Goal: Task Accomplishment & Management: Use online tool/utility

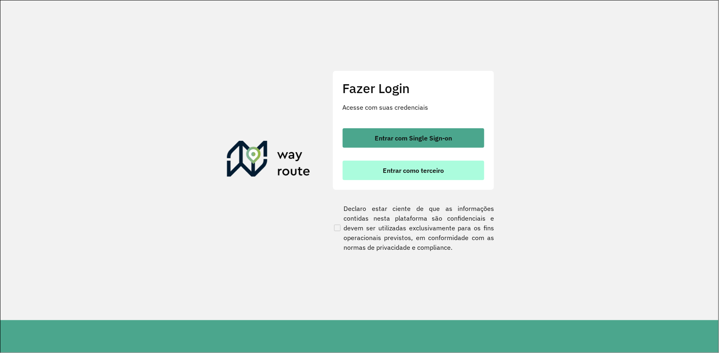
click at [397, 171] on span "Entrar como terceiro" at bounding box center [413, 170] width 61 height 6
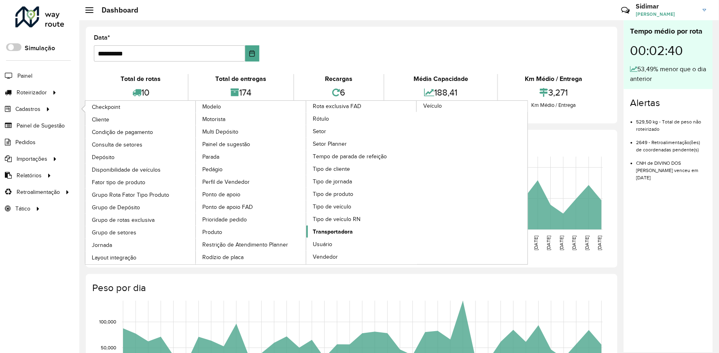
click at [353, 227] on span "Transportadora" at bounding box center [333, 231] width 40 height 8
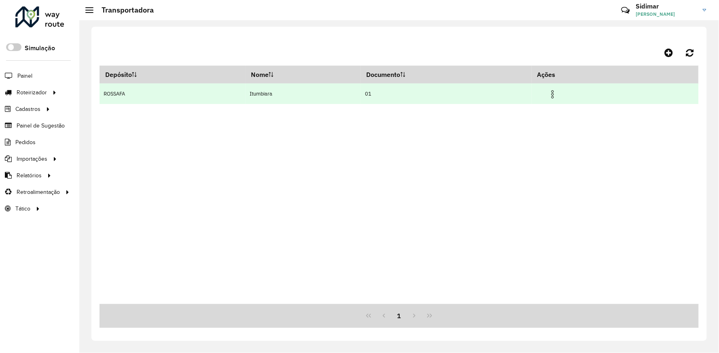
click at [558, 94] on img at bounding box center [553, 94] width 10 height 10
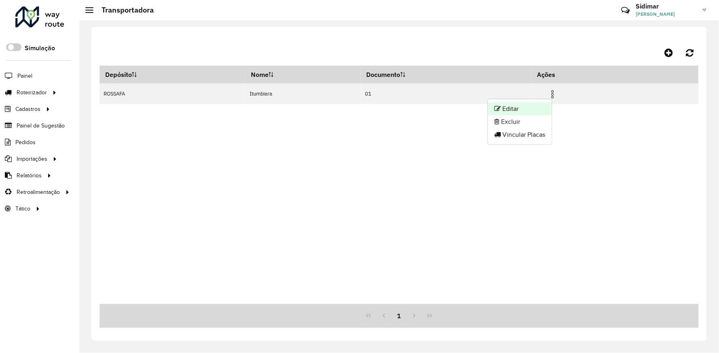
click at [531, 110] on li "Editar" at bounding box center [520, 108] width 64 height 13
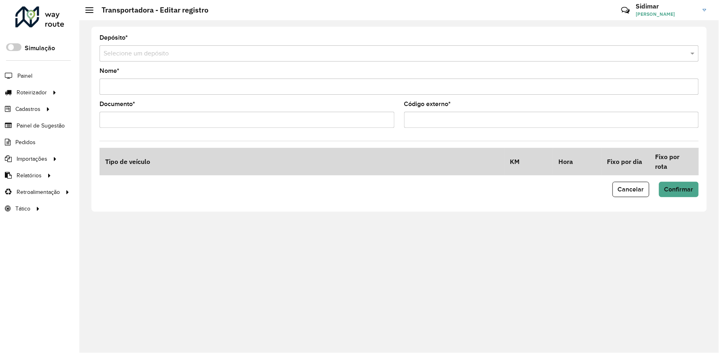
type input "*********"
type input "**"
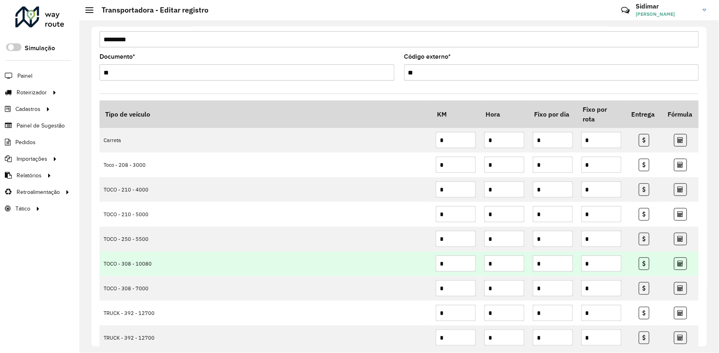
scroll to position [92, 0]
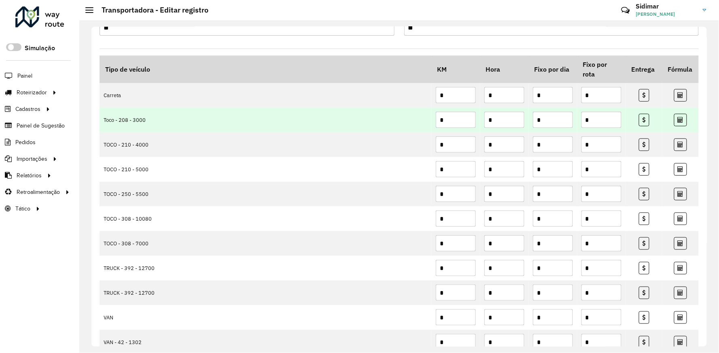
click at [451, 121] on input "*" at bounding box center [456, 120] width 40 height 16
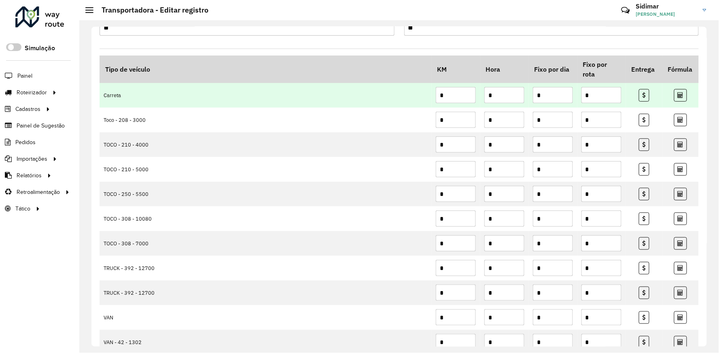
drag, startPoint x: 446, startPoint y: 96, endPoint x: 426, endPoint y: 96, distance: 20.2
click at [426, 96] on tr "Carreta * * * *" at bounding box center [399, 95] width 599 height 25
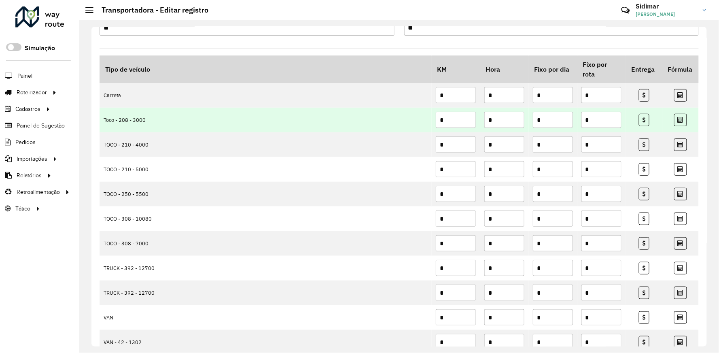
click at [448, 123] on input "*" at bounding box center [456, 120] width 40 height 16
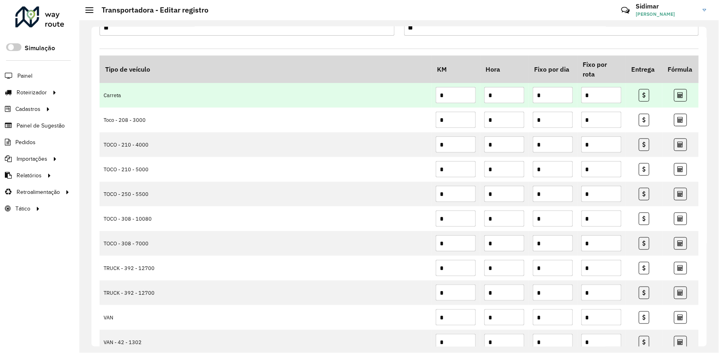
drag, startPoint x: 447, startPoint y: 94, endPoint x: 431, endPoint y: 96, distance: 15.8
click at [432, 96] on td "*" at bounding box center [456, 95] width 49 height 25
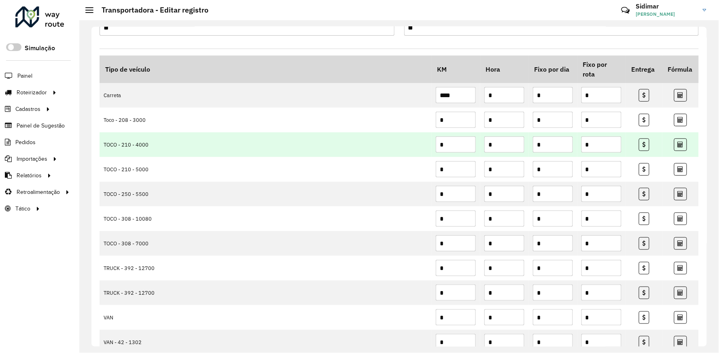
type input "****"
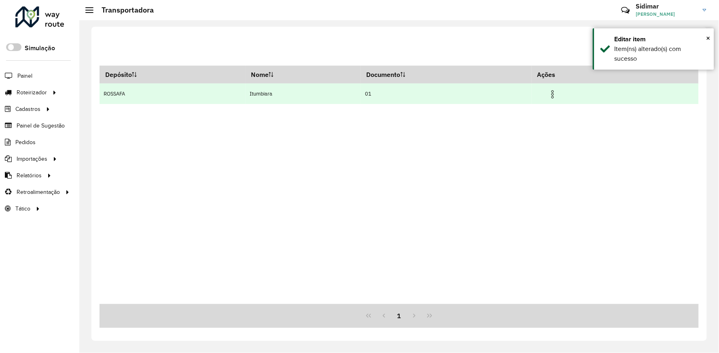
click at [558, 88] on span at bounding box center [553, 93] width 10 height 11
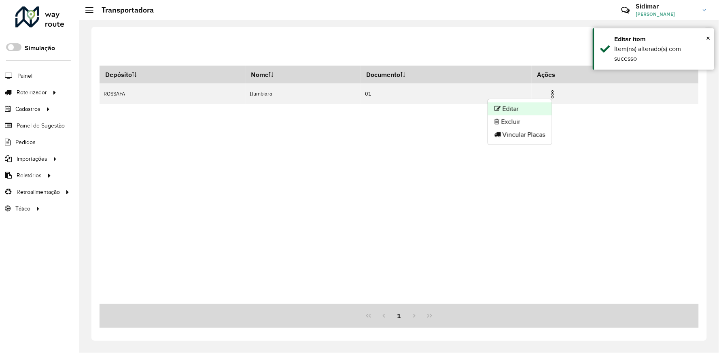
click at [524, 108] on li "Editar" at bounding box center [520, 108] width 64 height 13
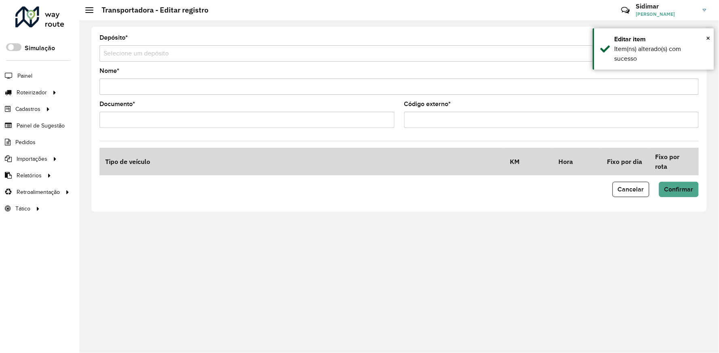
type input "*********"
type input "**"
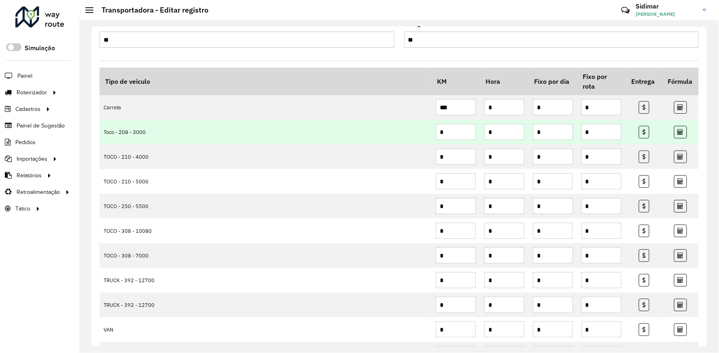
scroll to position [90, 0]
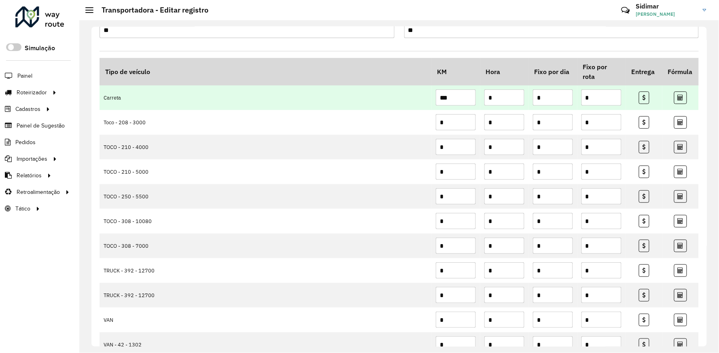
click at [454, 99] on input "***" at bounding box center [456, 97] width 40 height 16
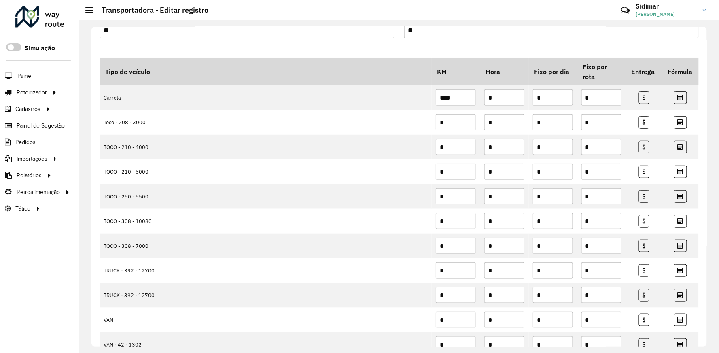
type input "****"
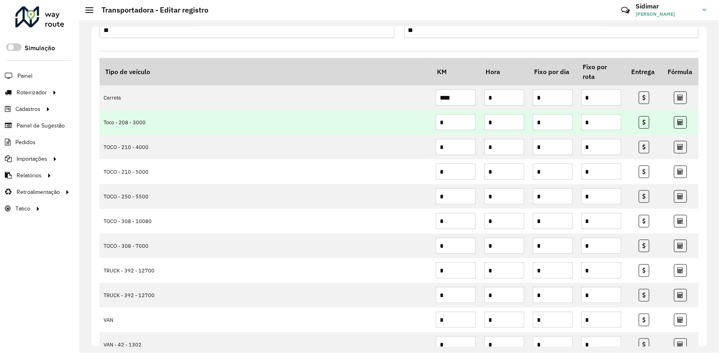
drag, startPoint x: 453, startPoint y: 121, endPoint x: 439, endPoint y: 123, distance: 14.3
click at [439, 123] on input "*" at bounding box center [456, 122] width 40 height 16
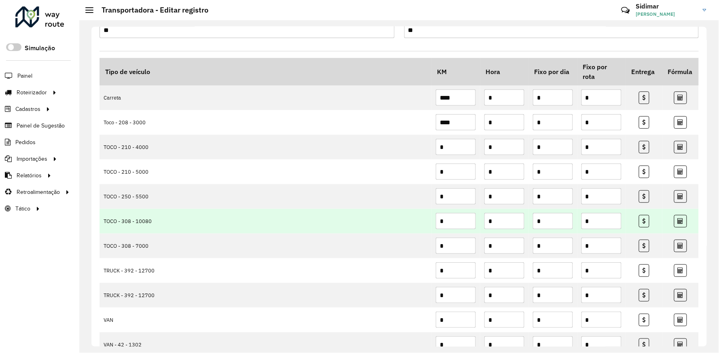
type input "****"
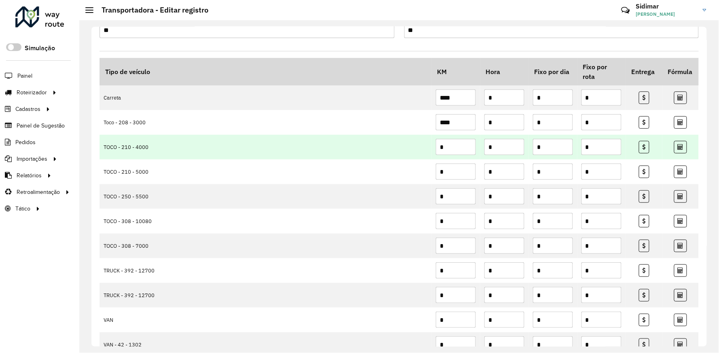
click at [462, 148] on input "*" at bounding box center [456, 147] width 40 height 16
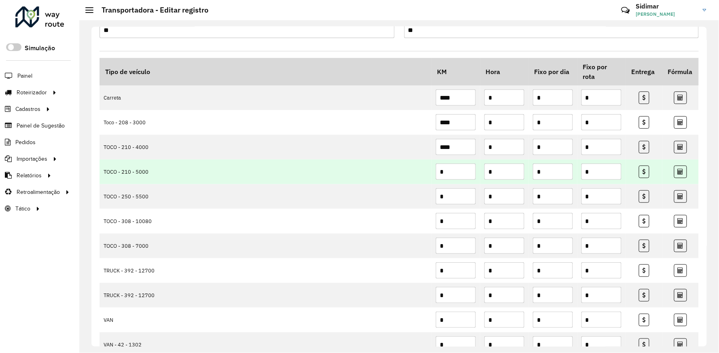
type input "****"
drag, startPoint x: 451, startPoint y: 174, endPoint x: 439, endPoint y: 175, distance: 12.2
click at [440, 175] on input "*" at bounding box center [456, 172] width 40 height 16
click at [433, 176] on td "*" at bounding box center [456, 171] width 49 height 25
click at [446, 176] on input "*" at bounding box center [456, 172] width 40 height 16
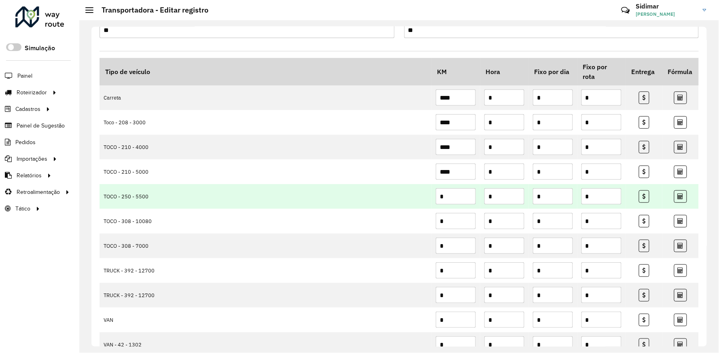
type input "****"
click at [447, 198] on input "*" at bounding box center [456, 196] width 40 height 16
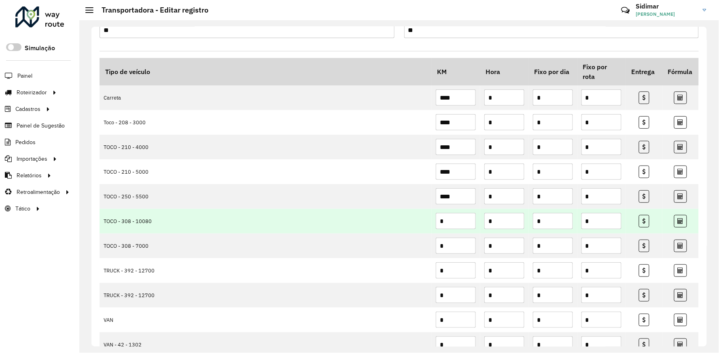
type input "****"
click at [448, 223] on input "*" at bounding box center [456, 221] width 40 height 16
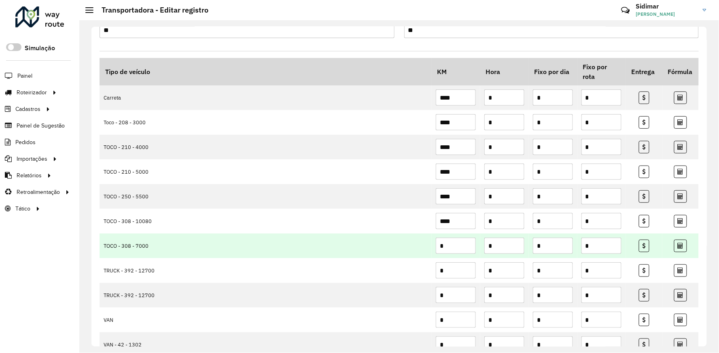
scroll to position [135, 0]
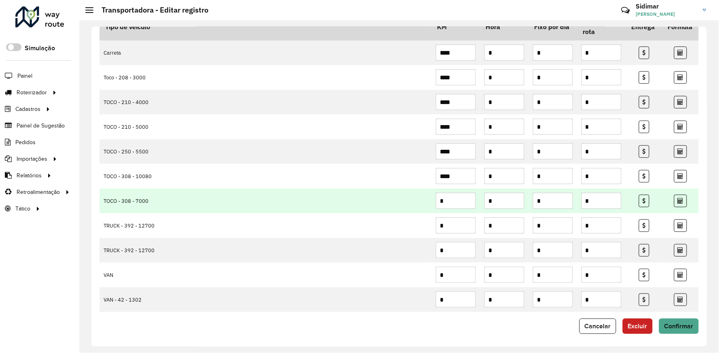
type input "****"
click at [455, 204] on input "*" at bounding box center [456, 201] width 40 height 16
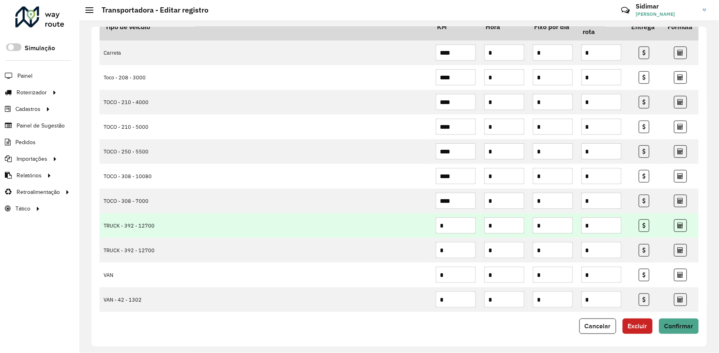
type input "****"
drag, startPoint x: 434, startPoint y: 228, endPoint x: 425, endPoint y: 229, distance: 9.4
click at [425, 229] on tr "TRUCK - 392 - 12700 * * * *" at bounding box center [399, 225] width 599 height 25
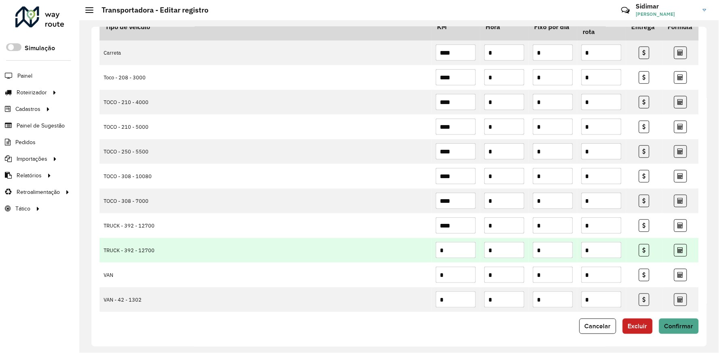
type input "****"
drag, startPoint x: 423, startPoint y: 253, endPoint x: 415, endPoint y: 253, distance: 7.3
click at [415, 253] on tr "TRUCK - 392 - 12700 * * * *" at bounding box center [399, 250] width 599 height 25
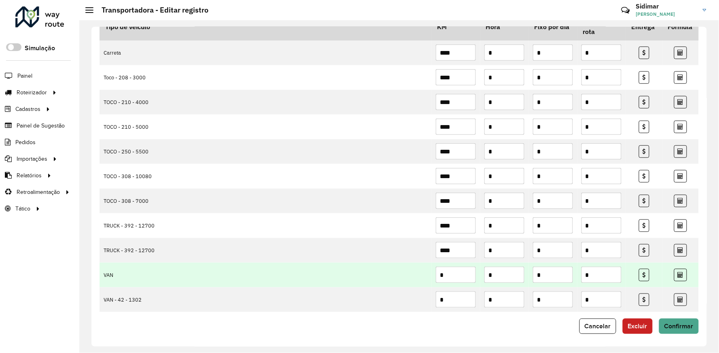
type input "****"
drag, startPoint x: 448, startPoint y: 276, endPoint x: 435, endPoint y: 276, distance: 13.0
click at [436, 276] on input "*" at bounding box center [456, 275] width 40 height 16
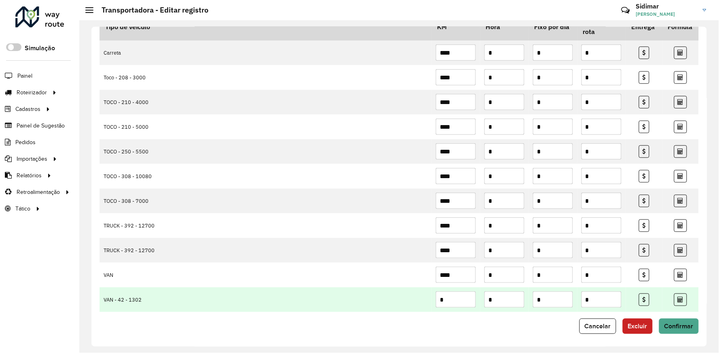
type input "****"
drag, startPoint x: 451, startPoint y: 299, endPoint x: 435, endPoint y: 302, distance: 16.5
click at [436, 302] on input "*" at bounding box center [456, 299] width 40 height 16
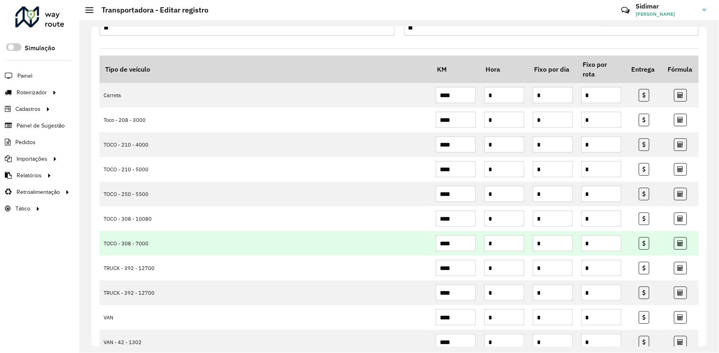
scroll to position [138, 0]
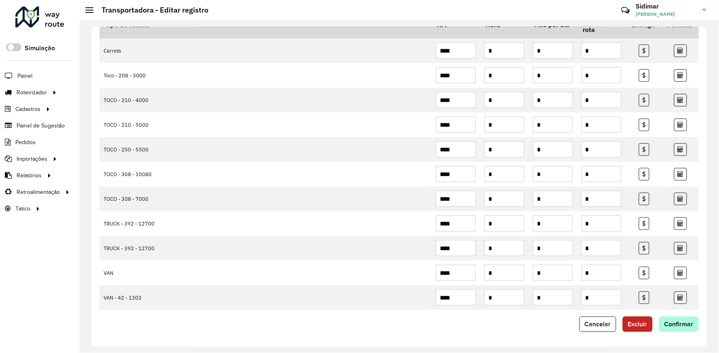
type input "****"
click at [683, 325] on span "Confirmar" at bounding box center [679, 324] width 29 height 7
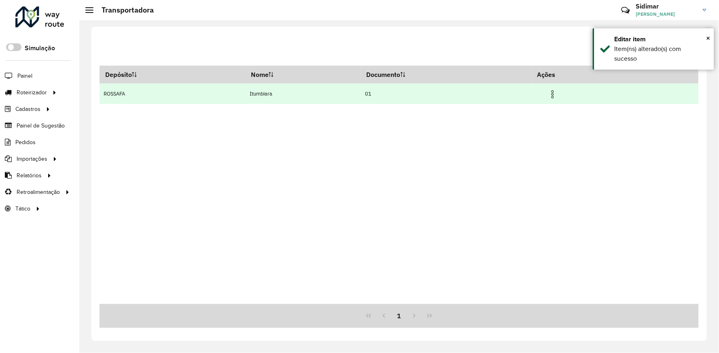
click at [553, 91] on img at bounding box center [553, 94] width 10 height 10
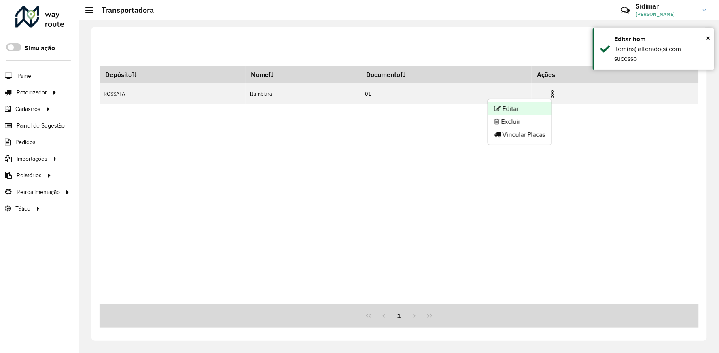
click at [520, 111] on li "Editar" at bounding box center [520, 108] width 64 height 13
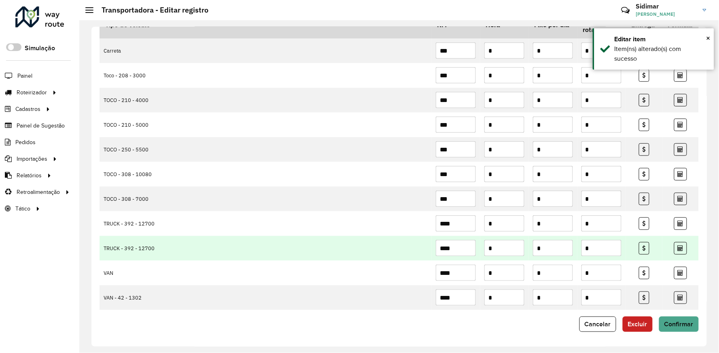
scroll to position [138, 0]
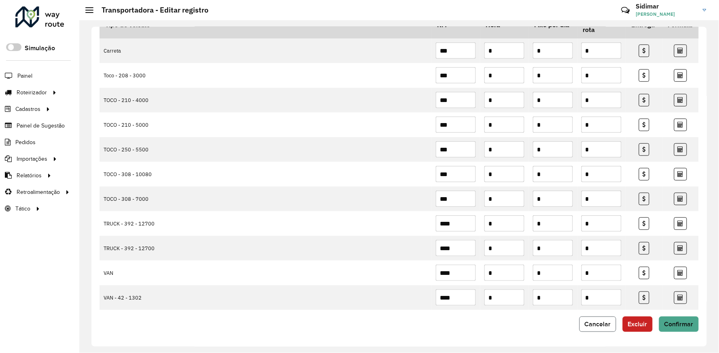
click at [602, 323] on span "Cancelar" at bounding box center [598, 324] width 26 height 7
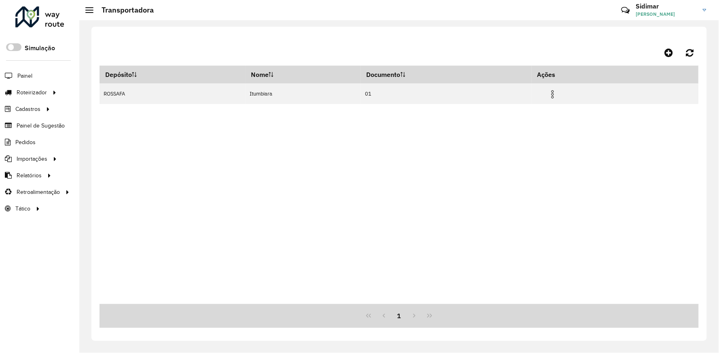
click at [34, 77] on li "Painel" at bounding box center [39, 75] width 79 height 17
click at [32, 77] on span "Painel" at bounding box center [25, 76] width 17 height 8
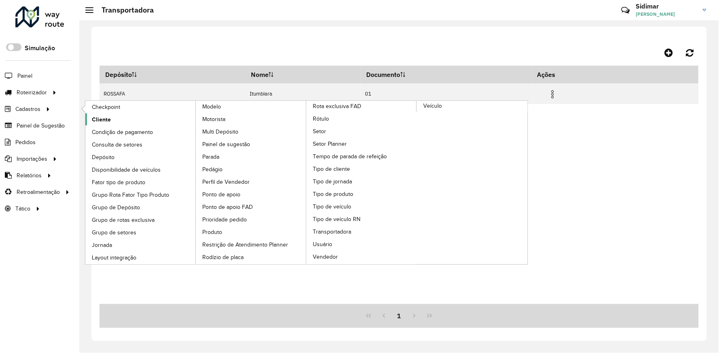
click at [92, 117] on span "Cliente" at bounding box center [101, 119] width 19 height 8
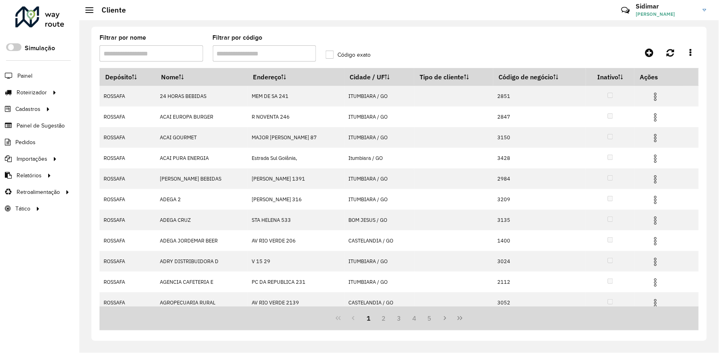
click at [276, 52] on input "Filtrar por código" at bounding box center [265, 53] width 104 height 16
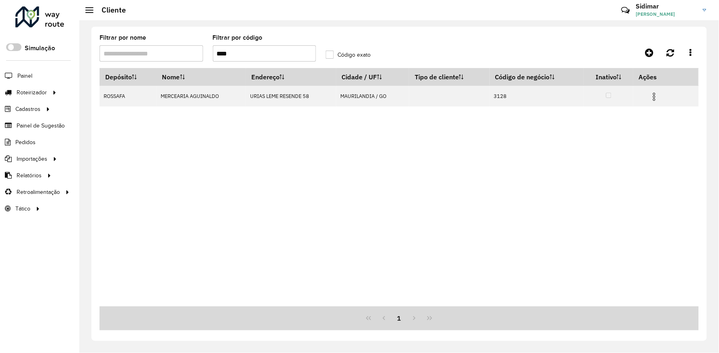
type input "****"
click at [328, 57] on label "Código exato" at bounding box center [348, 55] width 45 height 8
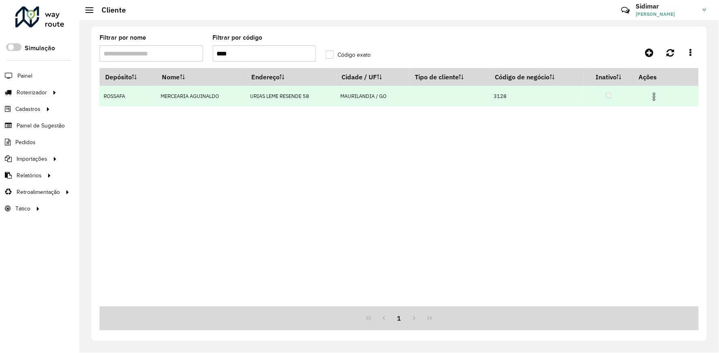
click at [659, 91] on span at bounding box center [655, 95] width 10 height 11
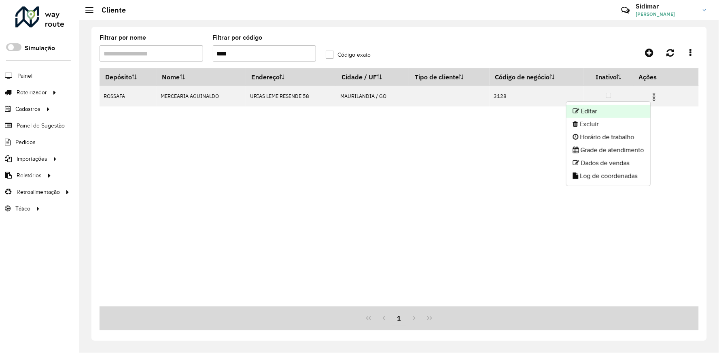
click at [642, 108] on li "Editar" at bounding box center [609, 111] width 84 height 13
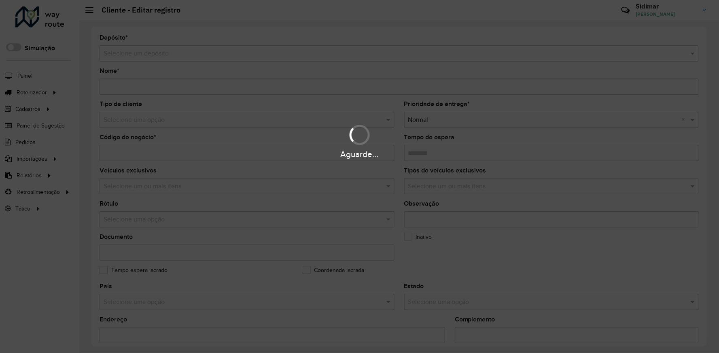
type input "**********"
type input "****"
type input "********"
type input "**********"
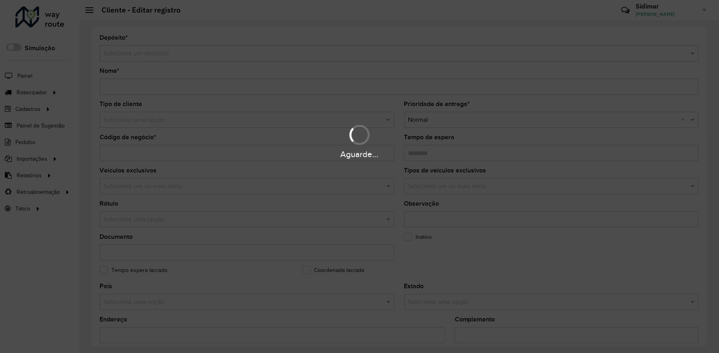
type input "*******"
type input "**********"
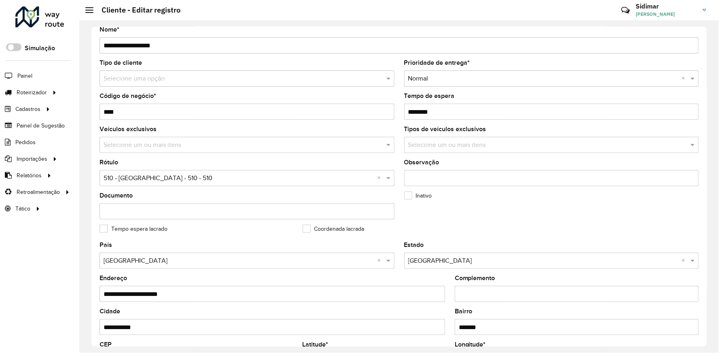
scroll to position [180, 0]
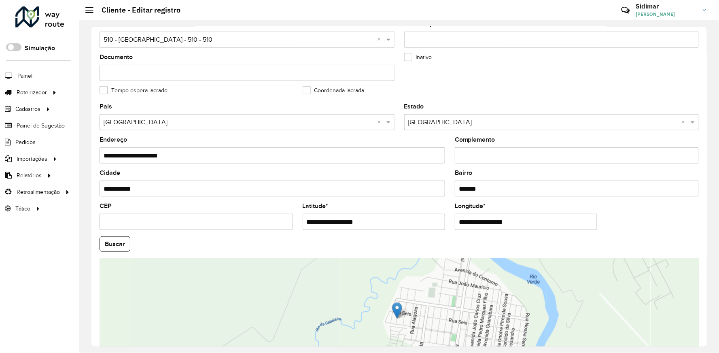
drag, startPoint x: 314, startPoint y: 227, endPoint x: 278, endPoint y: 229, distance: 35.7
click at [278, 229] on formly-group "**********" at bounding box center [399, 242] width 609 height 276
paste input "**********"
drag, startPoint x: 366, startPoint y: 225, endPoint x: 441, endPoint y: 219, distance: 75.1
click at [441, 219] on input "**********" at bounding box center [374, 222] width 142 height 16
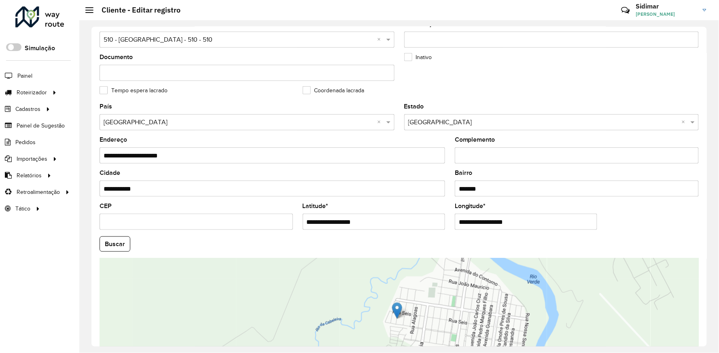
type input "**********"
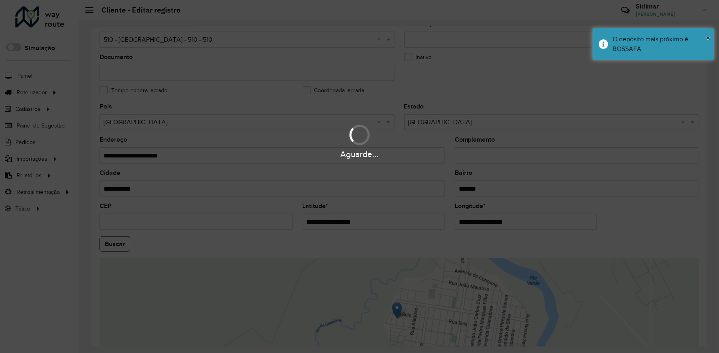
drag, startPoint x: 552, startPoint y: 219, endPoint x: 456, endPoint y: 224, distance: 96.5
click at [456, 224] on hb-app "Aguarde... Pop-up bloqueado! Seu navegador bloqueou automáticamente a abertura …" at bounding box center [359, 176] width 719 height 353
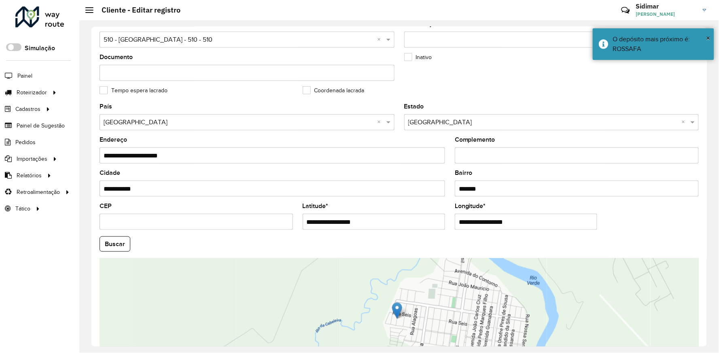
paste input "**********"
click at [520, 222] on input "**********" at bounding box center [526, 222] width 142 height 16
type input "**********"
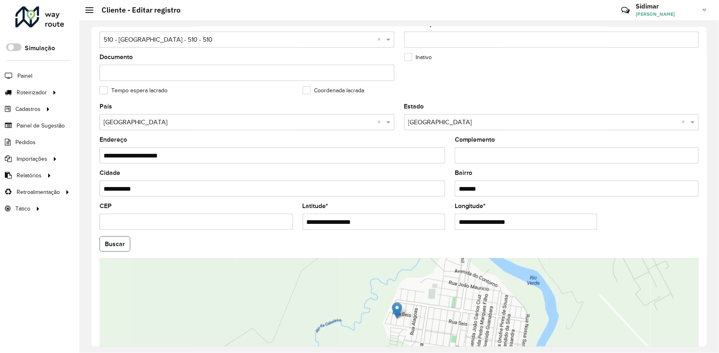
click at [112, 249] on hb-app "Aguarde... Pop-up bloqueado! Seu navegador bloqueou automáticamente a abertura …" at bounding box center [359, 176] width 719 height 353
click at [112, 249] on button "Buscar" at bounding box center [115, 243] width 31 height 15
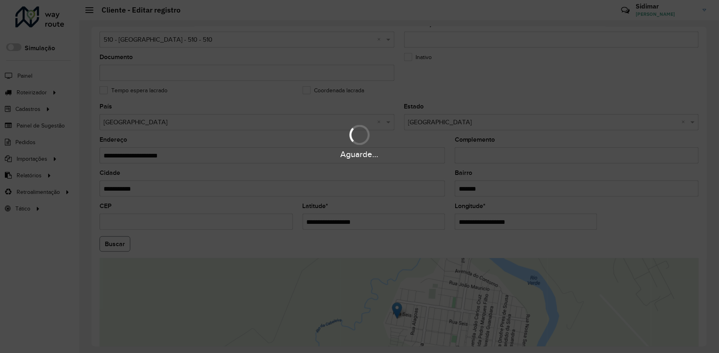
type input "**********"
type input "*********"
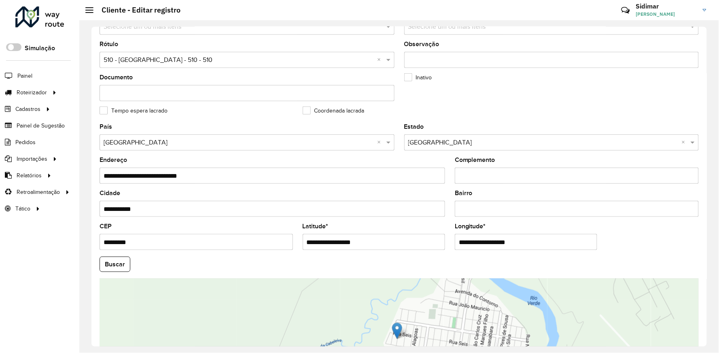
scroll to position [251, 0]
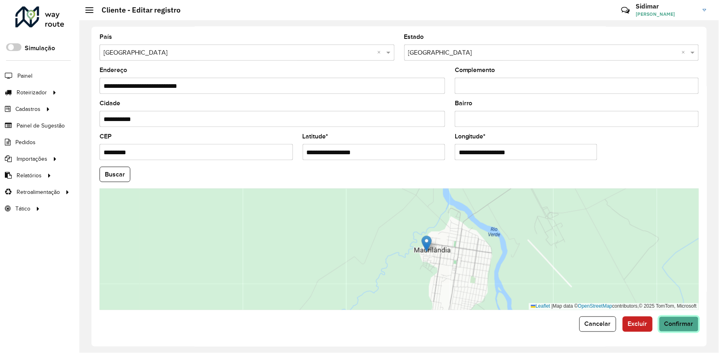
click at [691, 322] on span "Confirmar" at bounding box center [679, 324] width 29 height 7
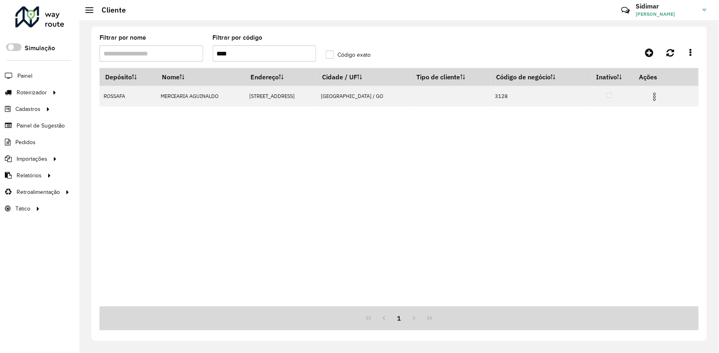
drag, startPoint x: 242, startPoint y: 58, endPoint x: 203, endPoint y: 57, distance: 38.9
click at [203, 57] on formly-group "Filtrar por nome Filtrar por código **** Código exato" at bounding box center [321, 51] width 453 height 33
type input "****"
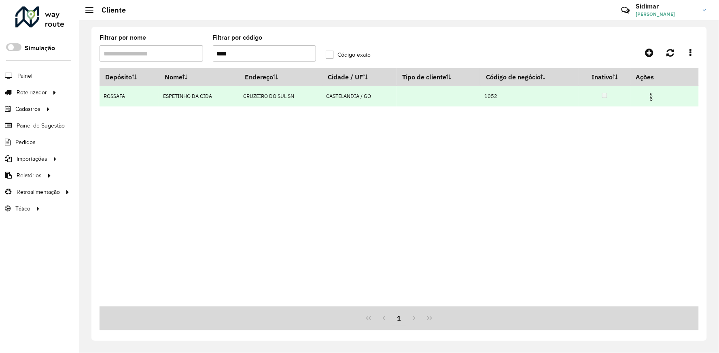
click at [653, 94] on img at bounding box center [652, 97] width 10 height 10
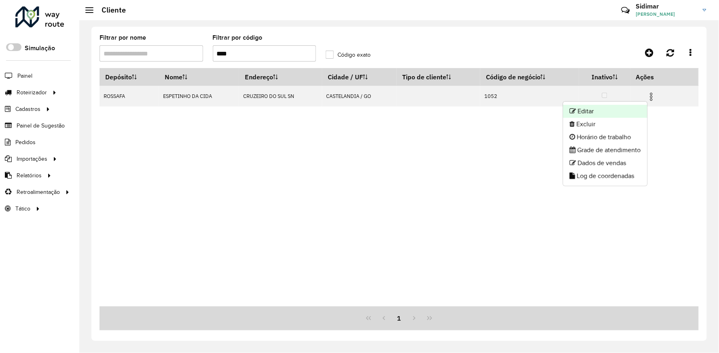
click at [604, 112] on li "Editar" at bounding box center [605, 111] width 84 height 13
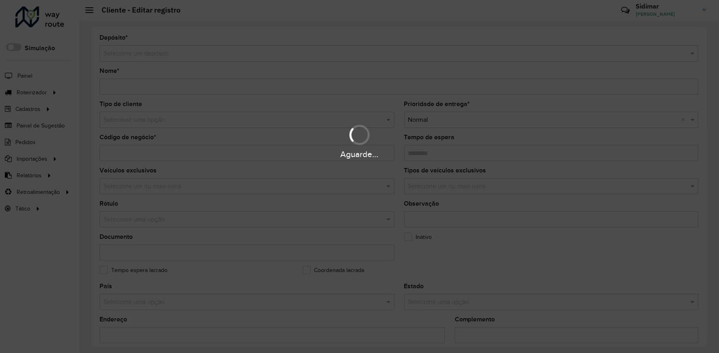
type input "**********"
type input "****"
type input "********"
type input "**********"
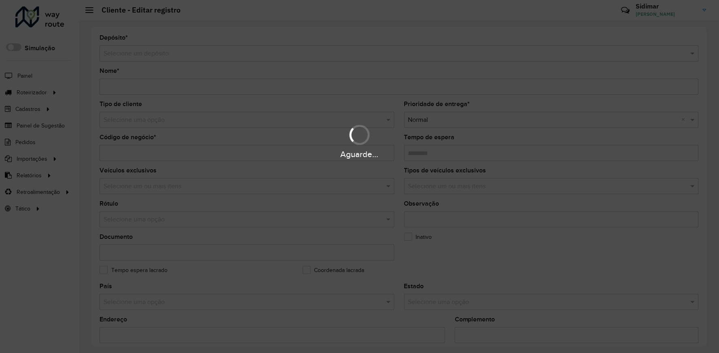
type input "**********"
type input "*********"
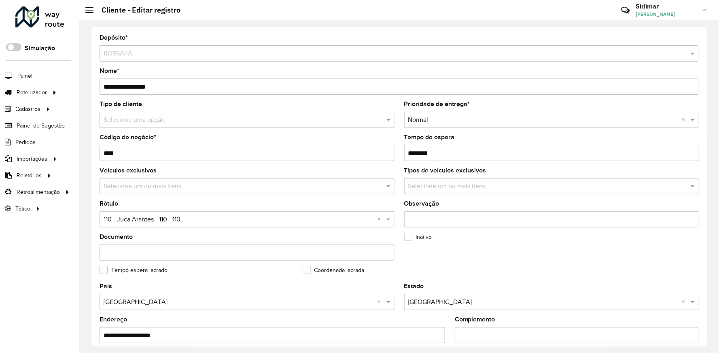
click at [179, 222] on input "text" at bounding box center [239, 220] width 271 height 10
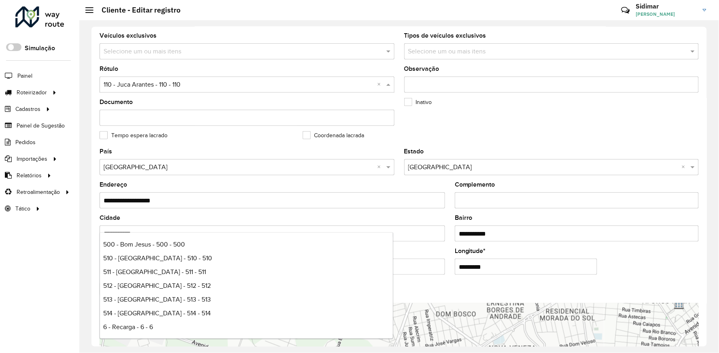
scroll to position [61, 0]
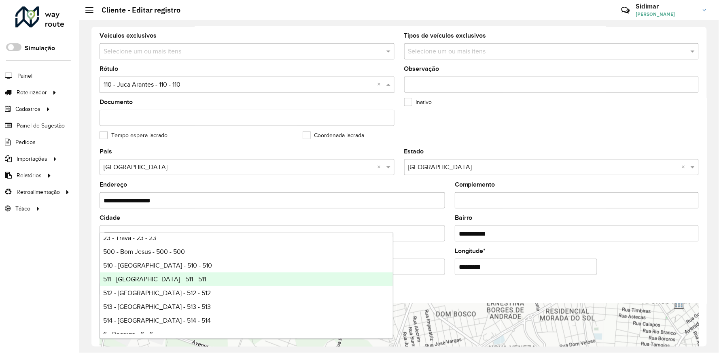
click at [140, 278] on span "511 - Castelândia - 511 - 511" at bounding box center [154, 279] width 103 height 7
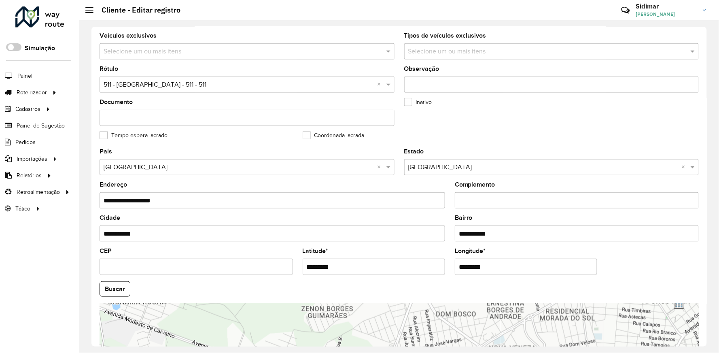
click at [438, 220] on div "**********" at bounding box center [273, 228] width 346 height 27
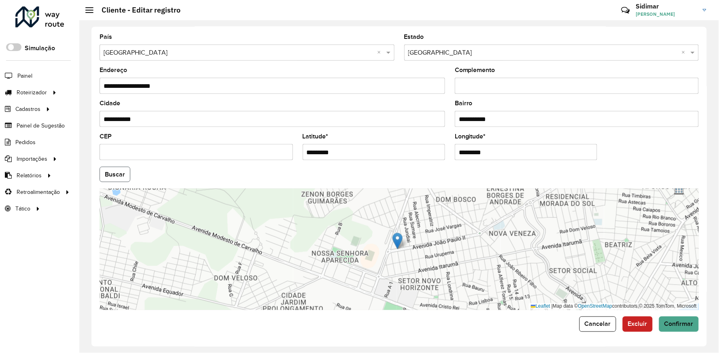
click at [103, 174] on button "Buscar" at bounding box center [115, 174] width 31 height 15
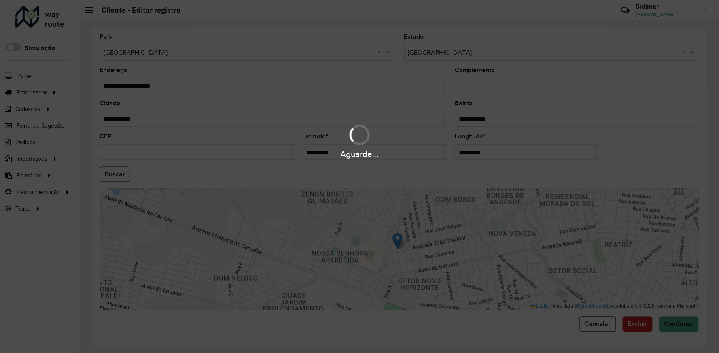
type input "**********"
type input "*********"
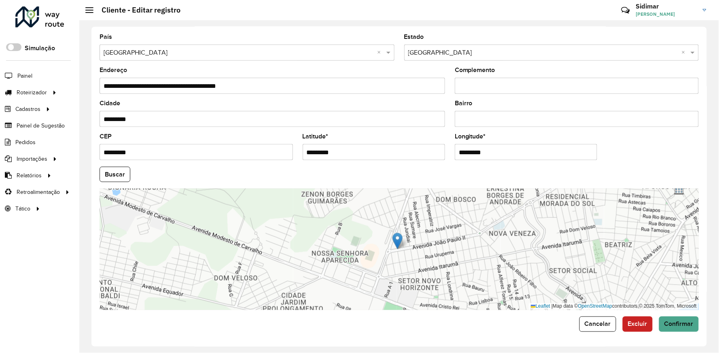
drag, startPoint x: 361, startPoint y: 152, endPoint x: 250, endPoint y: 155, distance: 111.3
click at [250, 155] on formly-group "**********" at bounding box center [399, 172] width 609 height 276
paste input "**********"
drag, startPoint x: 370, startPoint y: 153, endPoint x: 463, endPoint y: 156, distance: 92.7
click at [463, 156] on formly-group "**********" at bounding box center [399, 172] width 609 height 276
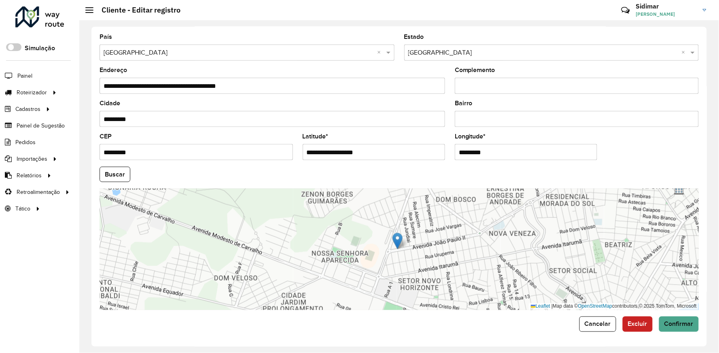
type input "**********"
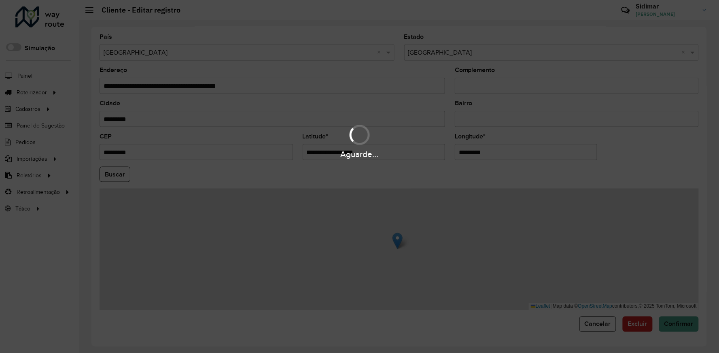
drag, startPoint x: 491, startPoint y: 151, endPoint x: 452, endPoint y: 152, distance: 39.3
click at [452, 152] on hb-app "Aguarde... Pop-up bloqueado! Seu navegador bloqueou automáticamente a abertura …" at bounding box center [359, 176] width 719 height 353
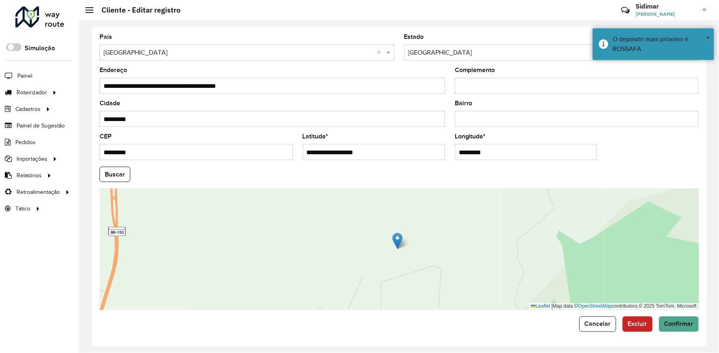
paste input "**********"
click at [522, 153] on input "**********" at bounding box center [526, 152] width 142 height 16
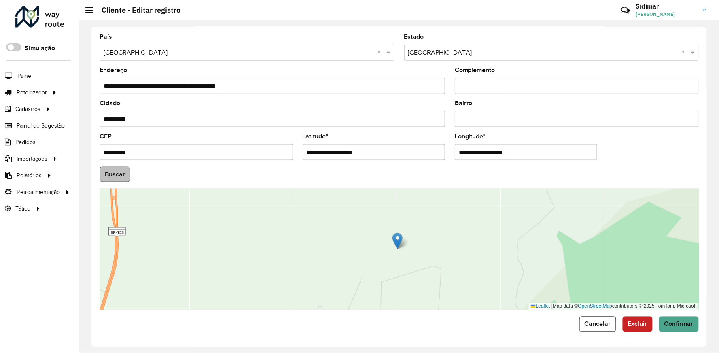
type input "**********"
click at [115, 168] on hb-app "Aguarde... Pop-up bloqueado! Seu navegador bloqueou automáticamente a abertura …" at bounding box center [359, 176] width 719 height 353
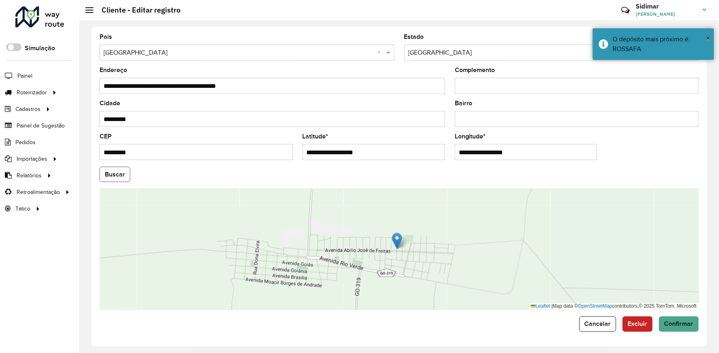
click at [117, 172] on button "Buscar" at bounding box center [115, 174] width 31 height 15
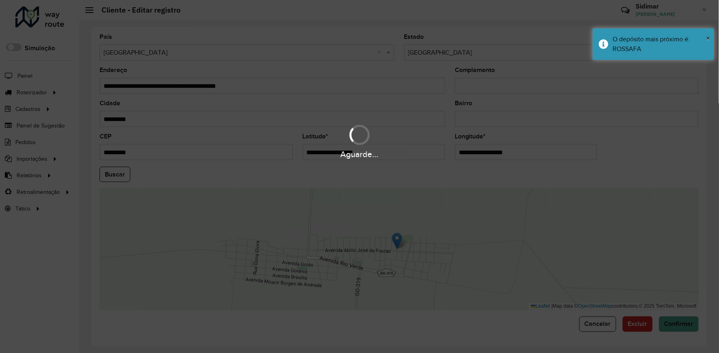
type input "**********"
type input "*********"
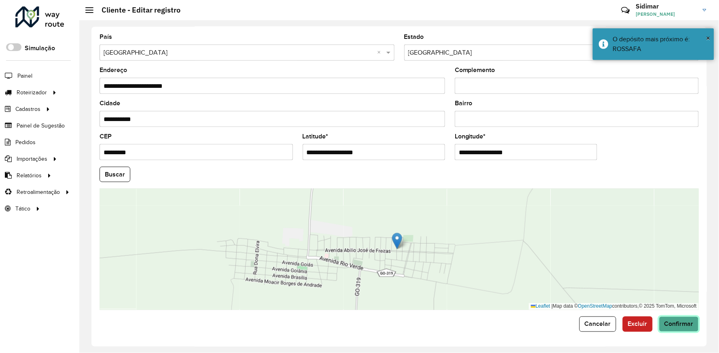
click at [685, 324] on span "Confirmar" at bounding box center [679, 324] width 29 height 7
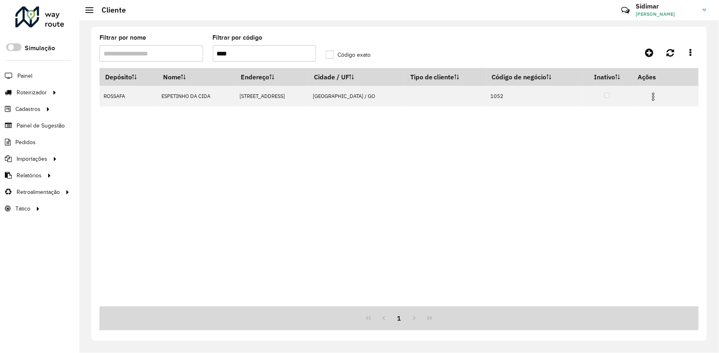
click at [300, 53] on input "****" at bounding box center [265, 53] width 104 height 16
type input "*"
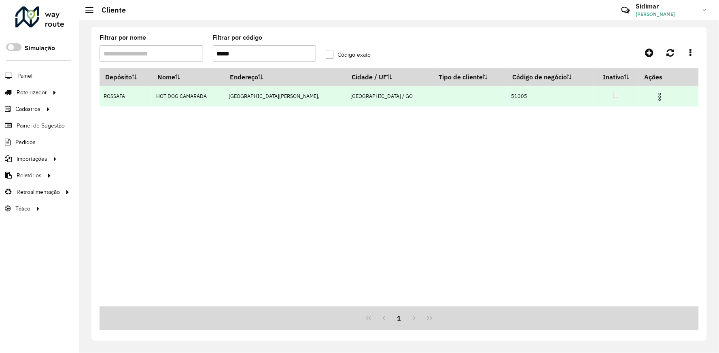
type input "*****"
click at [656, 94] on img at bounding box center [660, 97] width 10 height 10
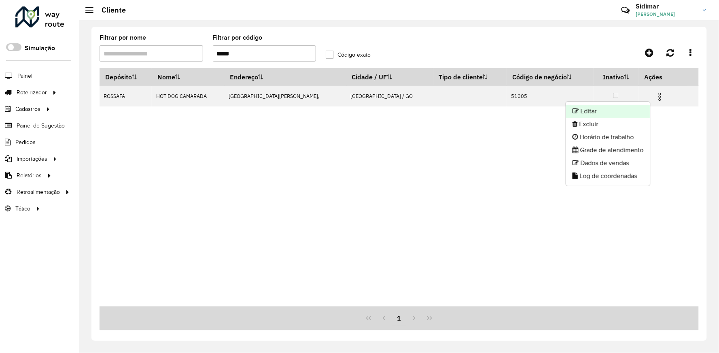
click at [614, 111] on li "Editar" at bounding box center [608, 111] width 84 height 13
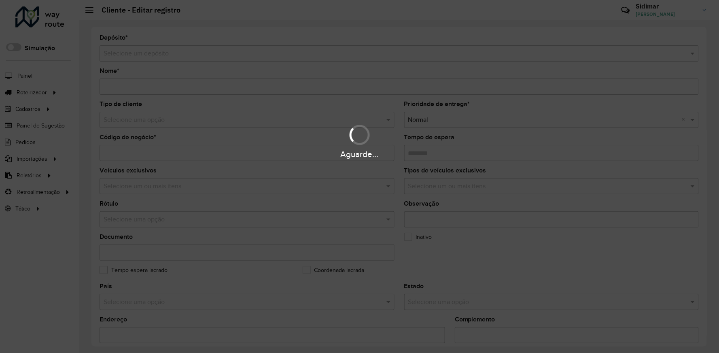
type input "**********"
type input "*****"
type input "********"
type input "**********"
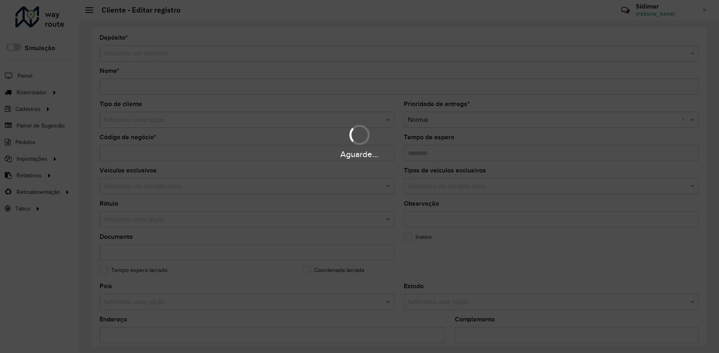
type input "*********"
type input "**********"
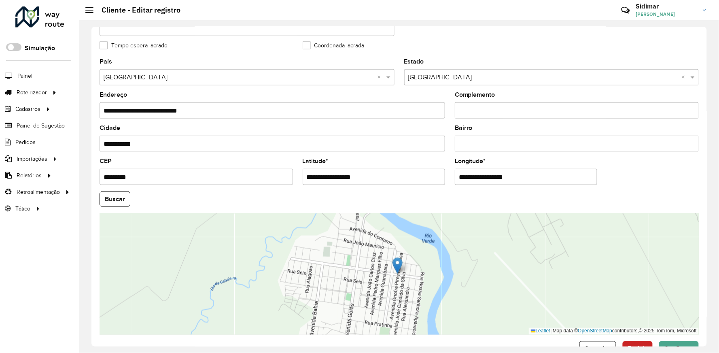
scroll to position [251, 0]
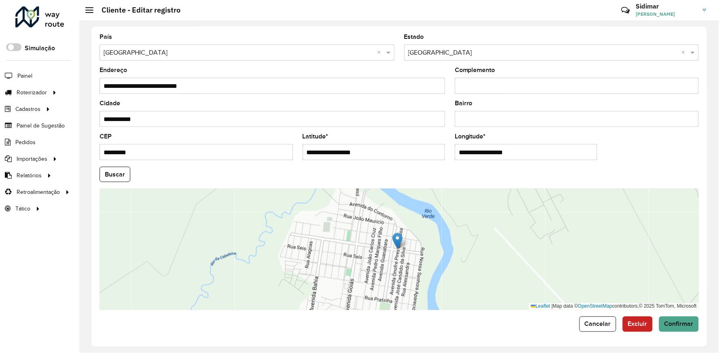
drag, startPoint x: 374, startPoint y: 152, endPoint x: 280, endPoint y: 153, distance: 93.5
click at [280, 153] on formly-group "**********" at bounding box center [399, 172] width 609 height 276
paste input "**********"
drag, startPoint x: 367, startPoint y: 153, endPoint x: 456, endPoint y: 154, distance: 89.1
click at [456, 154] on formly-group "**********" at bounding box center [399, 172] width 609 height 276
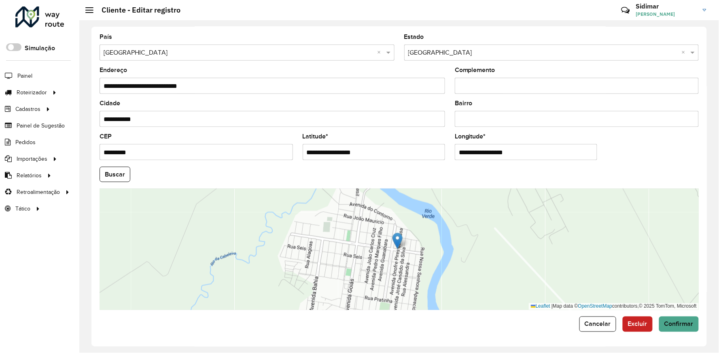
type input "**********"
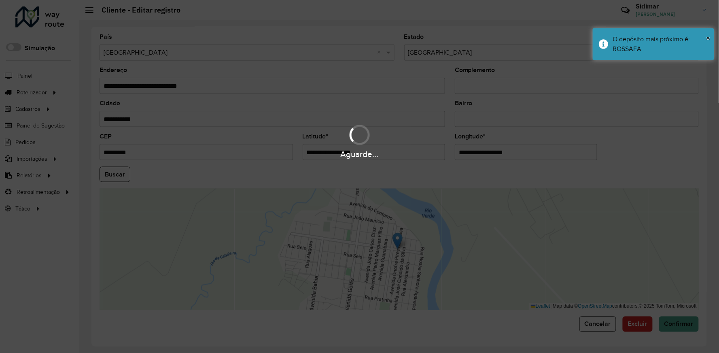
drag, startPoint x: 529, startPoint y: 151, endPoint x: 432, endPoint y: 152, distance: 97.1
click at [432, 152] on hb-app "Aguarde... Pop-up bloqueado! Seu navegador bloqueou automáticamente a abertura …" at bounding box center [359, 176] width 719 height 353
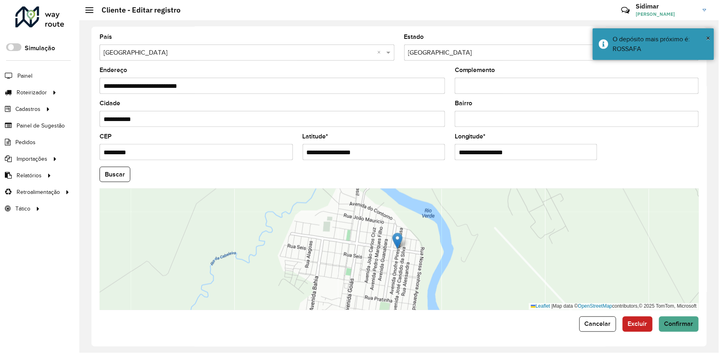
paste input "**********"
click at [520, 153] on input "**********" at bounding box center [526, 152] width 142 height 16
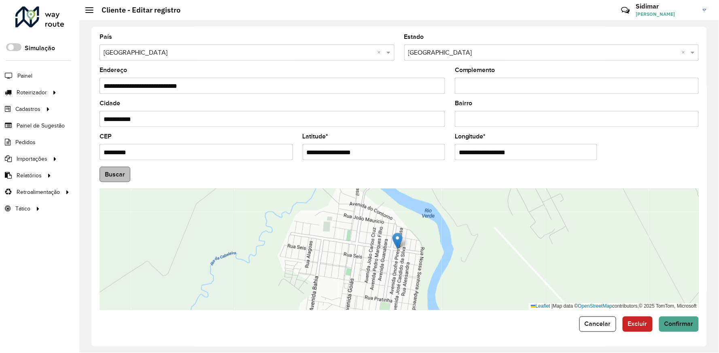
type input "**********"
click at [119, 176] on hb-app "Aguarde... Pop-up bloqueado! Seu navegador bloqueou automáticamente a abertura …" at bounding box center [359, 176] width 719 height 353
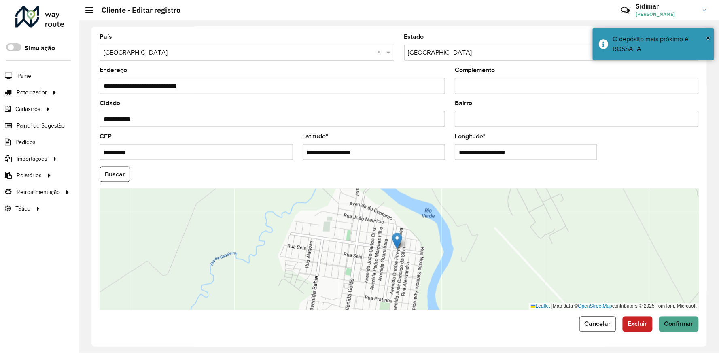
click at [119, 176] on button "Buscar" at bounding box center [115, 174] width 31 height 15
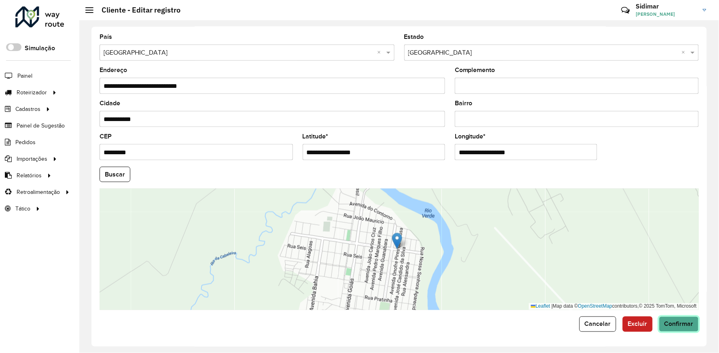
click at [689, 325] on span "Confirmar" at bounding box center [679, 324] width 29 height 7
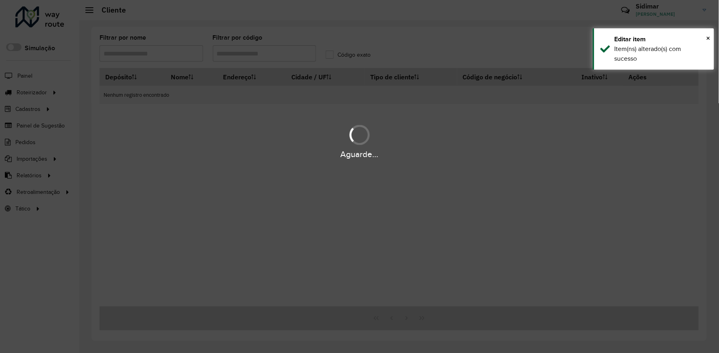
type input "*****"
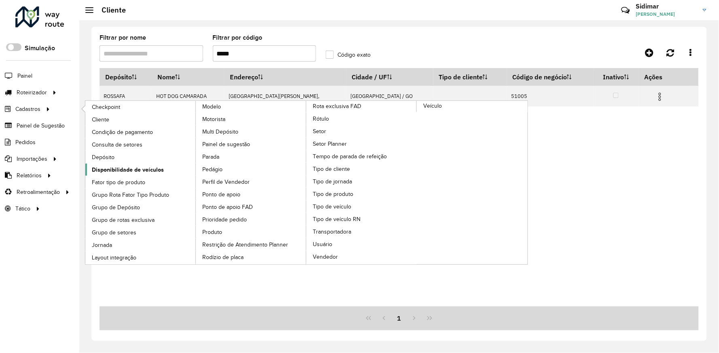
click at [138, 169] on span "Disponibilidade de veículos" at bounding box center [128, 170] width 72 height 8
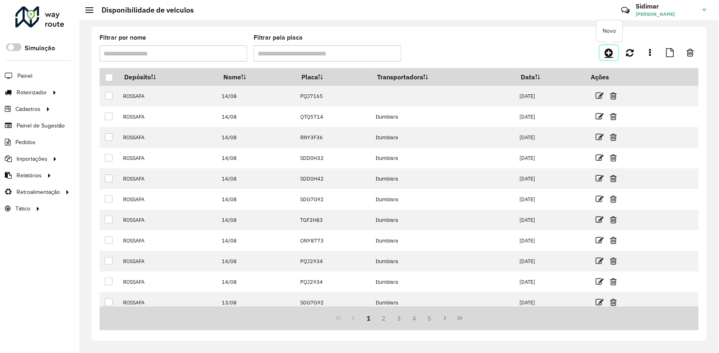
click at [602, 55] on link at bounding box center [609, 52] width 18 height 15
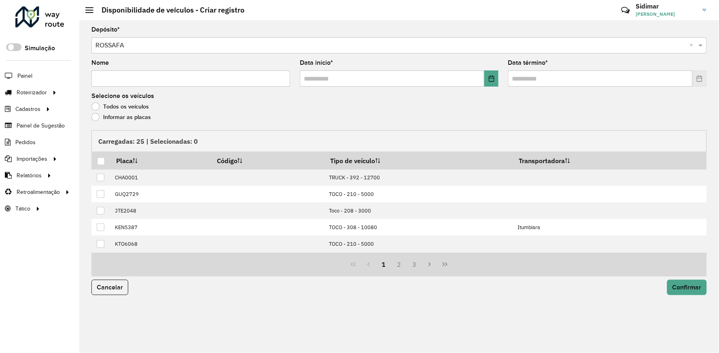
click at [198, 78] on input "Nome" at bounding box center [190, 78] width 199 height 16
type input "*****"
click at [493, 81] on icon "Choose Date" at bounding box center [492, 78] width 6 height 6
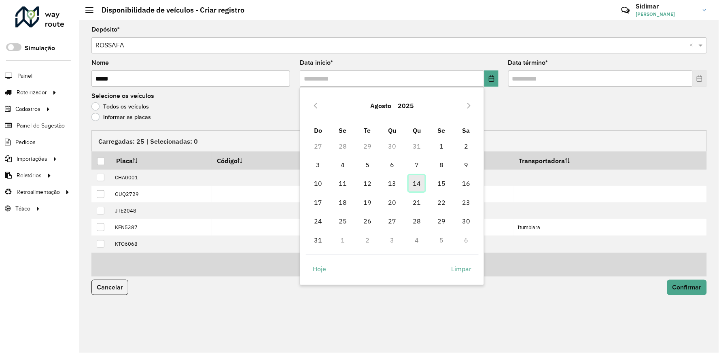
click at [418, 181] on span "14" at bounding box center [417, 183] width 16 height 16
type input "**********"
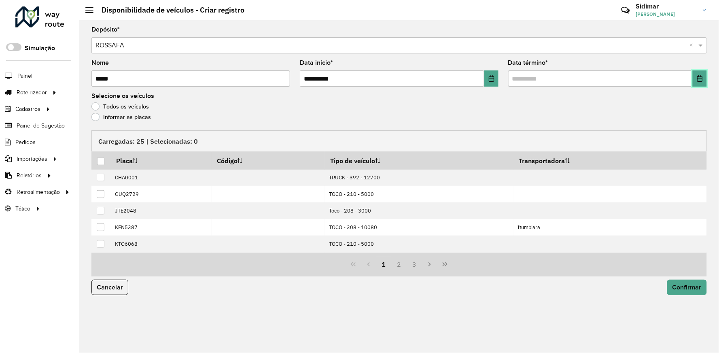
click at [701, 82] on icon "Choose Date" at bounding box center [699, 78] width 5 height 6
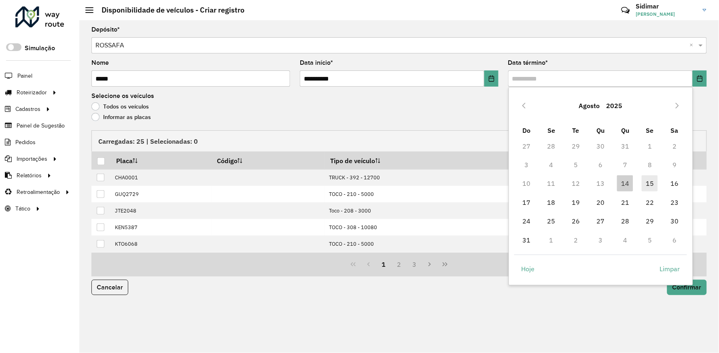
click at [646, 181] on span "15" at bounding box center [650, 183] width 16 height 16
type input "**********"
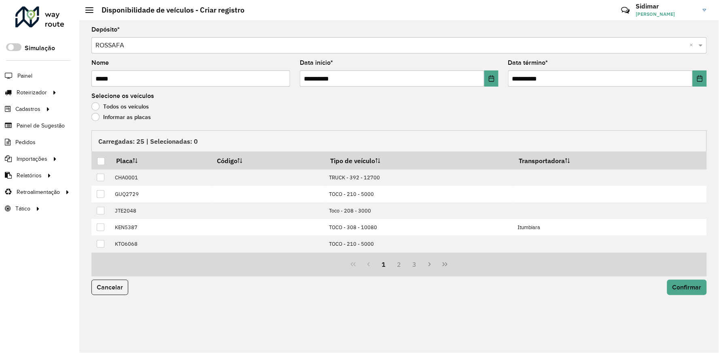
click at [91, 115] on div "**********" at bounding box center [399, 186] width 640 height 333
click at [104, 117] on label "Informar as placas" at bounding box center [120, 117] width 59 height 8
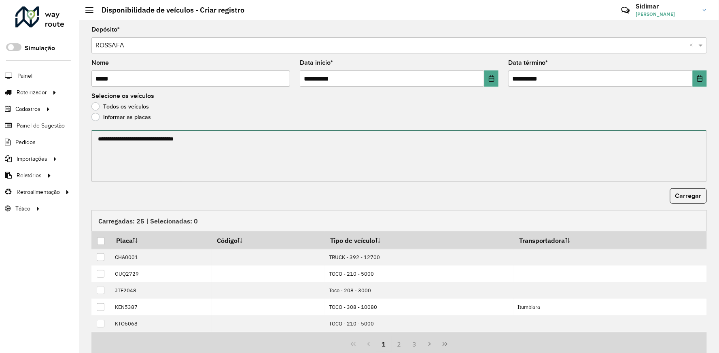
click at [182, 149] on textarea at bounding box center [399, 155] width 616 height 51
paste textarea "******* ******* ******* ******* ******* ******* ******* ******* ******* *******…"
type textarea "******* ******* ******* ******* ******* ******* ******* ******* ******* *******…"
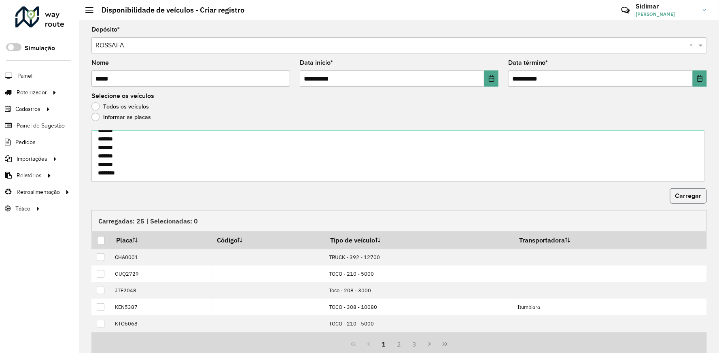
click at [686, 199] on span "Carregar" at bounding box center [689, 195] width 26 height 7
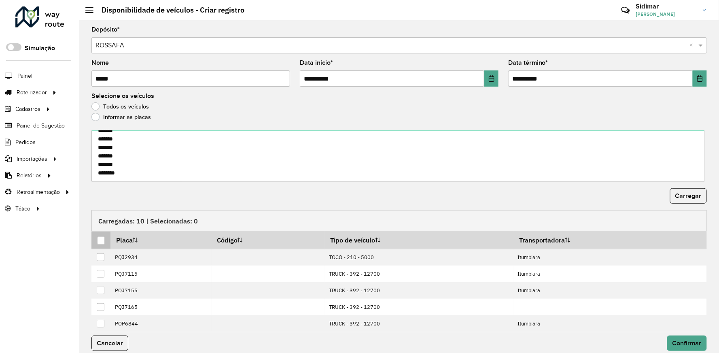
click at [98, 247] on th at bounding box center [100, 240] width 19 height 17
click at [99, 244] on div at bounding box center [101, 241] width 8 height 8
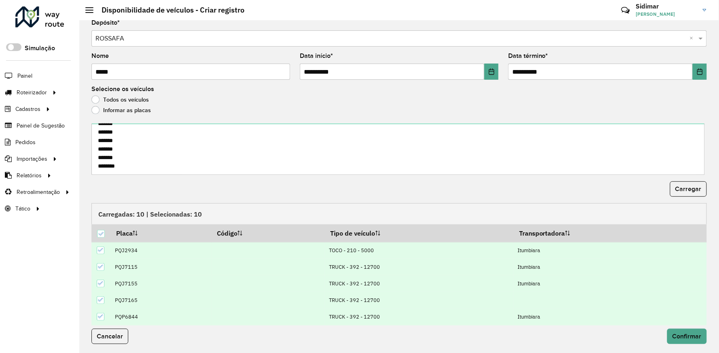
scroll to position [8, 0]
click at [685, 335] on span "Confirmar" at bounding box center [687, 335] width 29 height 7
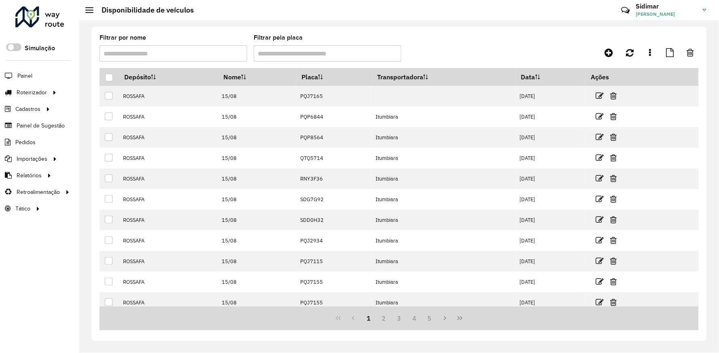
click at [251, 23] on div "Filtrar por nome Filtrar pela placa Depósito Nome Placa Transportadora Data Açõ…" at bounding box center [399, 186] width 640 height 333
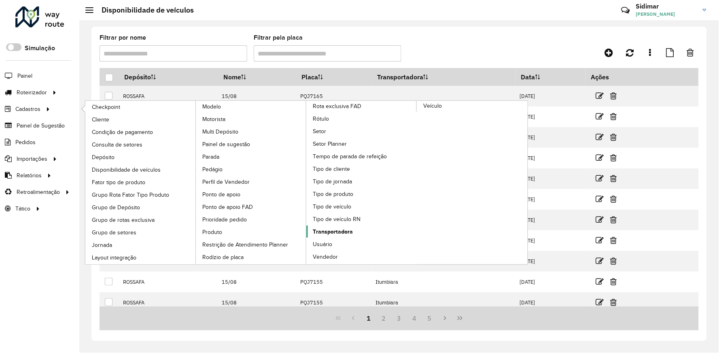
click at [353, 227] on span "Transportadora" at bounding box center [333, 231] width 40 height 8
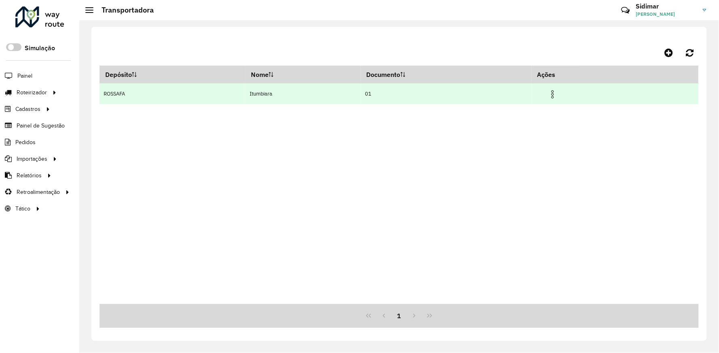
click at [555, 90] on img at bounding box center [553, 94] width 10 height 10
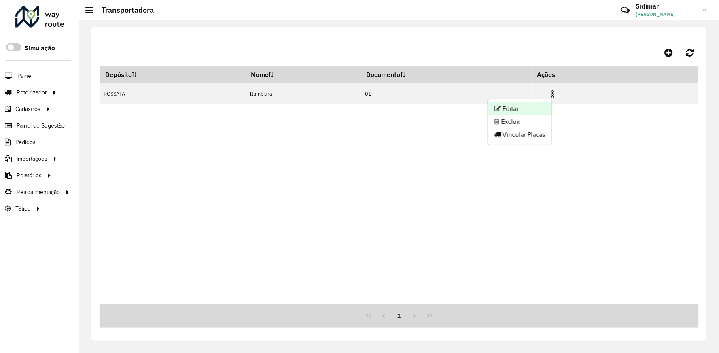
click at [510, 109] on li "Editar" at bounding box center [520, 108] width 64 height 13
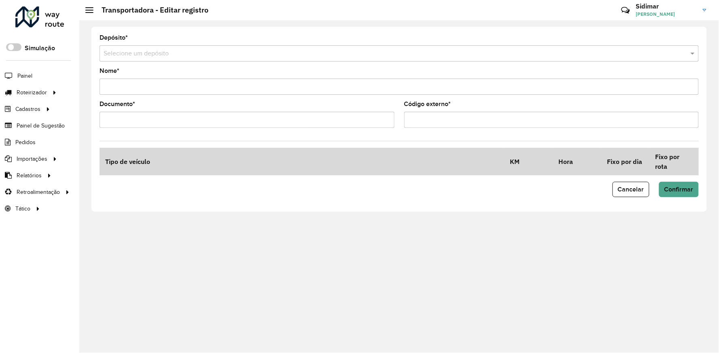
type input "*********"
type input "**"
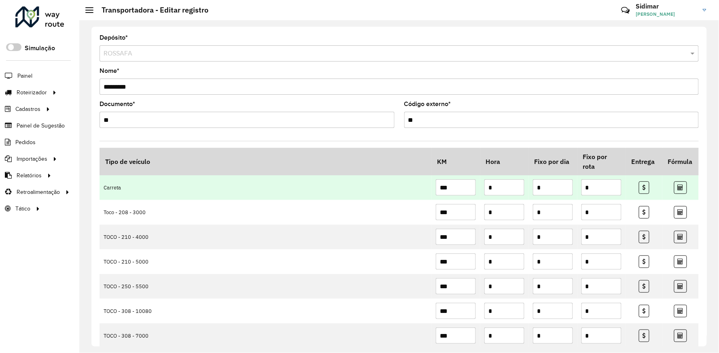
drag, startPoint x: 559, startPoint y: 190, endPoint x: 544, endPoint y: 191, distance: 14.2
click at [544, 191] on input "*" at bounding box center [553, 187] width 40 height 16
click at [543, 191] on input "*" at bounding box center [553, 187] width 40 height 16
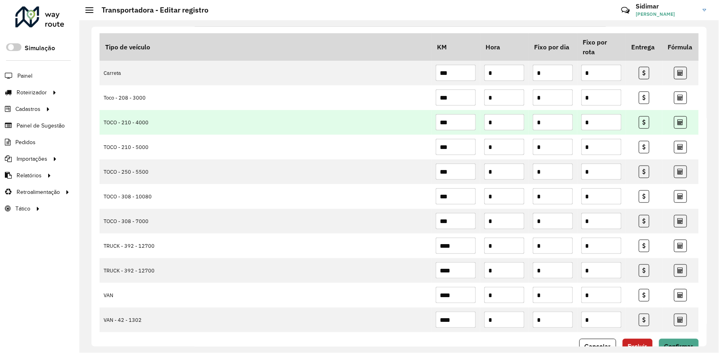
scroll to position [92, 0]
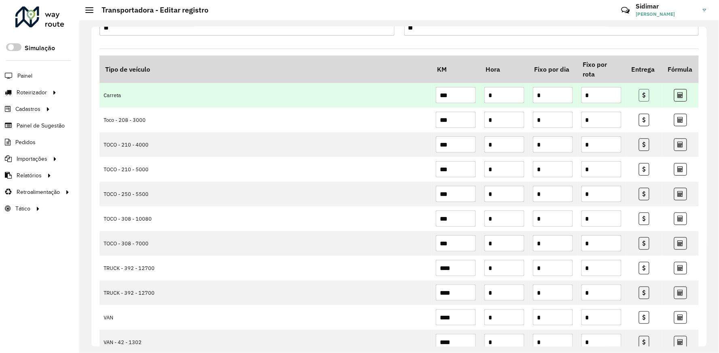
click at [640, 98] on link at bounding box center [644, 95] width 11 height 13
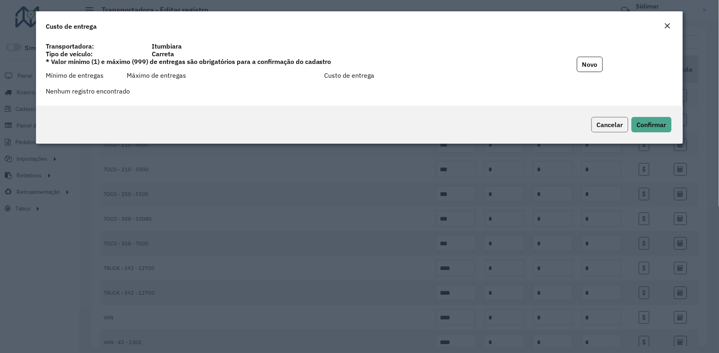
click at [595, 122] on button "Cancelar" at bounding box center [610, 124] width 37 height 15
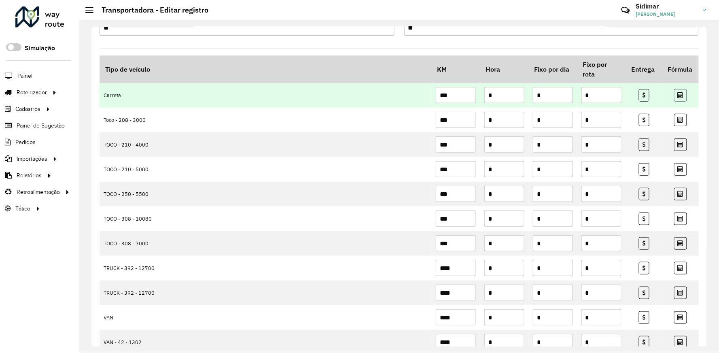
click at [680, 92] on link at bounding box center [680, 95] width 13 height 13
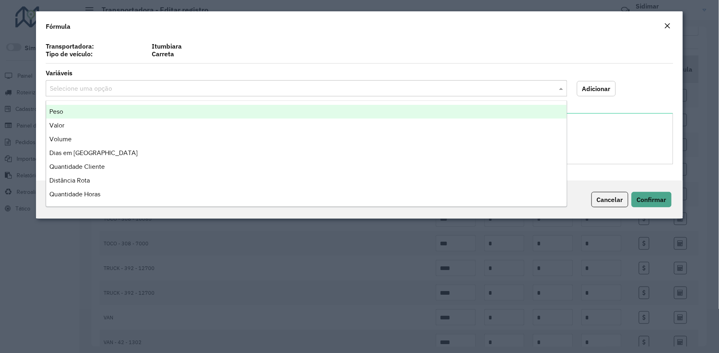
click at [99, 87] on input "text" at bounding box center [298, 89] width 497 height 10
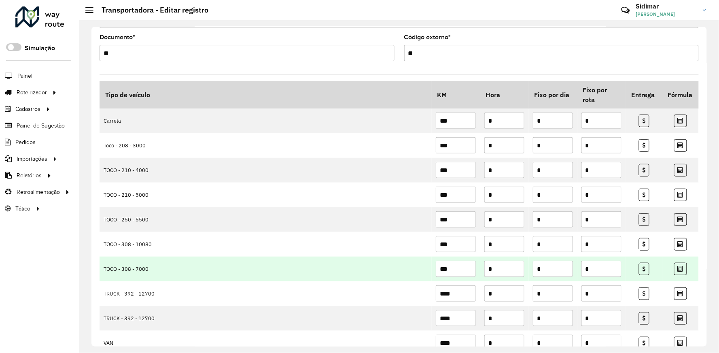
scroll to position [45, 0]
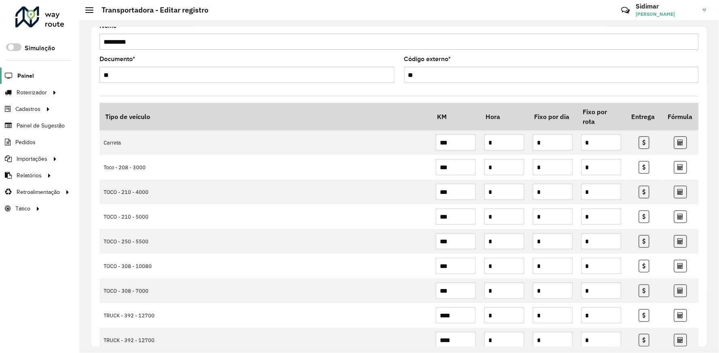
click at [25, 78] on span "Painel" at bounding box center [25, 76] width 17 height 8
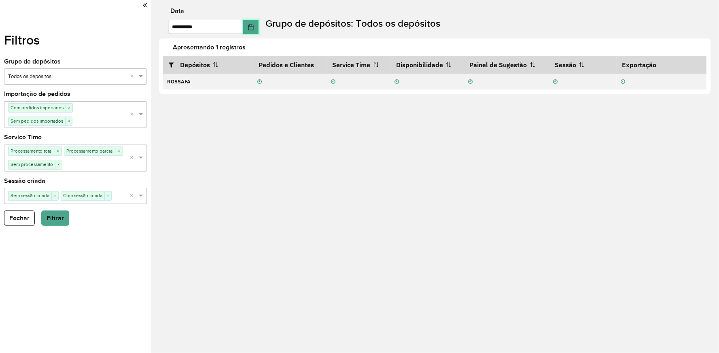
click at [250, 23] on button "Choose Date" at bounding box center [250, 27] width 15 height 14
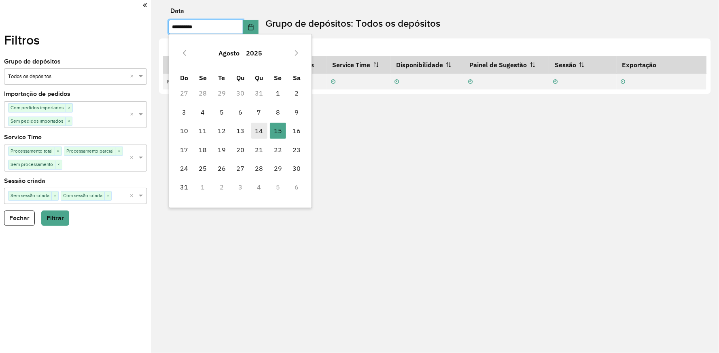
click at [260, 129] on span "14" at bounding box center [259, 131] width 16 height 16
type input "**********"
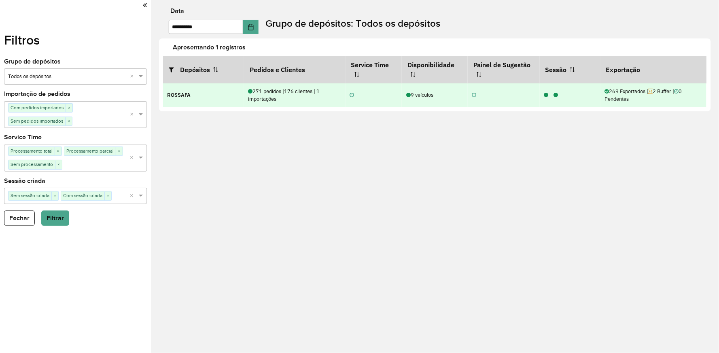
click at [544, 95] on icon at bounding box center [546, 95] width 4 height 5
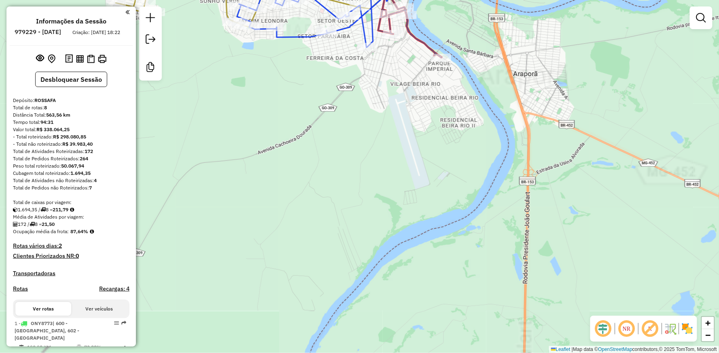
click at [406, 102] on div "Janela de atendimento Grade de atendimento Capacidade Transportadoras Veículos …" at bounding box center [359, 176] width 719 height 353
click at [410, 125] on div "Janela de atendimento Grade de atendimento Capacidade Transportadoras Veículos …" at bounding box center [359, 176] width 719 height 353
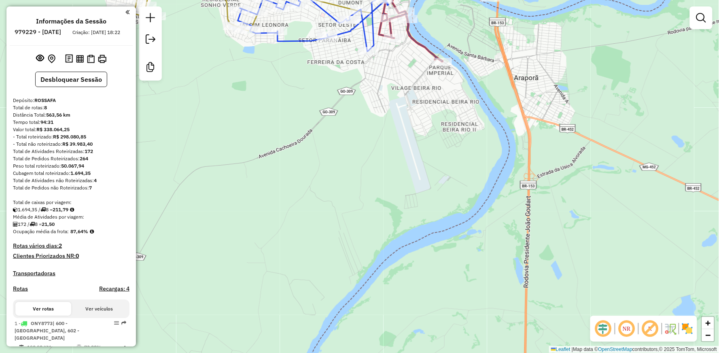
drag, startPoint x: 410, startPoint y: 125, endPoint x: 410, endPoint y: 131, distance: 5.3
click at [410, 131] on div "Janela de atendimento Grade de atendimento Capacidade Transportadoras Veículos …" at bounding box center [359, 176] width 719 height 353
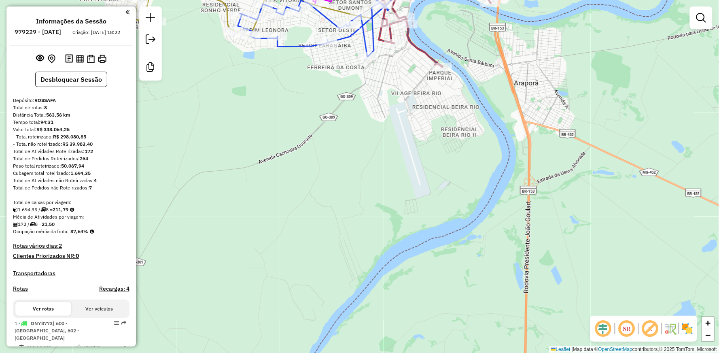
click at [310, 44] on icon at bounding box center [313, 11] width 151 height 92
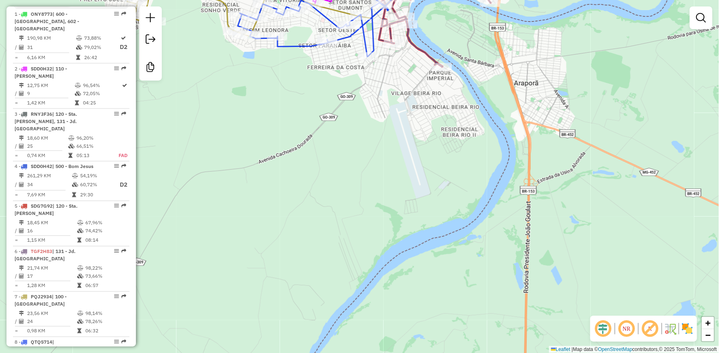
select select "**********"
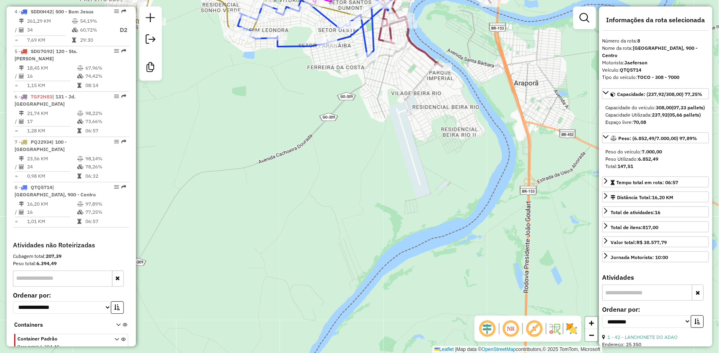
scroll to position [45, 0]
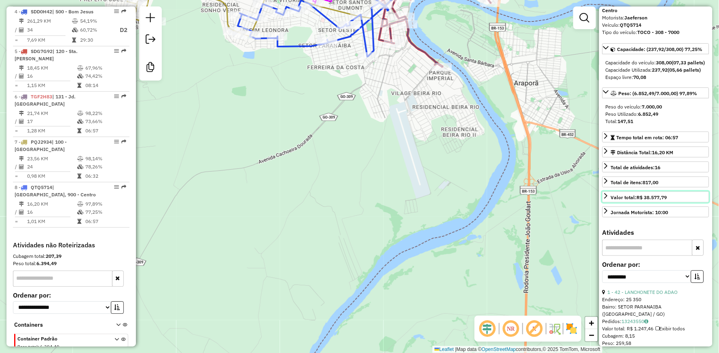
click at [607, 199] on icon at bounding box center [606, 196] width 6 height 6
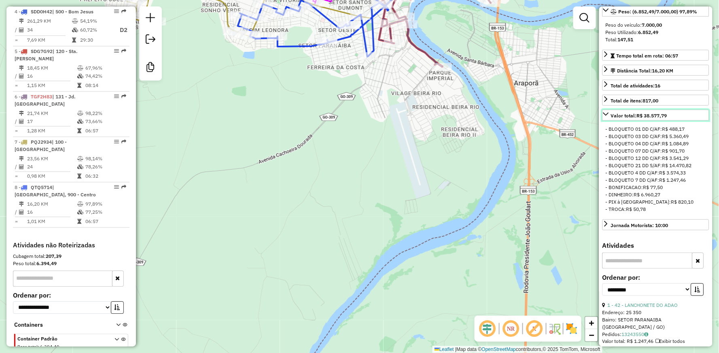
scroll to position [135, 0]
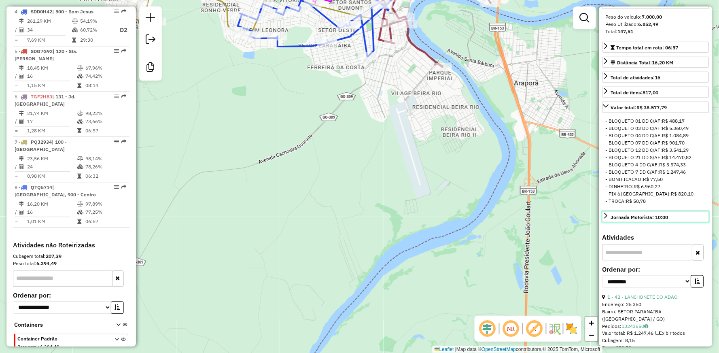
click at [604, 219] on icon at bounding box center [606, 215] width 6 height 6
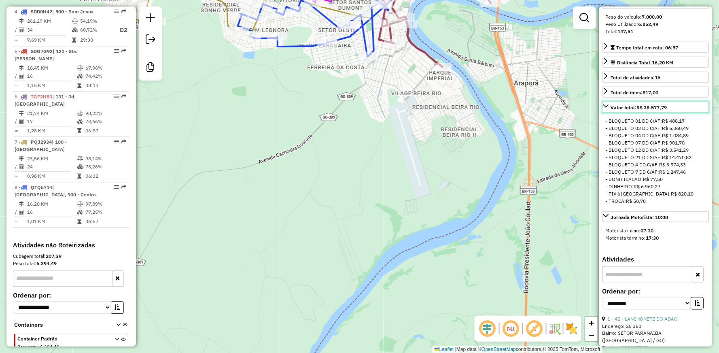
click at [606, 109] on icon at bounding box center [606, 106] width 6 height 6
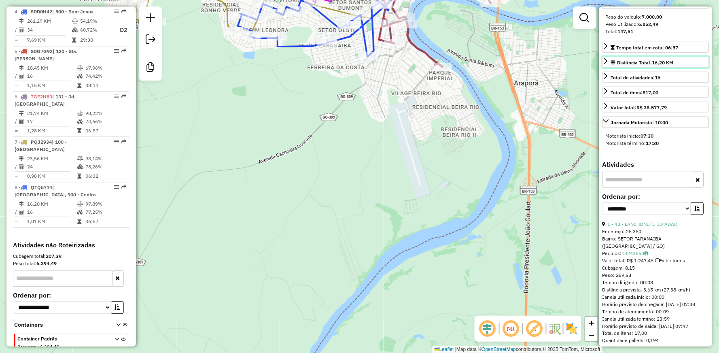
click at [607, 64] on icon at bounding box center [606, 61] width 3 height 6
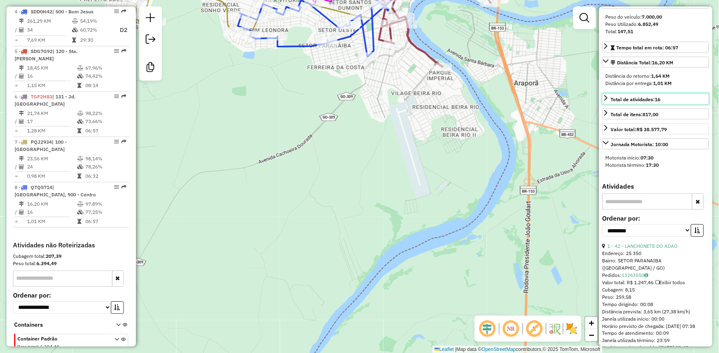
click at [606, 104] on link "Total de atividades: 16" at bounding box center [656, 98] width 107 height 11
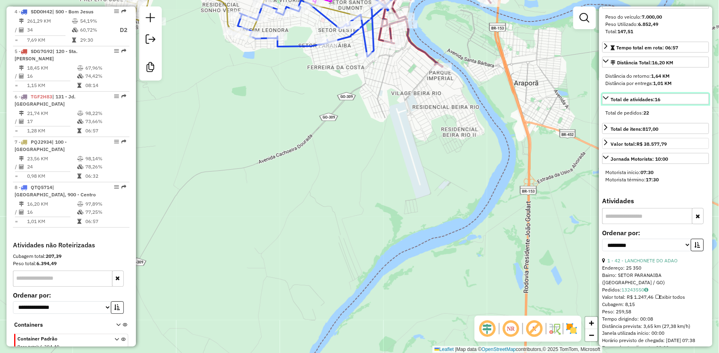
click at [606, 104] on link "Total de atividades: 16" at bounding box center [656, 98] width 107 height 11
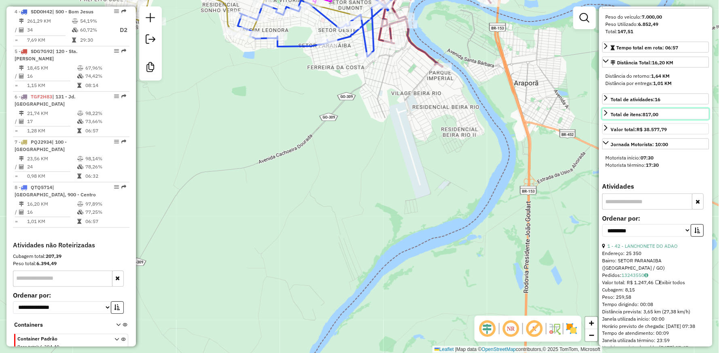
click at [606, 116] on icon at bounding box center [606, 113] width 6 height 6
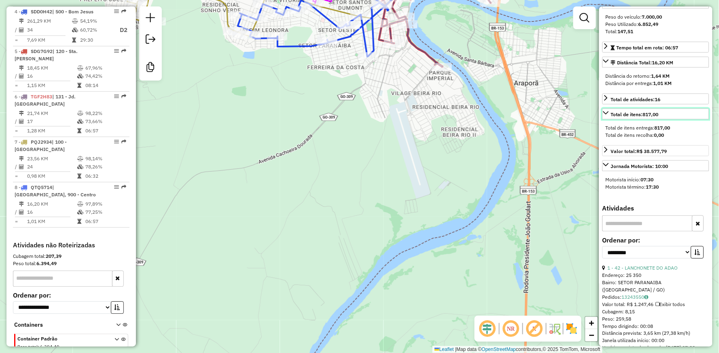
click at [606, 116] on icon at bounding box center [606, 113] width 6 height 6
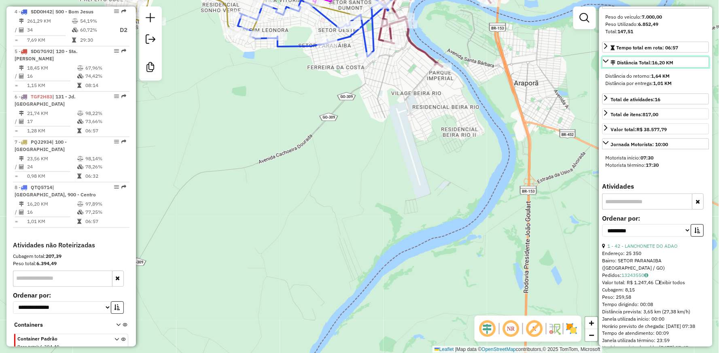
click at [605, 64] on icon at bounding box center [606, 61] width 6 height 6
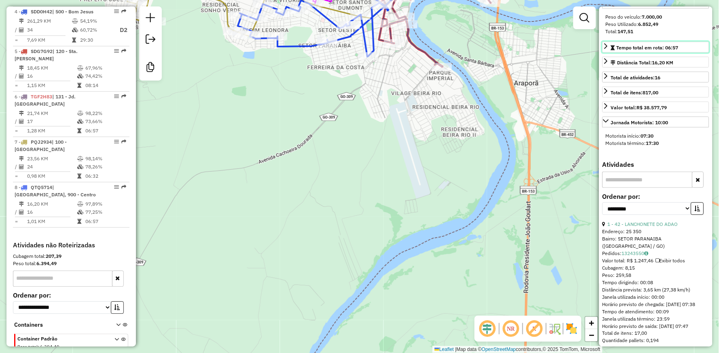
click at [605, 53] on link "Tempo total em rota: 06:57" at bounding box center [656, 47] width 107 height 11
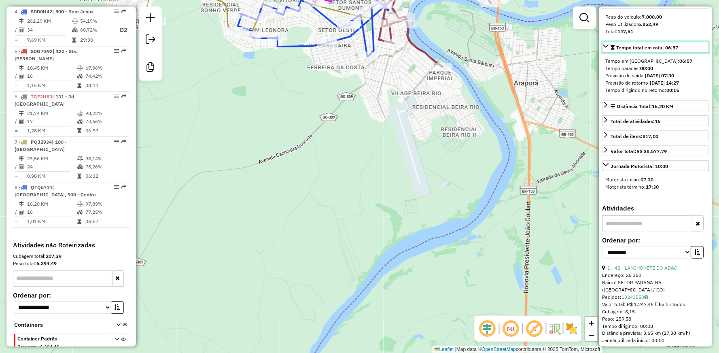
click at [606, 49] on icon at bounding box center [606, 46] width 6 height 6
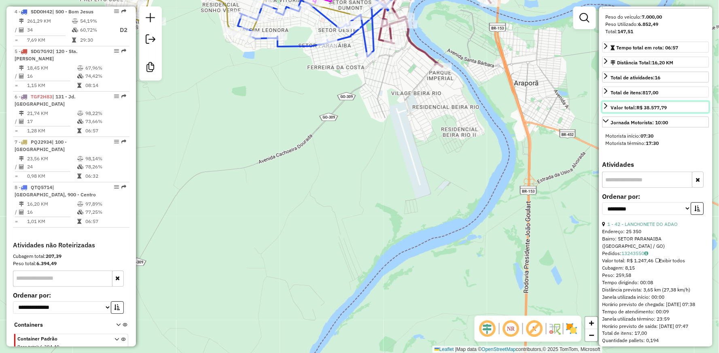
click at [607, 109] on icon at bounding box center [606, 106] width 6 height 6
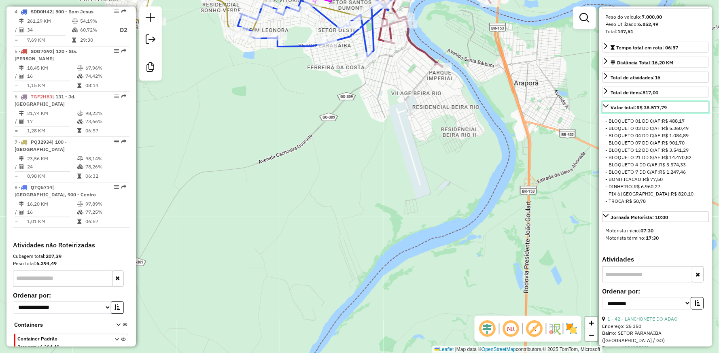
click at [620, 111] on div "Valor total: R$ 38.577,79" at bounding box center [639, 107] width 56 height 7
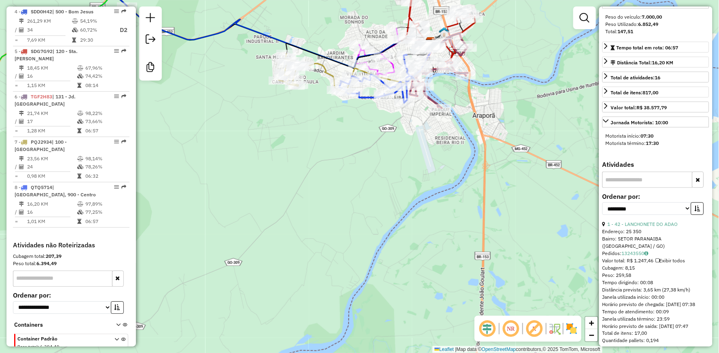
drag, startPoint x: 415, startPoint y: 136, endPoint x: 440, endPoint y: 201, distance: 69.5
click at [417, 152] on div "Janela de atendimento Grade de atendimento Capacidade Transportadoras Veículos …" at bounding box center [359, 176] width 719 height 353
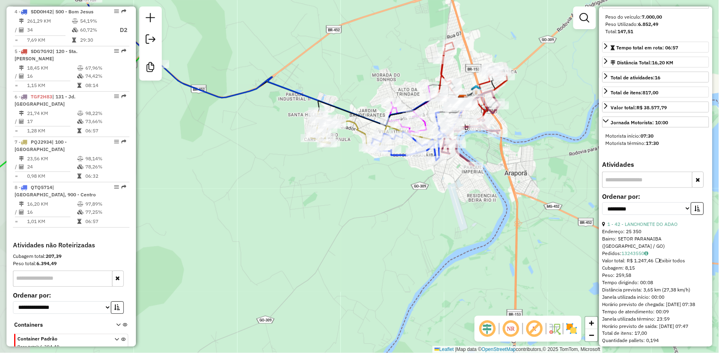
drag, startPoint x: 440, startPoint y: 201, endPoint x: 463, endPoint y: 215, distance: 26.7
click at [463, 215] on div "Janela de atendimento Grade de atendimento Capacidade Transportadoras Veículos …" at bounding box center [359, 176] width 719 height 353
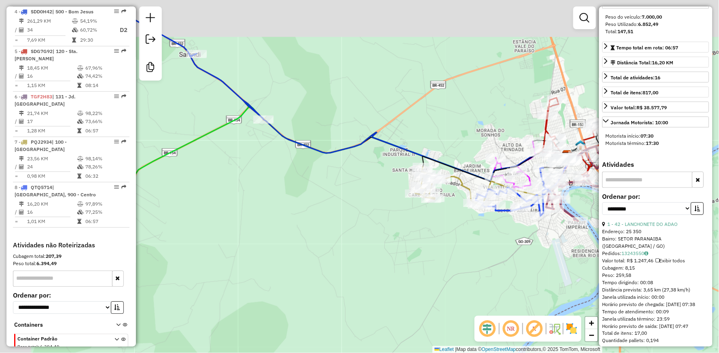
drag, startPoint x: 343, startPoint y: 85, endPoint x: 432, endPoint y: 131, distance: 100.5
click at [432, 131] on div "Janela de atendimento Grade de atendimento Capacidade Transportadoras Veículos …" at bounding box center [359, 176] width 719 height 353
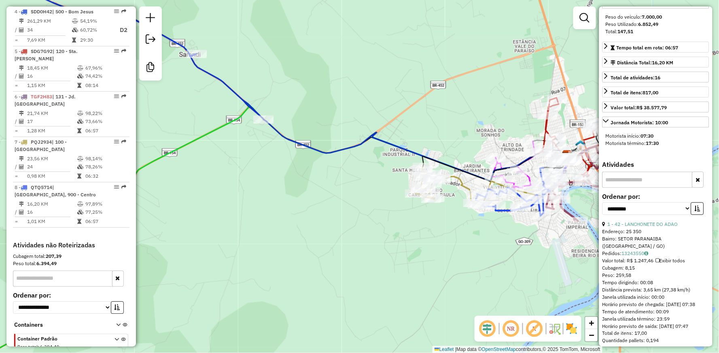
click at [385, 139] on icon at bounding box center [266, 72] width 604 height 217
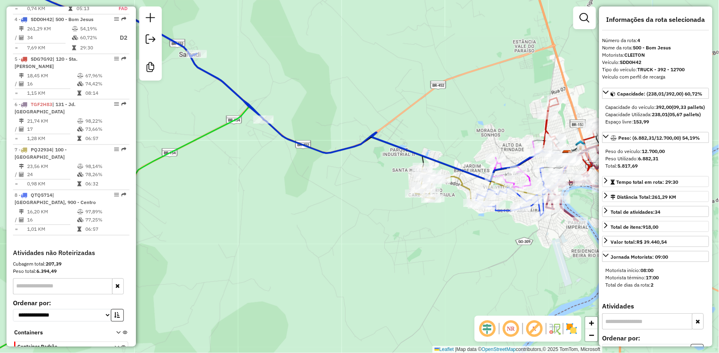
scroll to position [0, 0]
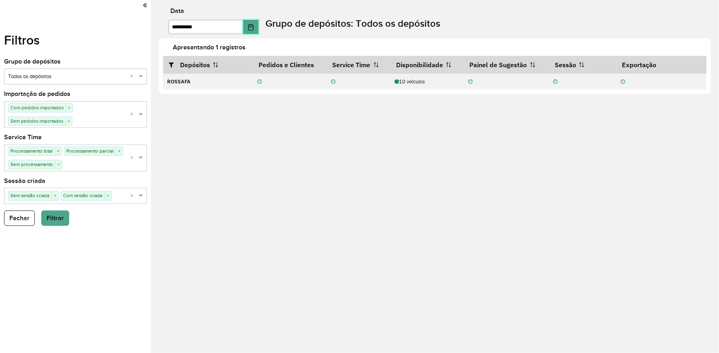
click at [253, 27] on icon "Choose Date" at bounding box center [250, 27] width 5 height 6
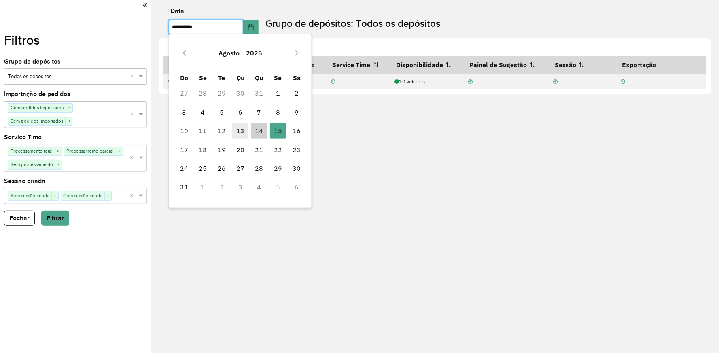
click at [241, 130] on span "13" at bounding box center [240, 131] width 16 height 16
type input "**********"
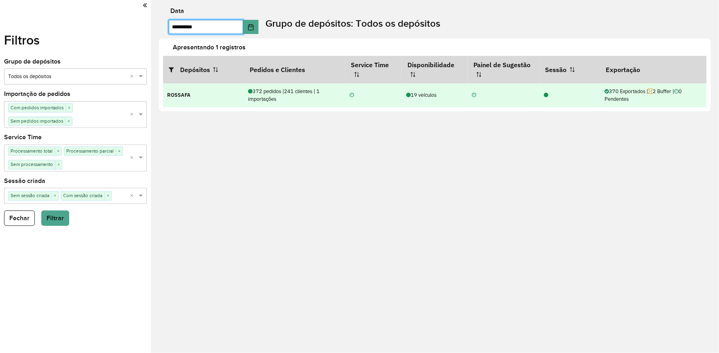
click at [544, 94] on icon at bounding box center [546, 95] width 4 height 5
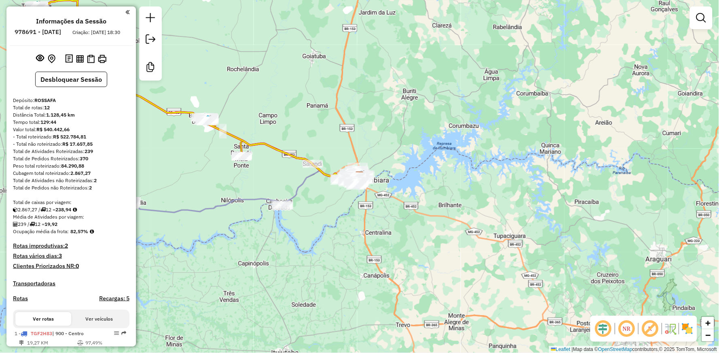
drag, startPoint x: 328, startPoint y: 225, endPoint x: 399, endPoint y: 191, distance: 78.7
click at [399, 191] on div "Janela de atendimento Grade de atendimento Capacidade Transportadoras Veículos …" at bounding box center [359, 176] width 719 height 353
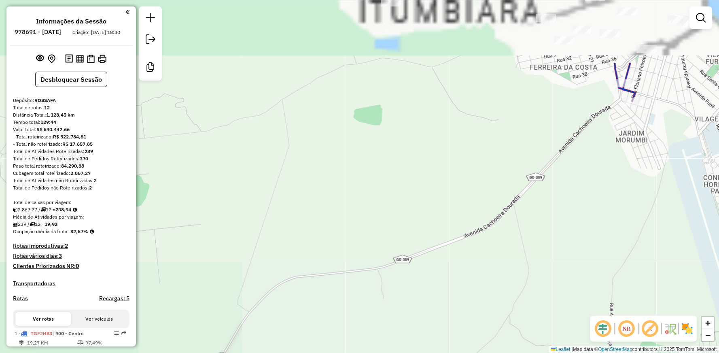
drag, startPoint x: 499, startPoint y: 125, endPoint x: 453, endPoint y: 257, distance: 139.1
click at [455, 257] on div "Janela de atendimento Grade de atendimento Capacidade Transportadoras Veículos …" at bounding box center [359, 176] width 719 height 353
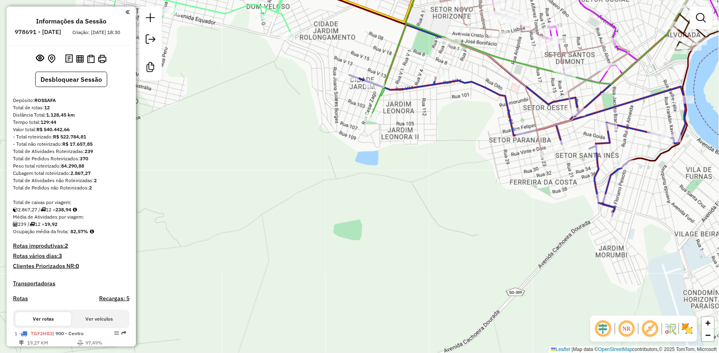
click at [480, 84] on icon at bounding box center [517, 120] width 337 height 191
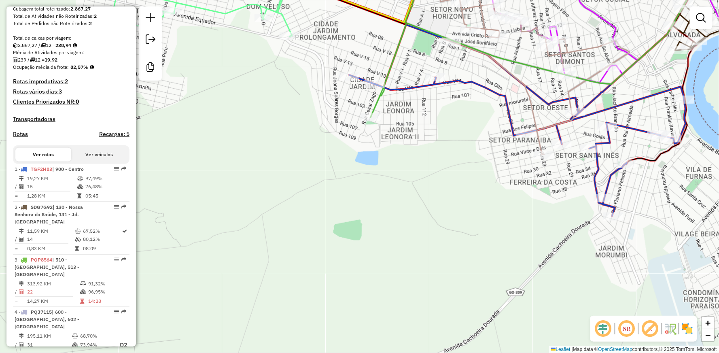
select select "**********"
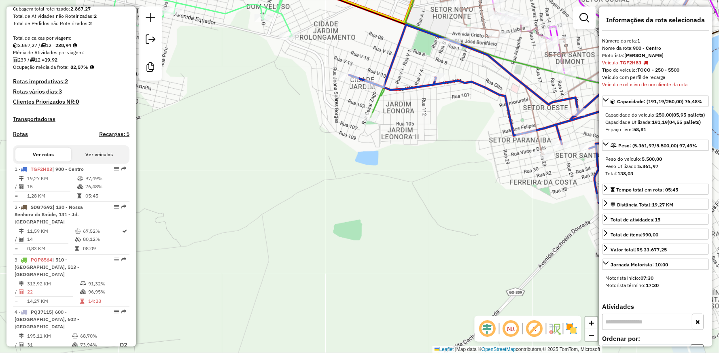
scroll to position [329, 0]
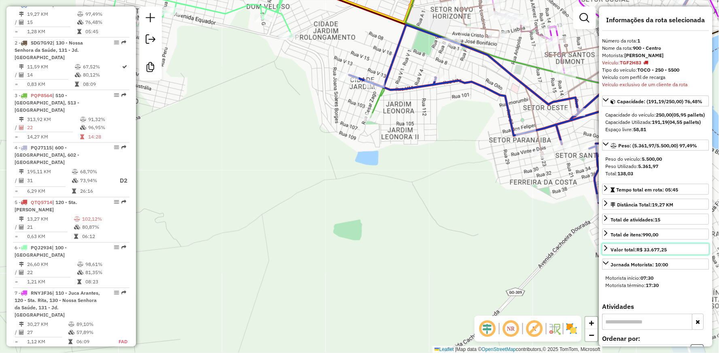
click at [605, 251] on icon at bounding box center [606, 248] width 6 height 6
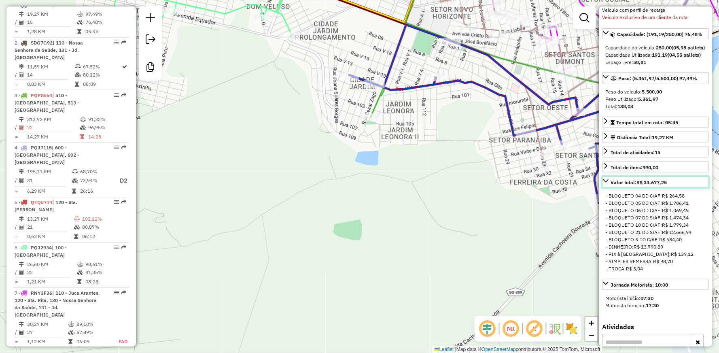
scroll to position [90, 0]
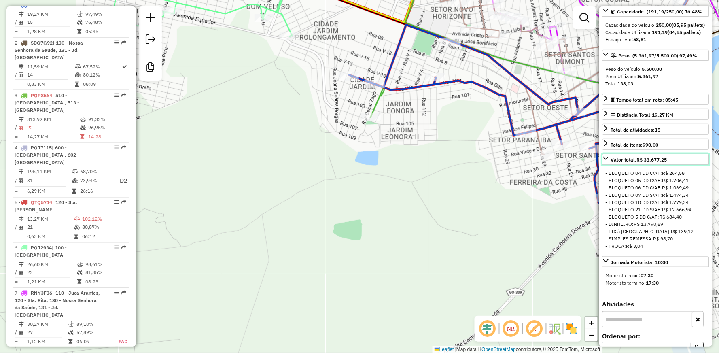
click at [608, 161] on icon at bounding box center [606, 158] width 6 height 6
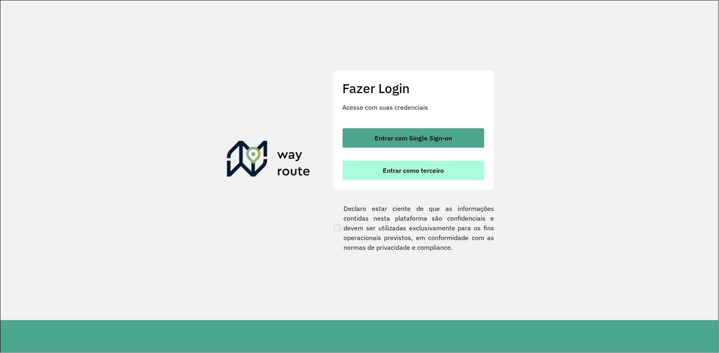
click at [436, 168] on span "Entrar como terceiro" at bounding box center [413, 170] width 61 height 6
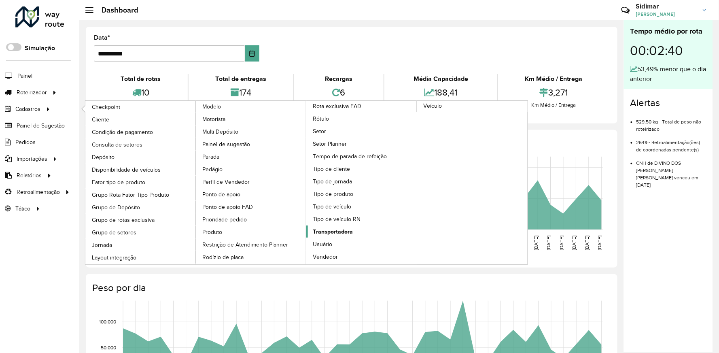
click at [353, 227] on span "Transportadora" at bounding box center [333, 231] width 40 height 8
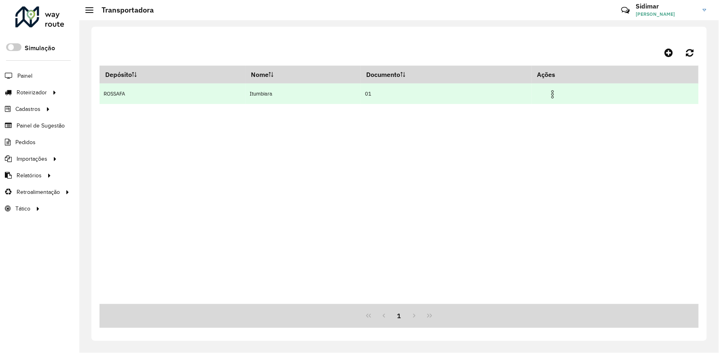
click at [555, 94] on img at bounding box center [553, 94] width 10 height 10
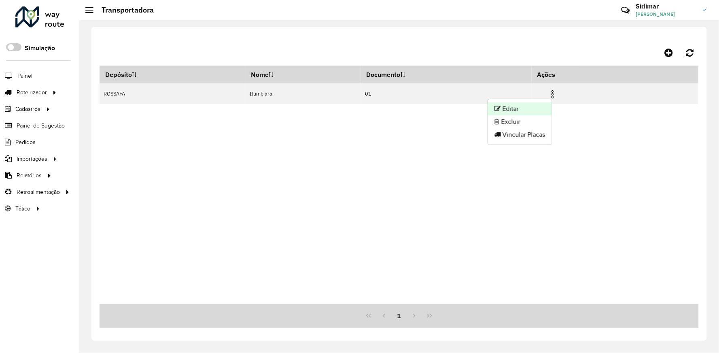
click at [514, 106] on li "Editar" at bounding box center [520, 108] width 64 height 13
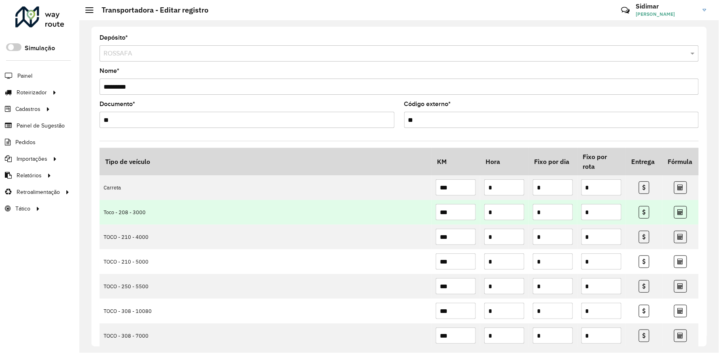
scroll to position [45, 0]
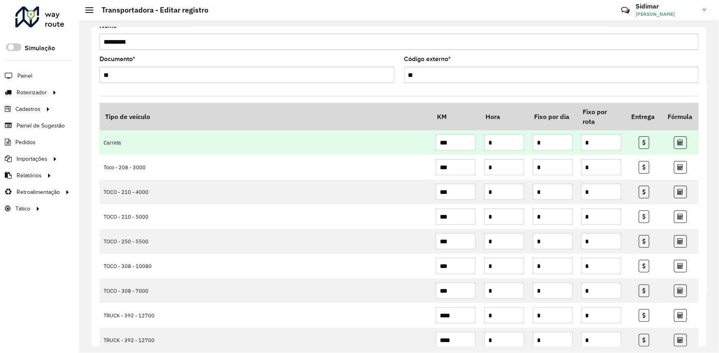
click at [554, 136] on input "*" at bounding box center [553, 142] width 40 height 16
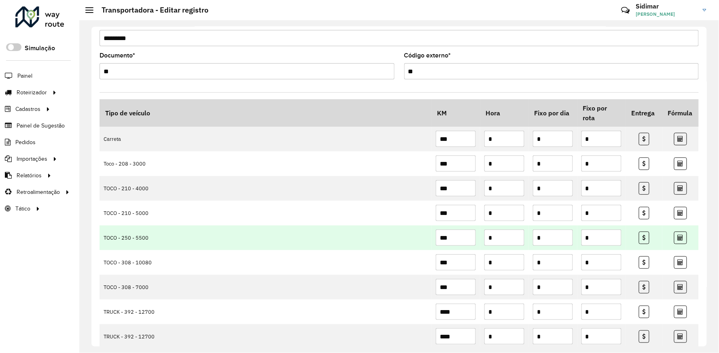
scroll to position [47, 0]
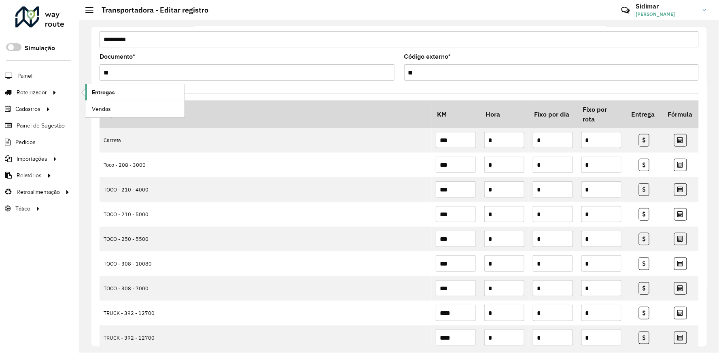
click at [110, 87] on link "Entregas" at bounding box center [134, 92] width 99 height 16
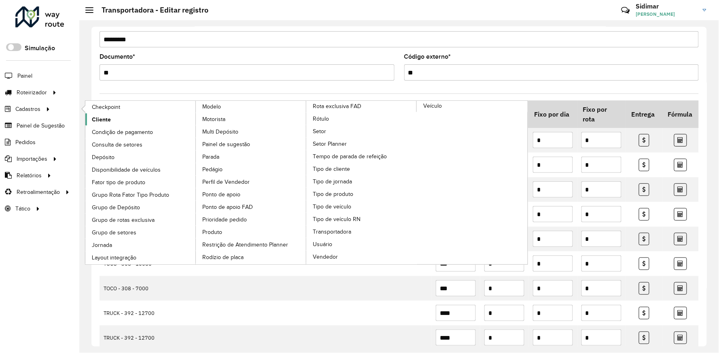
click at [108, 115] on link "Cliente" at bounding box center [140, 119] width 111 height 12
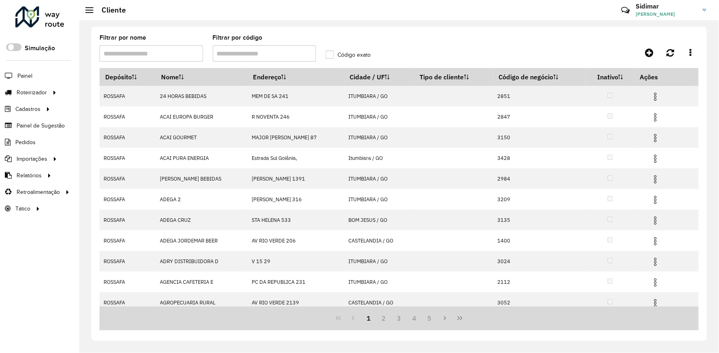
click at [131, 55] on input "Filtrar por nome" at bounding box center [152, 53] width 104 height 16
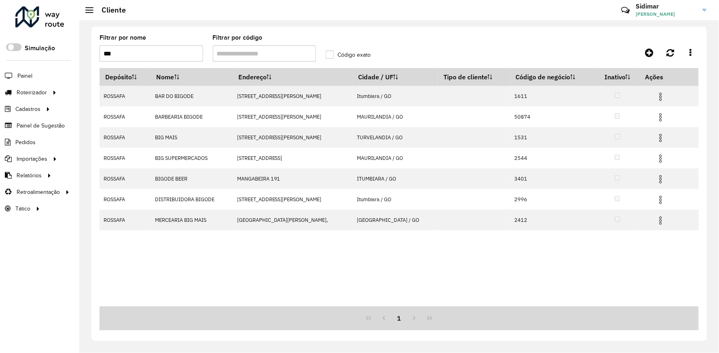
click at [149, 53] on input "***" at bounding box center [152, 53] width 104 height 16
type input "*"
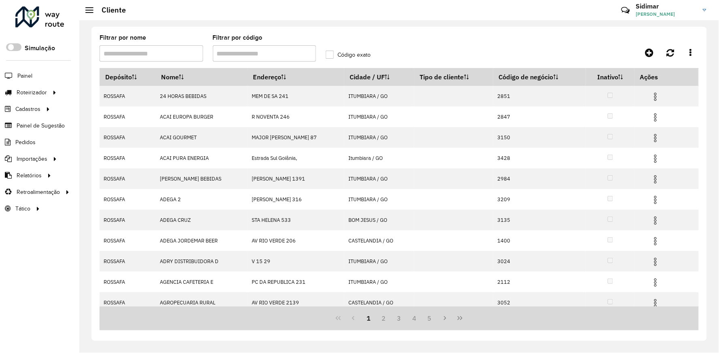
click at [164, 55] on input "Filtrar por nome" at bounding box center [152, 53] width 104 height 16
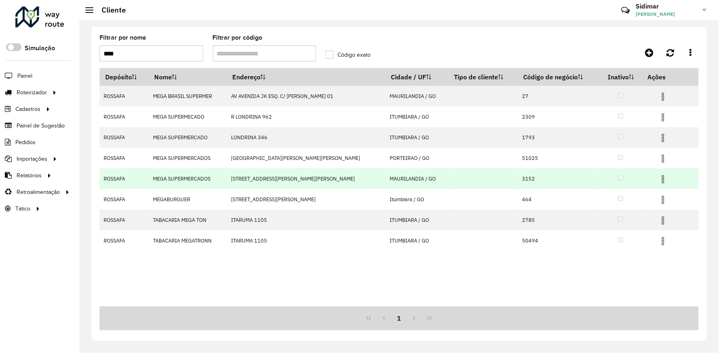
type input "****"
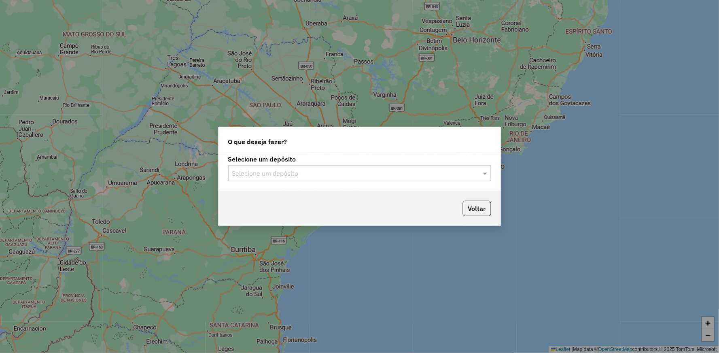
click at [280, 175] on input "text" at bounding box center [351, 174] width 239 height 10
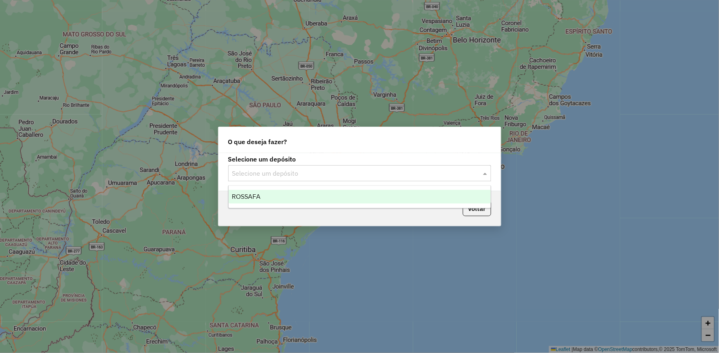
click at [269, 196] on div "ROSSAFA" at bounding box center [360, 197] width 262 height 14
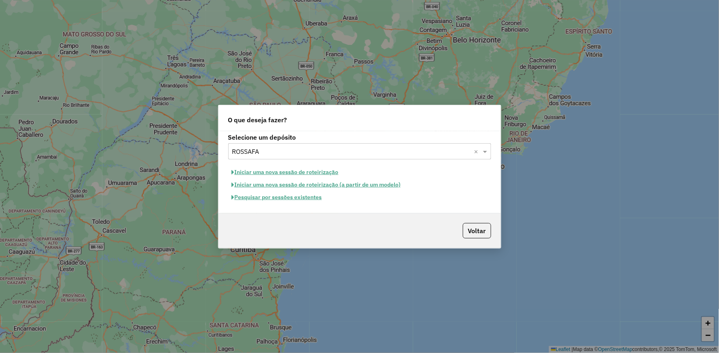
click at [285, 172] on button "Iniciar uma nova sessão de roteirização" at bounding box center [285, 172] width 114 height 13
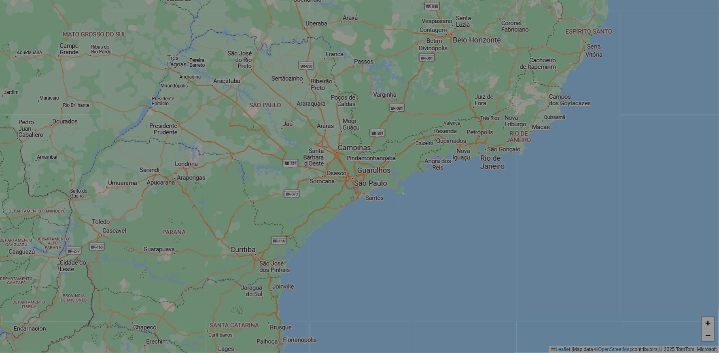
select select "*"
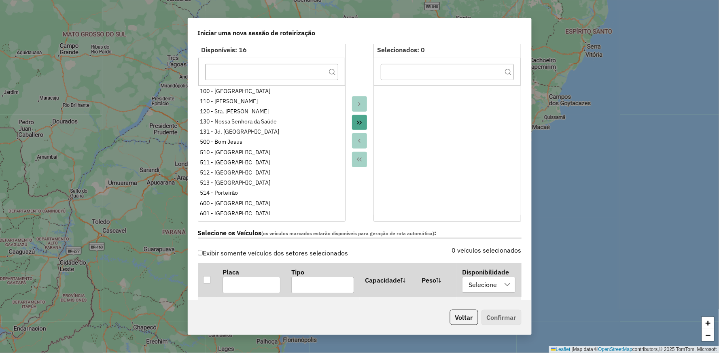
scroll to position [135, 0]
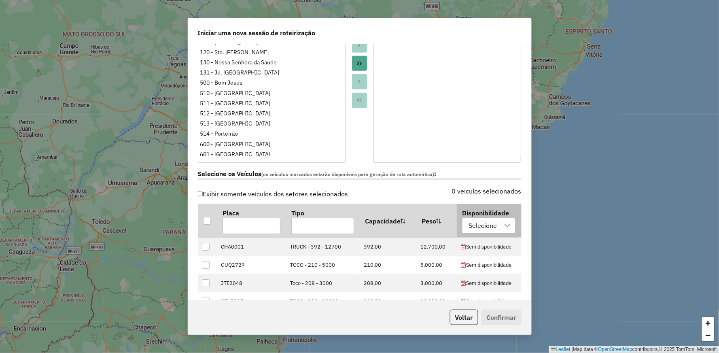
click at [500, 226] on div at bounding box center [507, 225] width 15 height 15
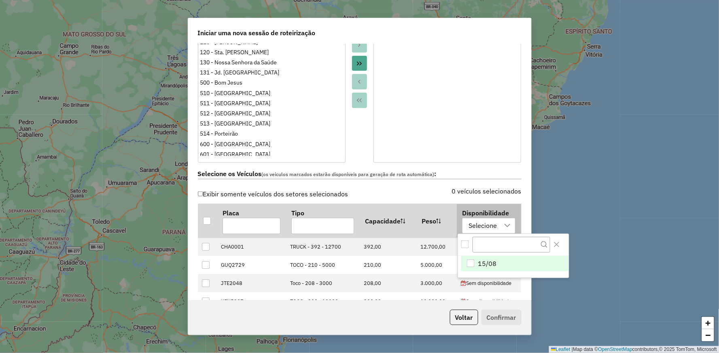
scroll to position [5, 36]
click at [487, 263] on span "15/08" at bounding box center [487, 264] width 19 height 10
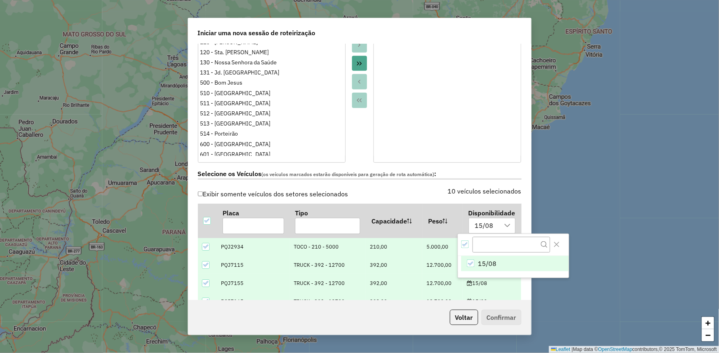
click at [380, 180] on div "Selecione os Veículos (os veículos marcados estarão disponíveis para geração de…" at bounding box center [360, 175] width 334 height 25
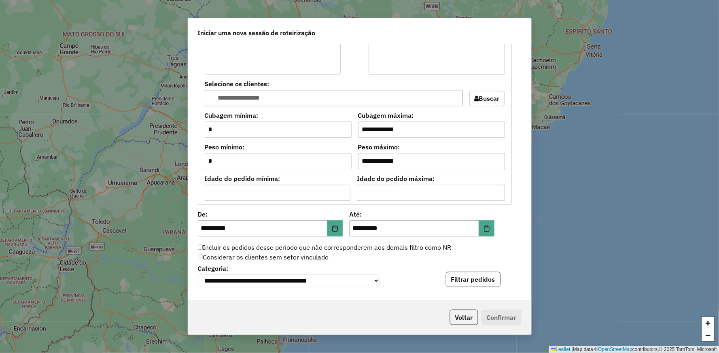
scroll to position [764, 0]
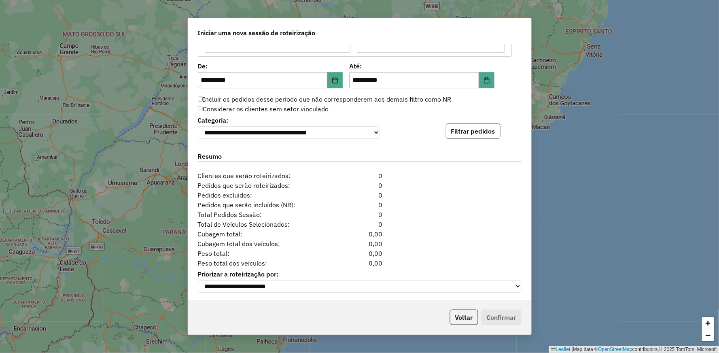
click at [462, 135] on button "Filtrar pedidos" at bounding box center [473, 130] width 55 height 15
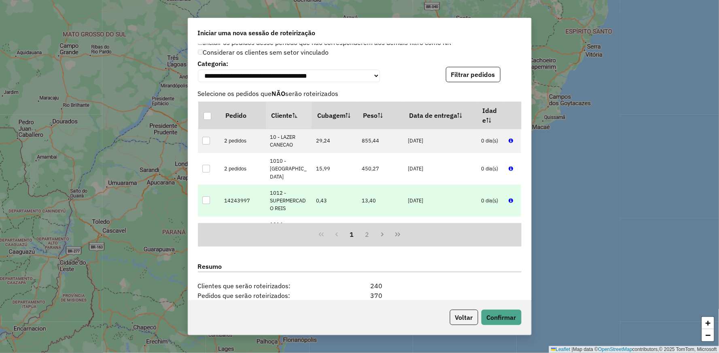
scroll to position [936, 0]
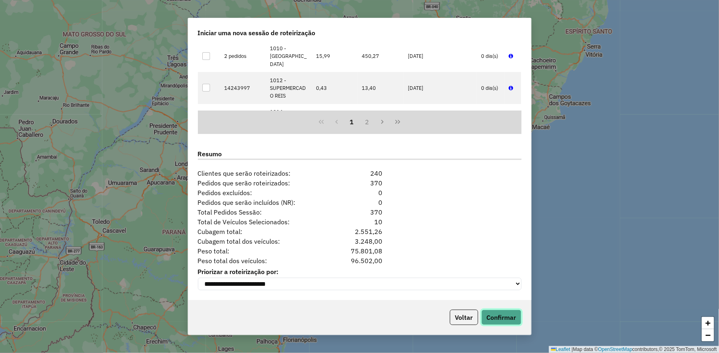
click at [503, 317] on button "Confirmar" at bounding box center [502, 317] width 40 height 15
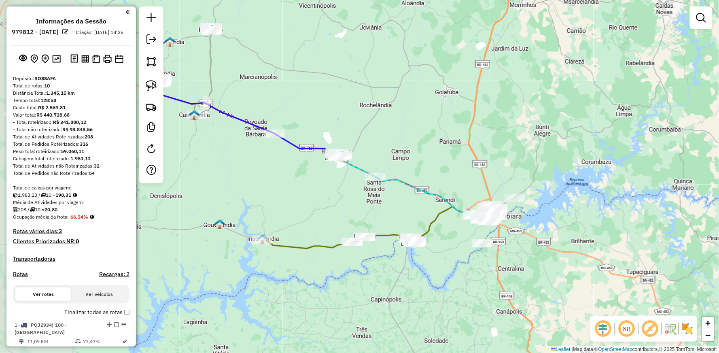
drag, startPoint x: 228, startPoint y: 168, endPoint x: 361, endPoint y: 204, distance: 137.6
click at [361, 204] on div "Janela de atendimento Grade de atendimento Capacidade Transportadoras Veículos …" at bounding box center [359, 176] width 719 height 353
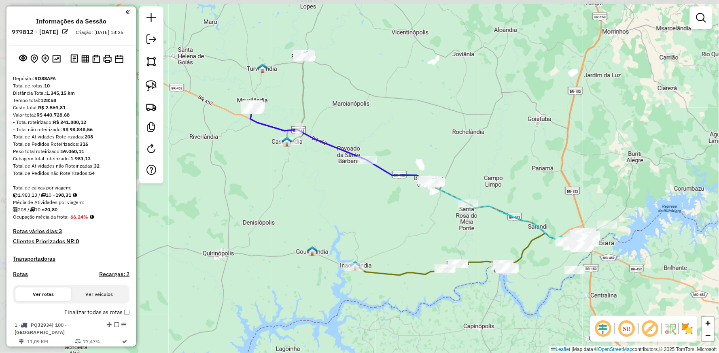
drag, startPoint x: 254, startPoint y: 181, endPoint x: 346, endPoint y: 207, distance: 96.5
click at [346, 207] on div "Janela de atendimento Grade de atendimento Capacidade Transportadoras Veículos …" at bounding box center [359, 176] width 719 height 353
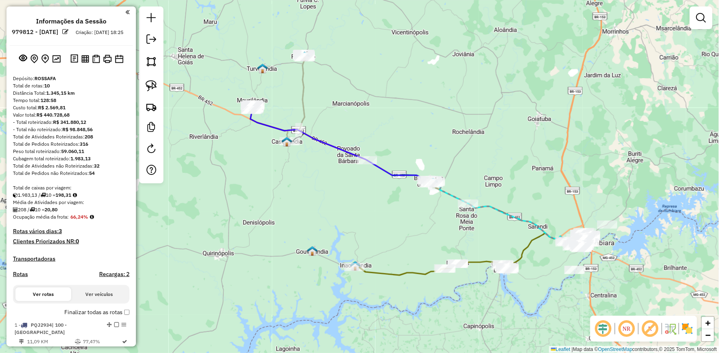
click at [305, 78] on icon at bounding box center [296, 97] width 18 height 87
select select "**********"
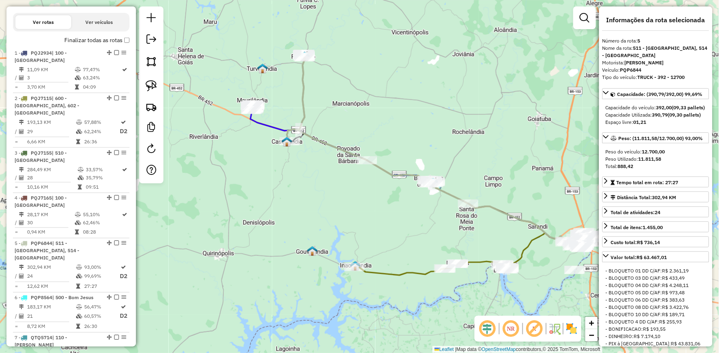
scroll to position [496, 0]
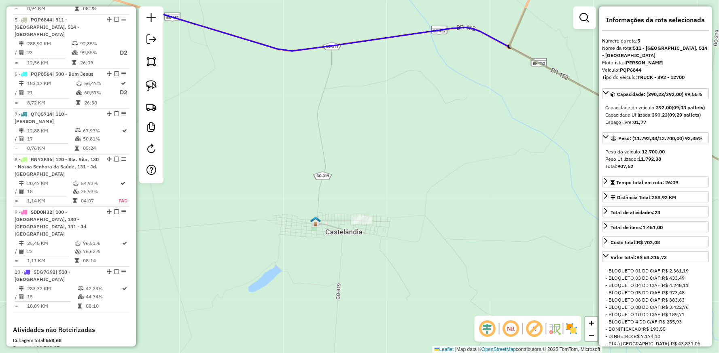
drag, startPoint x: 385, startPoint y: 73, endPoint x: 391, endPoint y: 177, distance: 104.2
click at [391, 177] on div "Janela de atendimento Grade de atendimento Capacidade Transportadoras Veículos …" at bounding box center [359, 176] width 719 height 353
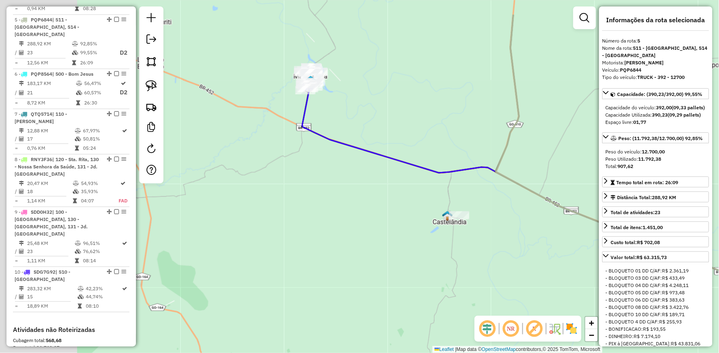
drag, startPoint x: 309, startPoint y: 158, endPoint x: 378, endPoint y: 198, distance: 79.8
click at [378, 198] on div "Janela de atendimento Grade de atendimento Capacidade Transportadoras Veículos …" at bounding box center [359, 176] width 719 height 353
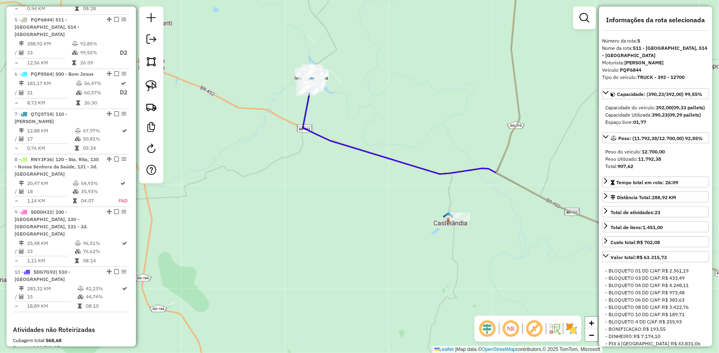
click at [316, 131] on icon at bounding box center [547, 191] width 489 height 228
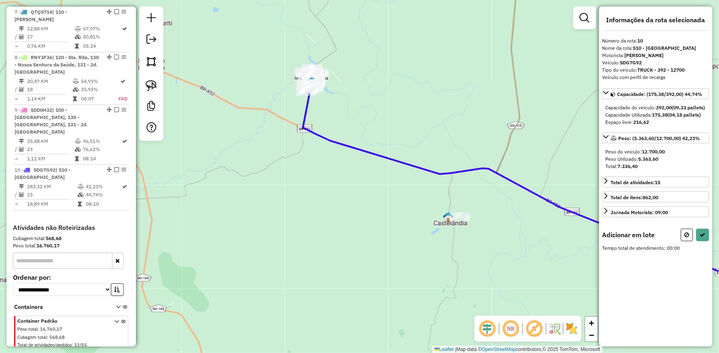
drag, startPoint x: 151, startPoint y: 82, endPoint x: 189, endPoint y: 73, distance: 39.4
click at [151, 82] on img at bounding box center [151, 85] width 11 height 11
drag, startPoint x: 245, startPoint y: 55, endPoint x: 326, endPoint y: 108, distance: 96.4
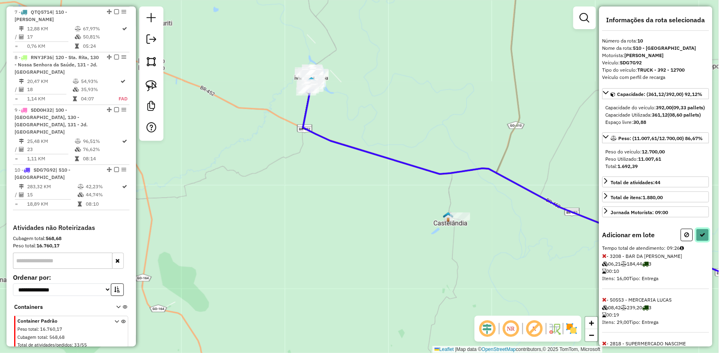
click at [700, 238] on icon at bounding box center [703, 235] width 6 height 6
select select "**********"
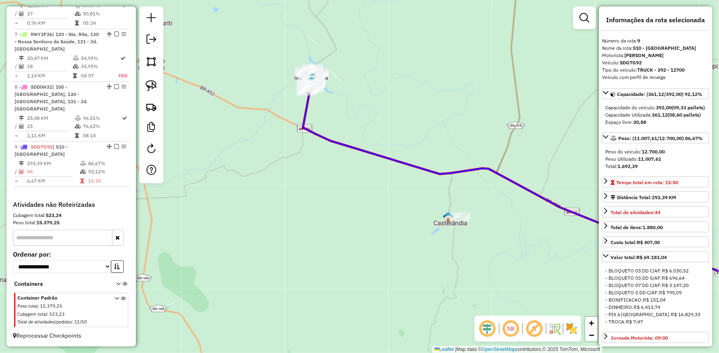
scroll to position [552, 0]
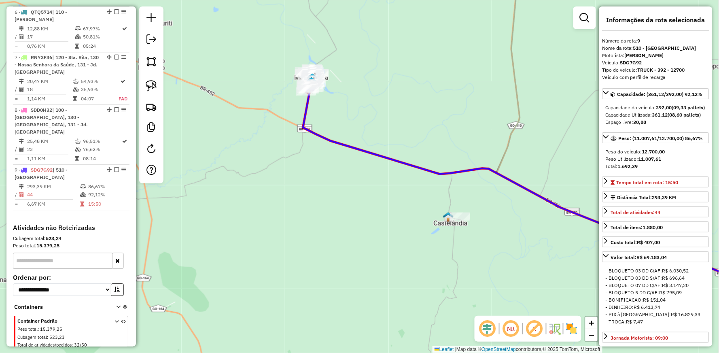
click at [305, 108] on icon at bounding box center [547, 191] width 489 height 228
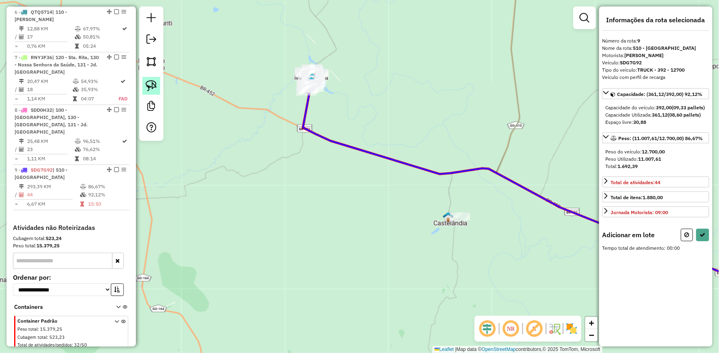
click at [152, 85] on img at bounding box center [151, 85] width 11 height 11
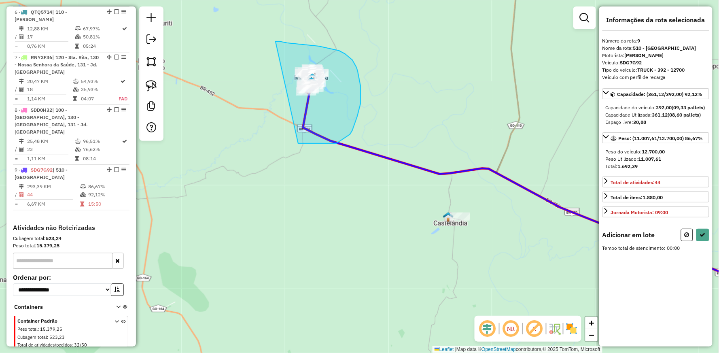
drag, startPoint x: 276, startPoint y: 41, endPoint x: 297, endPoint y: 143, distance: 104.1
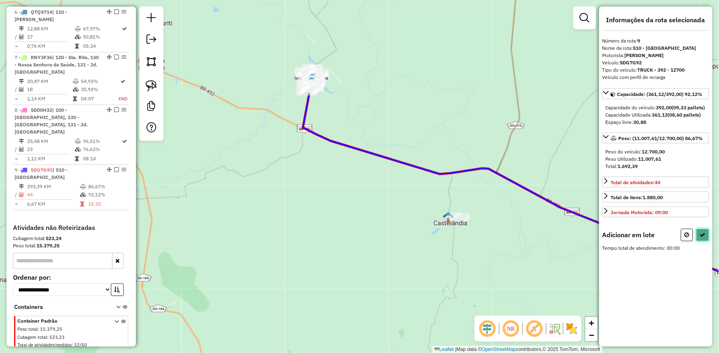
click at [704, 241] on button at bounding box center [703, 235] width 13 height 13
click at [424, 169] on icon at bounding box center [547, 191] width 489 height 228
click at [688, 238] on icon at bounding box center [687, 235] width 5 height 6
select select "**********"
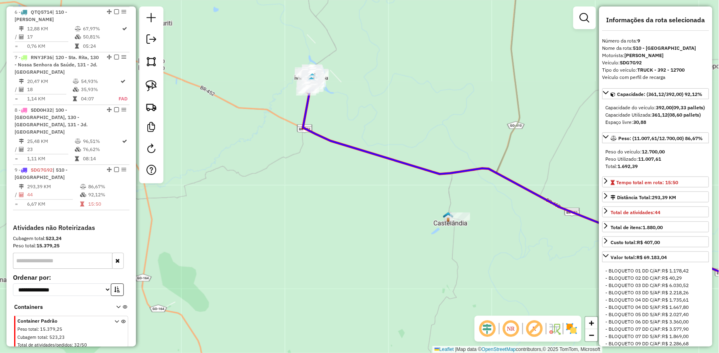
click at [316, 134] on icon at bounding box center [547, 191] width 489 height 228
click at [327, 136] on icon at bounding box center [547, 191] width 489 height 228
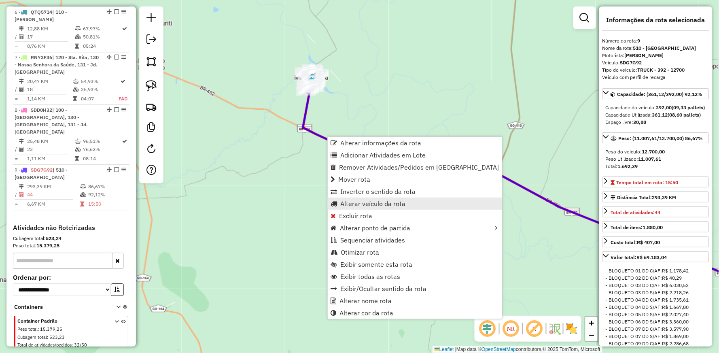
click at [361, 208] on link "Alterar veículo da rota" at bounding box center [415, 204] width 174 height 12
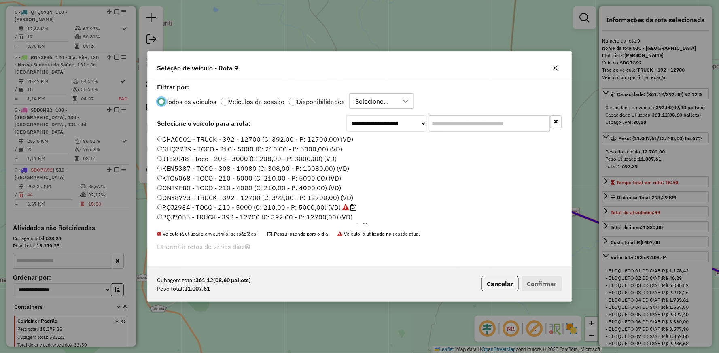
scroll to position [45, 0]
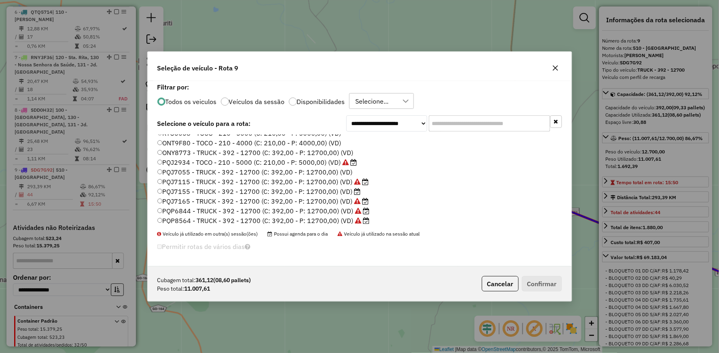
click at [175, 221] on label "PQP8564 - TRUCK - 392 - 12700 (C: 392,00 - P: 12700,00) (VD)" at bounding box center [263, 221] width 212 height 10
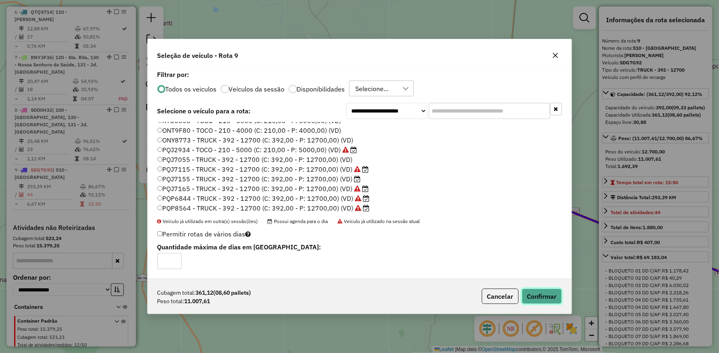
click at [539, 296] on button "Confirmar" at bounding box center [542, 296] width 40 height 15
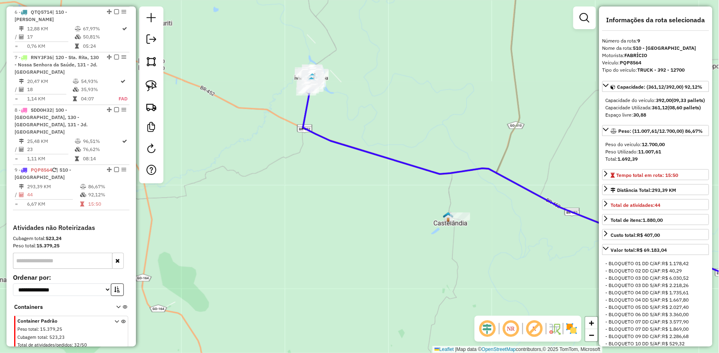
scroll to position [567, 0]
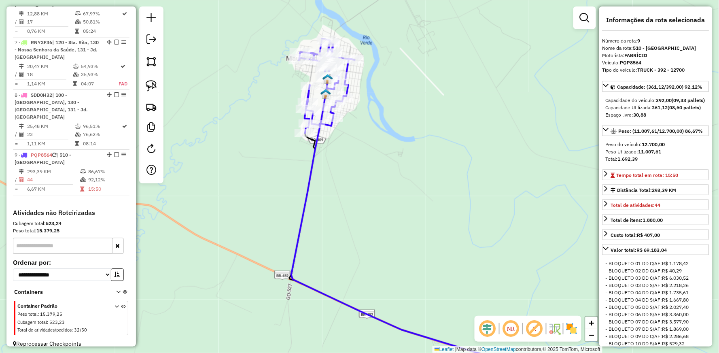
drag, startPoint x: 279, startPoint y: 71, endPoint x: 294, endPoint y: 127, distance: 58.5
click at [288, 132] on div "Janela de atendimento Grade de atendimento Capacidade Transportadoras Veículos …" at bounding box center [359, 176] width 719 height 353
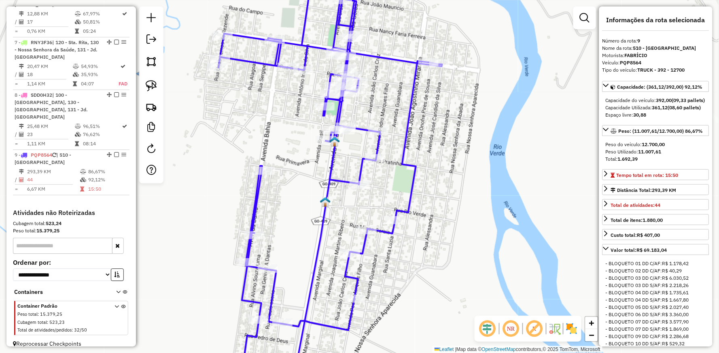
click at [319, 47] on icon at bounding box center [331, 170] width 224 height 378
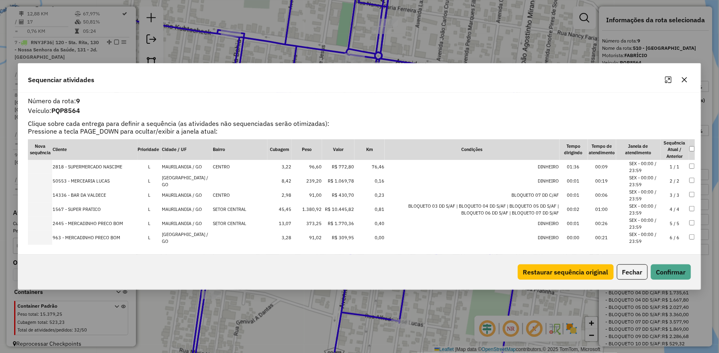
click at [670, 76] on icon "Maximize" at bounding box center [668, 79] width 6 height 6
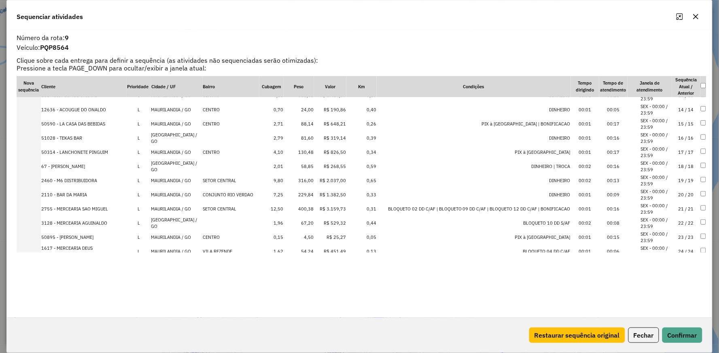
scroll to position [180, 0]
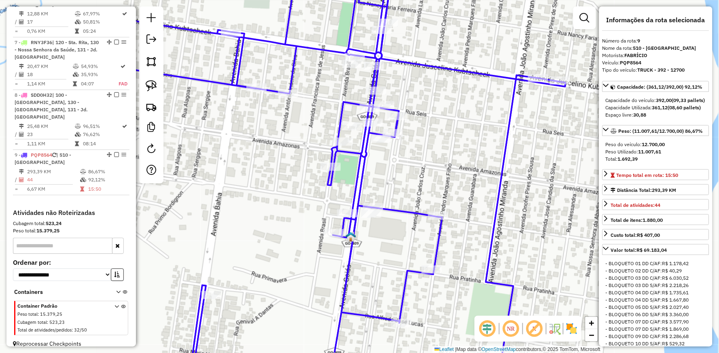
click at [233, 81] on icon at bounding box center [342, 176] width 447 height 423
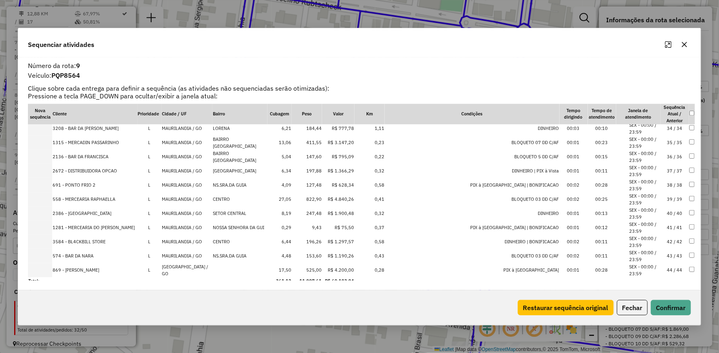
scroll to position [475, 0]
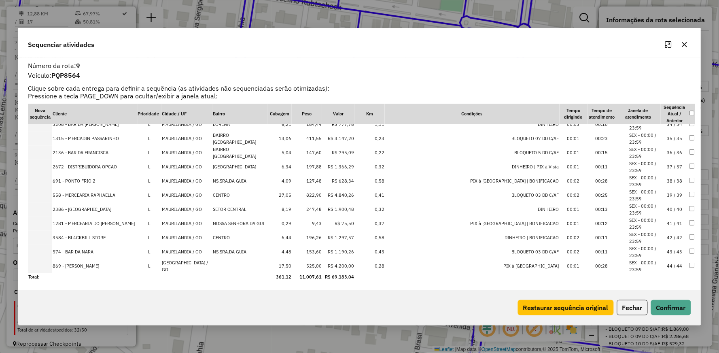
click at [688, 49] on button "button" at bounding box center [684, 44] width 13 height 13
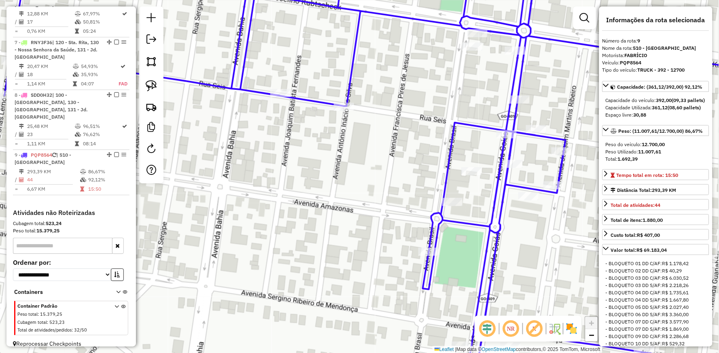
click at [302, 99] on icon at bounding box center [397, 176] width 787 height 423
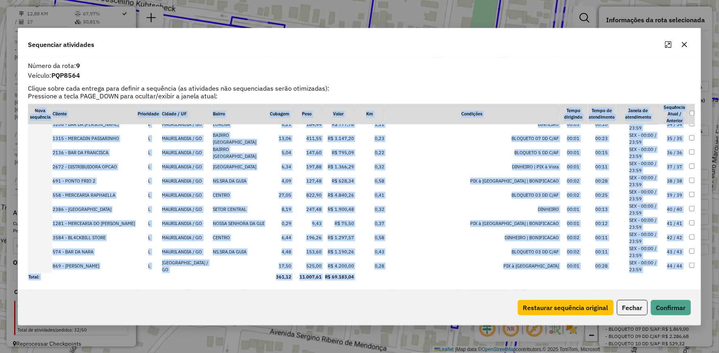
drag, startPoint x: 30, startPoint y: 110, endPoint x: 435, endPoint y: 296, distance: 445.2
click at [435, 296] on div "Sequenciar atividades Número da rota: 9 Veículo: PQP8564 Clique sobre cada entr…" at bounding box center [359, 176] width 683 height 297
click at [435, 296] on div "Restaurar sequência original Fechar Confirmar" at bounding box center [359, 307] width 682 height 35
drag, startPoint x: 31, startPoint y: 113, endPoint x: 333, endPoint y: 278, distance: 344.3
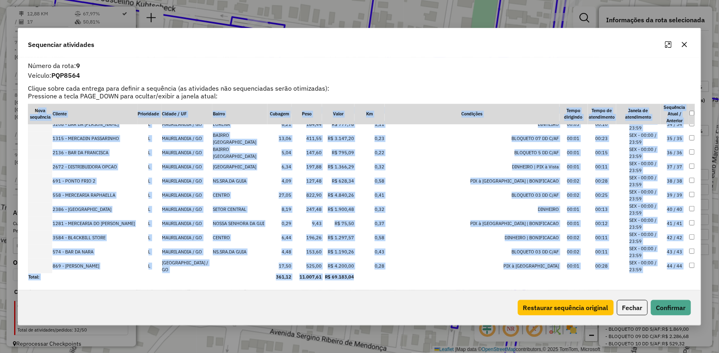
copy table "Nova sequência Cliente Prioridade Cidade / UF Bairro Cubagem Peso Valor Km Cond…"
click at [687, 42] on icon "button" at bounding box center [685, 44] width 6 height 6
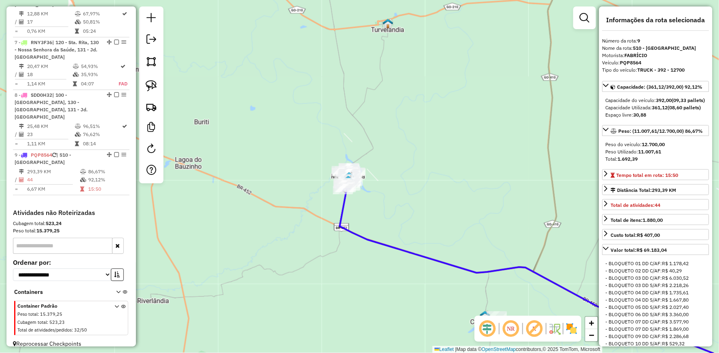
drag, startPoint x: 401, startPoint y: 287, endPoint x: 342, endPoint y: 261, distance: 64.5
click at [345, 263] on div "Janela de atendimento Grade de atendimento Capacidade Transportadoras Veículos …" at bounding box center [359, 176] width 719 height 353
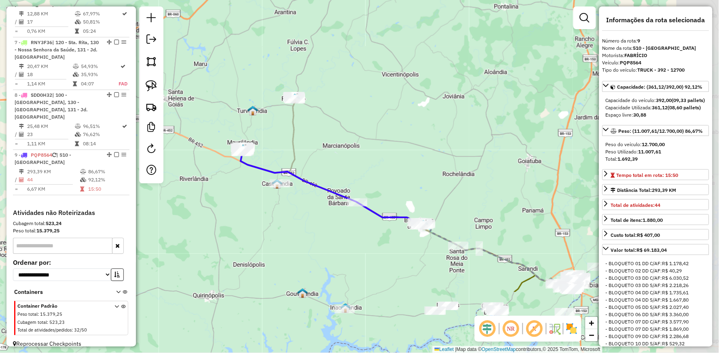
drag, startPoint x: 406, startPoint y: 295, endPoint x: 260, endPoint y: 198, distance: 174.7
click at [260, 198] on div "Janela de atendimento Grade de atendimento Capacidade Transportadoras Veículos …" at bounding box center [359, 176] width 719 height 353
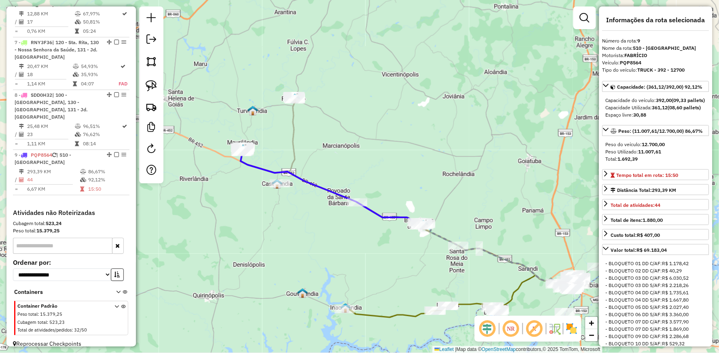
click at [319, 184] on icon at bounding box center [332, 187] width 183 height 76
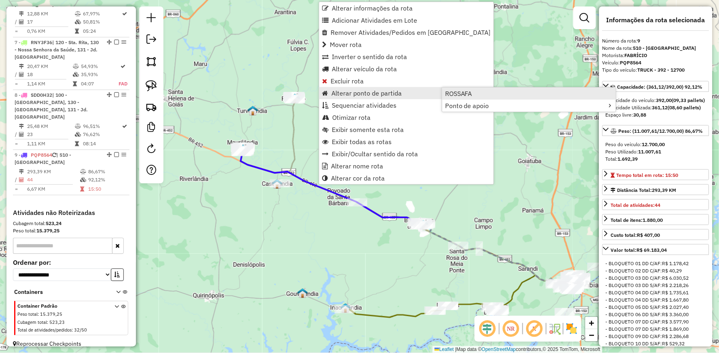
click at [465, 96] on span "ROSSAFA" at bounding box center [458, 93] width 27 height 6
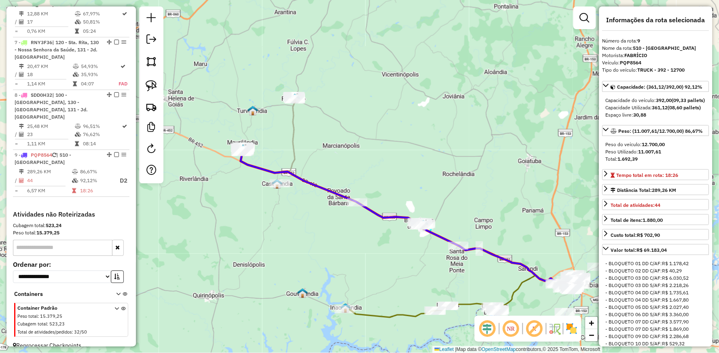
scroll to position [569, 0]
click at [251, 164] on icon at bounding box center [408, 217] width 335 height 136
click at [251, 163] on icon at bounding box center [408, 217] width 335 height 136
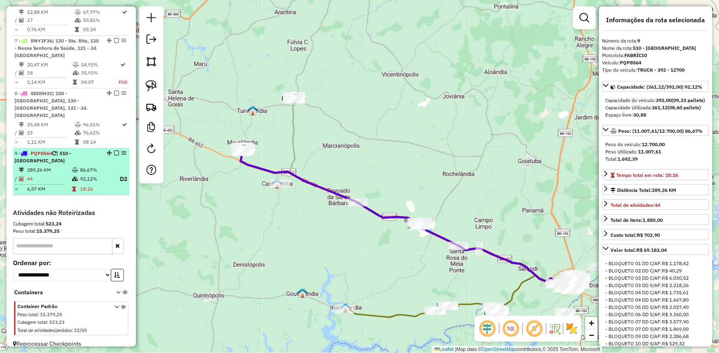
click at [114, 151] on em at bounding box center [116, 153] width 5 height 5
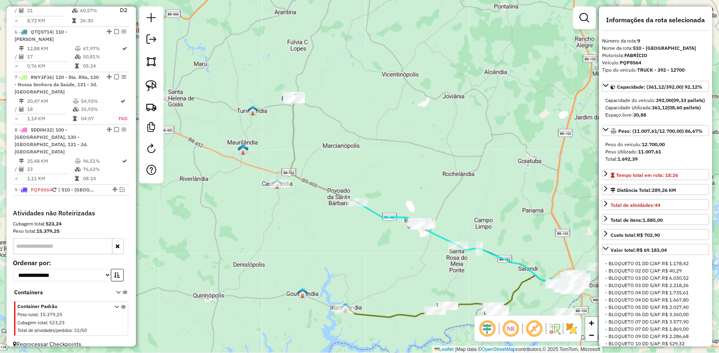
click at [310, 181] on icon at bounding box center [432, 191] width 286 height 185
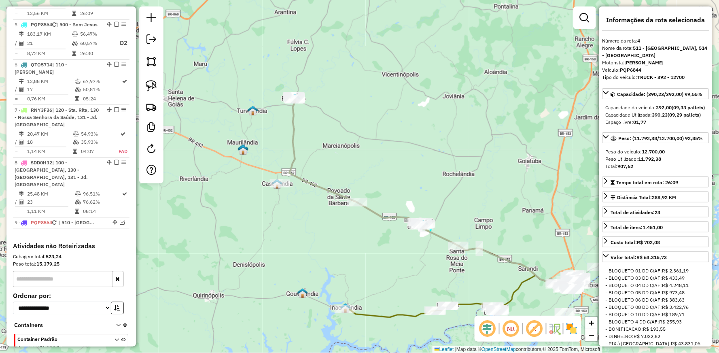
scroll to position [458, 0]
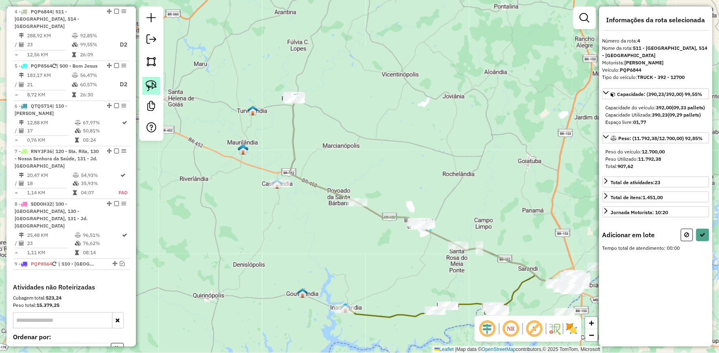
drag, startPoint x: 149, startPoint y: 88, endPoint x: 158, endPoint y: 90, distance: 9.5
click at [149, 88] on img at bounding box center [151, 85] width 11 height 11
drag, startPoint x: 368, startPoint y: 182, endPoint x: 324, endPoint y: 215, distance: 54.3
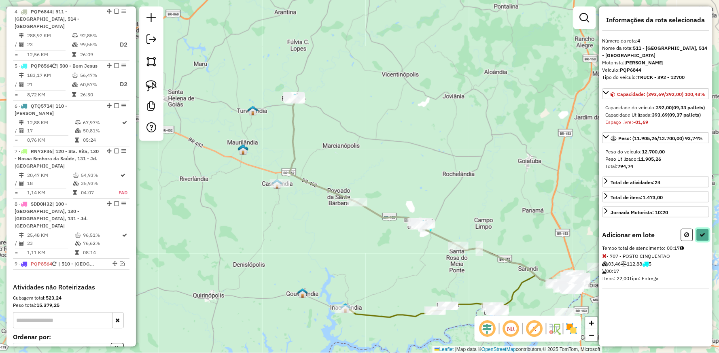
click at [699, 241] on button at bounding box center [703, 235] width 13 height 13
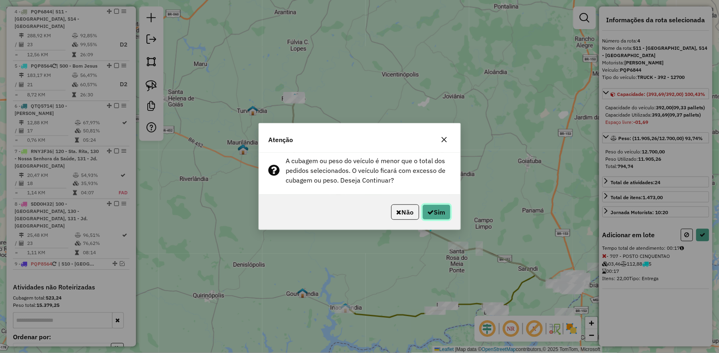
click at [438, 207] on button "Sim" at bounding box center [437, 211] width 28 height 15
select select "**********"
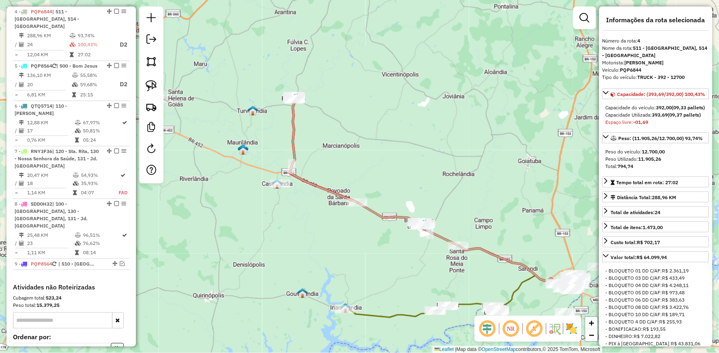
click at [291, 130] on icon at bounding box center [323, 149] width 68 height 106
click at [292, 122] on icon at bounding box center [323, 149] width 68 height 106
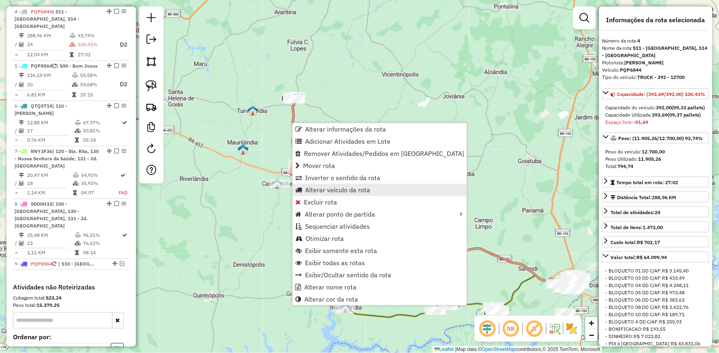
click at [314, 192] on span "Alterar veículo da rota" at bounding box center [337, 190] width 65 height 6
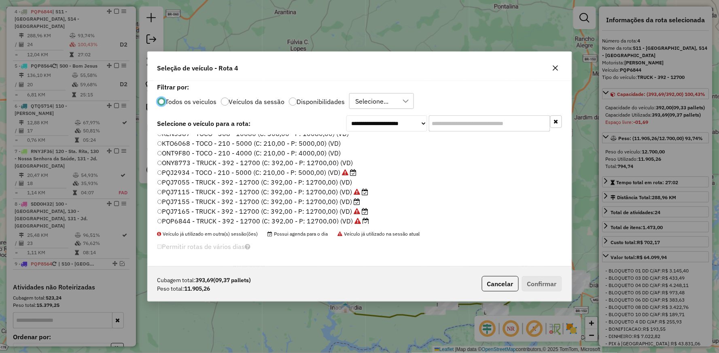
scroll to position [45, 0]
click at [189, 189] on label "PQJ7155 - TRUCK - 392 - 12700 (C: 392,00 - P: 12700,00) (VD)" at bounding box center [258, 192] width 203 height 10
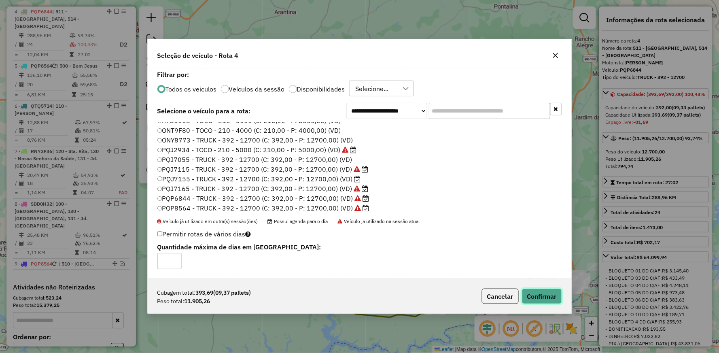
click at [549, 297] on button "Confirmar" at bounding box center [542, 296] width 40 height 15
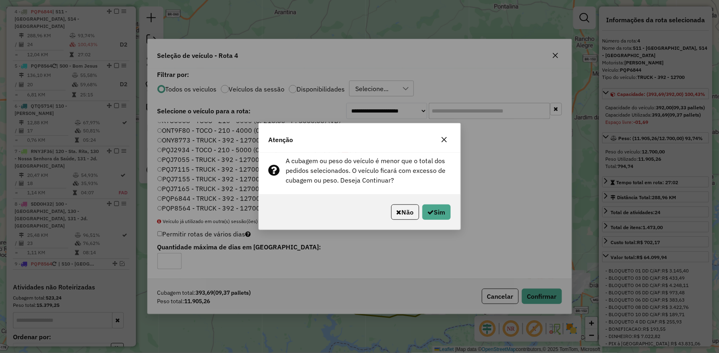
click at [434, 225] on div "Não Sim" at bounding box center [360, 212] width 202 height 35
click at [435, 215] on button "Sim" at bounding box center [437, 211] width 28 height 15
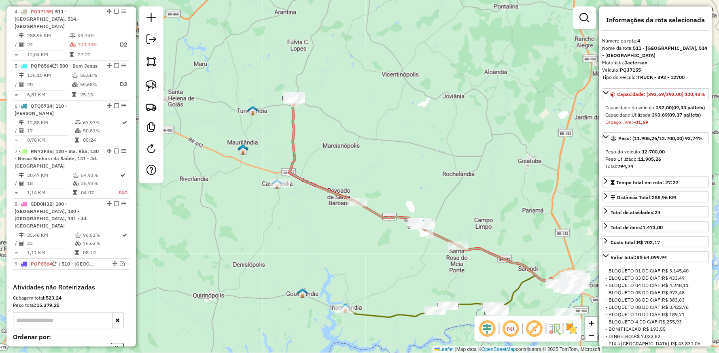
click at [292, 134] on icon at bounding box center [323, 149] width 68 height 106
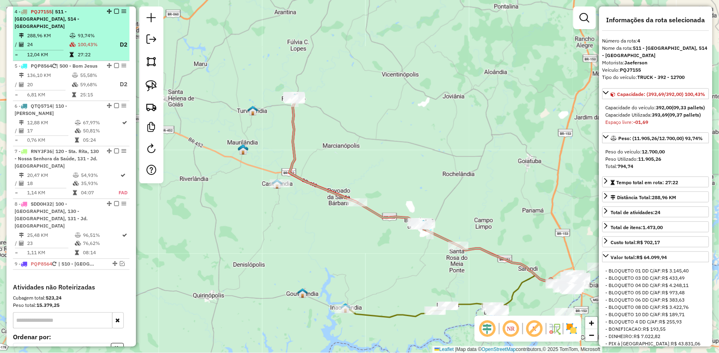
click at [115, 11] on em at bounding box center [116, 11] width 5 height 5
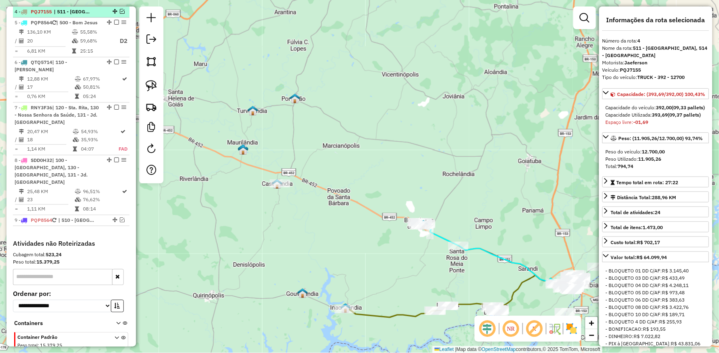
scroll to position [422, 0]
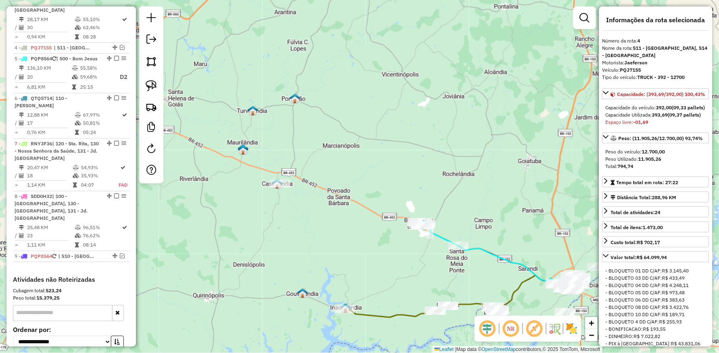
click at [486, 249] on icon at bounding box center [499, 254] width 154 height 60
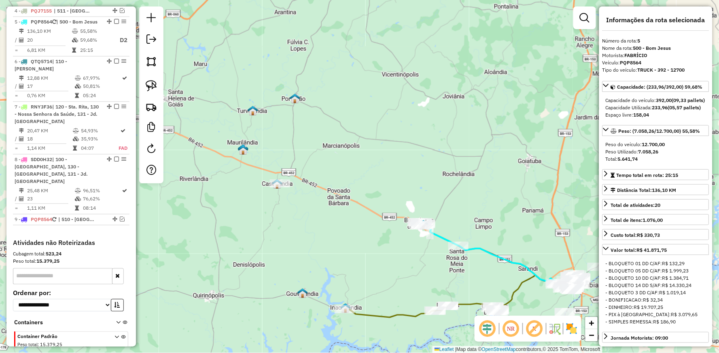
scroll to position [469, 0]
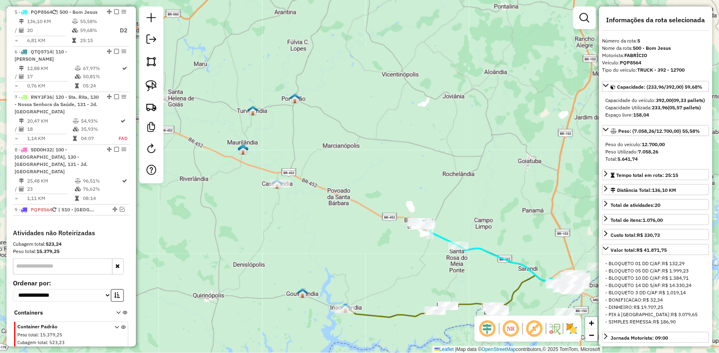
drag, startPoint x: 366, startPoint y: 188, endPoint x: 243, endPoint y: 122, distance: 139.8
click at [290, 145] on div "Janela de atendimento Grade de atendimento Capacidade Transportadoras Veículos …" at bounding box center [359, 176] width 719 height 353
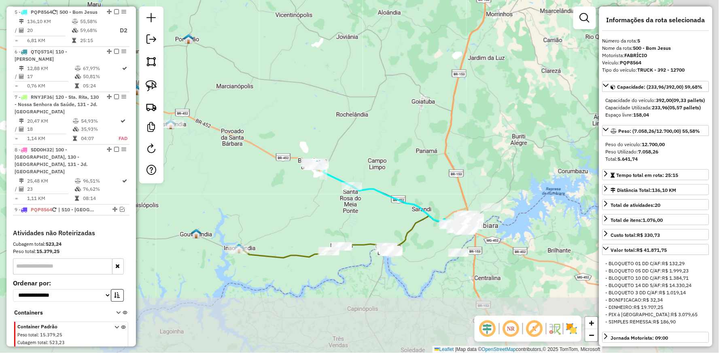
drag, startPoint x: 243, startPoint y: 122, endPoint x: 223, endPoint y: 110, distance: 23.6
click at [224, 110] on div "Janela de atendimento Grade de atendimento Capacidade Transportadoras Veículos …" at bounding box center [359, 176] width 719 height 353
click at [223, 110] on div "Janela de atendimento Grade de atendimento Capacidade Transportadoras Veículos …" at bounding box center [359, 176] width 719 height 353
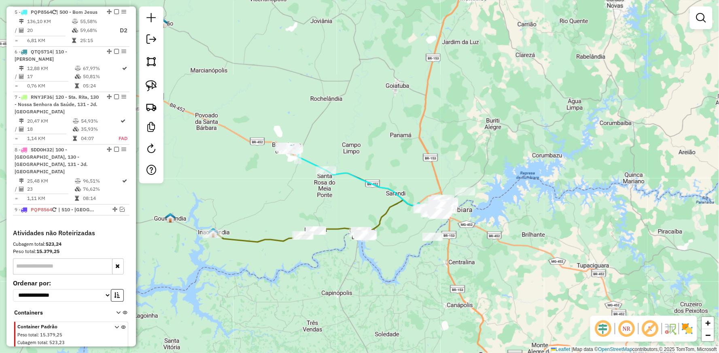
click at [305, 159] on icon at bounding box center [305, 158] width 41 height 23
select select "**********"
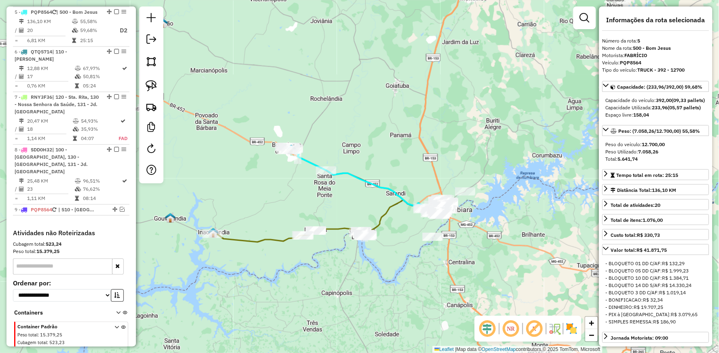
click at [306, 157] on icon at bounding box center [305, 158] width 41 height 23
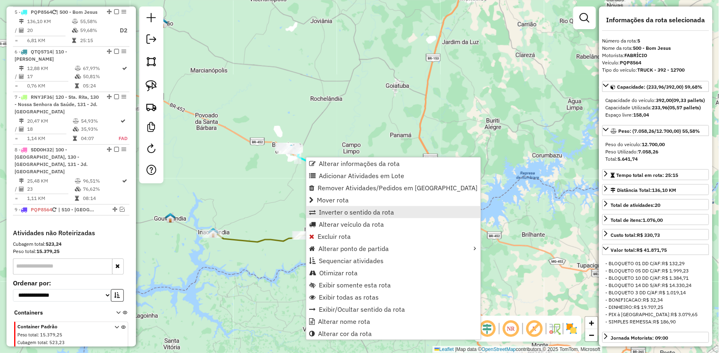
click at [343, 215] on span "Inverter o sentido da rota" at bounding box center [356, 212] width 75 height 6
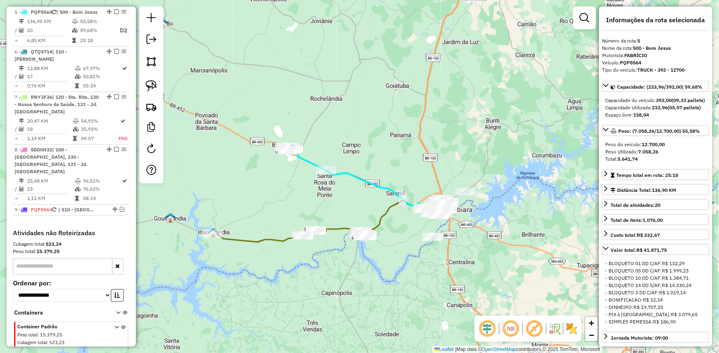
click at [304, 157] on icon at bounding box center [305, 158] width 41 height 23
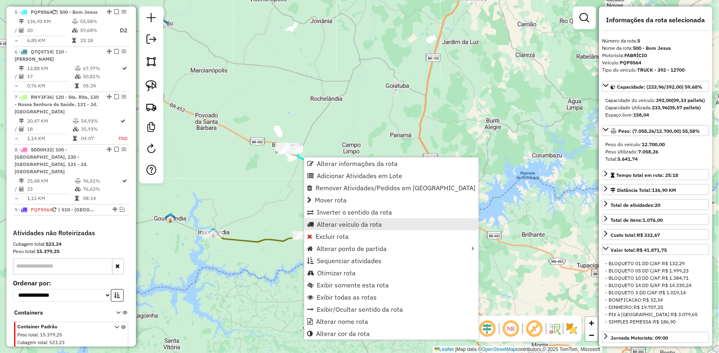
click at [365, 224] on span "Alterar veículo da rota" at bounding box center [349, 224] width 65 height 6
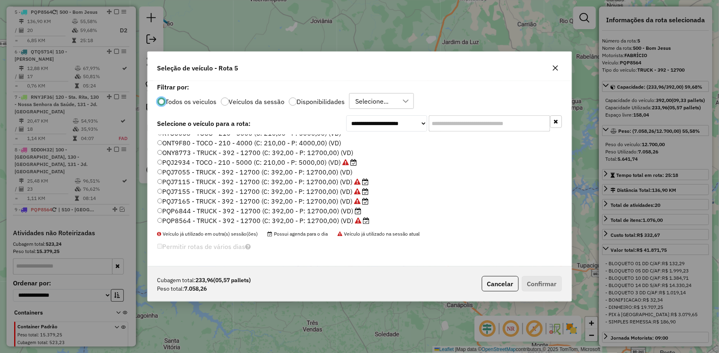
scroll to position [90, 0]
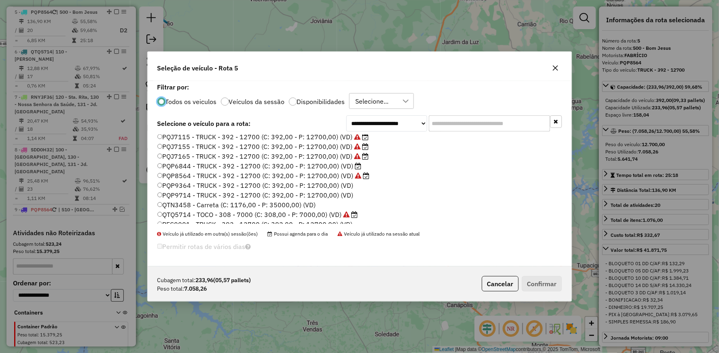
click at [187, 163] on label "PQP6844 - TRUCK - 392 - 12700 (C: 392,00 - P: 12700,00) (VD)" at bounding box center [259, 166] width 204 height 10
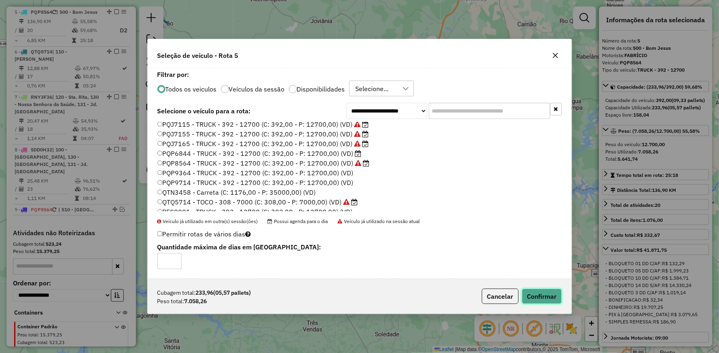
click at [552, 302] on button "Confirmar" at bounding box center [542, 296] width 40 height 15
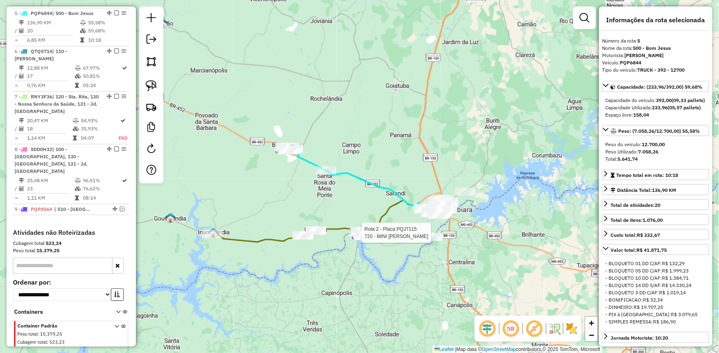
scroll to position [469, 0]
click at [355, 173] on icon at bounding box center [384, 189] width 117 height 39
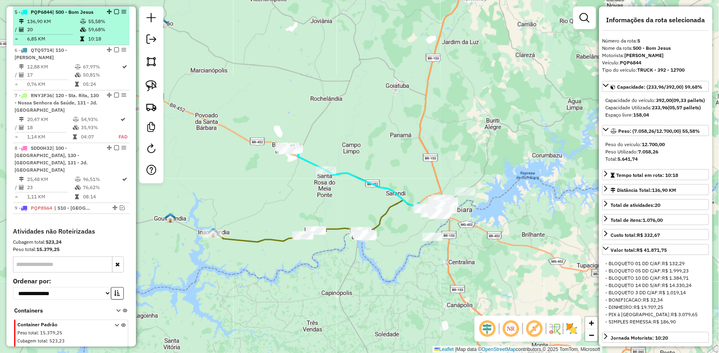
click at [114, 11] on em at bounding box center [116, 12] width 5 height 5
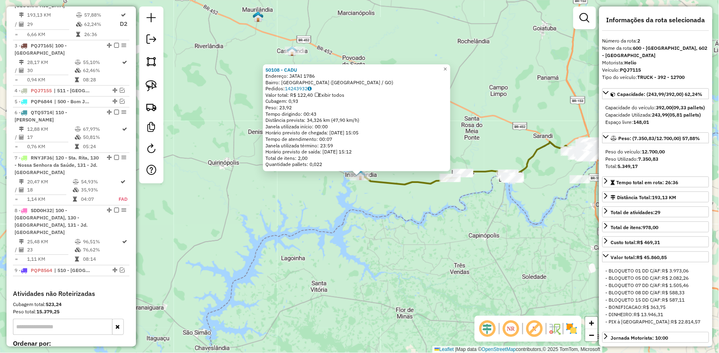
scroll to position [365, 0]
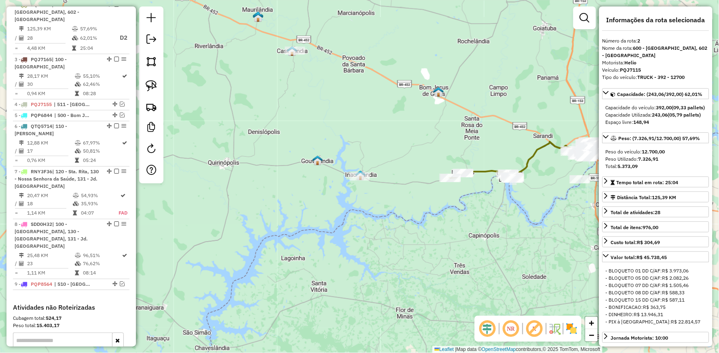
click at [485, 171] on icon at bounding box center [482, 175] width 65 height 8
click at [482, 171] on icon at bounding box center [482, 175] width 65 height 8
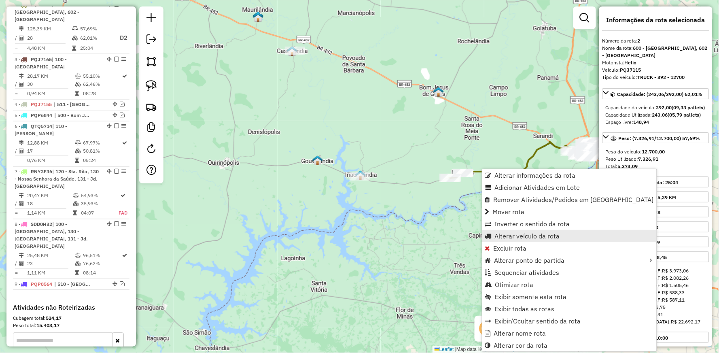
click at [535, 239] on span "Alterar veículo da rota" at bounding box center [527, 236] width 65 height 6
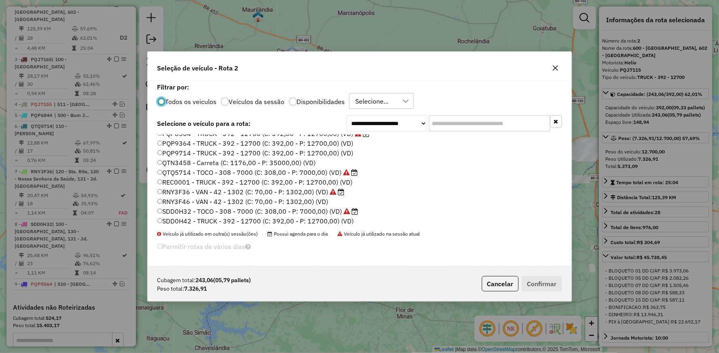
scroll to position [154, 0]
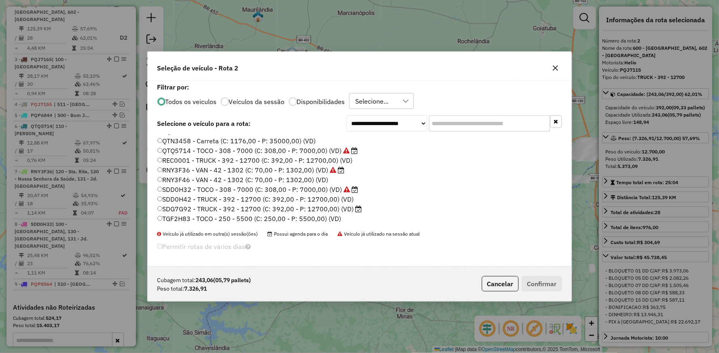
click at [183, 207] on label "SDG7G92 - TRUCK - 392 - 12700 (C: 392,00 - P: 12700,00) (VD)" at bounding box center [259, 209] width 205 height 10
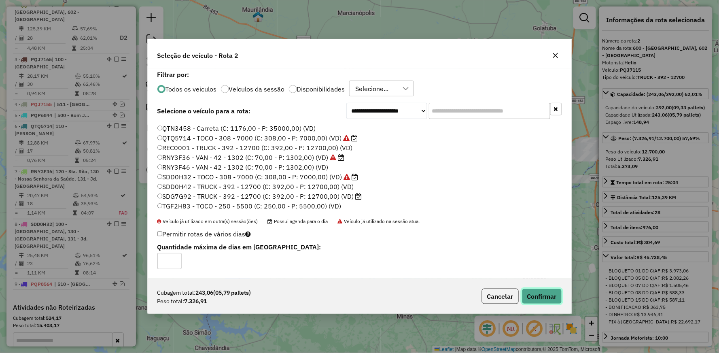
click at [544, 298] on button "Confirmar" at bounding box center [542, 296] width 40 height 15
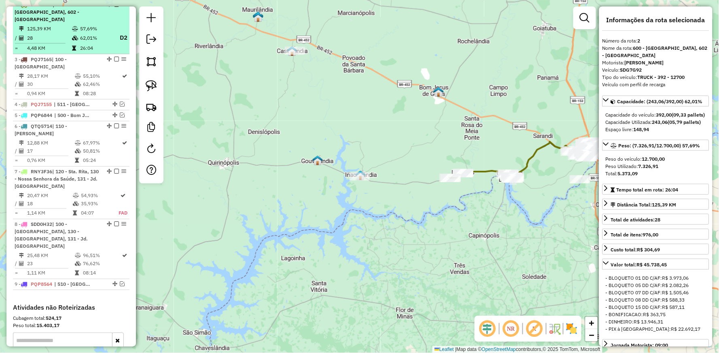
click at [115, 7] on em at bounding box center [116, 4] width 5 height 5
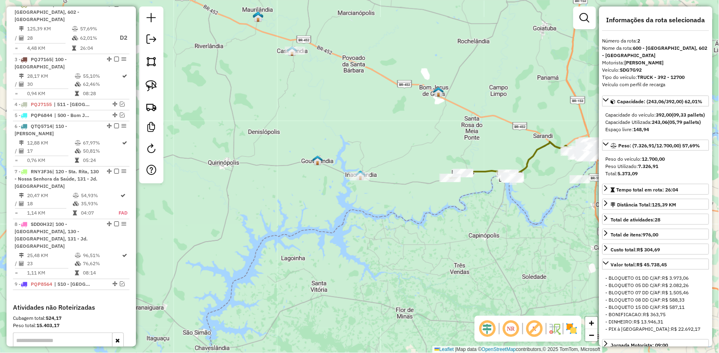
scroll to position [329, 0]
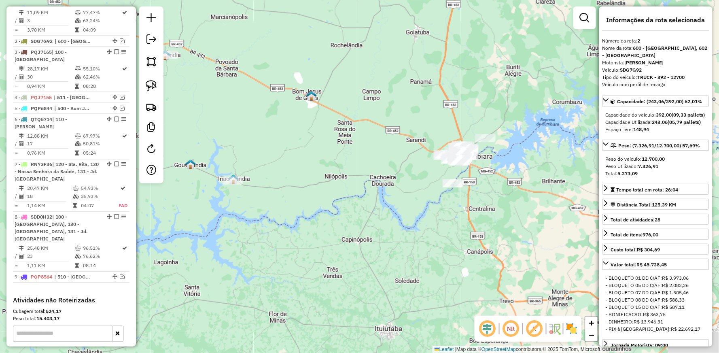
drag, startPoint x: 491, startPoint y: 195, endPoint x: 329, endPoint y: 199, distance: 162.8
click at [329, 199] on div "Janela de atendimento Grade de atendimento Capacidade Transportadoras Veículos …" at bounding box center [359, 176] width 719 height 353
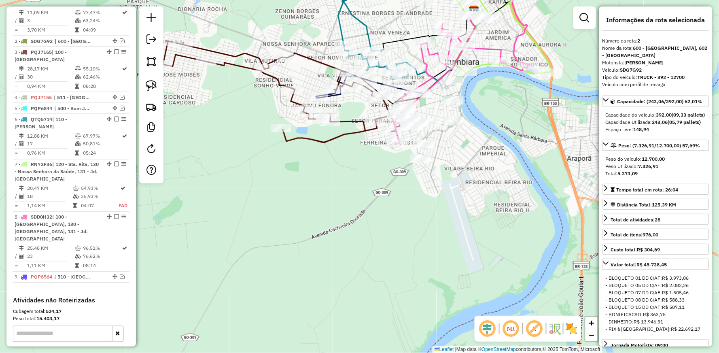
click at [347, 118] on icon at bounding box center [283, 91] width 243 height 102
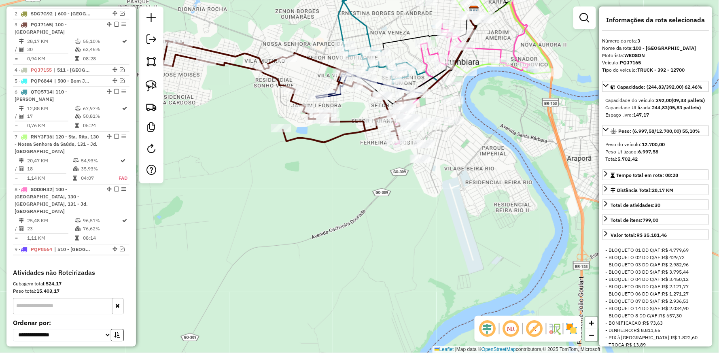
scroll to position [376, 0]
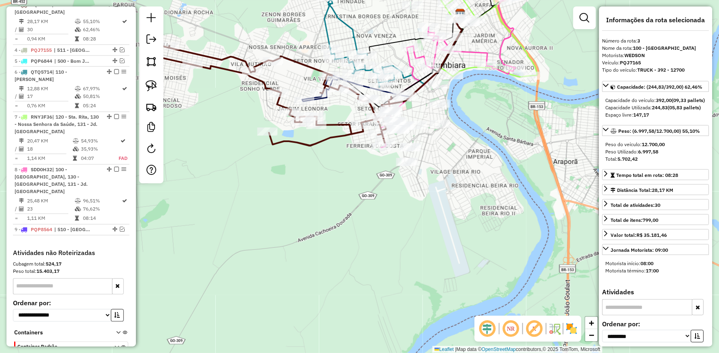
drag, startPoint x: 440, startPoint y: 149, endPoint x: 342, endPoint y: 141, distance: 98.3
click at [342, 141] on div "Janela de atendimento Grade de atendimento Capacidade Transportadoras Veículos …" at bounding box center [359, 176] width 719 height 353
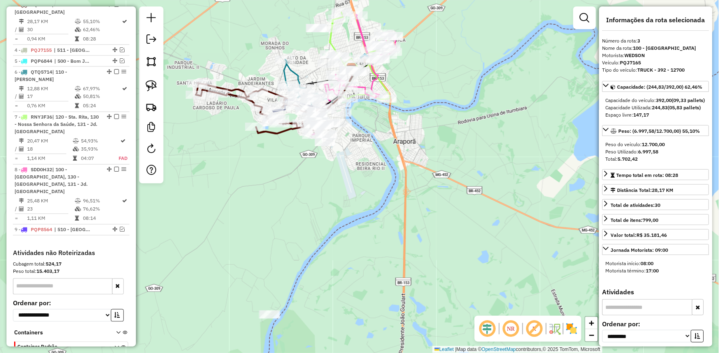
click at [330, 40] on icon at bounding box center [362, 55] width 64 height 87
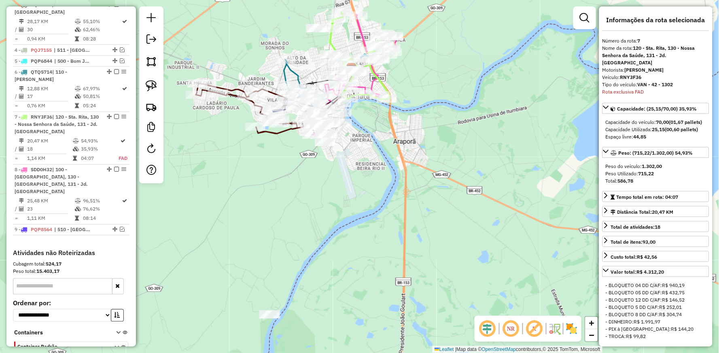
scroll to position [424, 0]
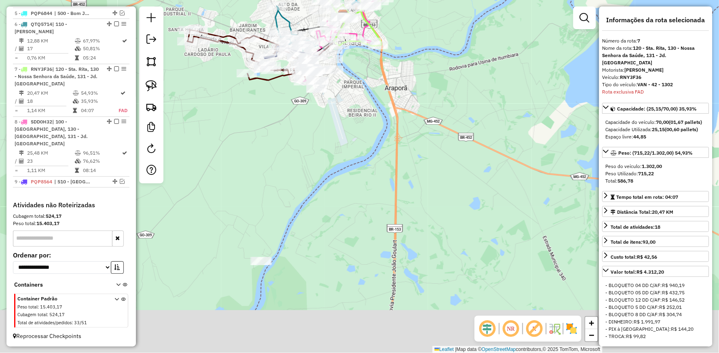
drag, startPoint x: 294, startPoint y: 253, endPoint x: 289, endPoint y: 198, distance: 55.3
click at [289, 198] on div "Janela de atendimento Grade de atendimento Capacidade Transportadoras Veículos …" at bounding box center [359, 176] width 719 height 353
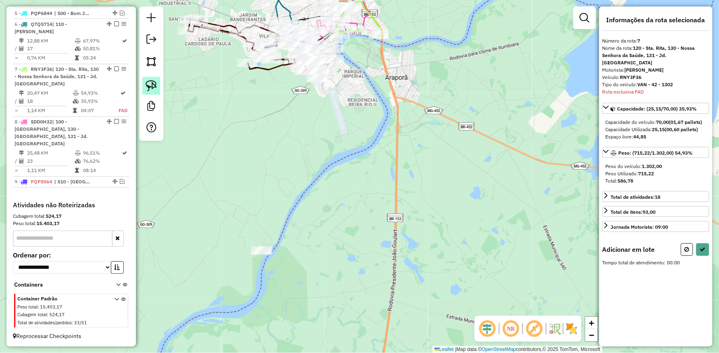
click at [155, 89] on img at bounding box center [151, 85] width 11 height 11
drag, startPoint x: 266, startPoint y: 238, endPoint x: 277, endPoint y: 261, distance: 26.1
drag, startPoint x: 258, startPoint y: 268, endPoint x: 241, endPoint y: 262, distance: 18.4
click at [250, 268] on div "Janela de atendimento Grade de atendimento Capacidade Transportadoras Veículos …" at bounding box center [359, 176] width 719 height 353
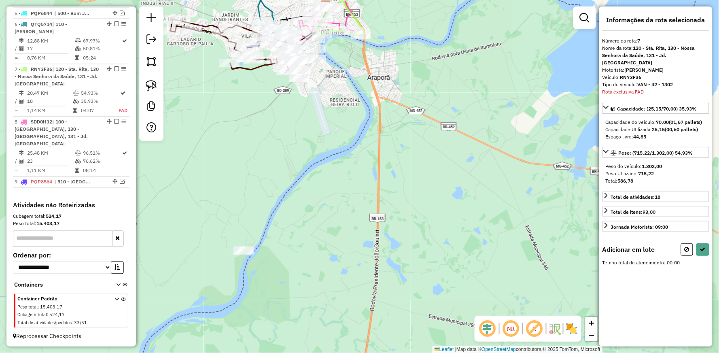
click at [234, 255] on div at bounding box center [243, 250] width 20 height 8
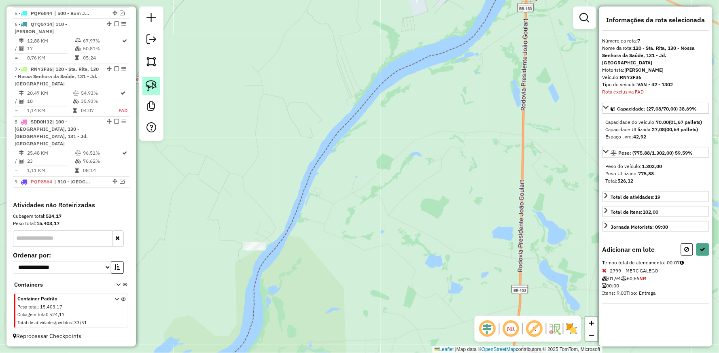
click at [151, 83] on img at bounding box center [151, 85] width 11 height 11
drag, startPoint x: 250, startPoint y: 215, endPoint x: 211, endPoint y: 250, distance: 52.7
click at [705, 245] on button at bounding box center [703, 249] width 13 height 13
select select "**********"
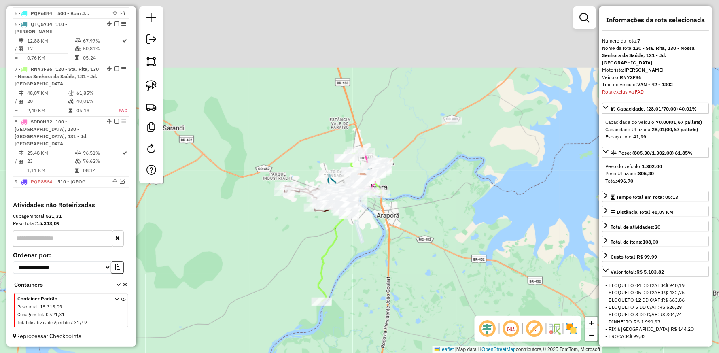
drag, startPoint x: 356, startPoint y: 146, endPoint x: 351, endPoint y: 244, distance: 97.7
click at [361, 261] on div "Janela de atendimento Grade de atendimento Capacidade Transportadoras Veículos …" at bounding box center [359, 176] width 719 height 353
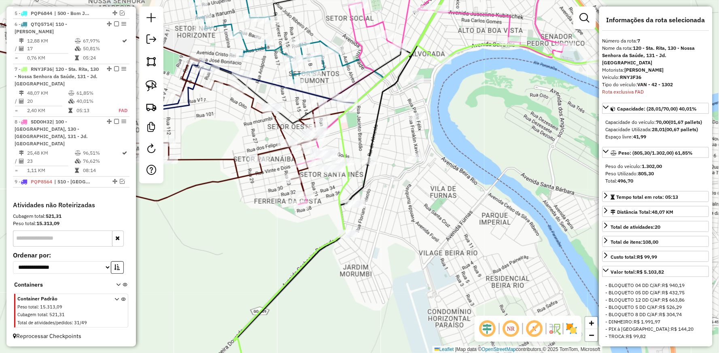
click at [270, 147] on icon at bounding box center [123, 109] width 391 height 183
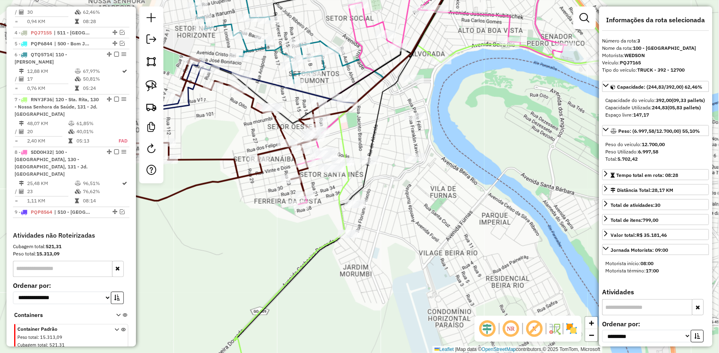
scroll to position [376, 0]
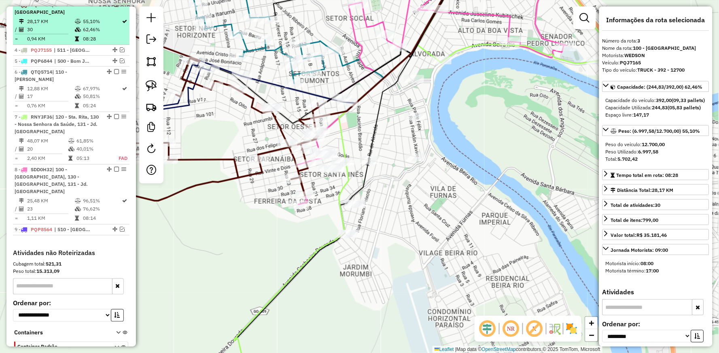
click at [114, 7] on em at bounding box center [116, 4] width 5 height 5
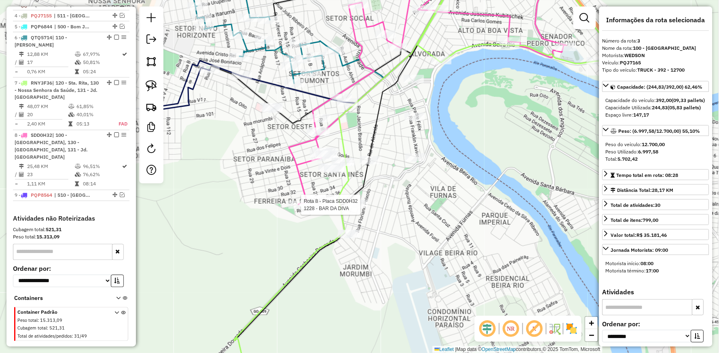
scroll to position [390, 0]
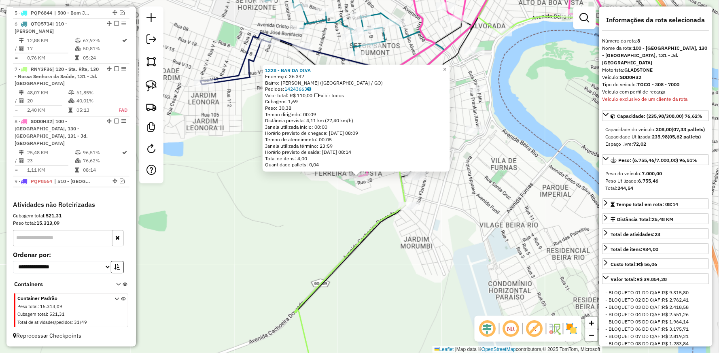
click at [301, 209] on div "1228 - BAR DA DIVA Endereço: 36 347 Bairro: FERREIRA DA COSTA (ITUMBIARA / GO) …" at bounding box center [359, 176] width 719 height 353
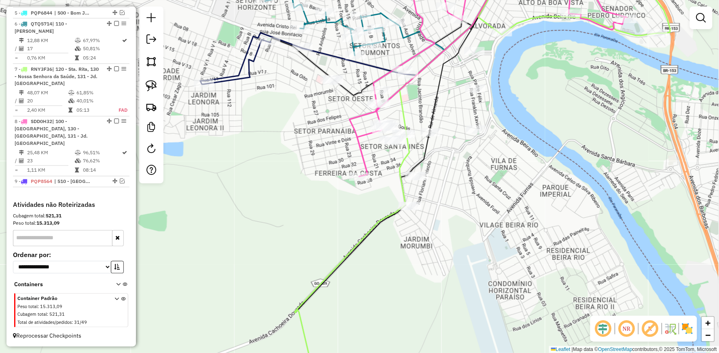
click at [357, 116] on icon at bounding box center [428, 71] width 157 height 212
select select "**********"
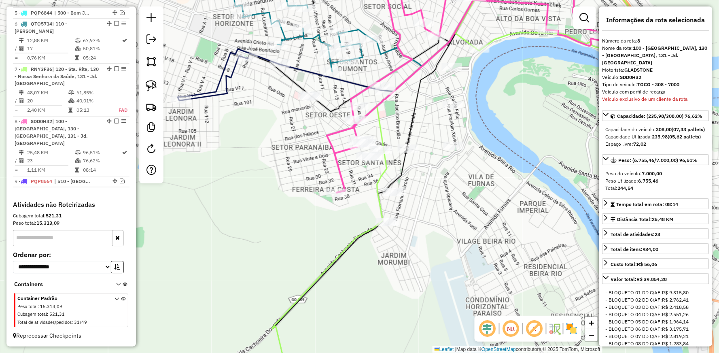
drag, startPoint x: 337, startPoint y: 124, endPoint x: 317, endPoint y: 140, distance: 25.7
click at [317, 140] on div "Janela de atendimento Grade de atendimento Capacidade Transportadoras Veículos …" at bounding box center [359, 176] width 719 height 353
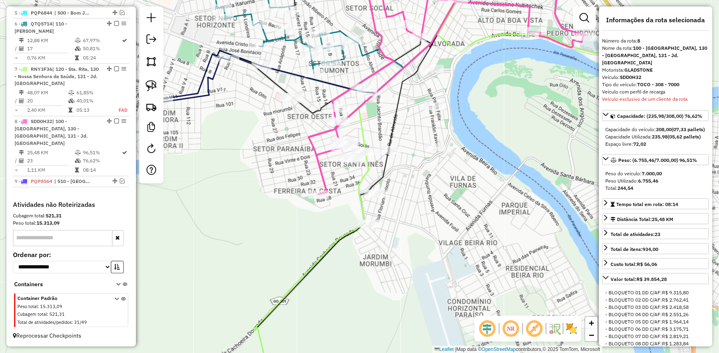
drag, startPoint x: 475, startPoint y: 100, endPoint x: 456, endPoint y: 101, distance: 19.1
click at [456, 101] on div "Janela de atendimento Grade de atendimento Capacidade Transportadoras Veículos …" at bounding box center [359, 176] width 719 height 353
drag, startPoint x: 146, startPoint y: 79, endPoint x: 155, endPoint y: 78, distance: 9.4
click at [146, 79] on link at bounding box center [151, 86] width 18 height 18
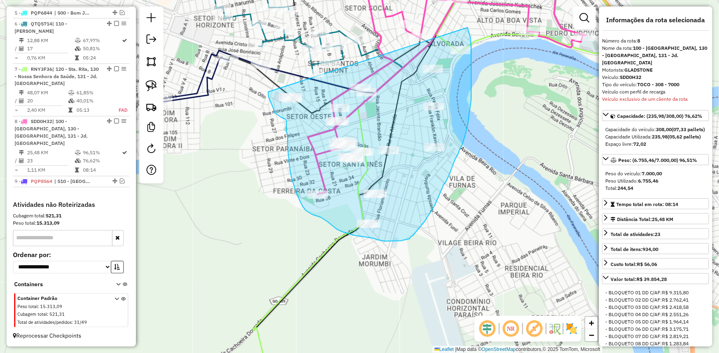
drag, startPoint x: 468, startPoint y: 28, endPoint x: 268, endPoint y: 92, distance: 209.7
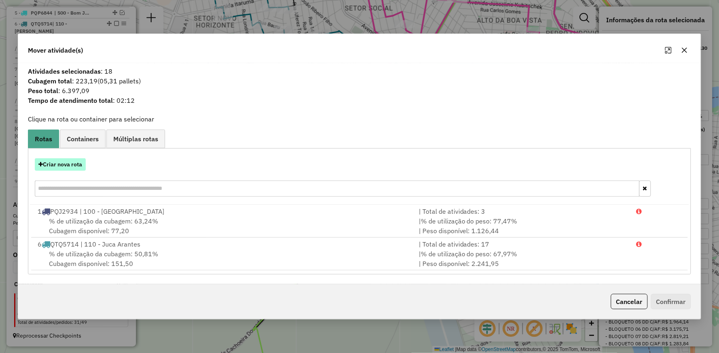
click at [68, 158] on button "Criar nova rota" at bounding box center [60, 164] width 51 height 13
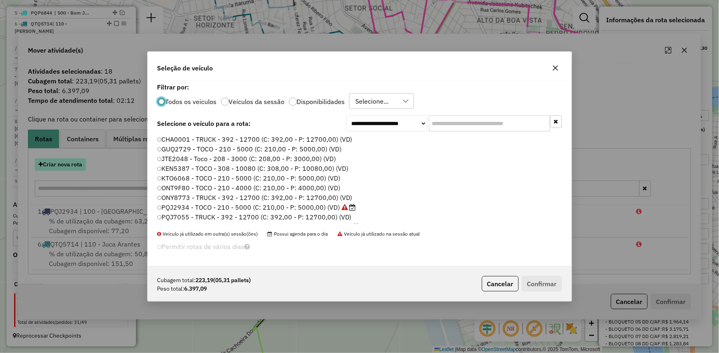
scroll to position [4, 2]
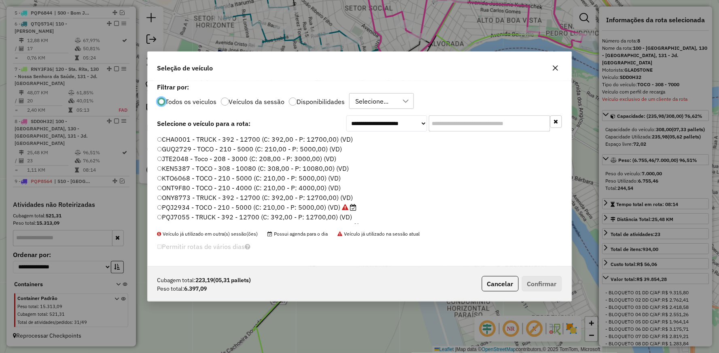
click at [199, 138] on label "CHA0001 - TRUCK - 392 - 12700 (C: 392,00 - P: 12700,00) (VD)" at bounding box center [255, 139] width 196 height 10
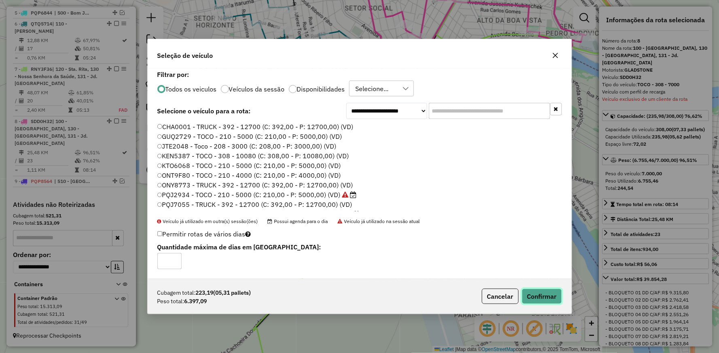
click at [527, 289] on button "Confirmar" at bounding box center [542, 296] width 40 height 15
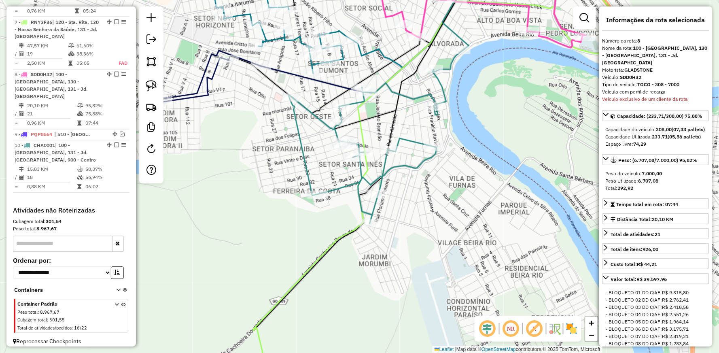
scroll to position [443, 0]
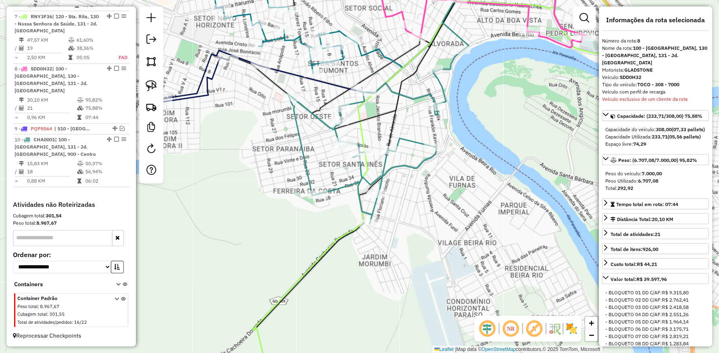
click at [406, 91] on icon at bounding box center [375, 137] width 173 height 172
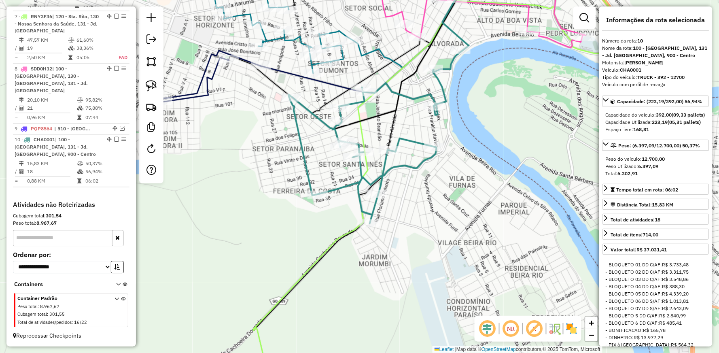
click at [406, 91] on icon at bounding box center [375, 137] width 173 height 172
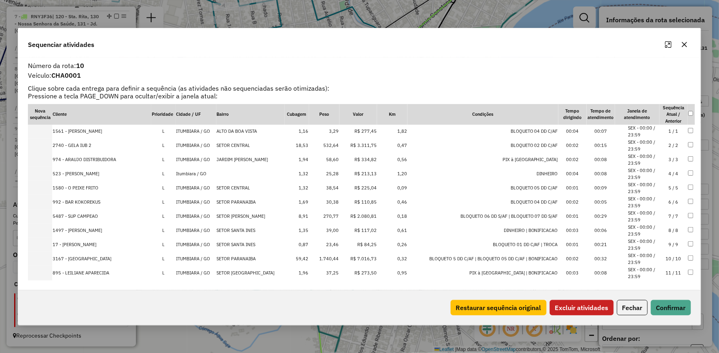
scroll to position [0, 0]
click at [576, 306] on button "Excluir atividades" at bounding box center [582, 307] width 64 height 15
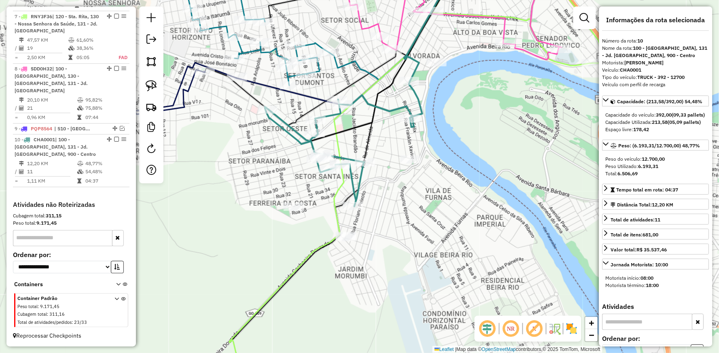
click at [275, 116] on icon at bounding box center [343, 144] width 157 height 125
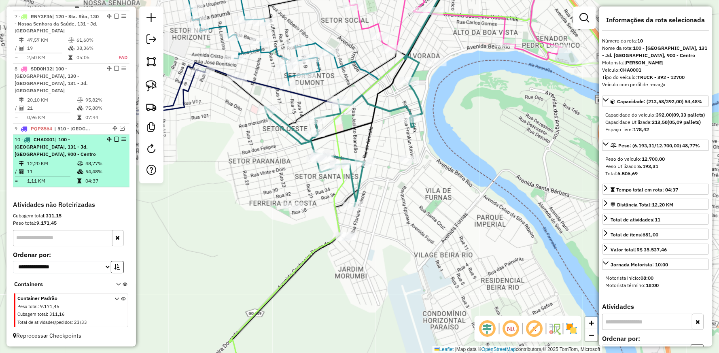
click at [115, 137] on em at bounding box center [116, 139] width 5 height 5
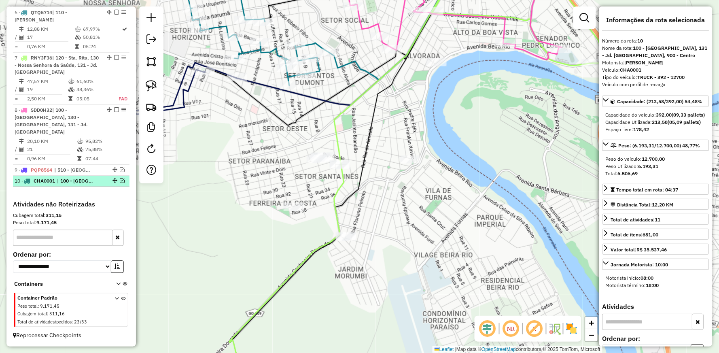
scroll to position [401, 0]
click at [415, 123] on div "Janela de atendimento Grade de atendimento Capacidade Transportadoras Veículos …" at bounding box center [359, 176] width 719 height 353
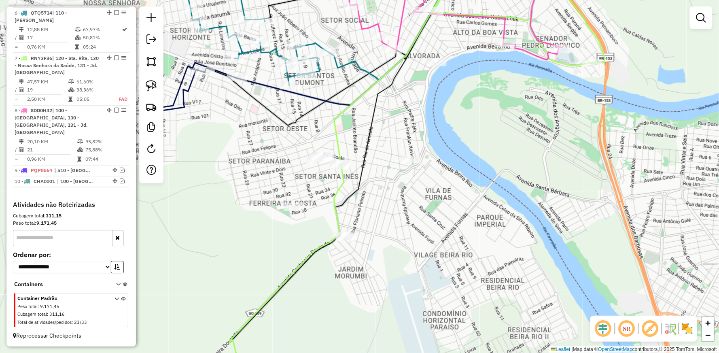
click at [333, 195] on icon at bounding box center [417, 176] width 376 height 423
select select "**********"
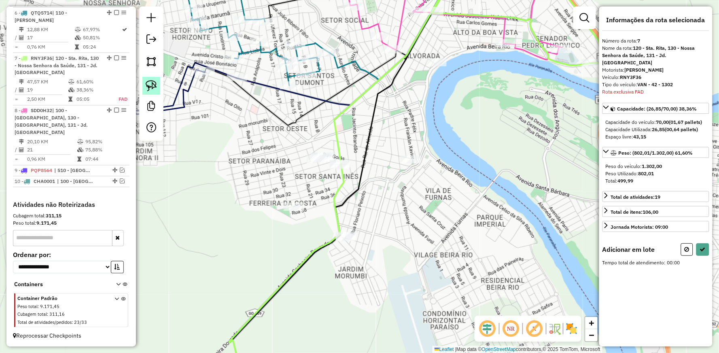
click at [148, 81] on img at bounding box center [151, 85] width 11 height 11
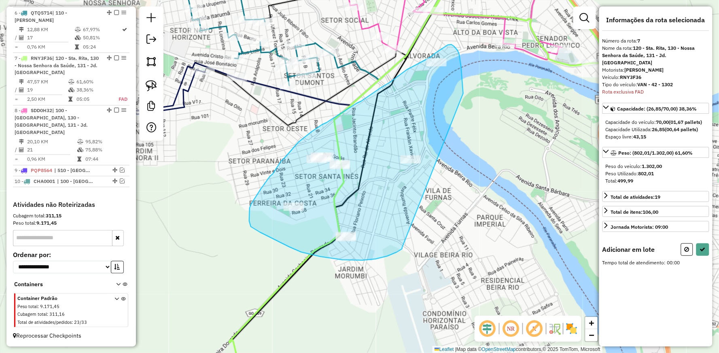
drag, startPoint x: 402, startPoint y: 248, endPoint x: 463, endPoint y: 93, distance: 165.9
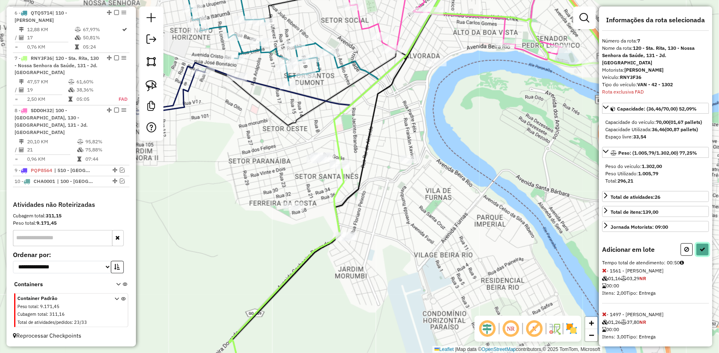
click at [705, 253] on button at bounding box center [703, 249] width 13 height 13
select select "**********"
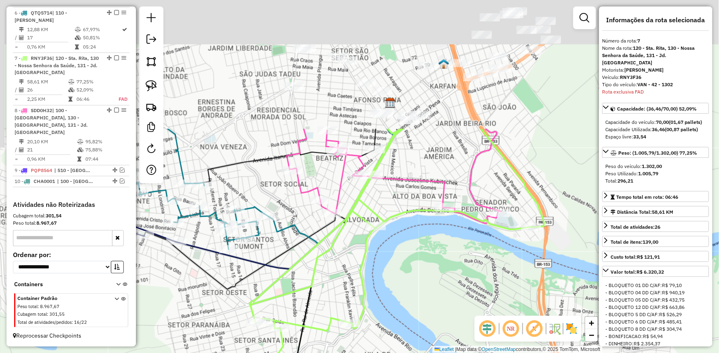
drag, startPoint x: 458, startPoint y: 90, endPoint x: 408, endPoint y: 237, distance: 155.8
click at [399, 256] on div "Janela de atendimento Grade de atendimento Capacidade Transportadoras Veículos …" at bounding box center [359, 176] width 719 height 353
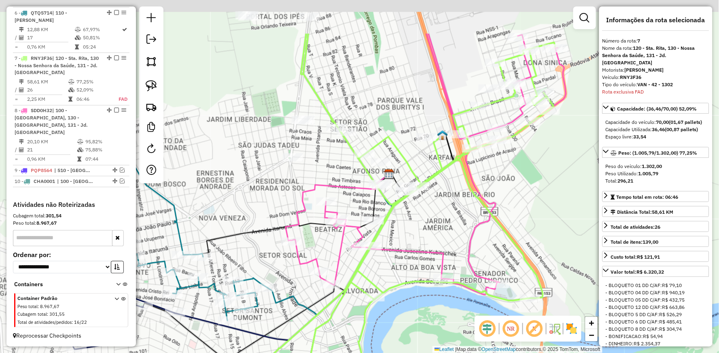
drag, startPoint x: 445, startPoint y: 124, endPoint x: 450, endPoint y: 188, distance: 64.5
click at [439, 198] on div "Janela de atendimento Grade de atendimento Capacidade Transportadoras Veículos …" at bounding box center [359, 176] width 719 height 353
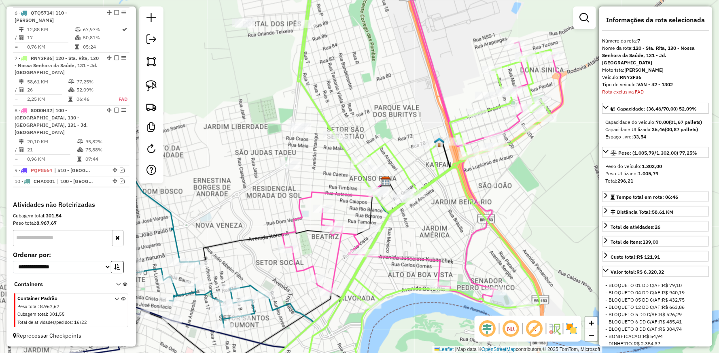
click at [471, 187] on icon at bounding box center [425, 135] width 275 height 333
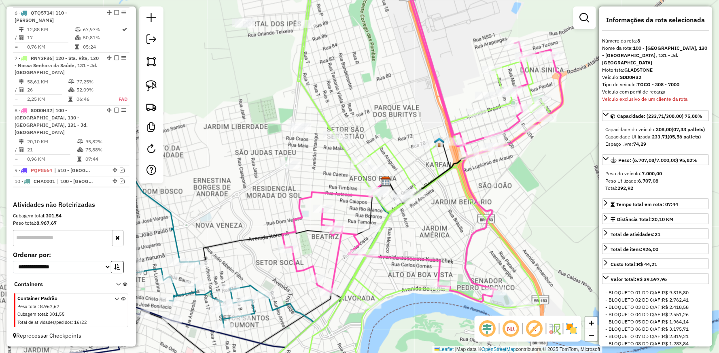
click at [471, 187] on icon at bounding box center [425, 135] width 275 height 333
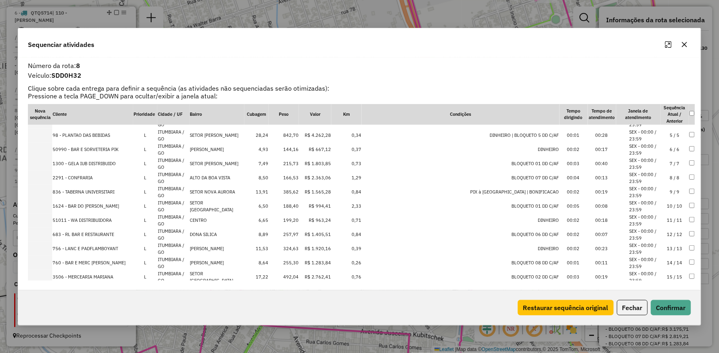
scroll to position [0, 0]
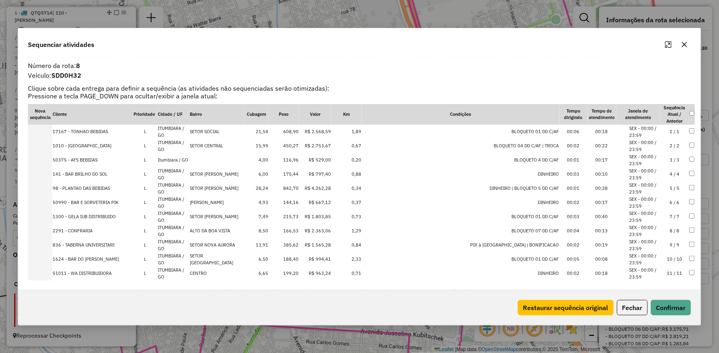
click at [685, 43] on icon "button" at bounding box center [684, 44] width 5 height 5
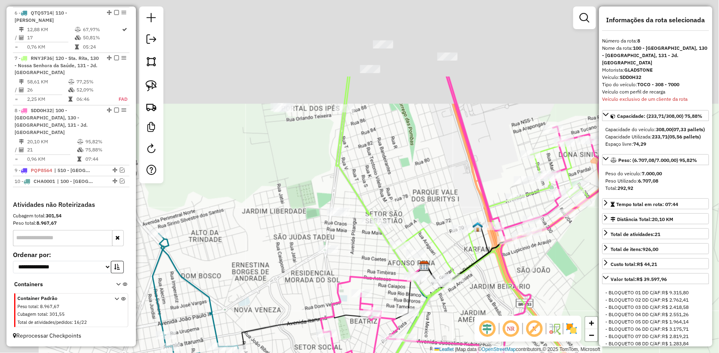
drag, startPoint x: 337, startPoint y: 86, endPoint x: 431, endPoint y: 220, distance: 163.8
click at [431, 220] on div "Janela de atendimento Grade de atendimento Capacidade Transportadoras Veículos …" at bounding box center [359, 176] width 719 height 353
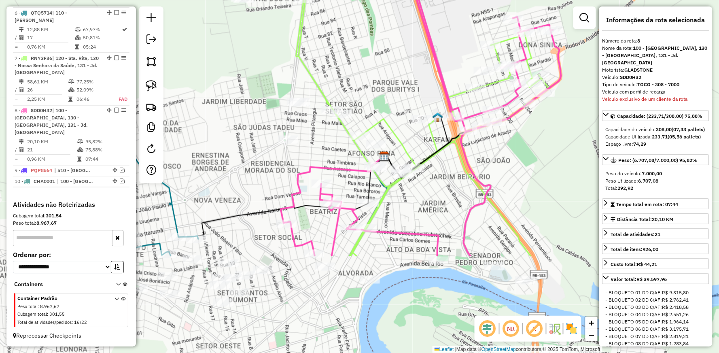
drag, startPoint x: 431, startPoint y: 220, endPoint x: 377, endPoint y: 88, distance: 142.7
click at [377, 88] on div "Janela de atendimento Grade de atendimento Capacidade Transportadoras Veículos …" at bounding box center [359, 176] width 719 height 353
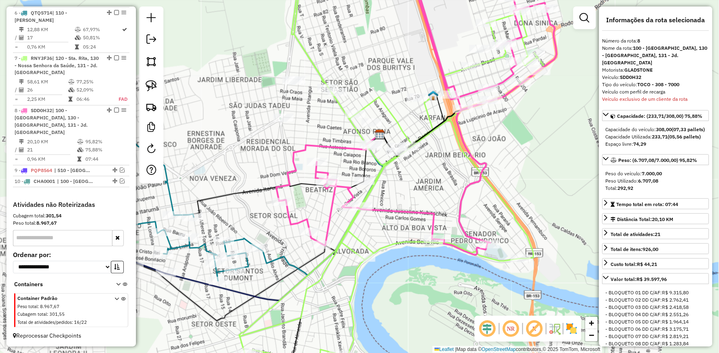
drag, startPoint x: 402, startPoint y: 229, endPoint x: 393, endPoint y: 183, distance: 47.2
click at [393, 183] on icon at bounding box center [419, 99] width 275 height 312
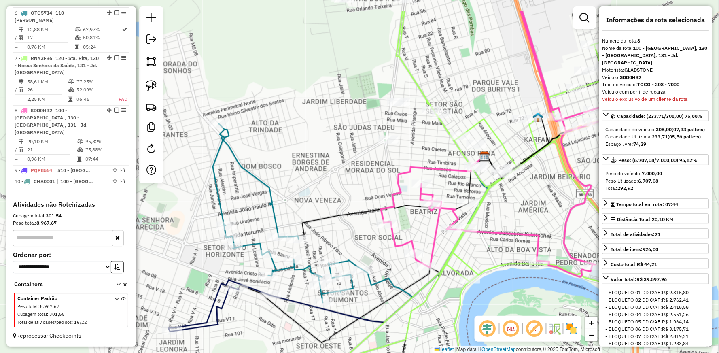
drag, startPoint x: 403, startPoint y: 172, endPoint x: 551, endPoint y: 178, distance: 148.2
click at [531, 204] on div "Janela de atendimento Grade de atendimento Capacidade Transportadoras Veículos …" at bounding box center [359, 176] width 719 height 353
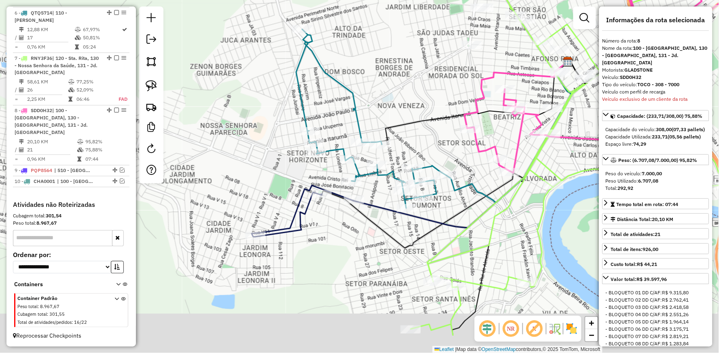
drag, startPoint x: 407, startPoint y: 186, endPoint x: 468, endPoint y: 96, distance: 109.2
click at [468, 96] on div "Janela de atendimento Grade de atendimento Capacidade Transportadoras Veículos …" at bounding box center [359, 176] width 719 height 353
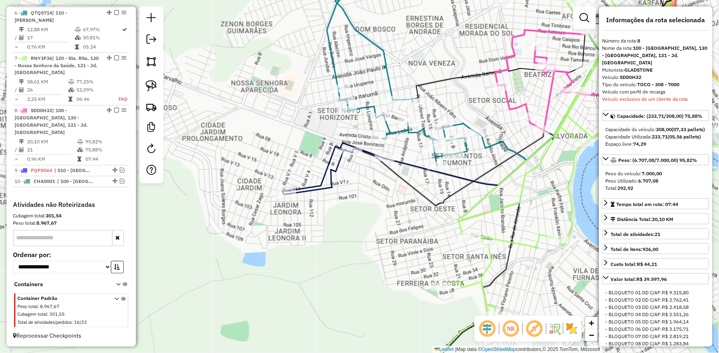
click at [385, 63] on icon at bounding box center [402, 76] width 150 height 179
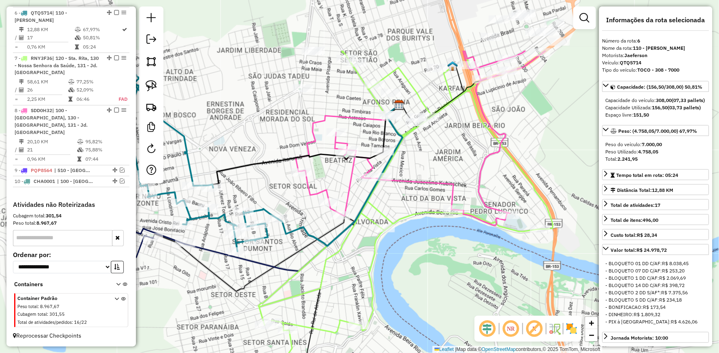
drag, startPoint x: 523, startPoint y: 135, endPoint x: 323, endPoint y: 221, distance: 217.2
click at [323, 221] on div "Janela de atendimento Grade de atendimento Capacidade Transportadoras Veículos …" at bounding box center [359, 176] width 719 height 353
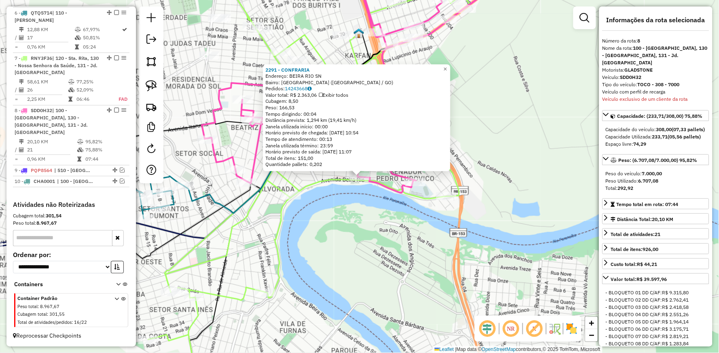
click at [389, 235] on div "2291 - CONFRARIA Endereço: BEIRA RIO SN Bairro: ALTO DA BOA VISTA (ITUMBIARA / …" at bounding box center [359, 176] width 719 height 353
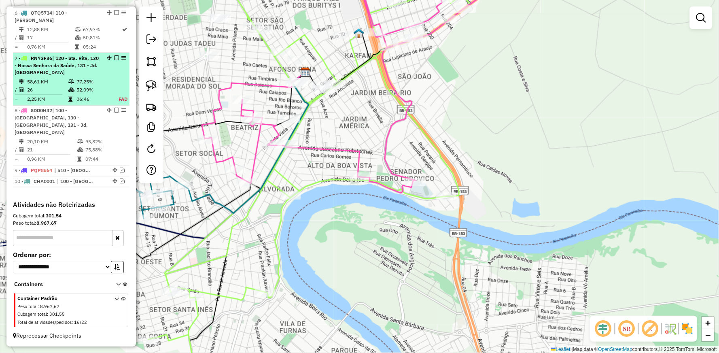
click at [104, 76] on div "7 - RNY3F36 | 120 - Sta. Rita, 130 - Nossa Senhora da Saúde, 131 - Jd. América" at bounding box center [71, 66] width 113 height 22
select select "**********"
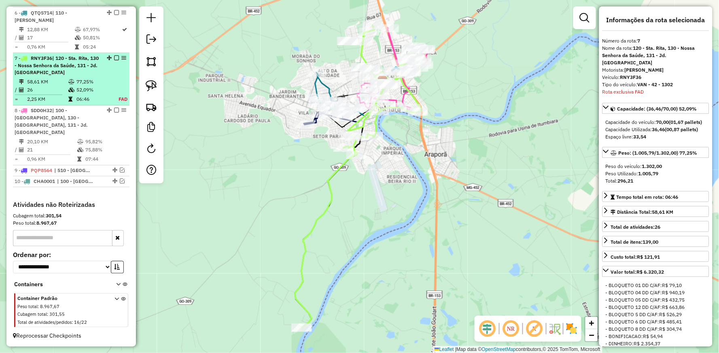
click at [114, 60] on em at bounding box center [116, 57] width 5 height 5
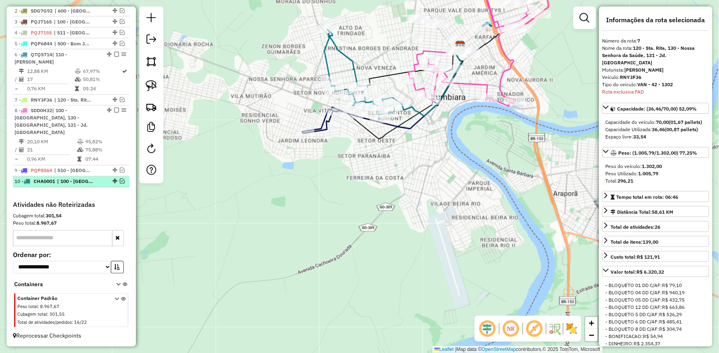
click at [120, 181] on em at bounding box center [122, 181] width 5 height 5
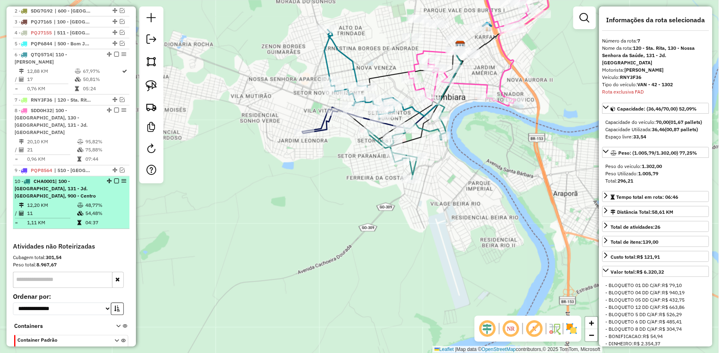
scroll to position [401, 0]
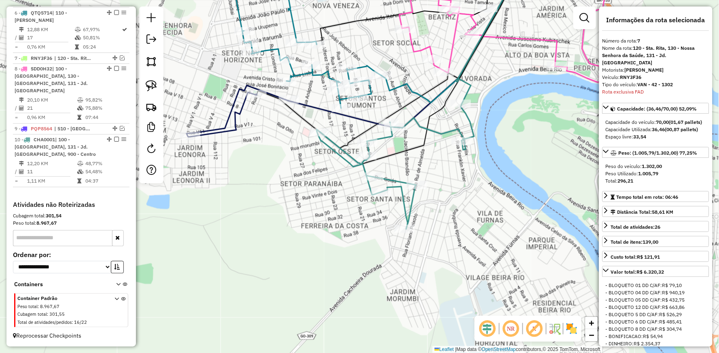
click at [423, 123] on icon at bounding box center [395, 166] width 157 height 125
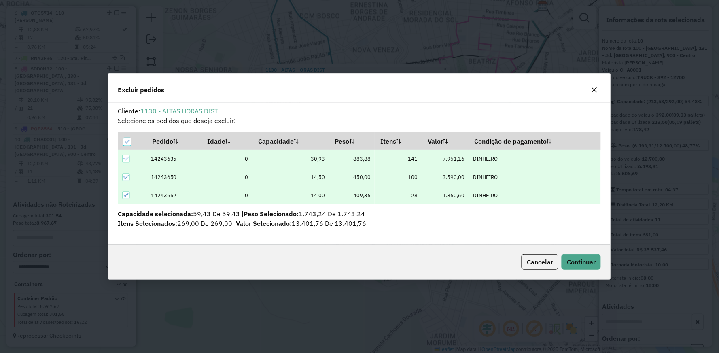
scroll to position [0, 0]
click at [592, 259] on span "Continuar" at bounding box center [581, 262] width 29 height 8
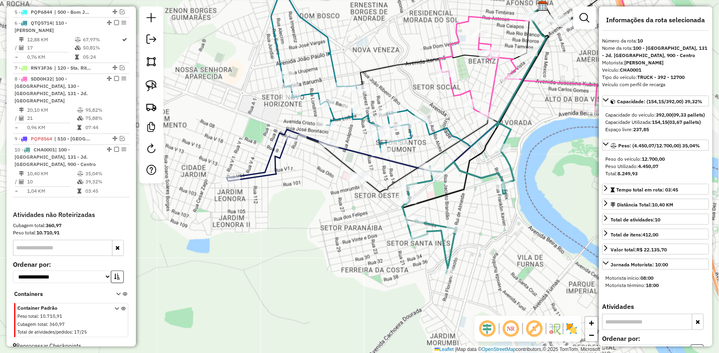
scroll to position [411, 0]
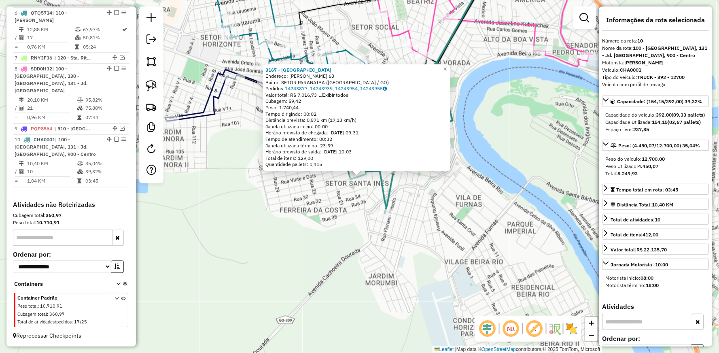
click at [327, 245] on div "3167 - CASA DA CERVEJA Endereço: JOSE MARTINS CORREIA 63 Bairro: SETOR PARANAIB…" at bounding box center [359, 176] width 719 height 353
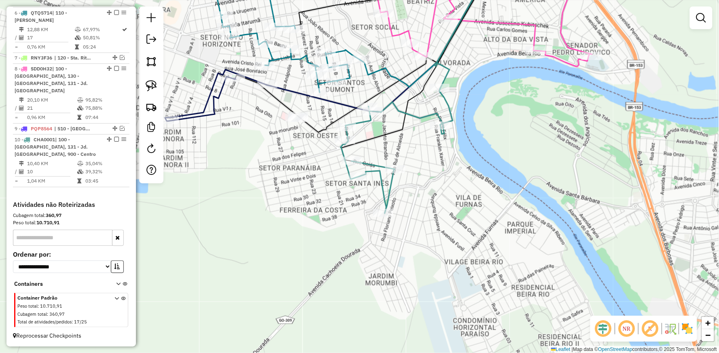
click at [419, 116] on icon at bounding box center [397, 151] width 112 height 125
select select "**********"
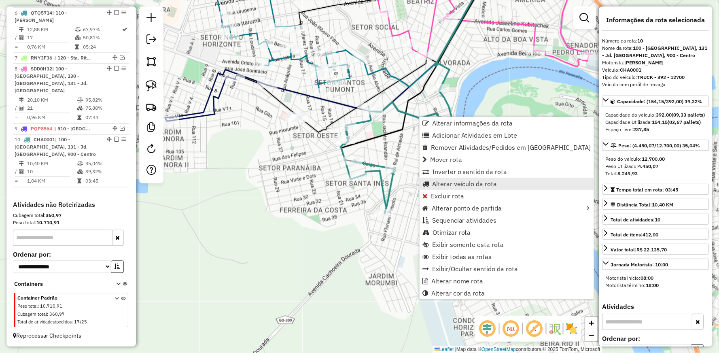
click at [464, 183] on span "Alterar veículo da rota" at bounding box center [464, 184] width 65 height 6
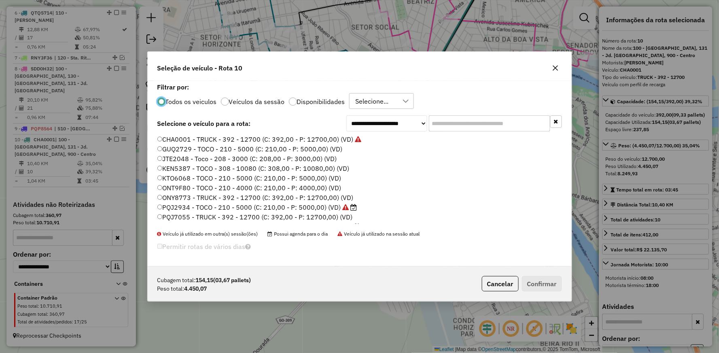
scroll to position [4, 2]
click at [187, 208] on label "PQJ2934 - TOCO - 210 - 5000 (C: 210,00 - P: 5000,00) (VD)" at bounding box center [257, 207] width 200 height 10
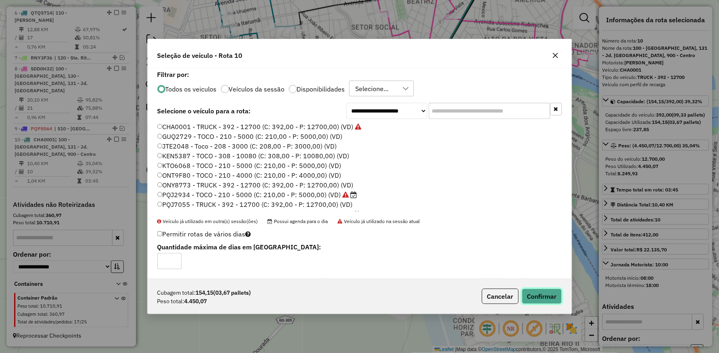
click at [545, 294] on button "Confirmar" at bounding box center [542, 296] width 40 height 15
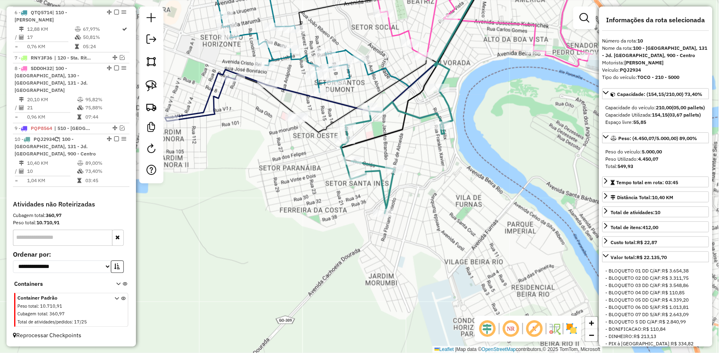
scroll to position [401, 0]
click at [447, 104] on icon at bounding box center [397, 151] width 112 height 125
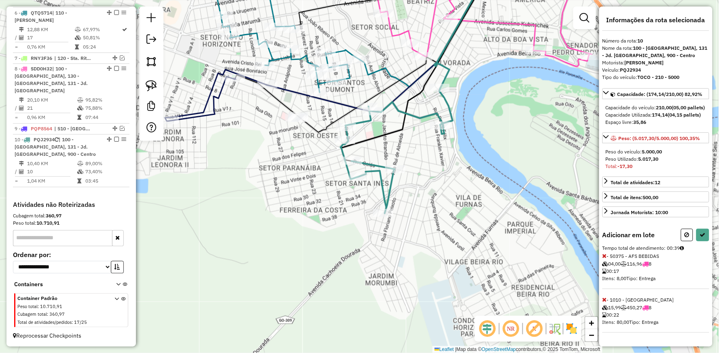
scroll to position [10, 0]
click at [603, 302] on icon at bounding box center [605, 300] width 4 height 6
click at [706, 238] on icon at bounding box center [703, 235] width 6 height 6
select select "**********"
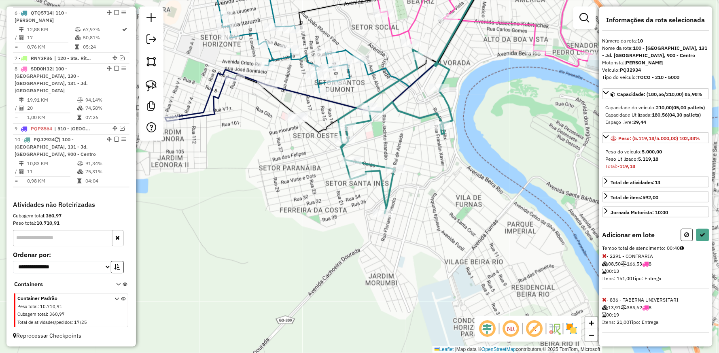
scroll to position [10, 0]
click at [605, 302] on icon at bounding box center [605, 300] width 4 height 6
click at [705, 237] on button at bounding box center [703, 235] width 13 height 13
select select "**********"
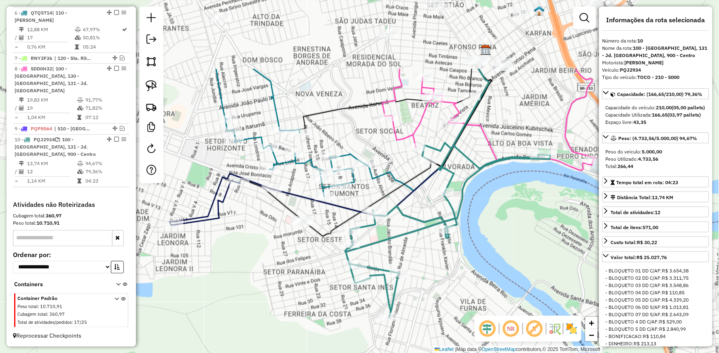
drag, startPoint x: 510, startPoint y: 39, endPoint x: 514, endPoint y: 142, distance: 103.3
click at [514, 142] on div "Janela de atendimento Grade de atendimento Capacidade Transportadoras Veículos …" at bounding box center [359, 176] width 719 height 353
click at [491, 160] on icon at bounding box center [447, 229] width 205 height 174
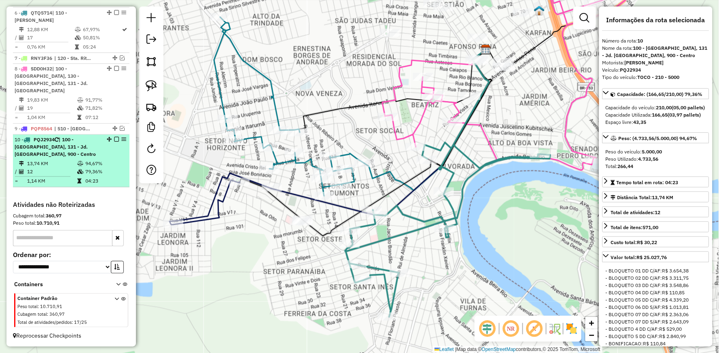
click at [114, 139] on em at bounding box center [116, 139] width 5 height 5
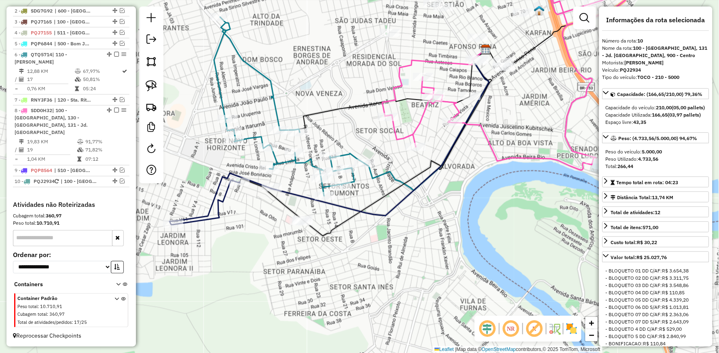
click at [265, 74] on icon at bounding box center [289, 106] width 150 height 179
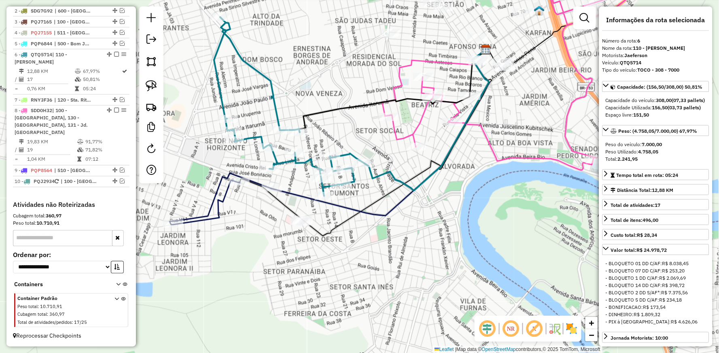
click at [286, 159] on icon at bounding box center [289, 106] width 150 height 179
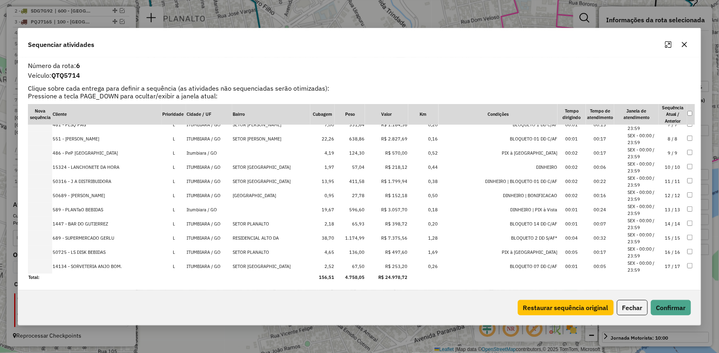
scroll to position [92, 0]
click at [687, 39] on button "button" at bounding box center [684, 44] width 13 height 13
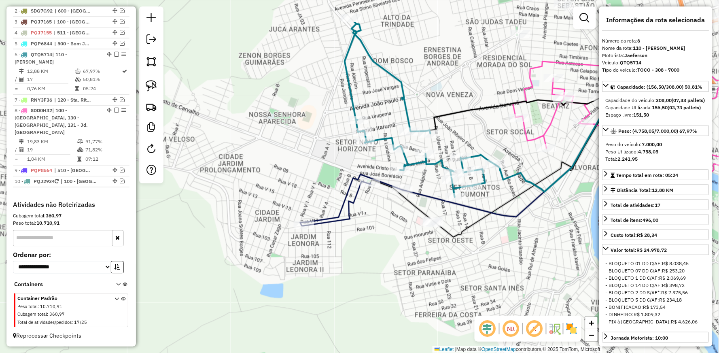
drag, startPoint x: 427, startPoint y: 38, endPoint x: 429, endPoint y: 86, distance: 48.2
click at [429, 89] on div "Janela de atendimento Grade de atendimento Capacidade Transportadoras Veículos …" at bounding box center [359, 176] width 719 height 353
click at [381, 136] on icon at bounding box center [419, 107] width 150 height 179
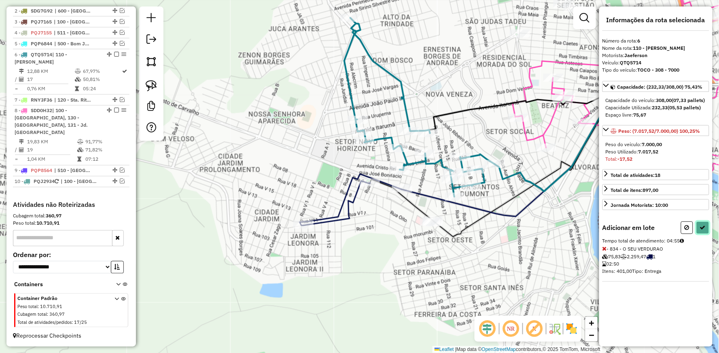
click at [699, 233] on button at bounding box center [703, 227] width 13 height 13
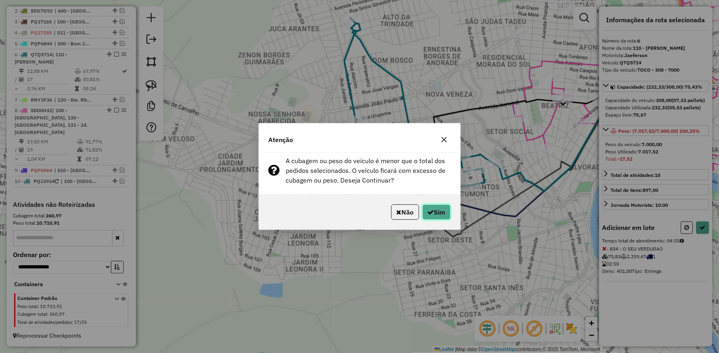
click at [437, 213] on button "Sim" at bounding box center [437, 211] width 28 height 15
select select "**********"
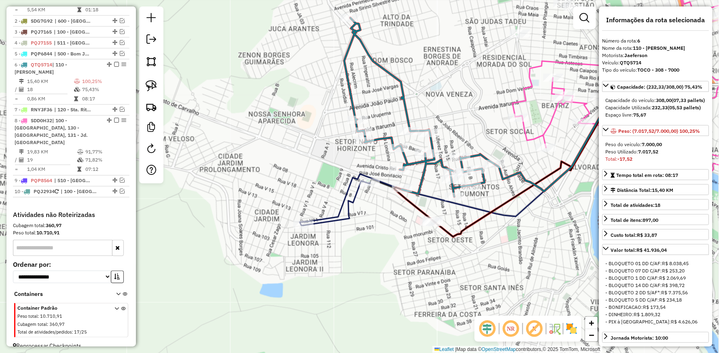
scroll to position [370, 0]
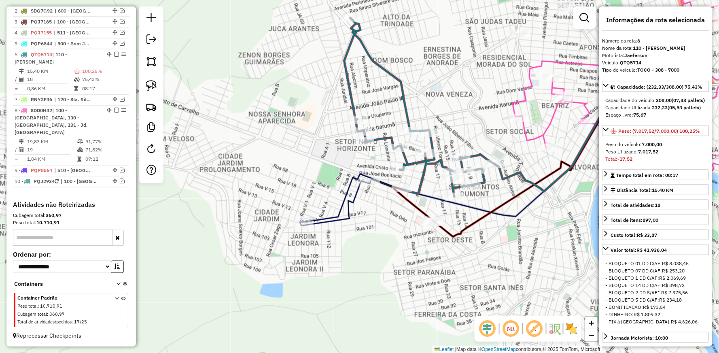
click at [403, 85] on icon at bounding box center [419, 107] width 150 height 179
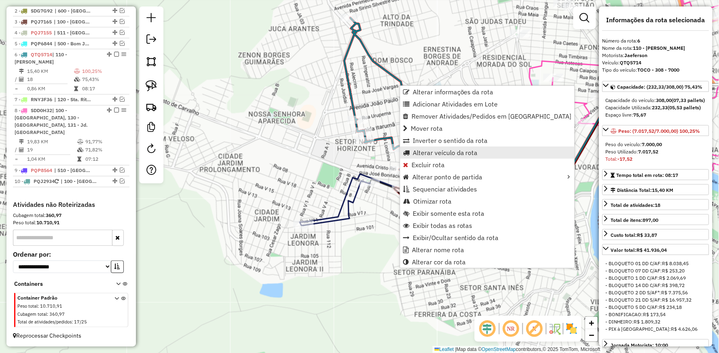
click at [439, 154] on span "Alterar veículo da rota" at bounding box center [445, 152] width 65 height 6
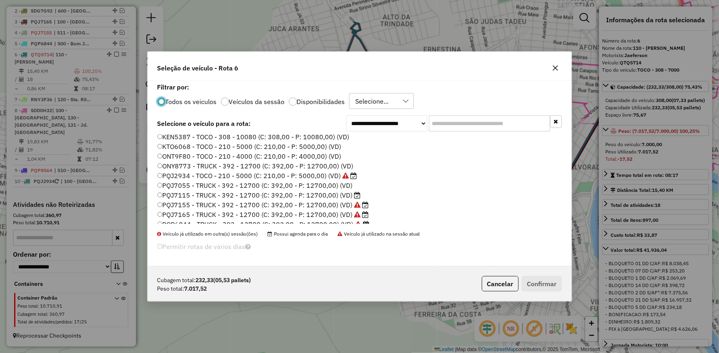
scroll to position [45, 0]
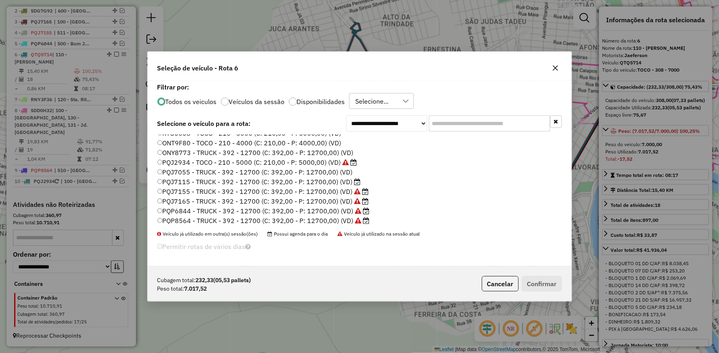
click at [179, 178] on label "PQJ7115 - TRUCK - 392 - 12700 (C: 392,00 - P: 12700,00) (VD)" at bounding box center [259, 182] width 204 height 10
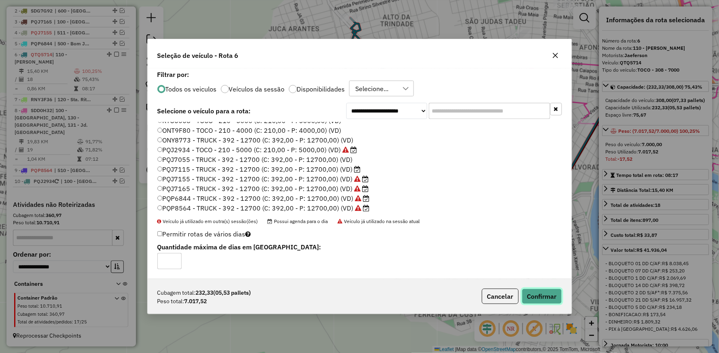
click at [555, 294] on button "Confirmar" at bounding box center [542, 296] width 40 height 15
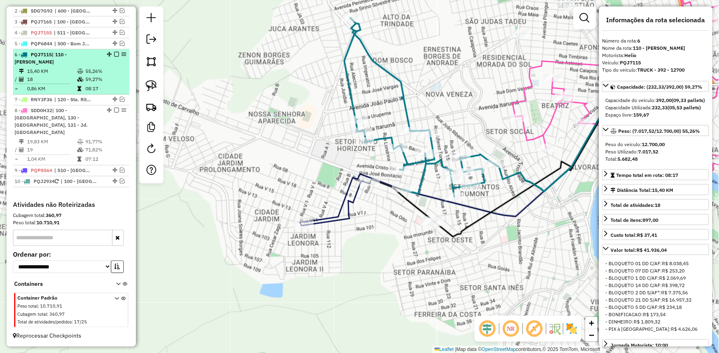
click at [114, 57] on em at bounding box center [116, 54] width 5 height 5
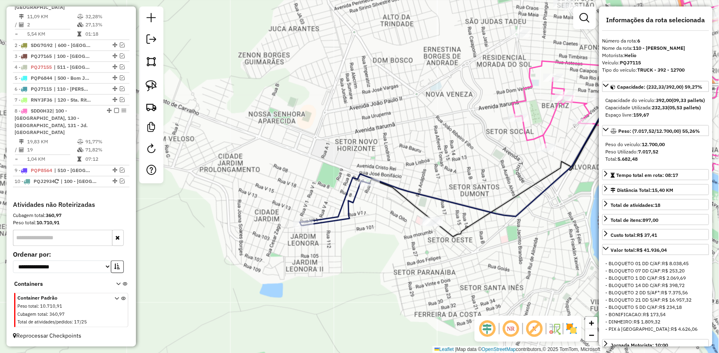
drag, startPoint x: 335, startPoint y: 130, endPoint x: 344, endPoint y: 123, distance: 11.3
click at [342, 124] on div "Janela de atendimento Grade de atendimento Capacidade Transportadoras Veículos …" at bounding box center [359, 176] width 719 height 353
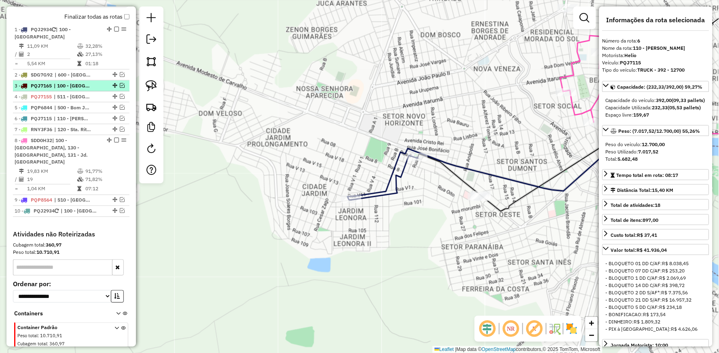
scroll to position [290, 0]
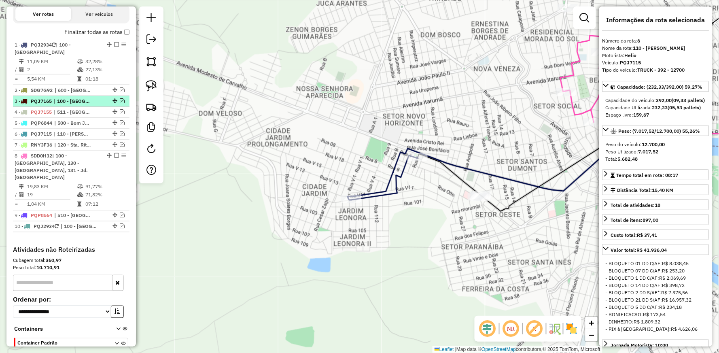
click at [120, 103] on em at bounding box center [122, 100] width 5 height 5
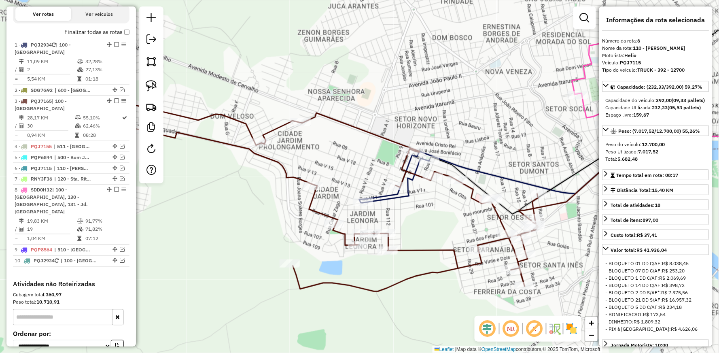
drag, startPoint x: 312, startPoint y: 158, endPoint x: 387, endPoint y: 158, distance: 75.3
click at [387, 159] on div "Janela de atendimento Grade de atendimento Capacidade Transportadoras Veículos …" at bounding box center [359, 176] width 719 height 353
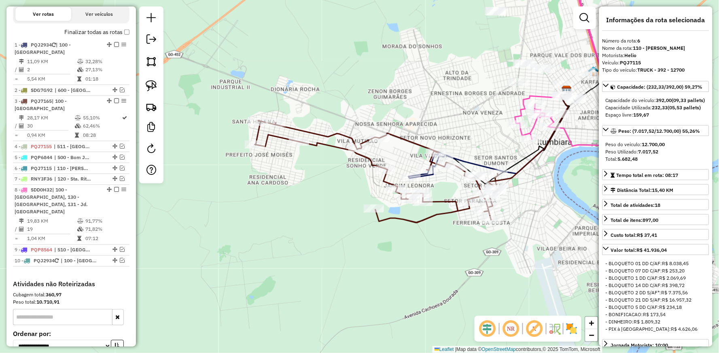
click at [472, 160] on icon at bounding box center [489, 134] width 160 height 87
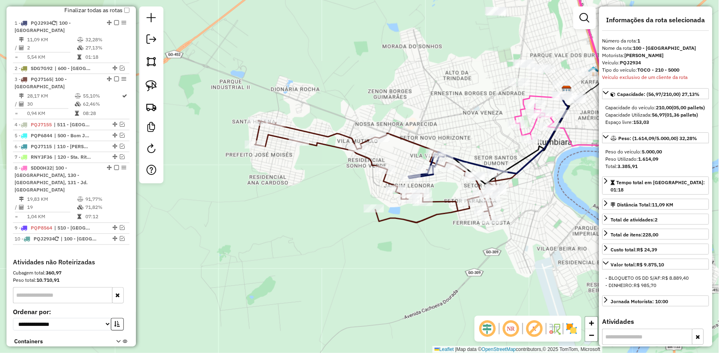
scroll to position [330, 0]
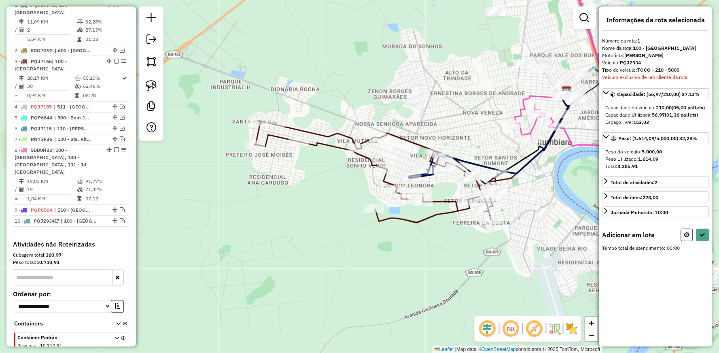
drag, startPoint x: 156, startPoint y: 91, endPoint x: 169, endPoint y: 102, distance: 17.2
click at [156, 91] on img at bounding box center [151, 85] width 11 height 11
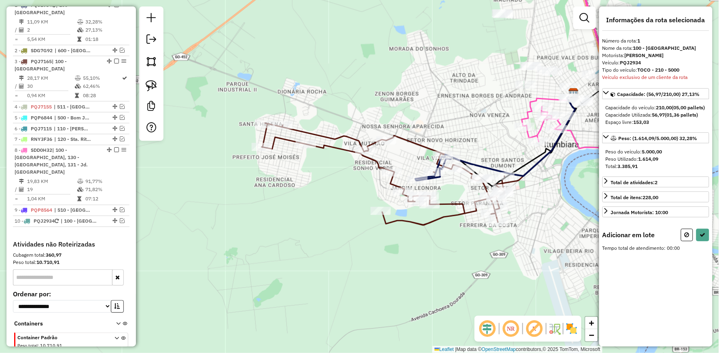
drag, startPoint x: 236, startPoint y: 154, endPoint x: 248, endPoint y: 159, distance: 13.4
click at [248, 159] on div "Janela de atendimento Grade de atendimento Capacidade Transportadoras Veículos …" at bounding box center [359, 176] width 719 height 353
click at [151, 83] on img at bounding box center [151, 85] width 11 height 11
drag, startPoint x: 221, startPoint y: 156, endPoint x: 262, endPoint y: 83, distance: 83.4
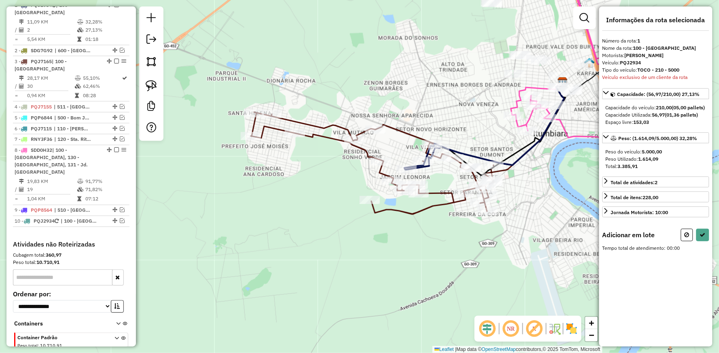
drag, startPoint x: 284, startPoint y: 84, endPoint x: 253, endPoint y: 72, distance: 33.4
click at [253, 72] on div "Janela de atendimento Grade de atendimento Capacidade Transportadoras Veículos …" at bounding box center [359, 176] width 719 height 353
click at [151, 91] on img at bounding box center [151, 85] width 11 height 11
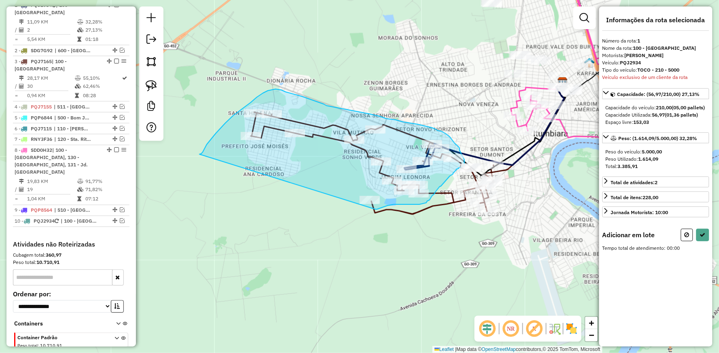
drag, startPoint x: 200, startPoint y: 154, endPoint x: 376, endPoint y: 209, distance: 184.5
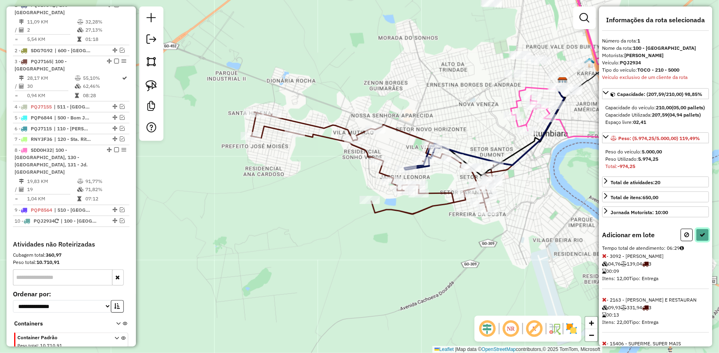
click at [703, 238] on icon at bounding box center [703, 235] width 6 height 6
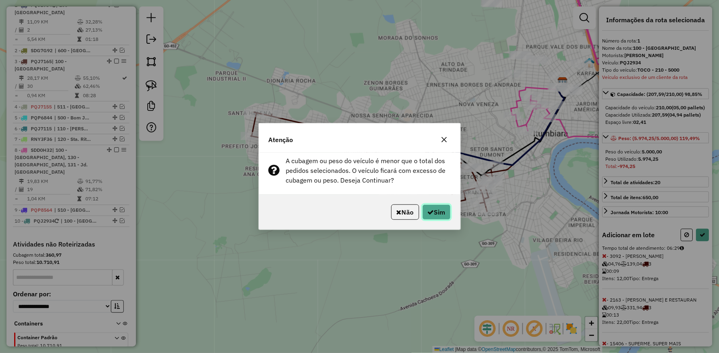
click at [442, 212] on button "Sim" at bounding box center [437, 211] width 28 height 15
select select "**********"
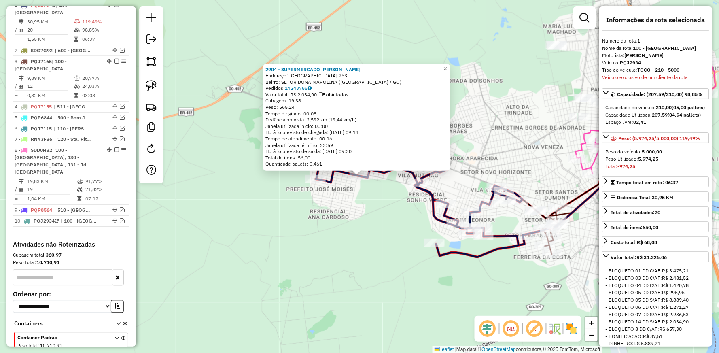
click at [310, 217] on div "2904 - SUPERMERCADO LUCAS Endereço: EQUADOR 253 Bairro: SETOR DONA MAROLINA (IT…" at bounding box center [359, 176] width 719 height 353
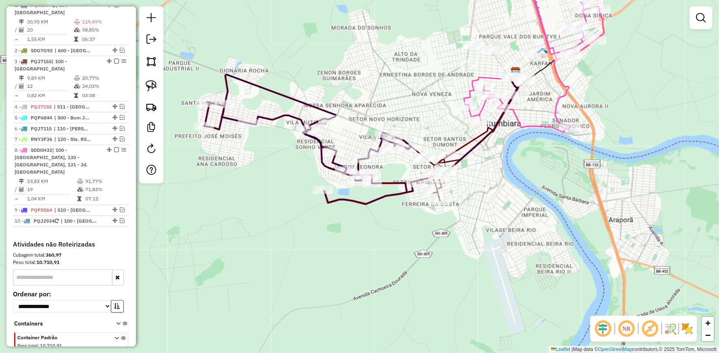
drag, startPoint x: 415, startPoint y: 223, endPoint x: 302, endPoint y: 170, distance: 125.1
click at [302, 170] on div "Janela de atendimento Grade de atendimento Capacidade Transportadoras Veículos …" at bounding box center [359, 176] width 719 height 353
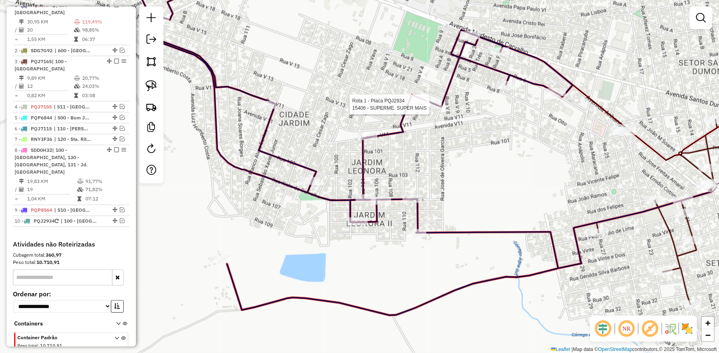
select select "**********"
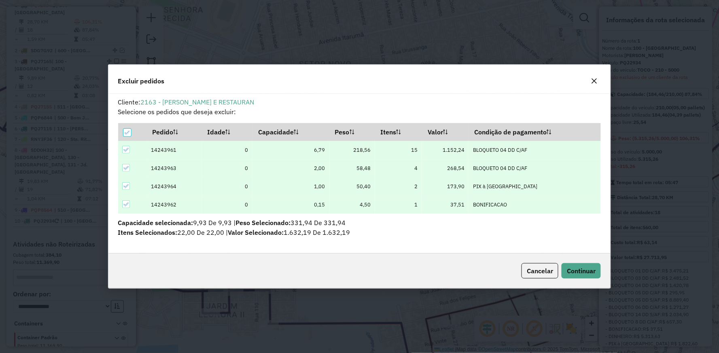
scroll to position [0, 0]
click at [582, 268] on span "Continuar" at bounding box center [581, 271] width 29 height 8
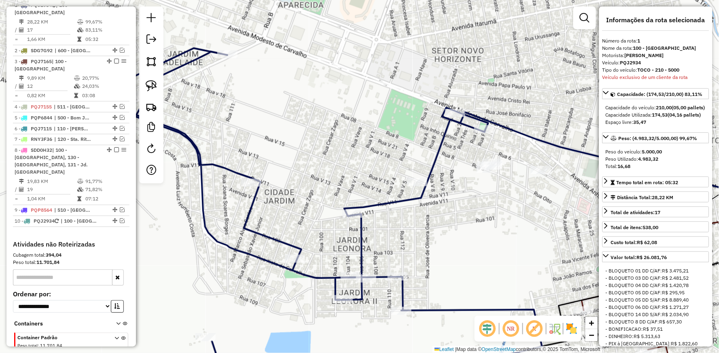
drag, startPoint x: 367, startPoint y: 227, endPoint x: 502, endPoint y: 213, distance: 135.4
click at [502, 213] on div "Janela de atendimento Grade de atendimento Capacidade Transportadoras Veículos …" at bounding box center [359, 176] width 719 height 353
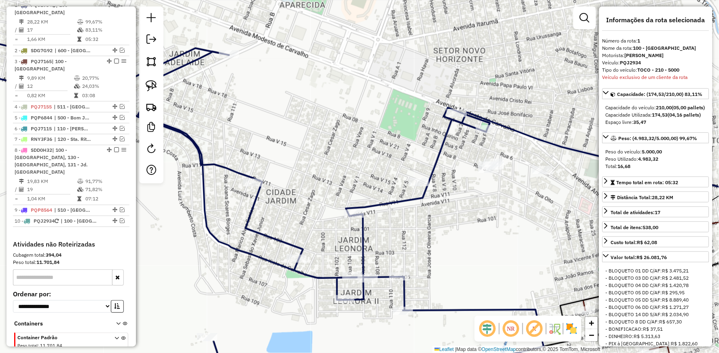
drag, startPoint x: 427, startPoint y: 235, endPoint x: 389, endPoint y: 244, distance: 40.0
click at [389, 244] on div "Janela de atendimento Grade de atendimento Capacidade Transportadoras Veículos …" at bounding box center [359, 176] width 719 height 353
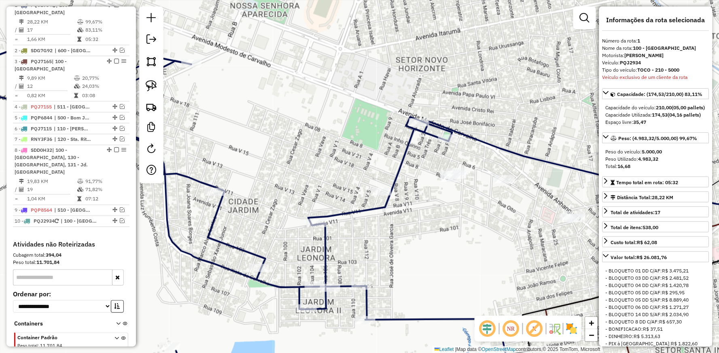
click at [365, 209] on icon at bounding box center [217, 216] width 578 height 343
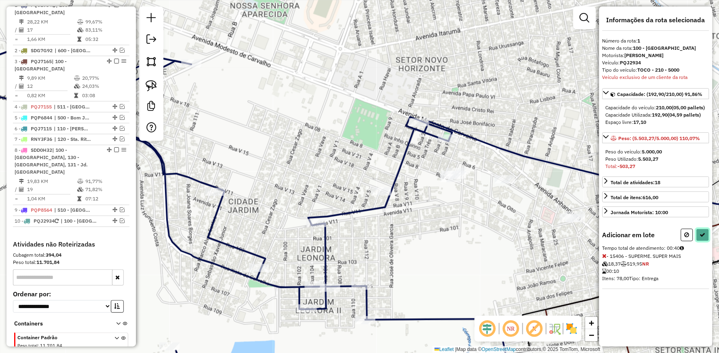
click at [703, 238] on icon at bounding box center [703, 235] width 6 height 6
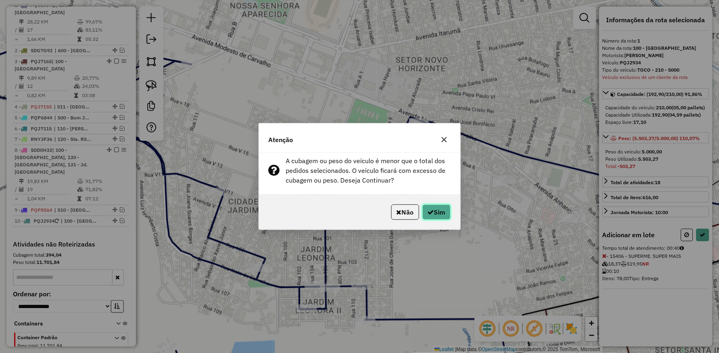
click at [438, 211] on button "Sim" at bounding box center [437, 211] width 28 height 15
select select "**********"
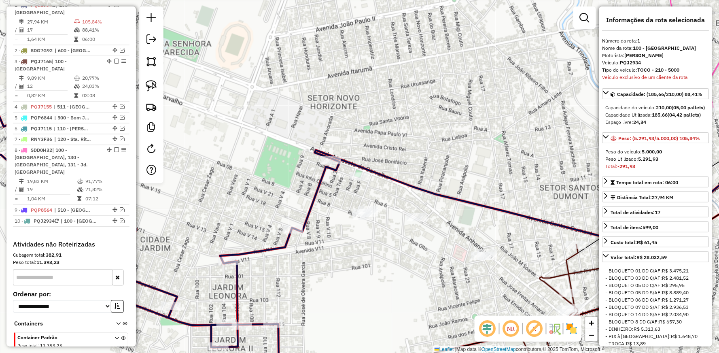
click at [310, 200] on icon at bounding box center [172, 236] width 489 height 303
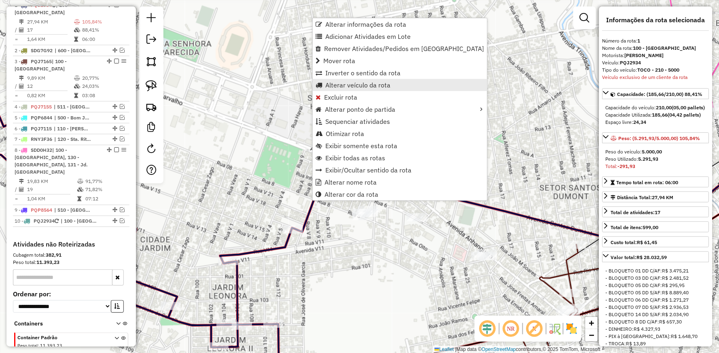
click at [339, 82] on span "Alterar veículo da rota" at bounding box center [357, 85] width 65 height 6
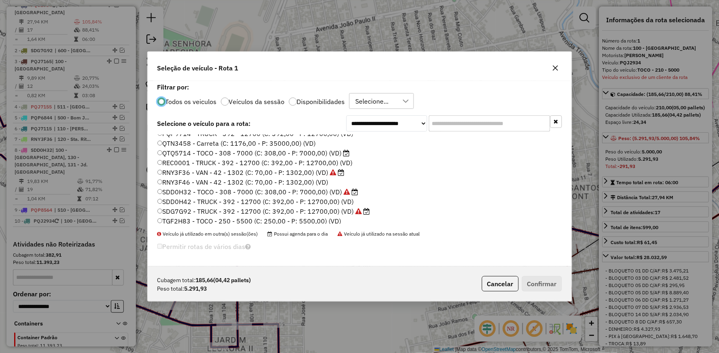
scroll to position [154, 0]
click at [185, 220] on label "TGF2H83 - TOCO - 250 - 5500 (C: 250,00 - P: 5500,00) (VD)" at bounding box center [249, 219] width 184 height 10
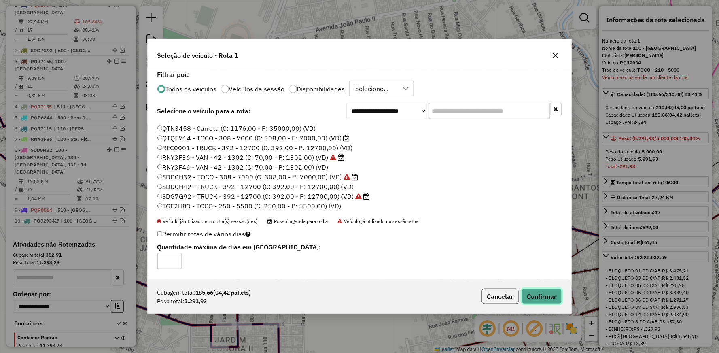
click at [553, 301] on button "Confirmar" at bounding box center [542, 296] width 40 height 15
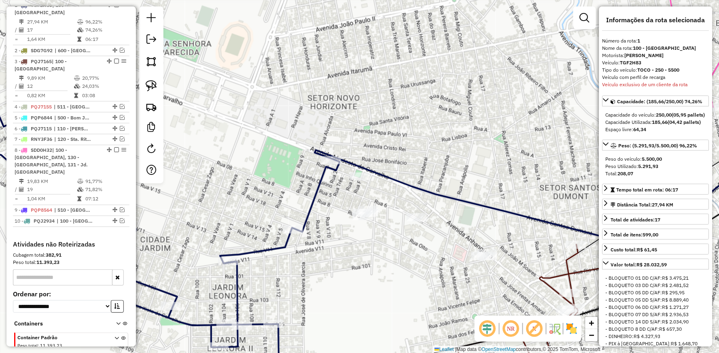
click at [315, 193] on icon at bounding box center [172, 236] width 489 height 303
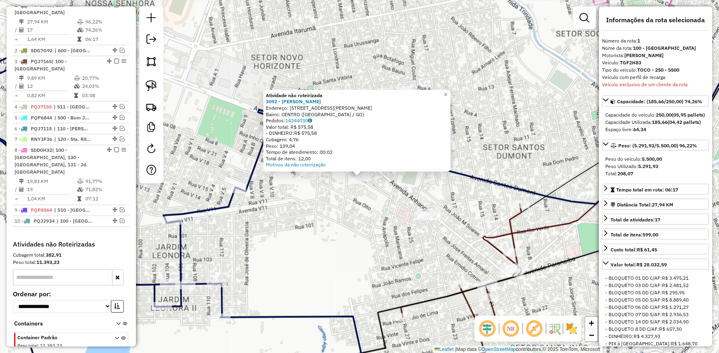
click at [293, 207] on div "Atividade não roteirizada 3092 - ADRIANA DISTRIBUIDOR Endereço: AV OLIVIA GARCI…" at bounding box center [359, 176] width 719 height 353
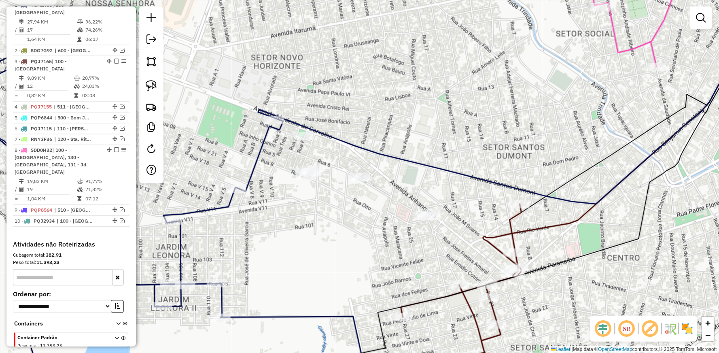
click at [257, 155] on icon at bounding box center [144, 221] width 433 height 333
select select "**********"
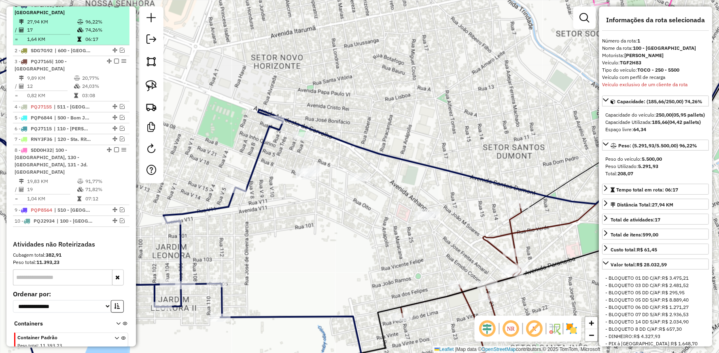
click at [114, 7] on em at bounding box center [116, 4] width 5 height 5
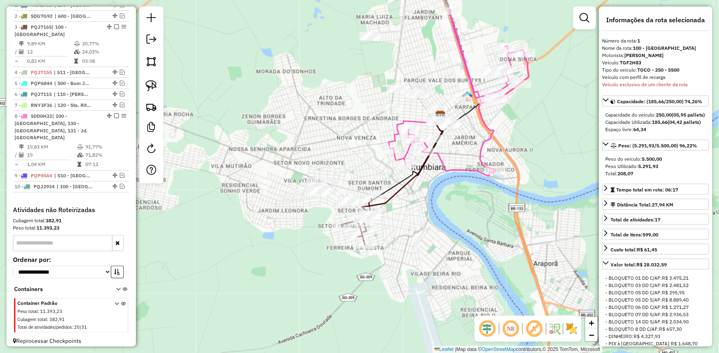
click at [386, 197] on icon at bounding box center [402, 165] width 80 height 98
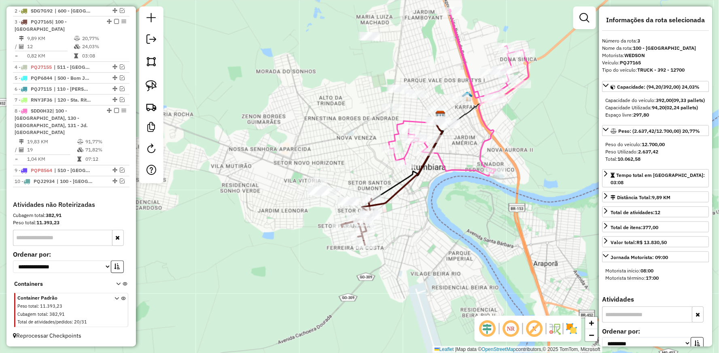
click at [389, 198] on icon at bounding box center [402, 165] width 80 height 98
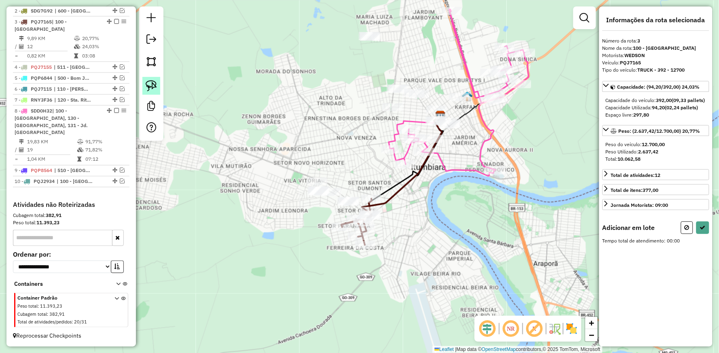
click at [151, 84] on img at bounding box center [151, 85] width 11 height 11
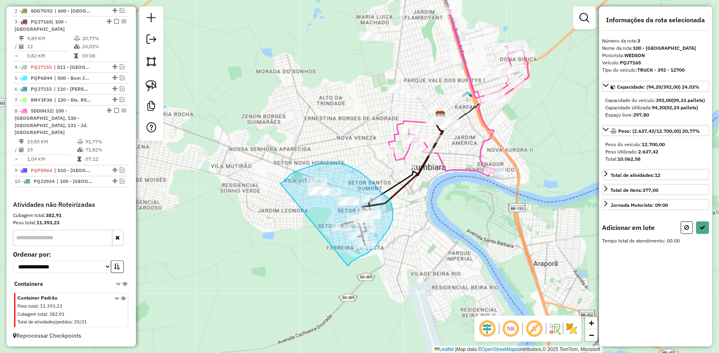
drag, startPoint x: 284, startPoint y: 181, endPoint x: 348, endPoint y: 266, distance: 106.3
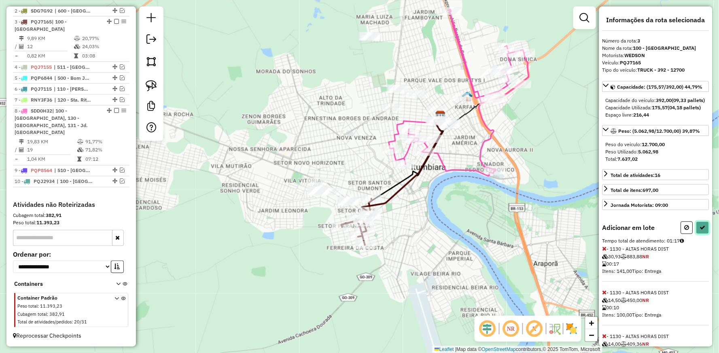
click at [701, 230] on icon at bounding box center [703, 228] width 6 height 6
select select "**********"
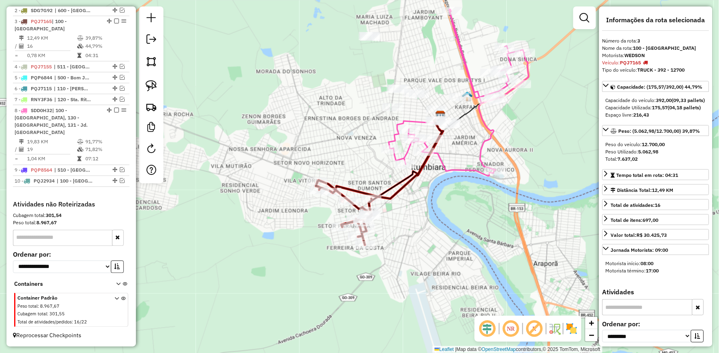
scroll to position [325, 0]
click at [442, 157] on icon at bounding box center [460, 92] width 137 height 167
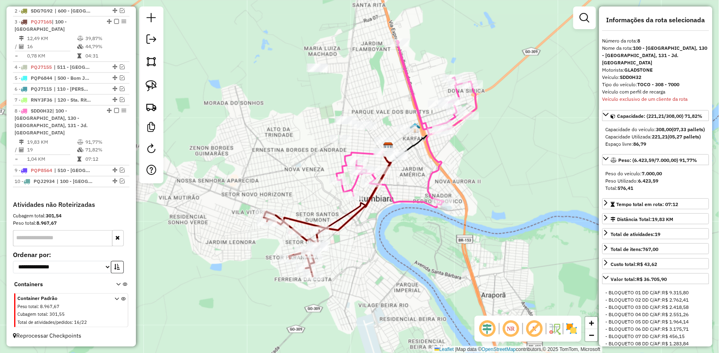
drag, startPoint x: 387, startPoint y: 171, endPoint x: 335, endPoint y: 202, distance: 61.0
click at [335, 202] on div "Janela de atendimento Grade de atendimento Capacidade Transportadoras Veículos …" at bounding box center [359, 176] width 719 height 353
click at [367, 152] on icon at bounding box center [363, 163] width 52 height 33
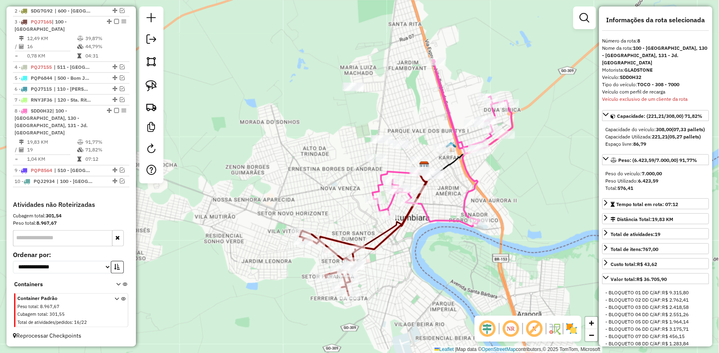
drag, startPoint x: 246, startPoint y: 96, endPoint x: 282, endPoint y: 115, distance: 40.7
click at [282, 115] on div "Janela de atendimento Grade de atendimento Capacidade Transportadoras Veículos …" at bounding box center [359, 176] width 719 height 353
click at [443, 91] on icon at bounding box center [444, 143] width 137 height 167
click at [335, 235] on div "Janela de atendimento Grade de atendimento Capacidade Transportadoras Veículos …" at bounding box center [359, 176] width 719 height 353
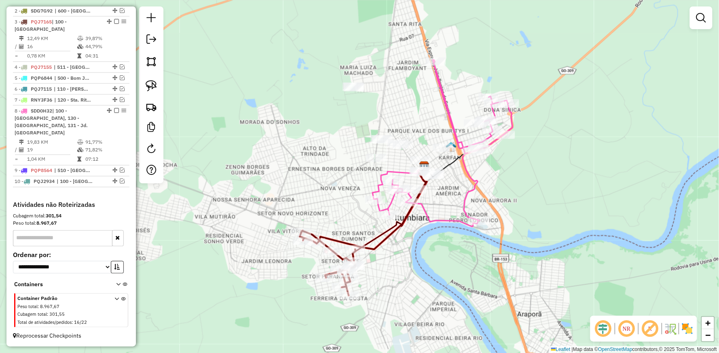
click at [335, 235] on div "Janela de atendimento Grade de atendimento Capacidade Transportadoras Veículos …" at bounding box center [359, 176] width 719 height 353
click at [335, 236] on icon at bounding box center [370, 207] width 111 height 83
select select "**********"
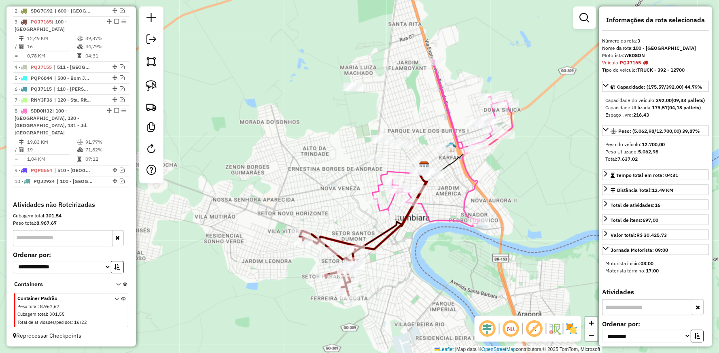
click at [423, 203] on icon at bounding box center [444, 143] width 137 height 167
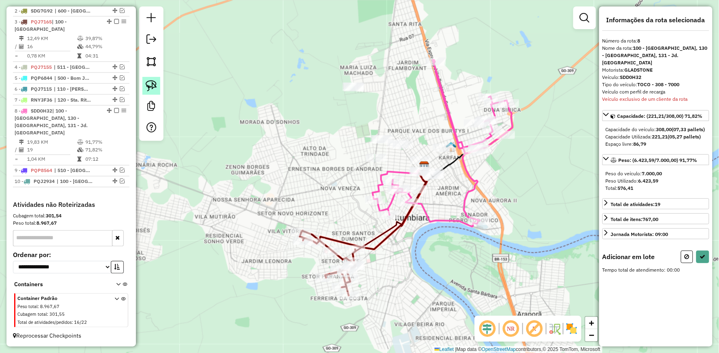
click at [151, 80] on img at bounding box center [151, 85] width 11 height 11
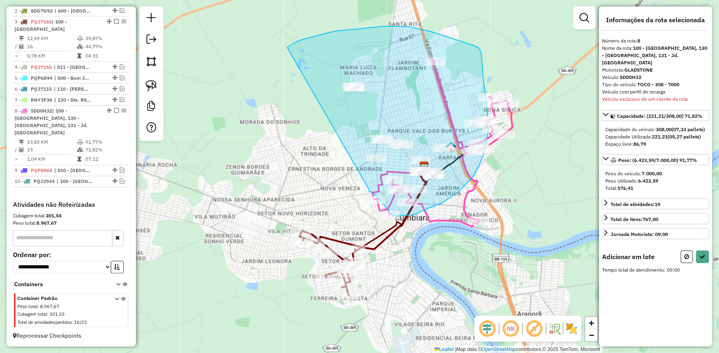
drag, startPoint x: 287, startPoint y: 47, endPoint x: 370, endPoint y: 191, distance: 165.4
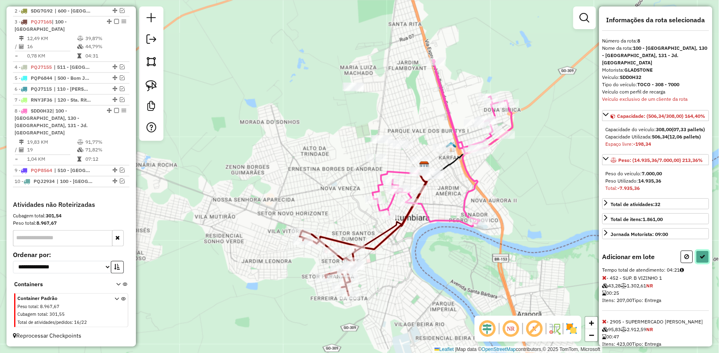
click at [700, 259] on icon at bounding box center [703, 257] width 6 height 6
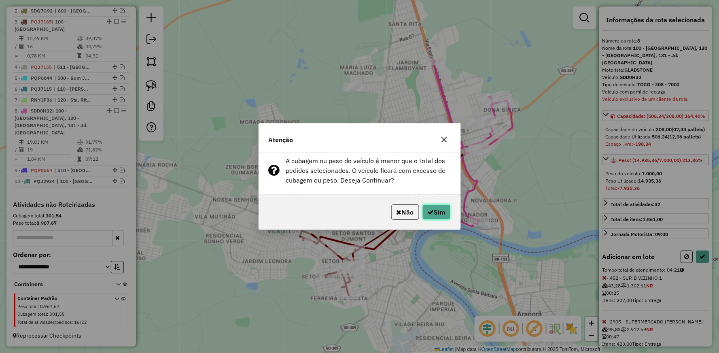
click at [439, 212] on button "Sim" at bounding box center [437, 211] width 28 height 15
select select "**********"
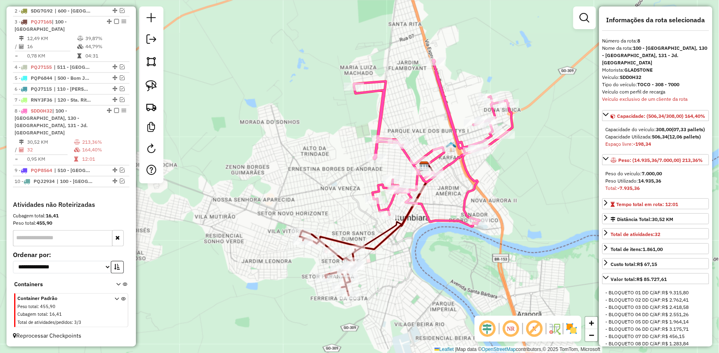
click at [451, 158] on icon at bounding box center [433, 143] width 159 height 167
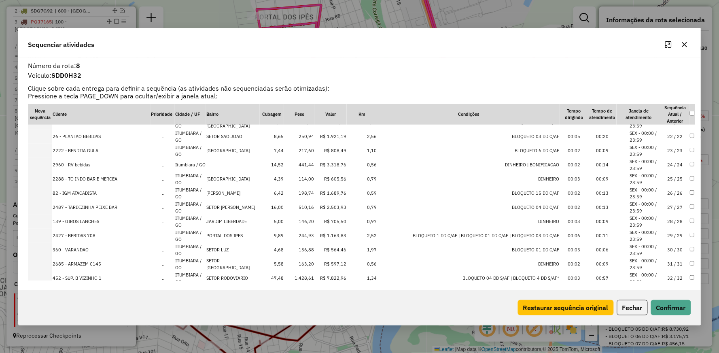
scroll to position [305, 0]
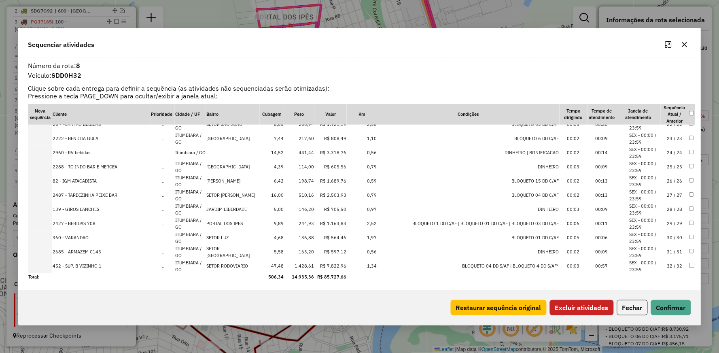
click at [584, 308] on button "Excluir atividades" at bounding box center [582, 307] width 64 height 15
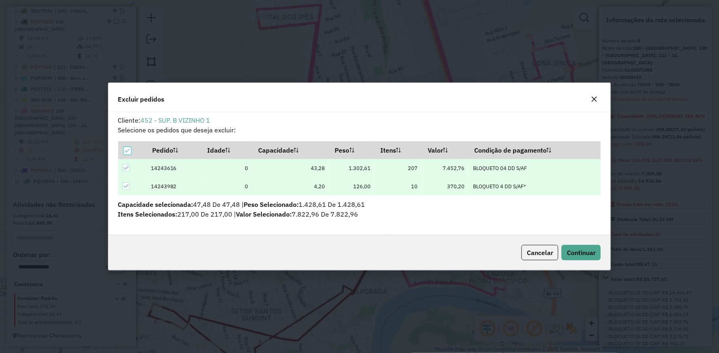
scroll to position [0, 0]
click at [583, 257] on button "Continuar" at bounding box center [581, 252] width 39 height 15
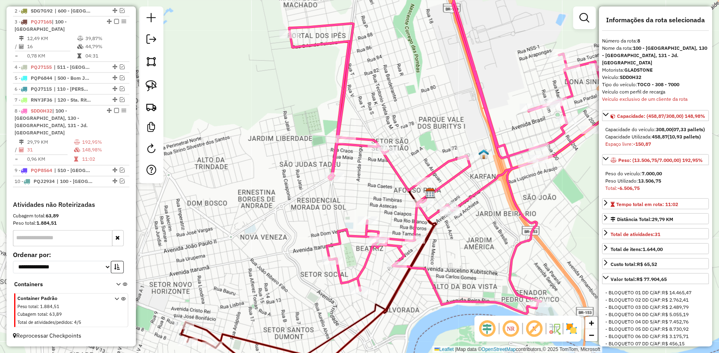
drag, startPoint x: 252, startPoint y: 245, endPoint x: 323, endPoint y: 280, distance: 79.3
click at [323, 280] on div "Janela de atendimento Grade de atendimento Capacidade Transportadoras Veículos …" at bounding box center [359, 176] width 719 height 353
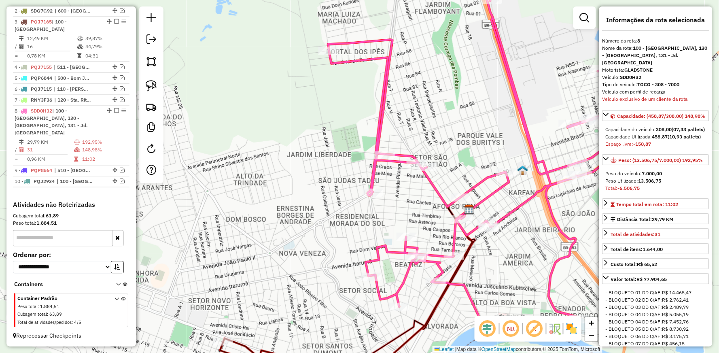
click at [434, 188] on icon at bounding box center [487, 163] width 318 height 333
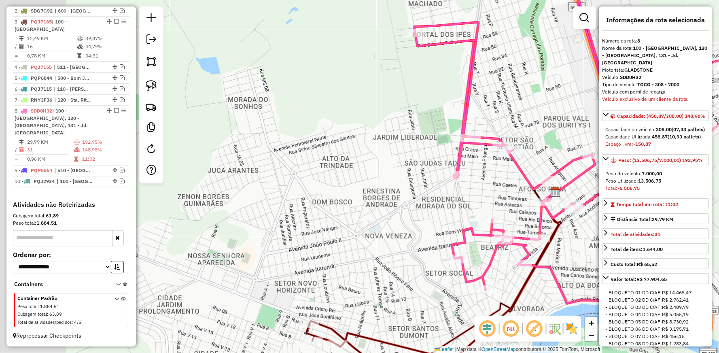
drag, startPoint x: 317, startPoint y: 222, endPoint x: 411, endPoint y: 202, distance: 96.1
click at [411, 202] on div "Janela de atendimento Grade de atendimento Capacidade Transportadoras Veículos …" at bounding box center [359, 176] width 719 height 353
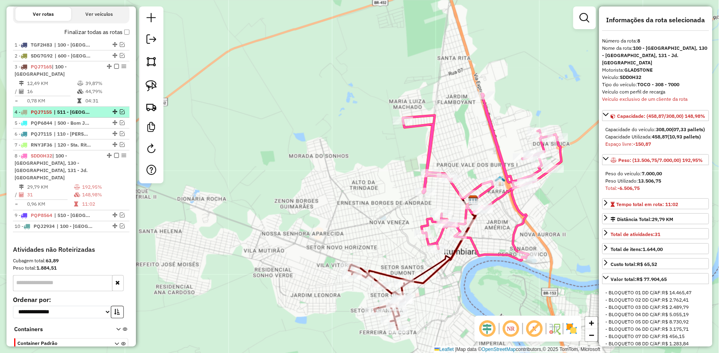
scroll to position [235, 0]
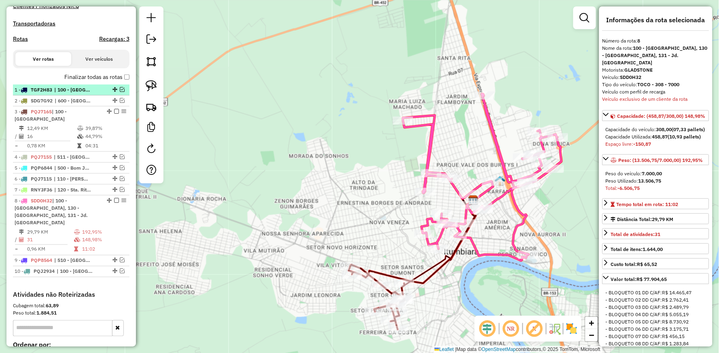
click at [120, 92] on em at bounding box center [122, 89] width 5 height 5
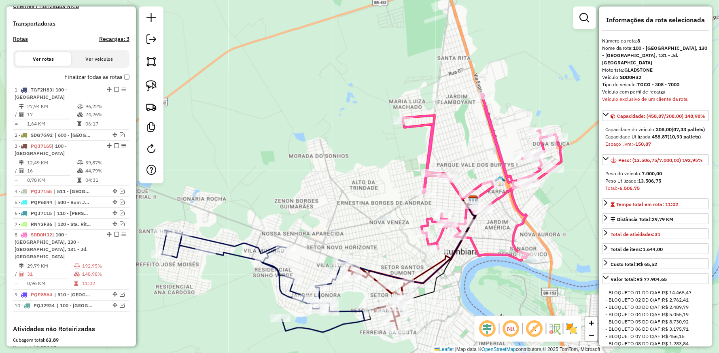
click at [240, 242] on icon at bounding box center [262, 281] width 203 height 102
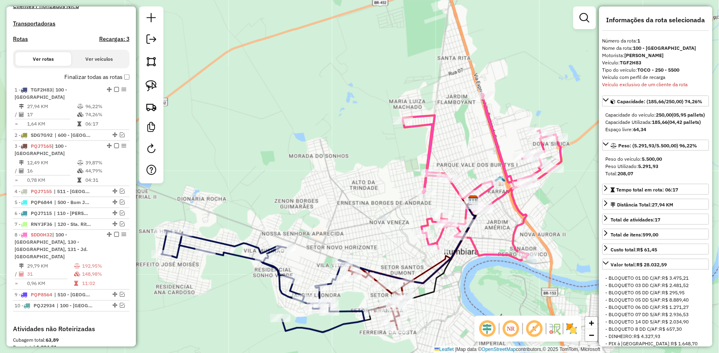
scroll to position [320, 0]
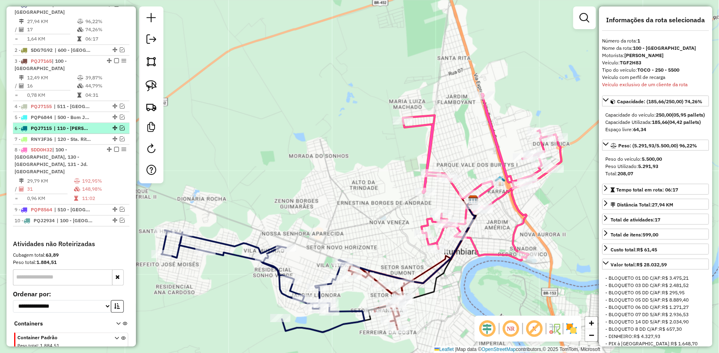
click at [121, 130] on em at bounding box center [122, 127] width 5 height 5
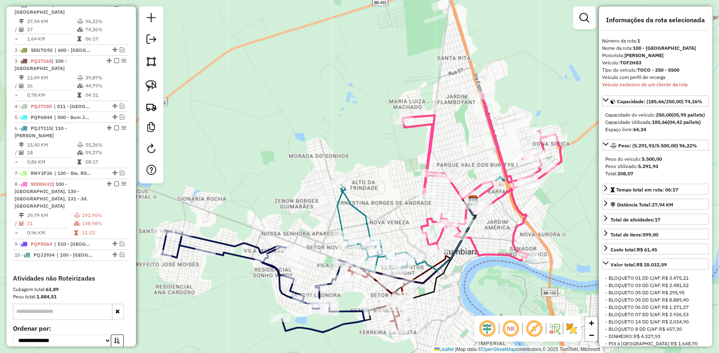
click at [362, 211] on icon at bounding box center [375, 228] width 75 height 89
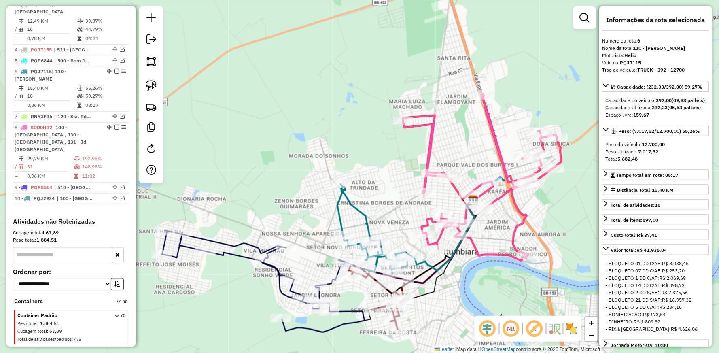
scroll to position [394, 0]
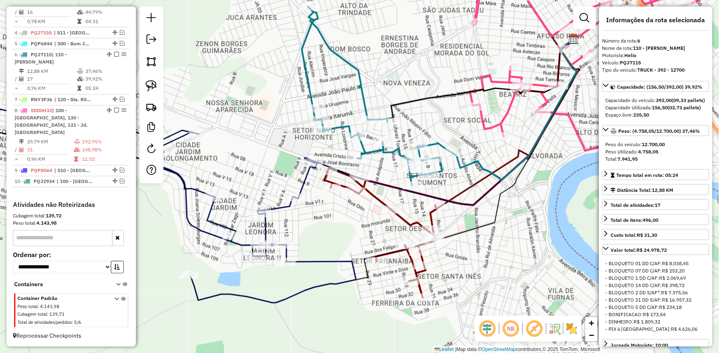
click at [301, 177] on icon at bounding box center [153, 201] width 406 height 203
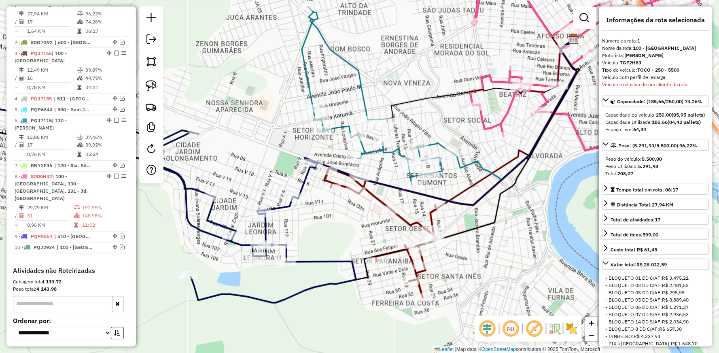
scroll to position [320, 0]
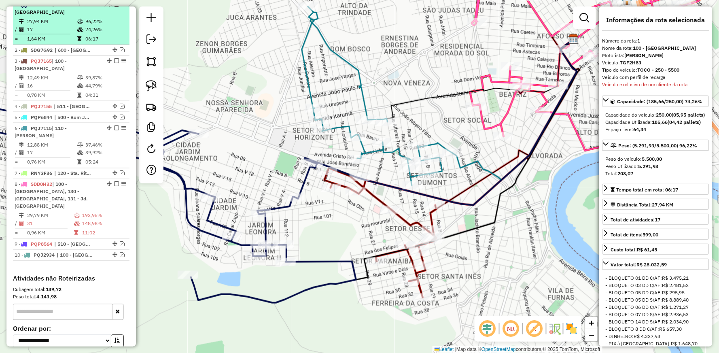
click at [115, 7] on em at bounding box center [116, 4] width 5 height 5
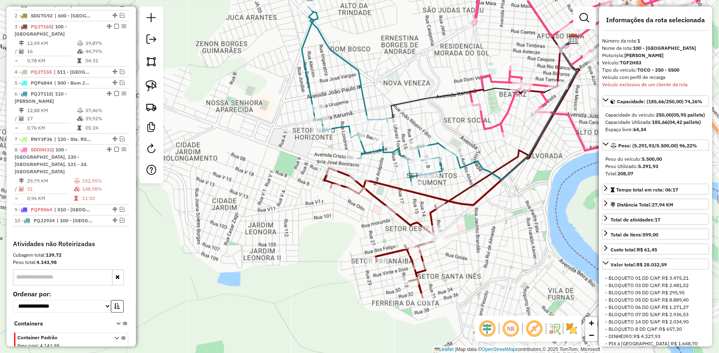
click at [406, 219] on icon at bounding box center [381, 233] width 112 height 130
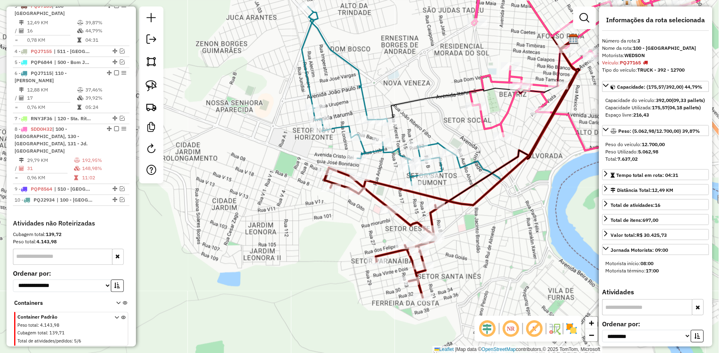
scroll to position [342, 0]
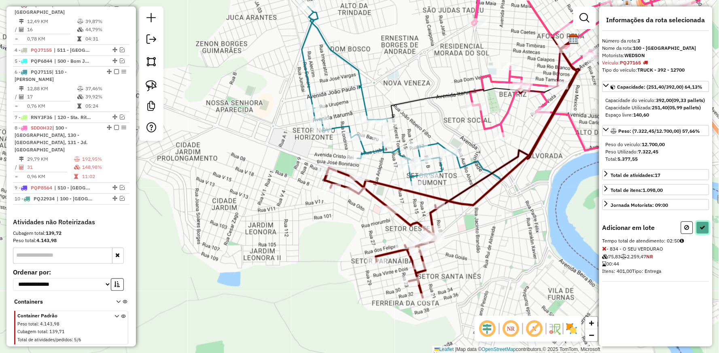
click at [703, 230] on icon at bounding box center [703, 228] width 6 height 6
select select "**********"
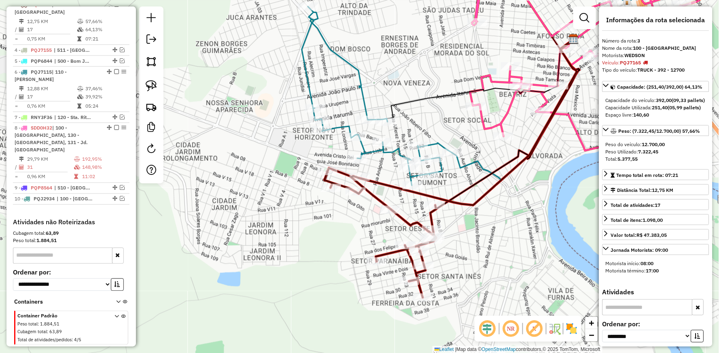
click at [386, 184] on icon at bounding box center [468, 122] width 218 height 166
click at [120, 197] on em at bounding box center [122, 198] width 5 height 5
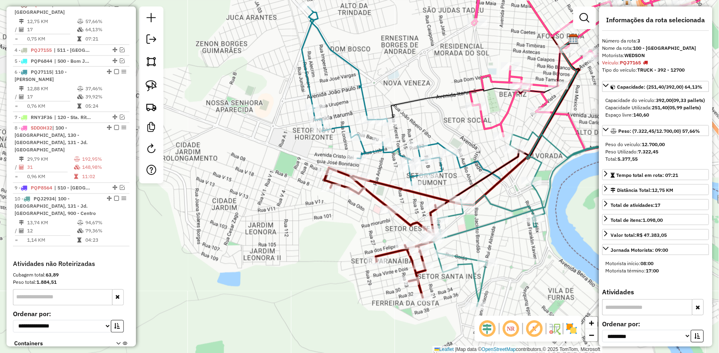
click at [512, 207] on icon at bounding box center [535, 219] width 205 height 174
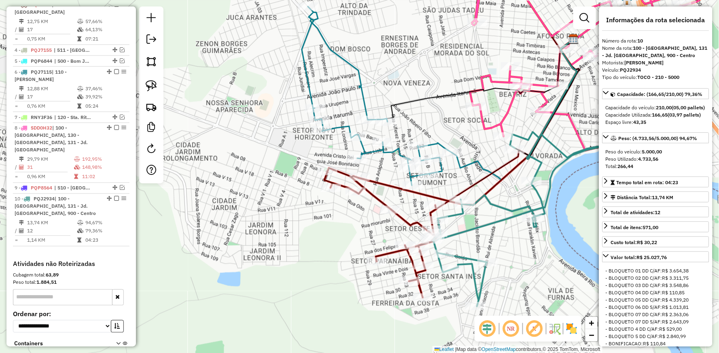
scroll to position [401, 0]
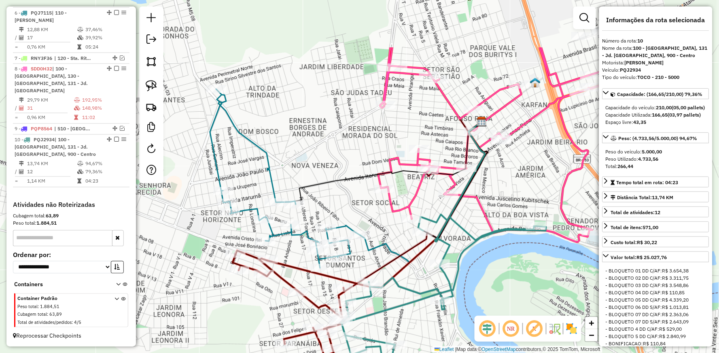
drag, startPoint x: 555, startPoint y: 157, endPoint x: 459, endPoint y: 229, distance: 120.5
click at [462, 235] on div "Janela de atendimento Grade de atendimento Capacidade Transportadoras Veículos …" at bounding box center [359, 176] width 719 height 353
click at [459, 229] on div "Janela de atendimento Grade de atendimento Capacidade Transportadoras Veículos …" at bounding box center [359, 176] width 719 height 353
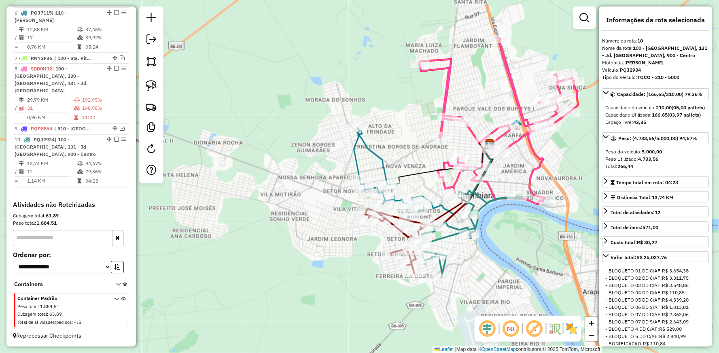
click at [382, 157] on icon at bounding box center [391, 172] width 75 height 89
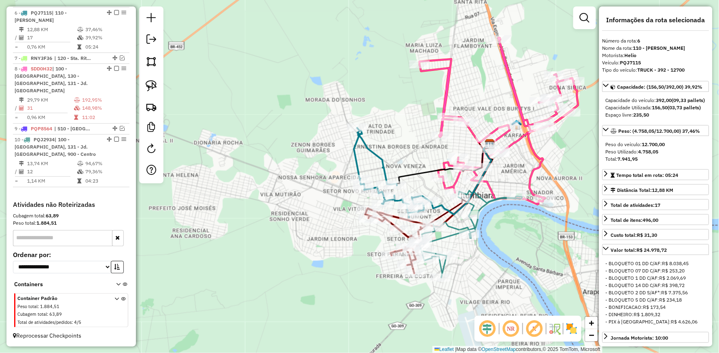
click at [377, 155] on icon at bounding box center [391, 172] width 75 height 89
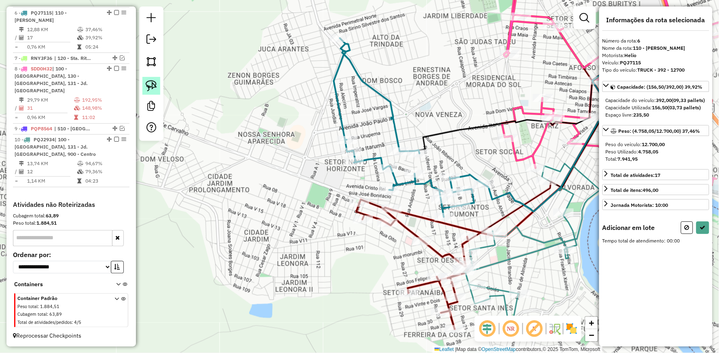
click at [150, 83] on img at bounding box center [151, 85] width 11 height 11
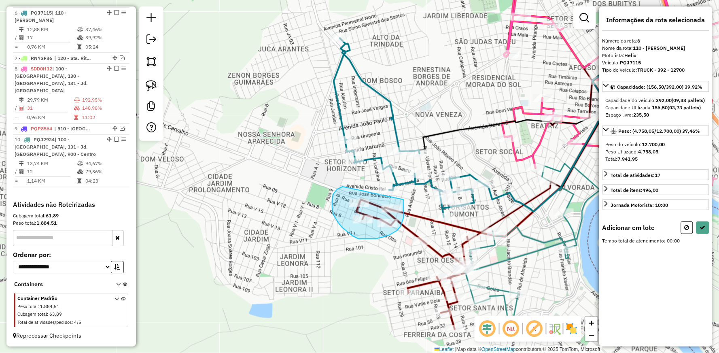
drag, startPoint x: 404, startPoint y: 200, endPoint x: 343, endPoint y: 187, distance: 62.1
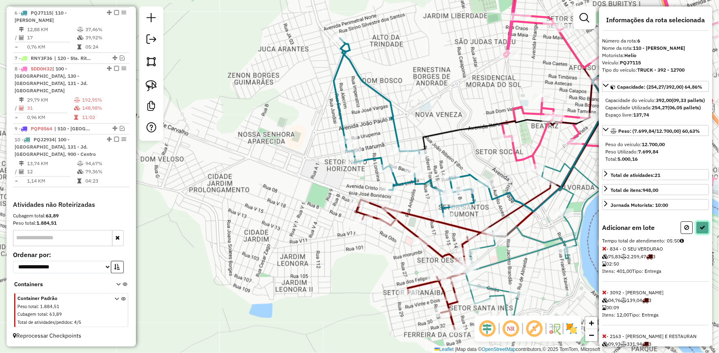
click at [702, 230] on icon at bounding box center [703, 228] width 6 height 6
select select "**********"
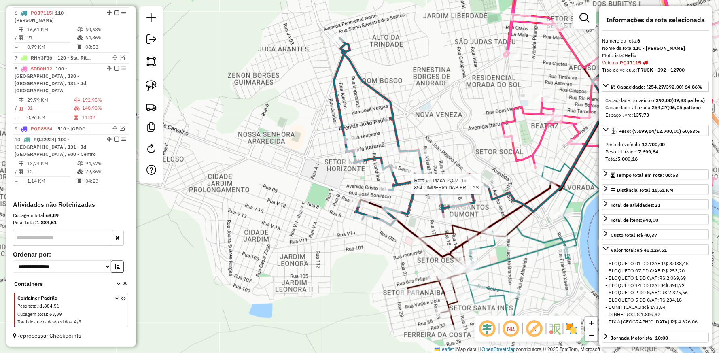
scroll to position [410, 0]
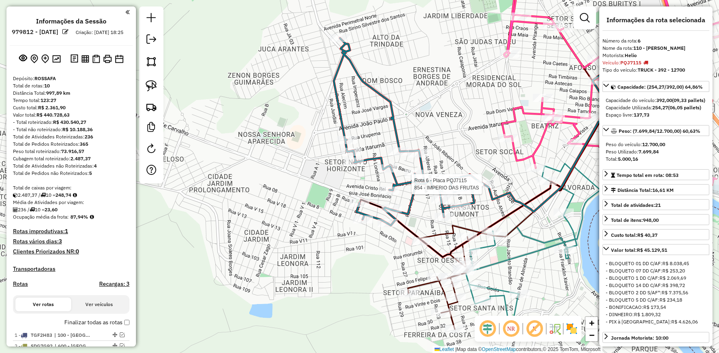
select select "**********"
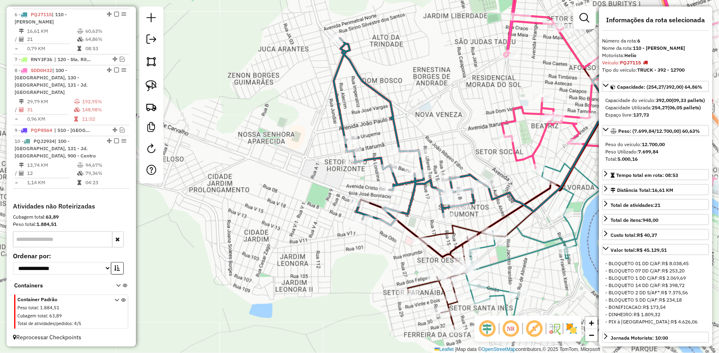
click at [507, 213] on icon at bounding box center [486, 163] width 252 height 187
click at [506, 211] on icon at bounding box center [486, 163] width 252 height 187
click at [506, 212] on icon at bounding box center [486, 163] width 252 height 187
click at [420, 282] on icon at bounding box center [438, 283] width 60 height 92
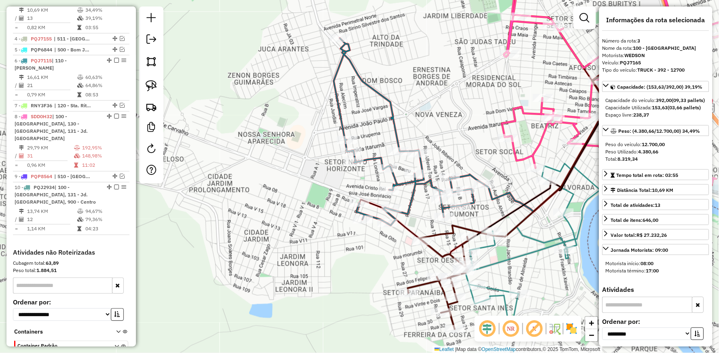
scroll to position [352, 0]
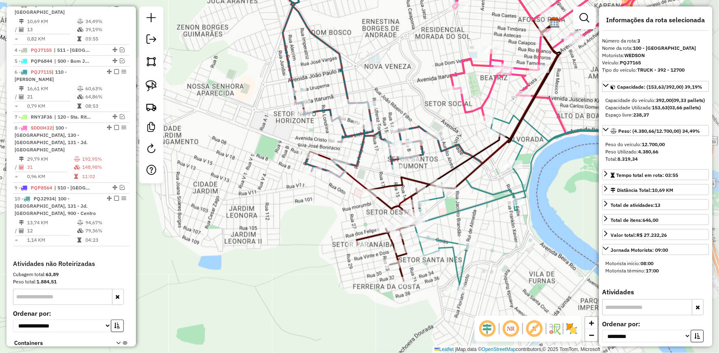
drag, startPoint x: 523, startPoint y: 248, endPoint x: 472, endPoint y: 200, distance: 70.1
click at [472, 200] on div "Janela de atendimento Grade de atendimento Capacidade Transportadoras Veículos …" at bounding box center [359, 176] width 719 height 353
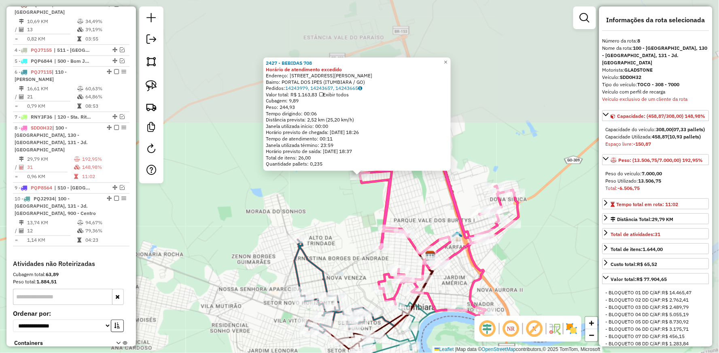
scroll to position [411, 0]
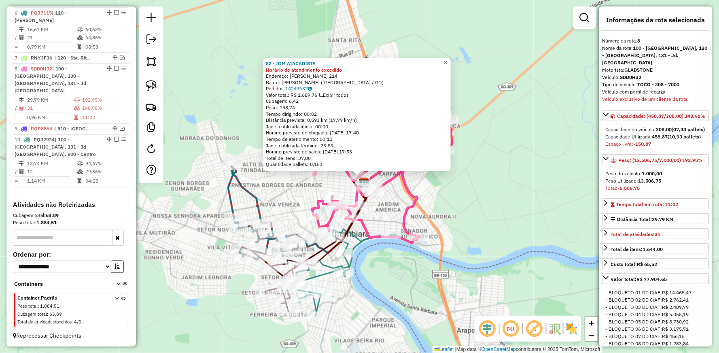
click at [462, 189] on div "82 - IGM ATACADISTA Horário de atendimento excedido Endereço: [PERSON_NAME] 214…" at bounding box center [359, 176] width 719 height 353
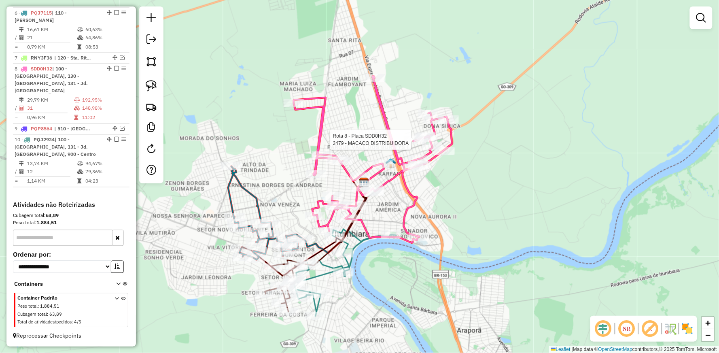
select select "**********"
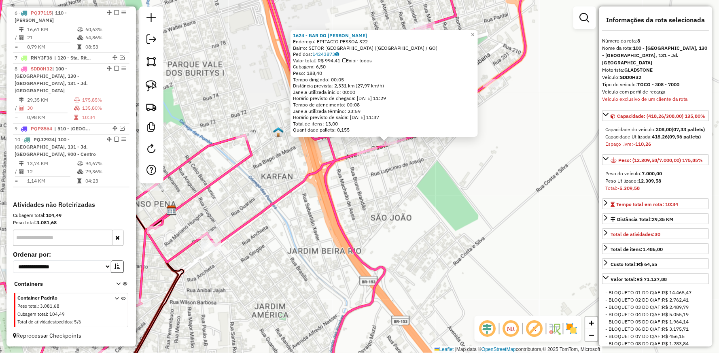
drag, startPoint x: 359, startPoint y: 174, endPoint x: 364, endPoint y: 225, distance: 50.5
click at [364, 231] on div "1624 - BAR DO [PERSON_NAME]: EPITACIO PESSOA 322 Bairro: SETOR [GEOGRAPHIC_DATA…" at bounding box center [359, 176] width 719 height 353
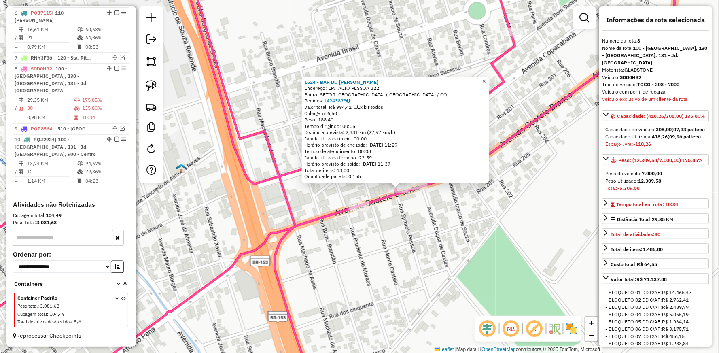
click at [440, 193] on div "1624 - BAR DO [PERSON_NAME]: EPITACIO PESSOA 322 Bairro: SETOR [GEOGRAPHIC_DATA…" at bounding box center [359, 176] width 719 height 353
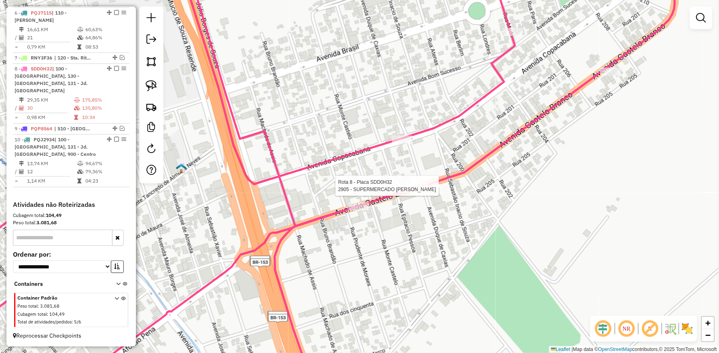
select select "**********"
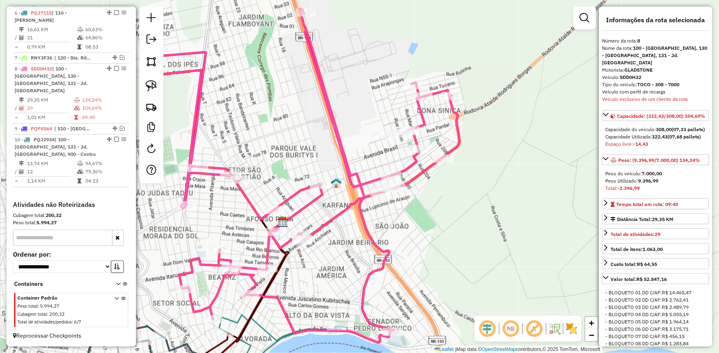
drag, startPoint x: 327, startPoint y: 254, endPoint x: 344, endPoint y: 229, distance: 30.2
click at [343, 230] on div "Janela de atendimento Grade de atendimento Capacidade Transportadoras Veículos …" at bounding box center [359, 176] width 719 height 353
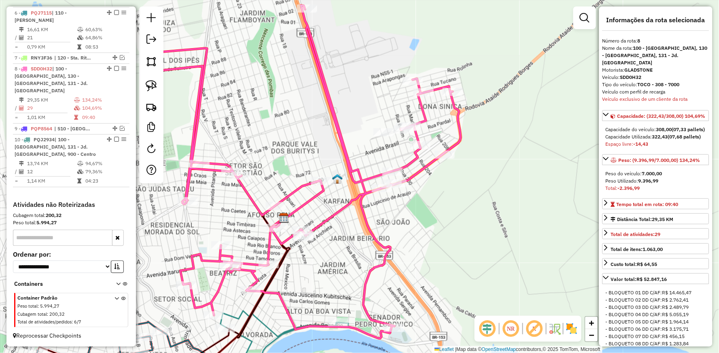
click at [323, 223] on icon at bounding box center [302, 171] width 318 height 333
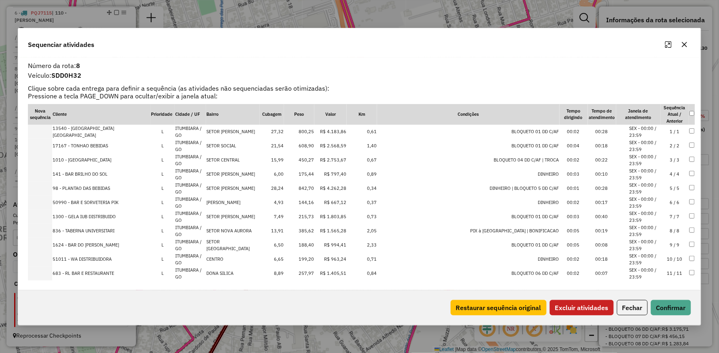
scroll to position [262, 0]
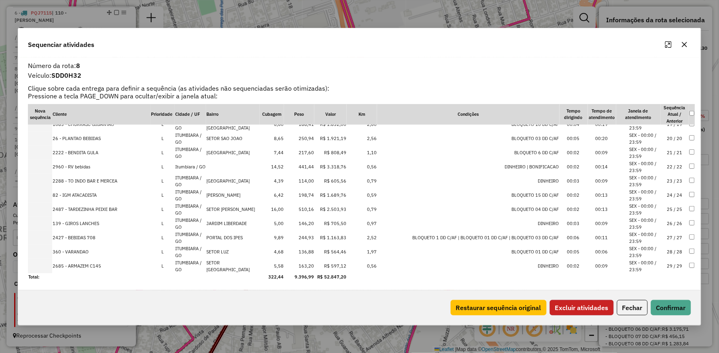
click at [575, 306] on button "Excluir atividades" at bounding box center [582, 307] width 64 height 15
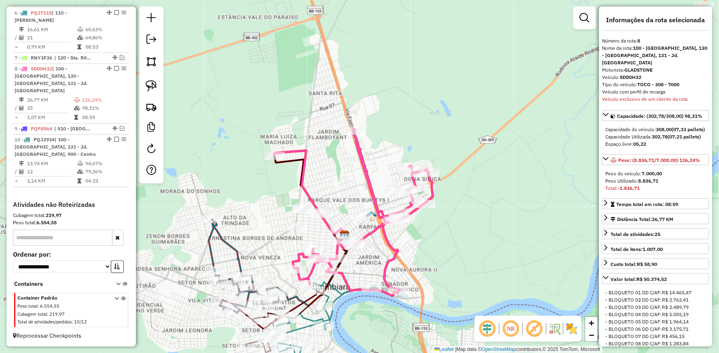
click at [304, 163] on icon at bounding box center [353, 212] width 159 height 167
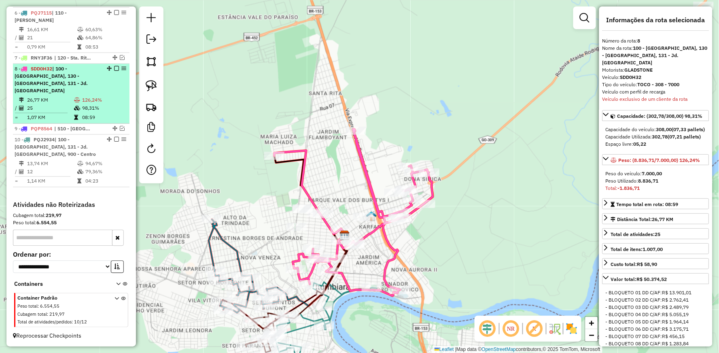
click at [114, 71] on em at bounding box center [116, 68] width 5 height 5
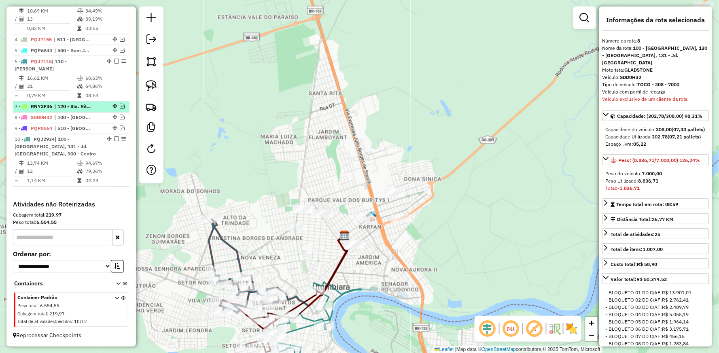
click at [120, 104] on em at bounding box center [122, 106] width 5 height 5
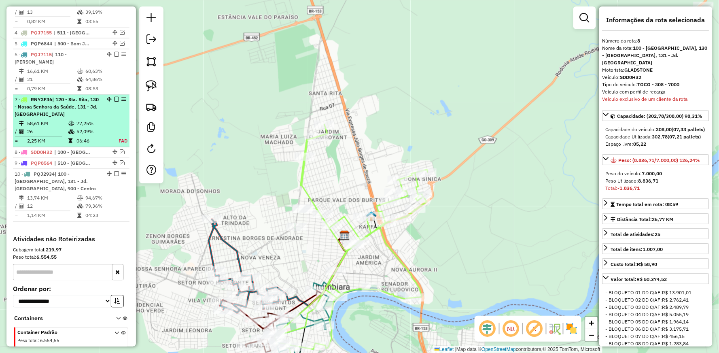
scroll to position [411, 0]
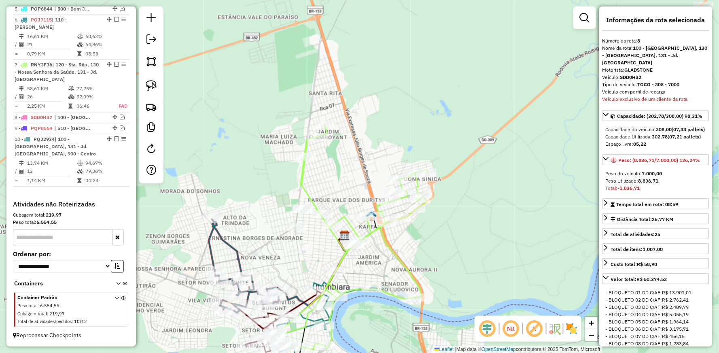
click at [303, 169] on icon at bounding box center [347, 256] width 162 height 263
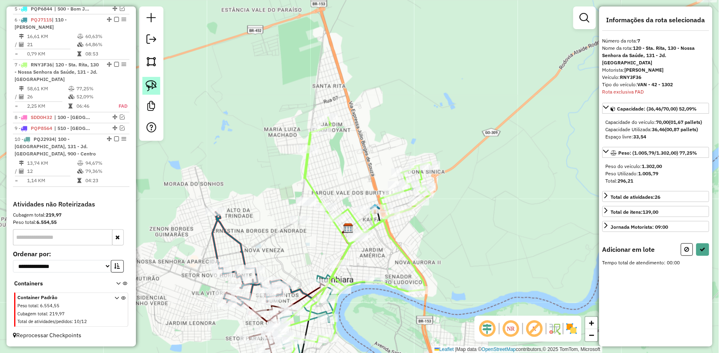
click at [154, 83] on img at bounding box center [151, 85] width 11 height 11
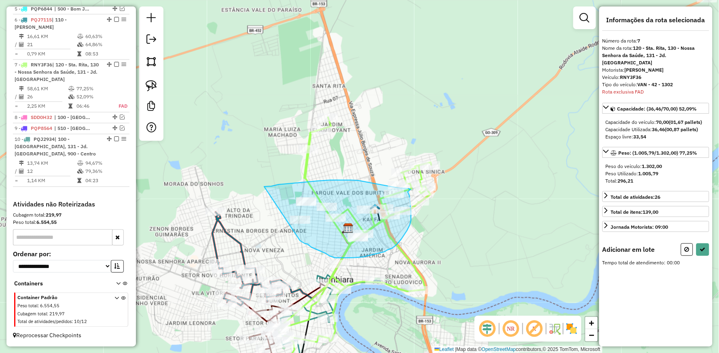
drag, startPoint x: 264, startPoint y: 187, endPoint x: 301, endPoint y: 236, distance: 61.3
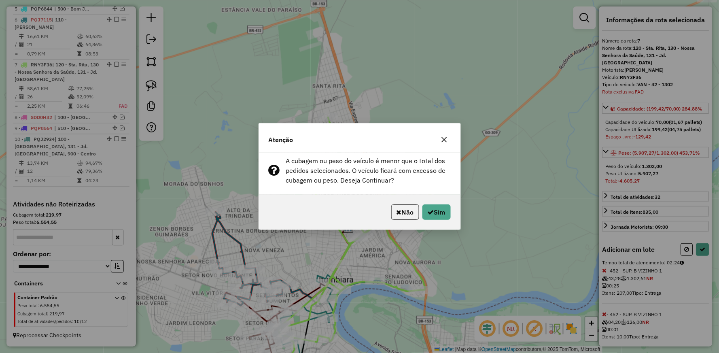
click at [396, 185] on div "A cubagem ou peso do veículo é menor que o total dos pedidos selecionados. O ve…" at bounding box center [360, 174] width 202 height 42
click at [440, 213] on button "Sim" at bounding box center [437, 211] width 28 height 15
select select "**********"
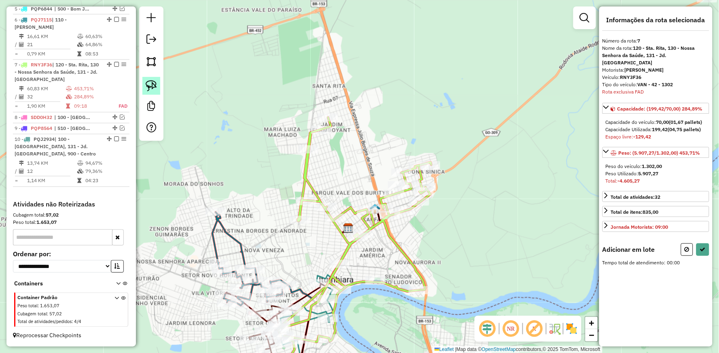
click at [158, 88] on link at bounding box center [151, 86] width 18 height 18
drag, startPoint x: 383, startPoint y: 163, endPoint x: 395, endPoint y: 203, distance: 41.3
click at [707, 245] on button at bounding box center [703, 249] width 13 height 13
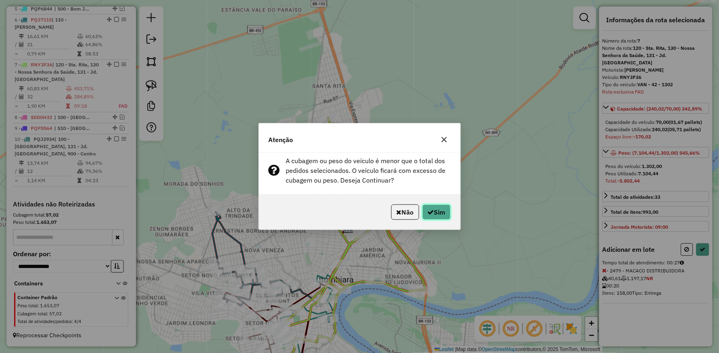
click at [431, 213] on icon "button" at bounding box center [431, 212] width 6 height 6
select select "**********"
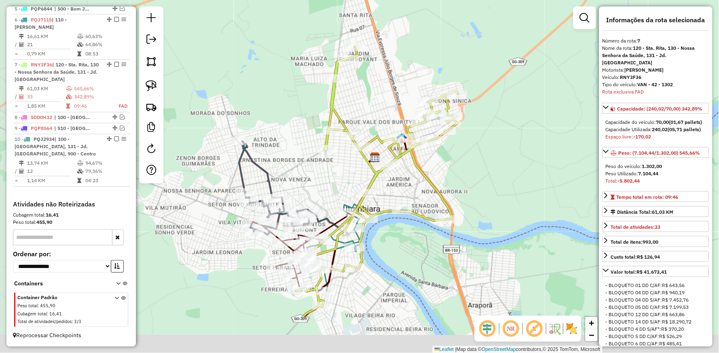
drag, startPoint x: 355, startPoint y: 148, endPoint x: 381, endPoint y: 77, distance: 75.7
click at [381, 77] on div "Janela de atendimento Grade de atendimento Capacidade Transportadoras Veículos …" at bounding box center [359, 176] width 719 height 353
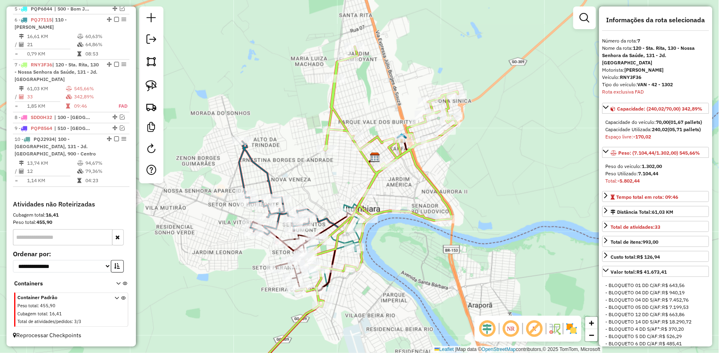
click at [330, 96] on icon at bounding box center [361, 218] width 194 height 342
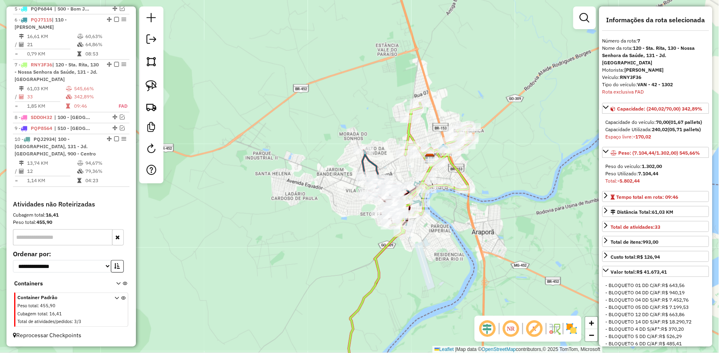
click at [455, 168] on icon at bounding box center [407, 245] width 130 height 285
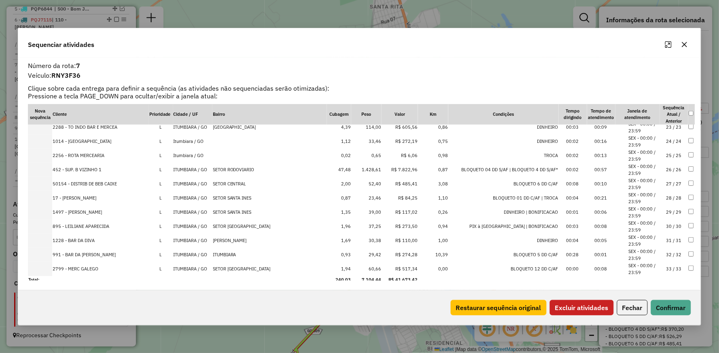
scroll to position [319, 0]
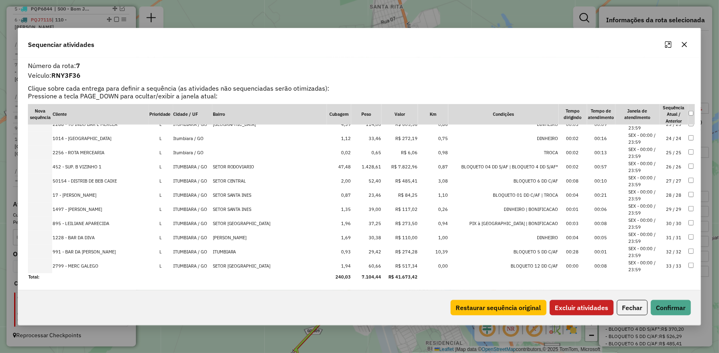
click at [587, 305] on button "Excluir atividades" at bounding box center [582, 307] width 64 height 15
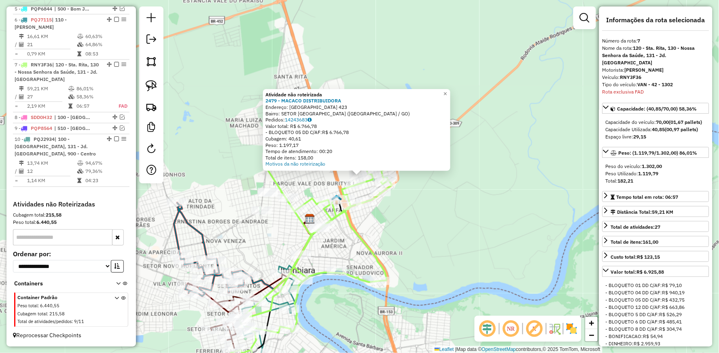
click at [351, 217] on icon at bounding box center [311, 248] width 164 height 280
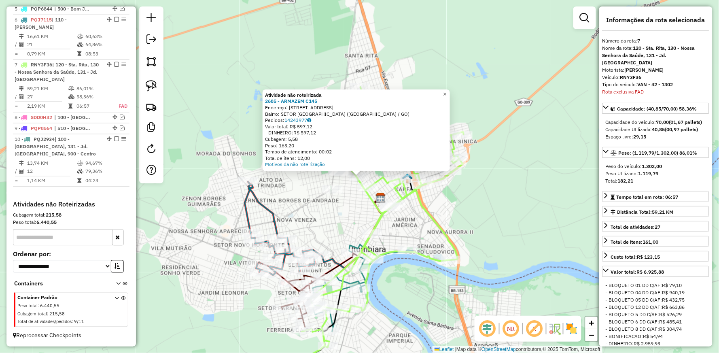
click at [379, 217] on icon at bounding box center [372, 237] width 184 height 301
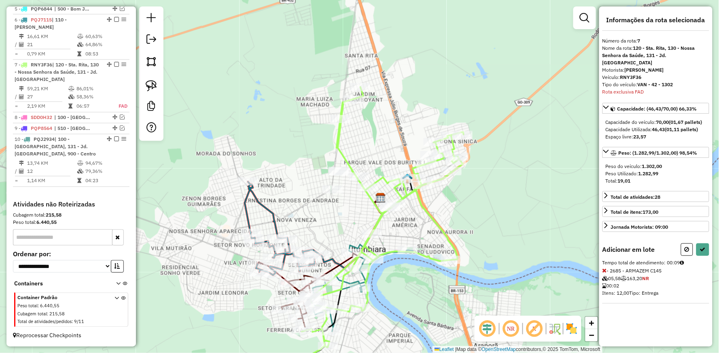
select select "**********"
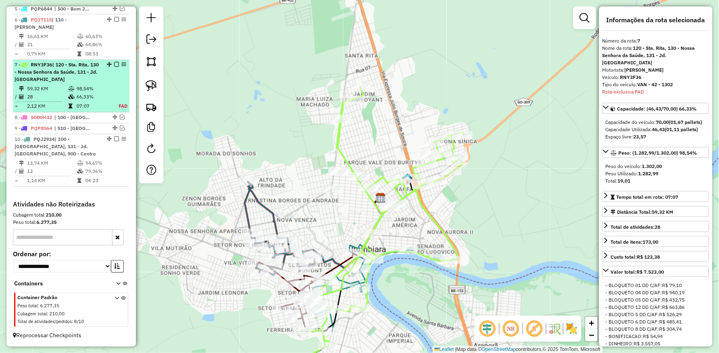
click at [115, 64] on em at bounding box center [116, 64] width 5 height 5
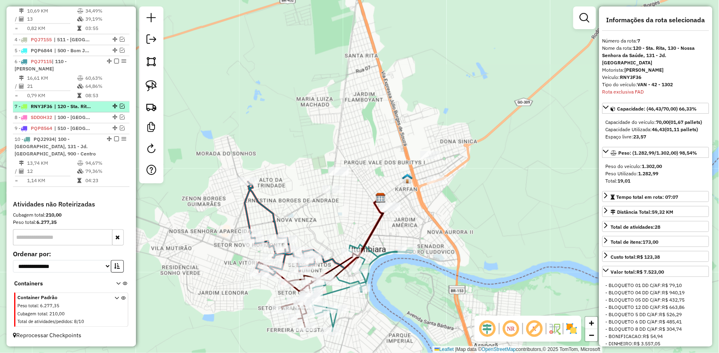
scroll to position [370, 0]
click at [261, 204] on icon at bounding box center [282, 228] width 75 height 93
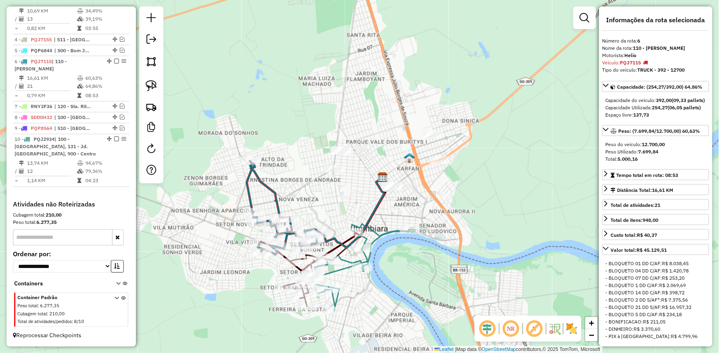
drag, startPoint x: 298, startPoint y: 201, endPoint x: 300, endPoint y: 191, distance: 9.8
click at [300, 191] on div "Janela de atendimento Grade de atendimento Capacidade Transportadoras Veículos …" at bounding box center [359, 176] width 719 height 353
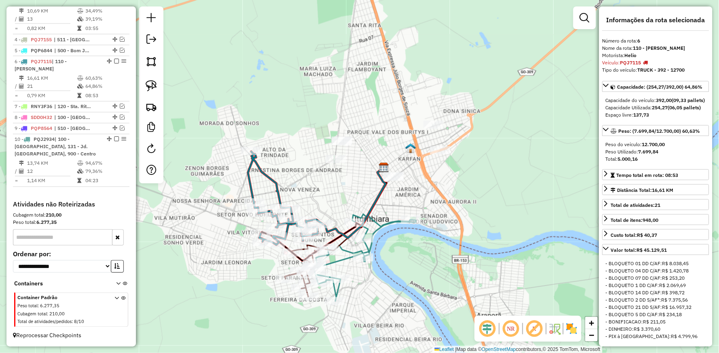
click at [270, 176] on icon at bounding box center [285, 197] width 75 height 93
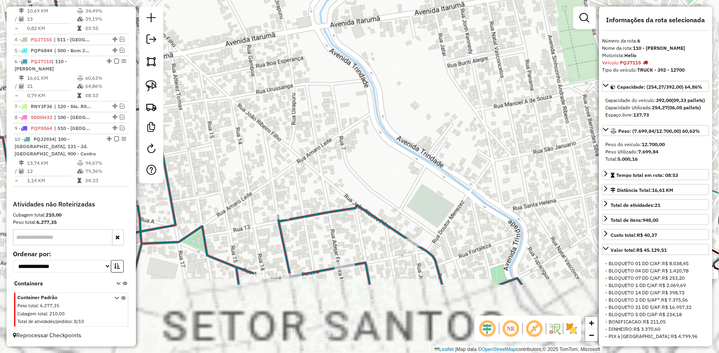
drag, startPoint x: 314, startPoint y: 187, endPoint x: 334, endPoint y: 82, distance: 106.4
click at [322, 113] on div "Janela de atendimento Grade de atendimento Capacidade Transportadoras Veículos …" at bounding box center [359, 176] width 719 height 353
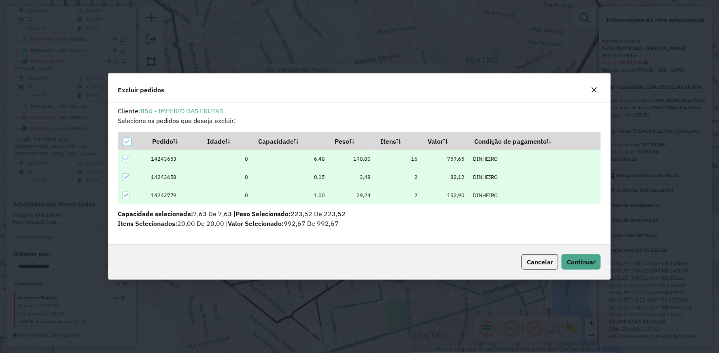
scroll to position [0, 0]
click at [579, 257] on button "Continuar" at bounding box center [581, 261] width 39 height 15
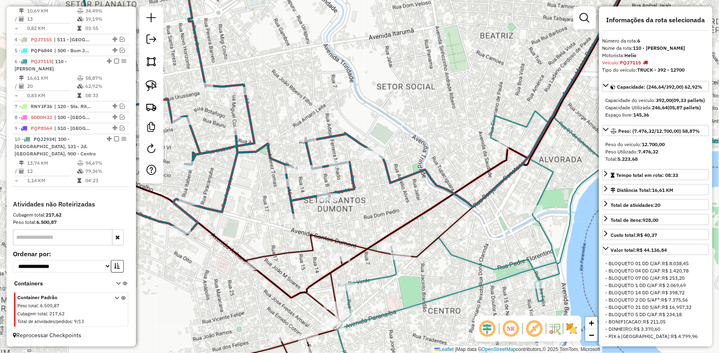
drag, startPoint x: 320, startPoint y: 241, endPoint x: 373, endPoint y: 150, distance: 105.5
click at [362, 165] on div "Janela de atendimento Grade de atendimento Capacidade Transportadoras Veículos …" at bounding box center [359, 176] width 719 height 353
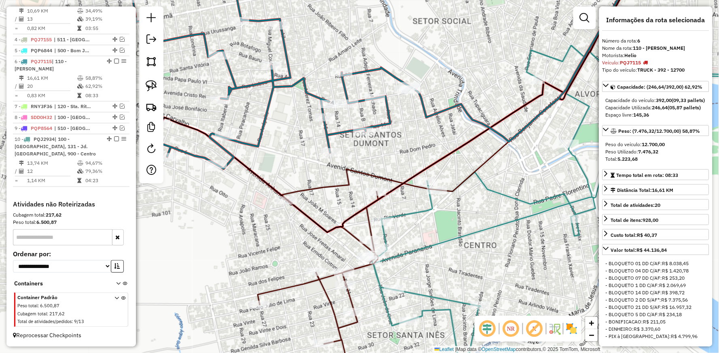
click at [406, 223] on div "Janela de atendimento Grade de atendimento Capacidade Transportadoras Veículos …" at bounding box center [359, 176] width 719 height 353
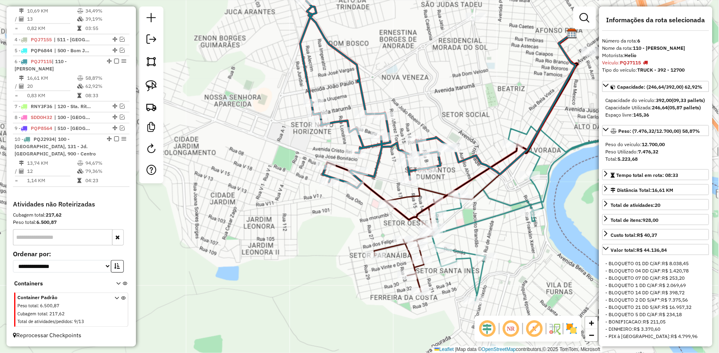
click at [306, 76] on icon at bounding box center [370, 94] width 140 height 187
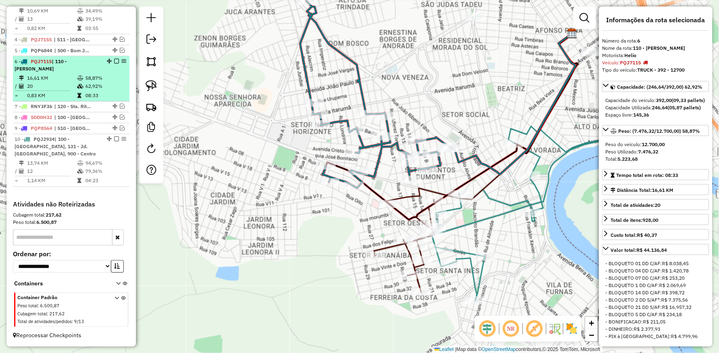
click at [114, 59] on em at bounding box center [116, 61] width 5 height 5
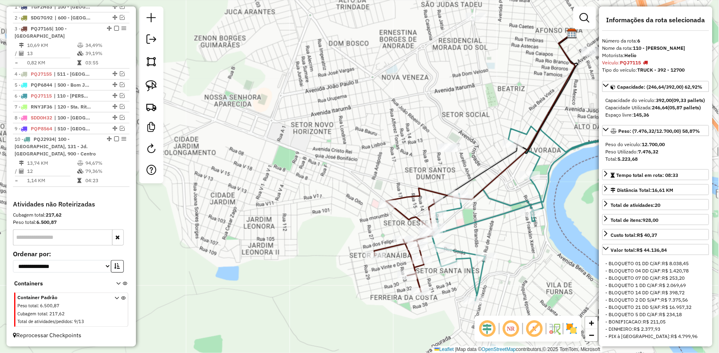
click at [405, 193] on icon at bounding box center [480, 119] width 189 height 170
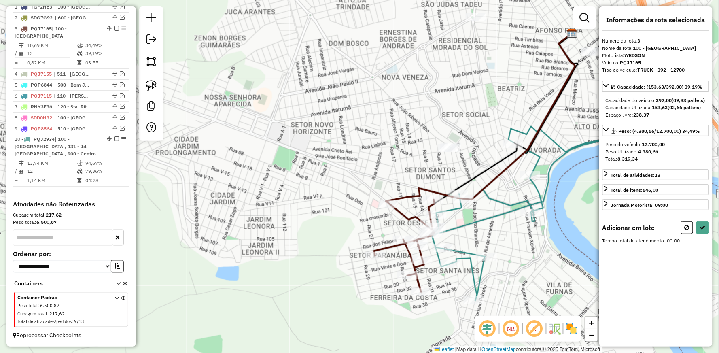
drag, startPoint x: 155, startPoint y: 91, endPoint x: 168, endPoint y: 101, distance: 17.1
click at [155, 91] on img at bounding box center [151, 85] width 11 height 11
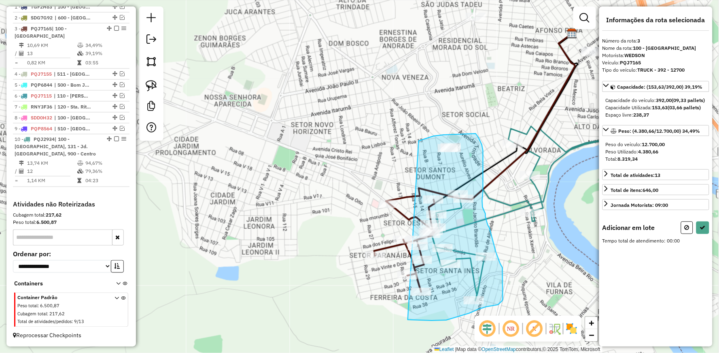
drag, startPoint x: 419, startPoint y: 141, endPoint x: 409, endPoint y: 319, distance: 177.9
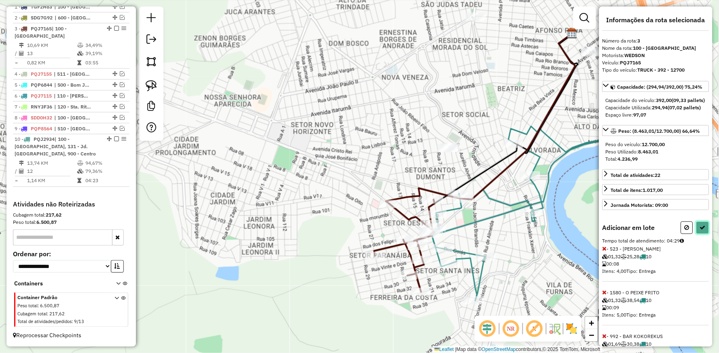
click at [700, 230] on icon at bounding box center [703, 228] width 6 height 6
select select "**********"
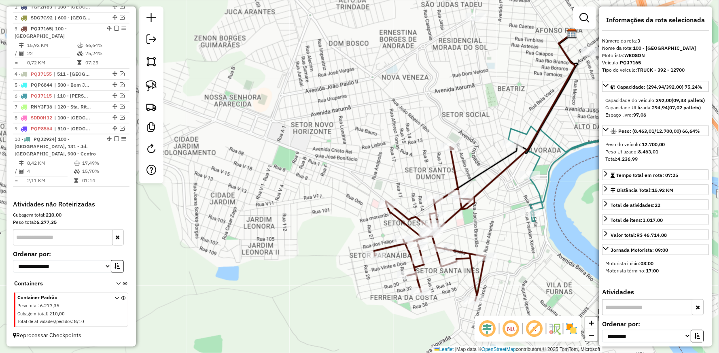
click at [400, 219] on icon at bounding box center [429, 224] width 111 height 154
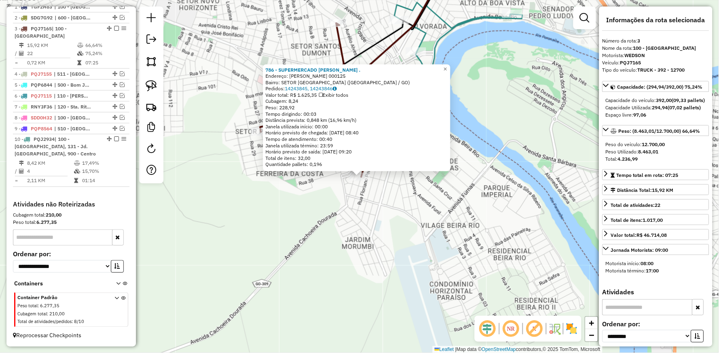
click at [423, 222] on div "786 - SUPERMERCADO [PERSON_NAME] . Endereço: [PERSON_NAME] 000125 Bairro: SETOR…" at bounding box center [359, 176] width 719 height 353
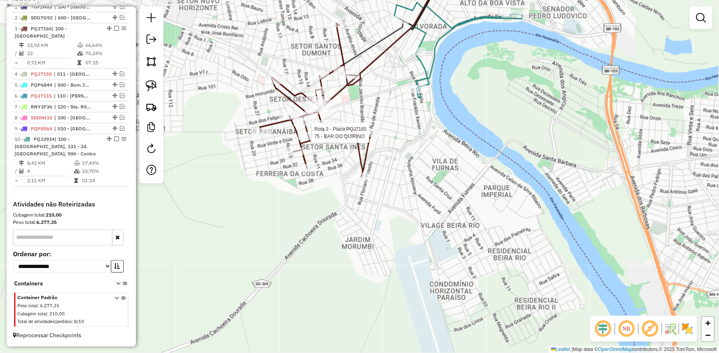
select select "**********"
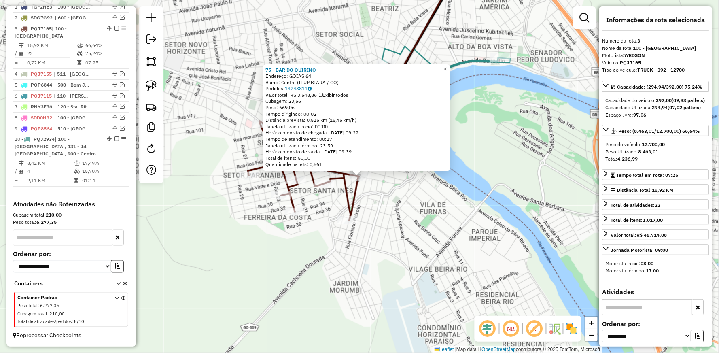
click at [408, 212] on div "75 - BAR DO [PERSON_NAME]: GOIAS 64 Bairro: [GEOGRAPHIC_DATA] ([GEOGRAPHIC_DATA…" at bounding box center [359, 176] width 719 height 353
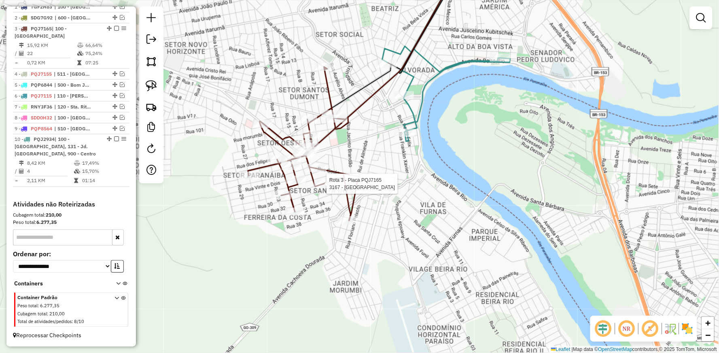
select select "**********"
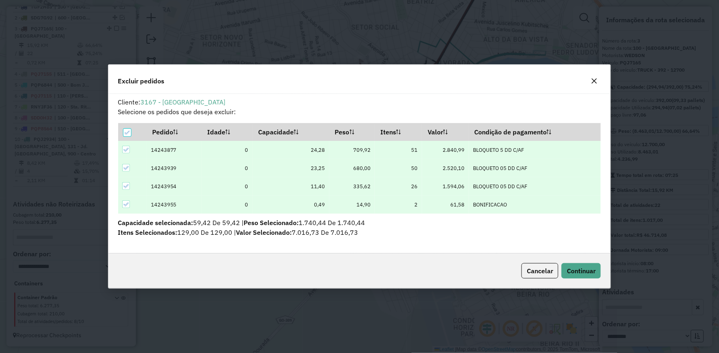
scroll to position [0, 0]
click at [575, 264] on button "Continuar" at bounding box center [581, 270] width 39 height 15
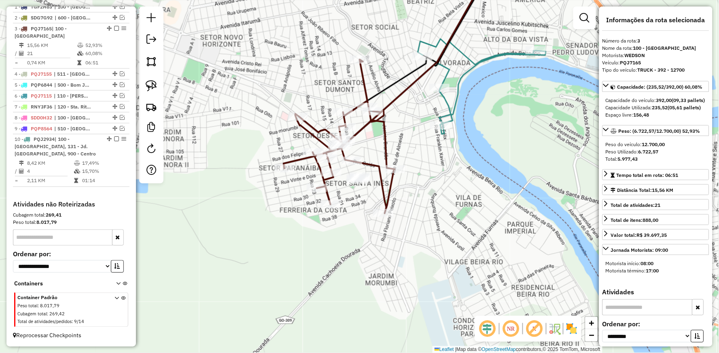
click at [445, 100] on icon at bounding box center [482, 86] width 128 height 95
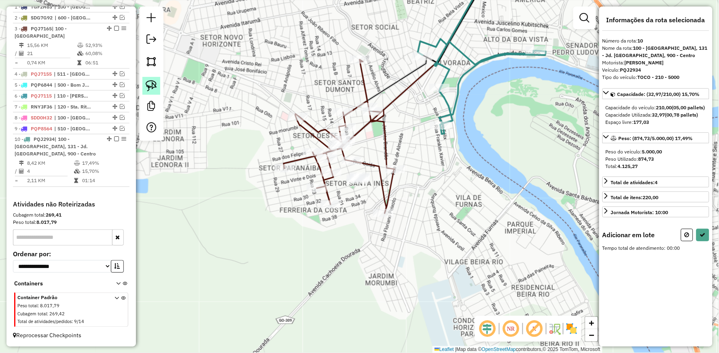
click at [155, 89] on img at bounding box center [151, 85] width 11 height 11
drag, startPoint x: 370, startPoint y: 187, endPoint x: 411, endPoint y: 177, distance: 42.4
click at [411, 177] on div "Janela de atendimento Grade de atendimento Capacidade Transportadoras Veículos …" at bounding box center [359, 176] width 719 height 353
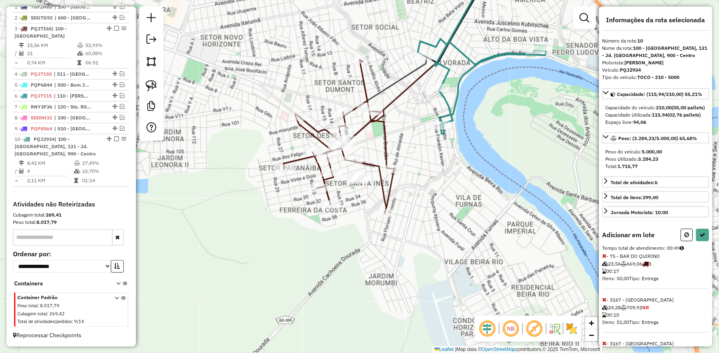
scroll to position [141, 0]
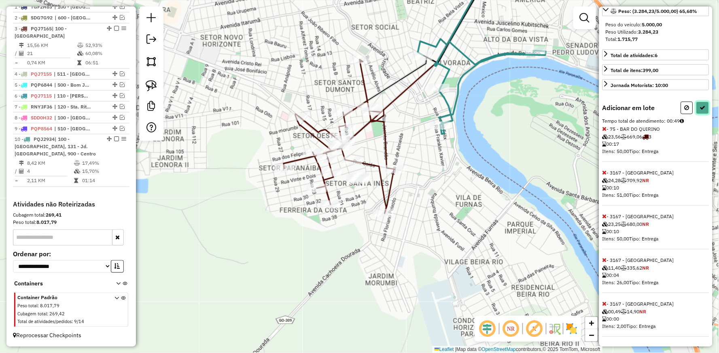
click at [701, 111] on button at bounding box center [703, 108] width 13 height 13
select select "**********"
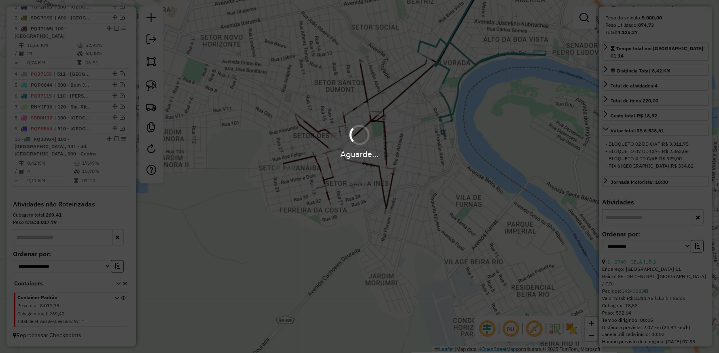
scroll to position [141, 0]
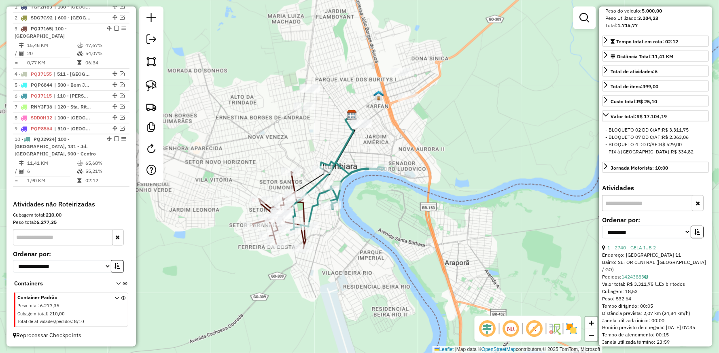
drag, startPoint x: 419, startPoint y: 140, endPoint x: 374, endPoint y: 185, distance: 63.2
click at [374, 185] on div "Janela de atendimento Grade de atendimento Capacidade Transportadoras Veículos …" at bounding box center [359, 176] width 719 height 353
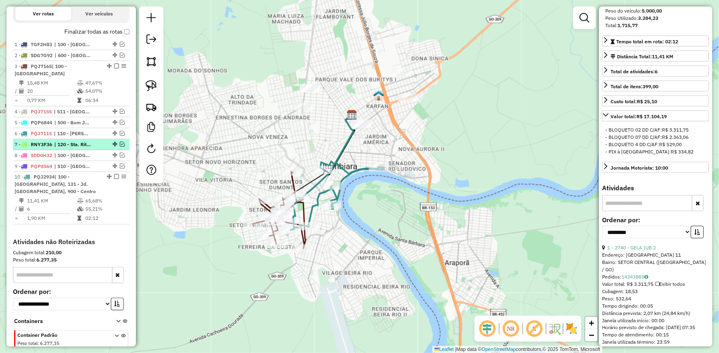
scroll to position [290, 0]
click at [357, 168] on icon at bounding box center [337, 195] width 93 height 68
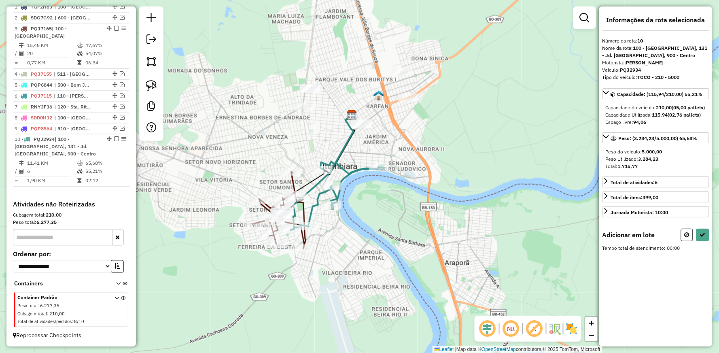
scroll to position [0, 0]
click at [150, 84] on img at bounding box center [151, 85] width 11 height 11
drag, startPoint x: 362, startPoint y: 104, endPoint x: 331, endPoint y: 140, distance: 47.6
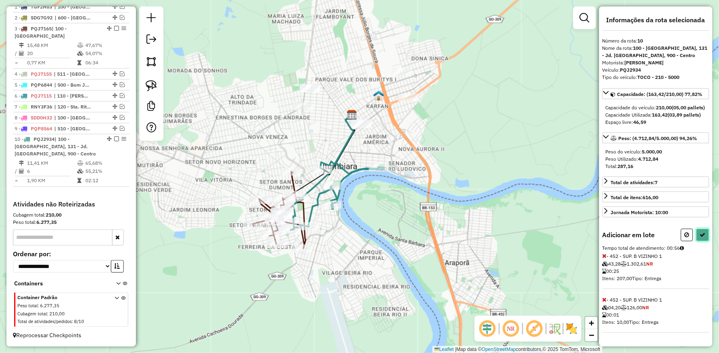
click at [700, 238] on icon at bounding box center [703, 235] width 6 height 6
select select "**********"
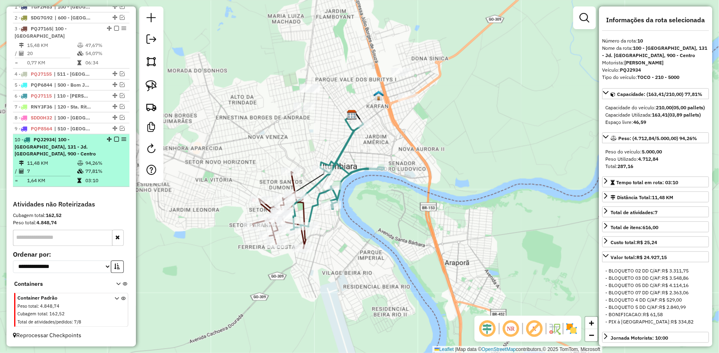
scroll to position [280, 0]
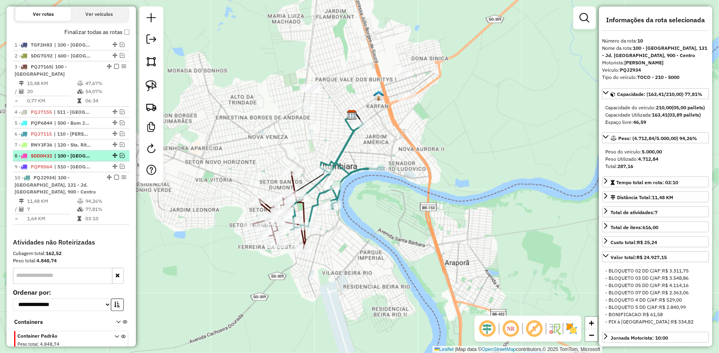
click at [120, 158] on em at bounding box center [122, 155] width 5 height 5
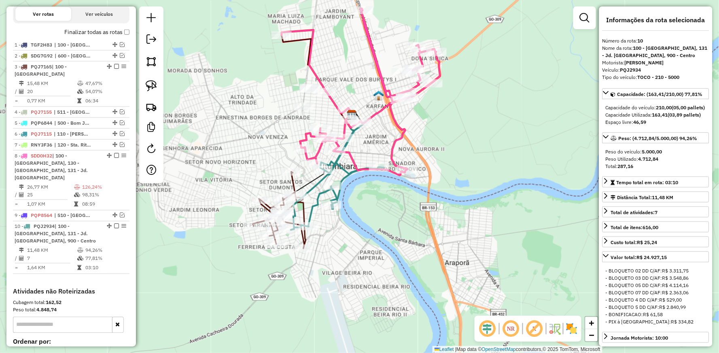
click at [378, 108] on icon at bounding box center [361, 91] width 159 height 167
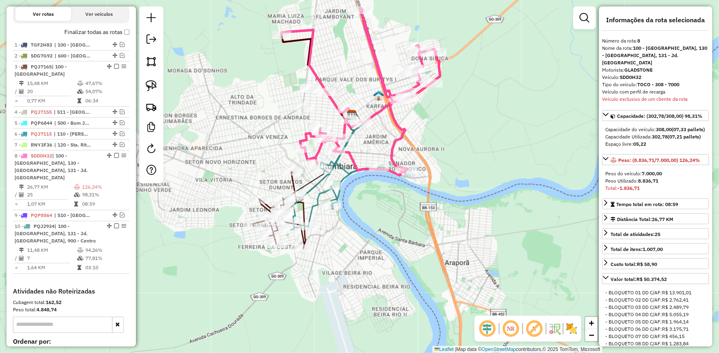
scroll to position [367, 0]
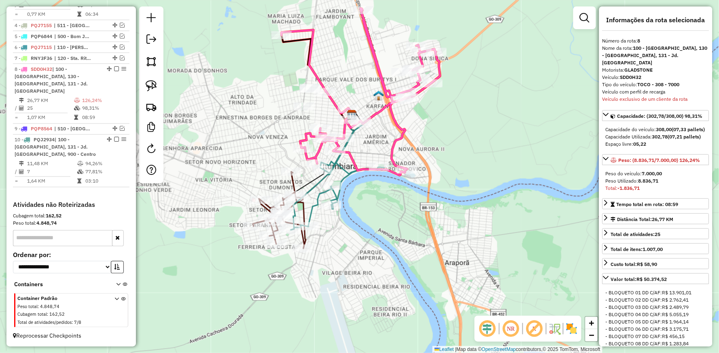
click at [346, 174] on icon at bounding box center [337, 176] width 93 height 107
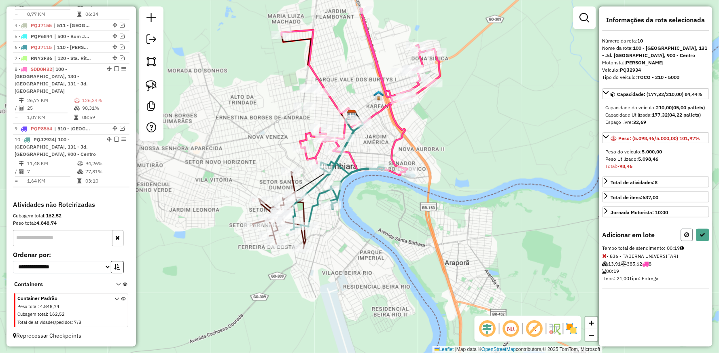
click at [685, 238] on icon at bounding box center [687, 235] width 5 height 6
select select "**********"
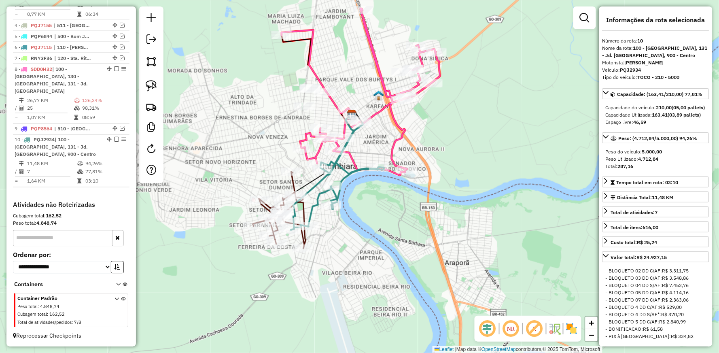
click at [349, 172] on icon at bounding box center [337, 176] width 93 height 107
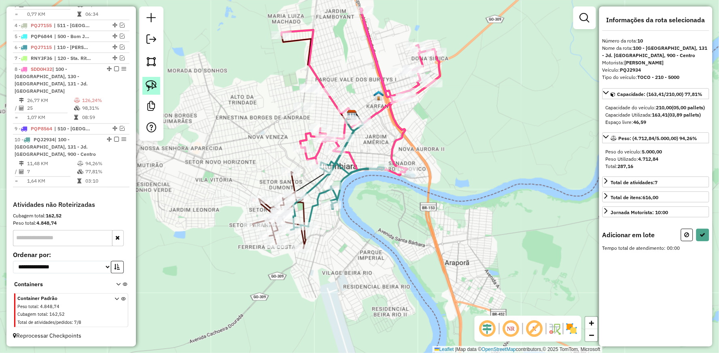
drag, startPoint x: 148, startPoint y: 83, endPoint x: 155, endPoint y: 85, distance: 7.1
click at [148, 83] on img at bounding box center [151, 85] width 11 height 11
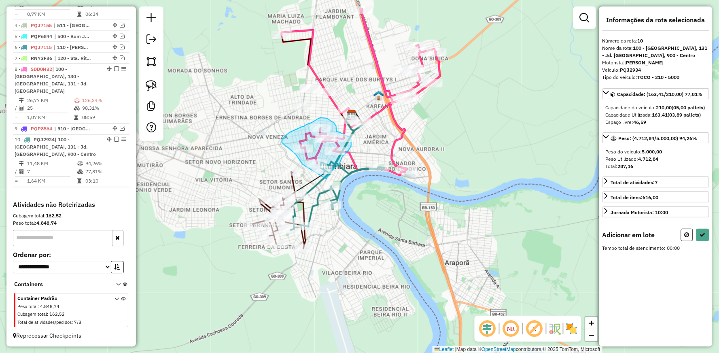
drag, startPoint x: 300, startPoint y: 160, endPoint x: 326, endPoint y: 179, distance: 32.2
click at [0, 0] on div "Aguarde..." at bounding box center [0, 0] width 0 height 0
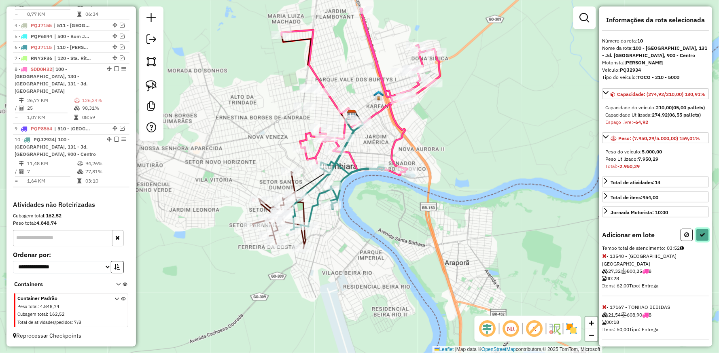
click at [705, 241] on button at bounding box center [703, 235] width 13 height 13
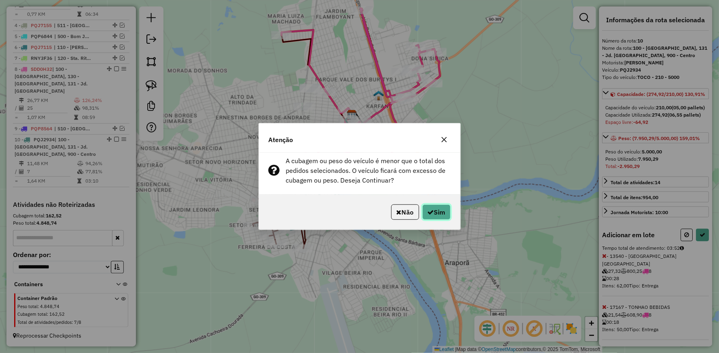
click at [444, 215] on button "Sim" at bounding box center [437, 211] width 28 height 15
select select "**********"
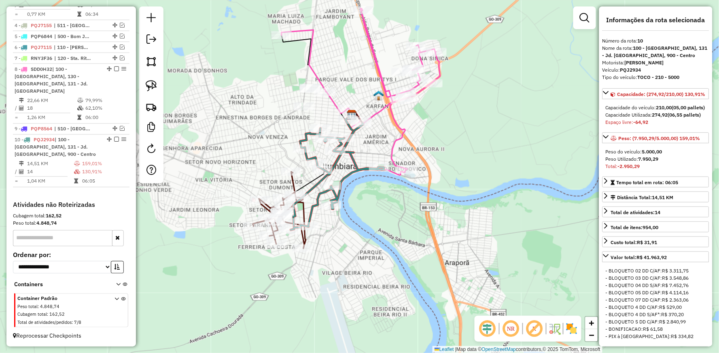
click at [397, 122] on icon at bounding box center [361, 88] width 159 height 161
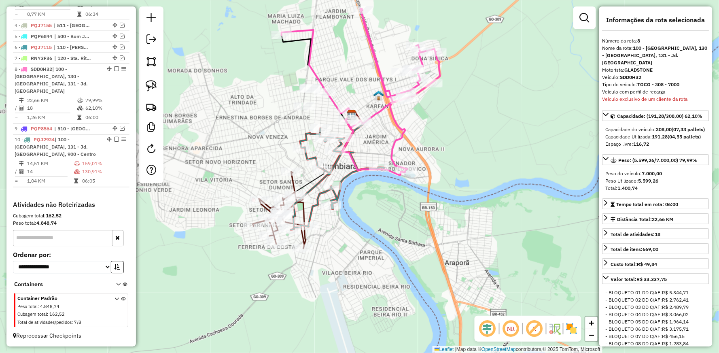
click at [389, 112] on icon at bounding box center [361, 88] width 159 height 161
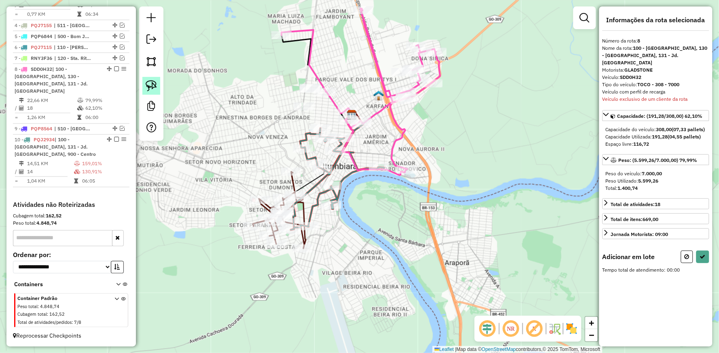
click at [147, 88] on img at bounding box center [151, 85] width 11 height 11
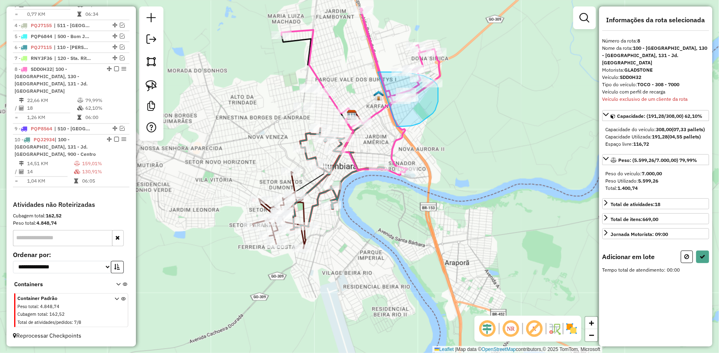
drag, startPoint x: 378, startPoint y: 72, endPoint x: 397, endPoint y: 127, distance: 57.9
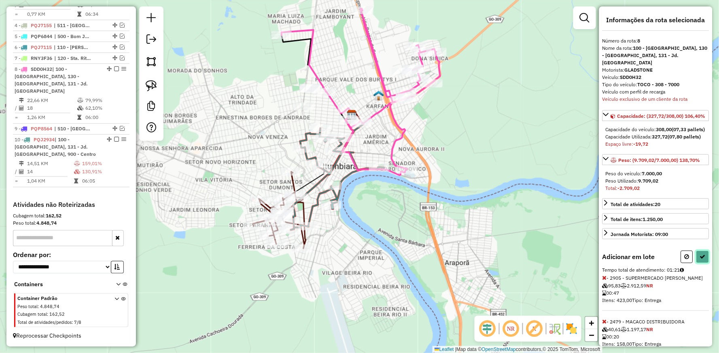
click at [703, 263] on button at bounding box center [703, 257] width 13 height 13
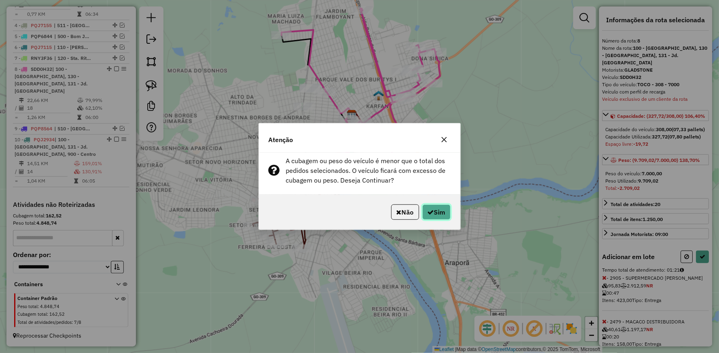
click at [435, 209] on button "Sim" at bounding box center [437, 211] width 28 height 15
select select "**********"
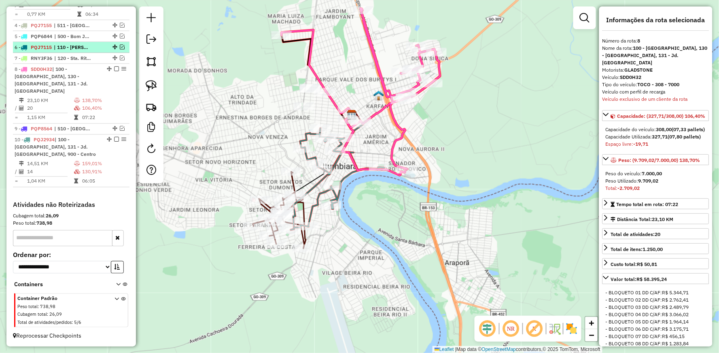
click at [120, 49] on em at bounding box center [122, 47] width 5 height 5
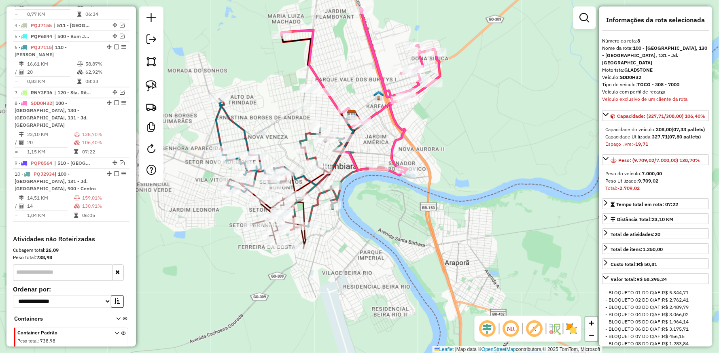
click at [236, 123] on icon at bounding box center [251, 145] width 70 height 93
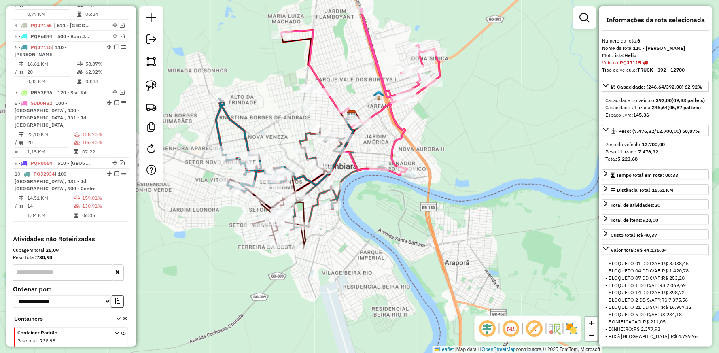
scroll to position [401, 0]
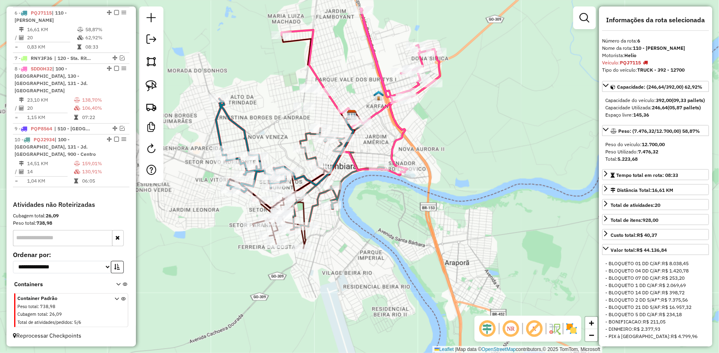
click at [236, 119] on icon at bounding box center [251, 145] width 70 height 93
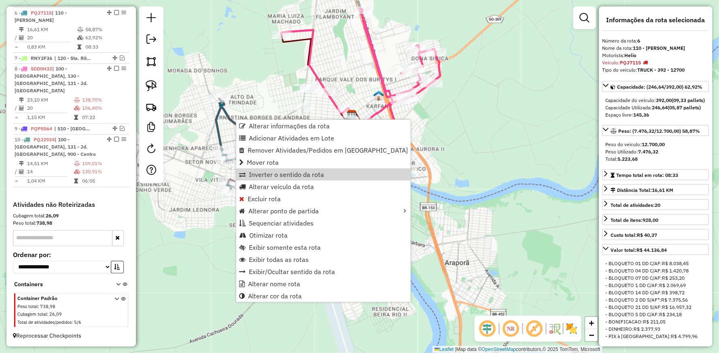
click at [400, 127] on icon at bounding box center [361, 88] width 159 height 161
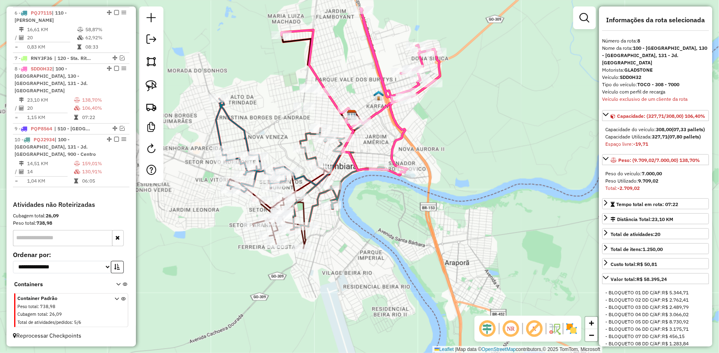
click at [238, 126] on icon at bounding box center [251, 145] width 70 height 93
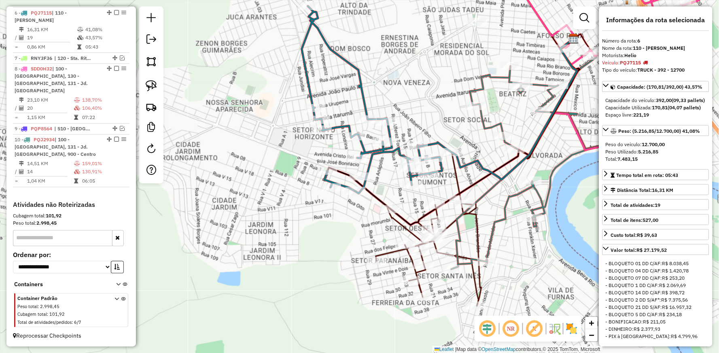
click at [361, 94] on icon at bounding box center [372, 99] width 140 height 187
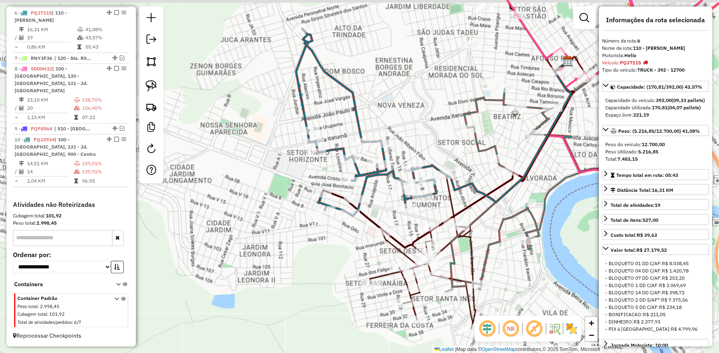
drag, startPoint x: 385, startPoint y: 79, endPoint x: 369, endPoint y: 113, distance: 36.6
click at [369, 113] on div "Janela de atendimento Grade de atendimento Capacidade Transportadoras Veículos …" at bounding box center [359, 176] width 719 height 353
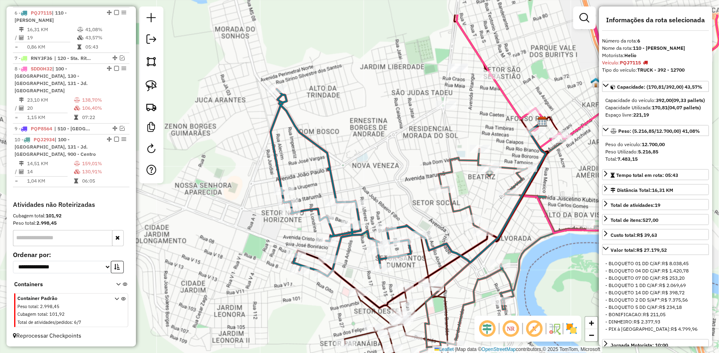
drag, startPoint x: 436, startPoint y: 91, endPoint x: 426, endPoint y: 97, distance: 11.2
click at [421, 115] on div "Janela de atendimento Grade de atendimento Capacidade Transportadoras Veículos …" at bounding box center [359, 176] width 719 height 353
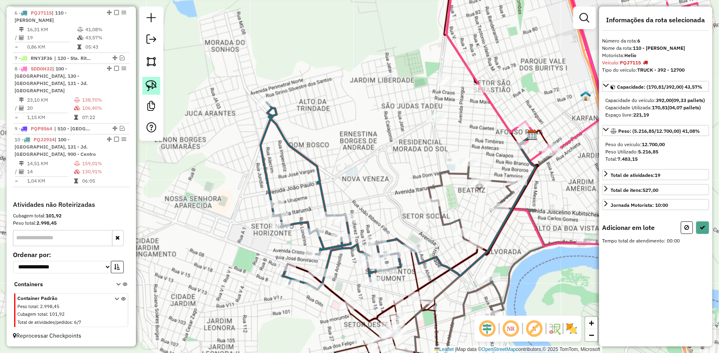
click at [147, 87] on img at bounding box center [151, 85] width 11 height 11
drag, startPoint x: 415, startPoint y: 106, endPoint x: 426, endPoint y: 137, distance: 33.0
click at [426, 137] on div "Janela de atendimento Grade de atendimento Capacidade Transportadoras Veículos …" at bounding box center [359, 176] width 719 height 353
click at [709, 234] on button at bounding box center [703, 227] width 13 height 13
select select "**********"
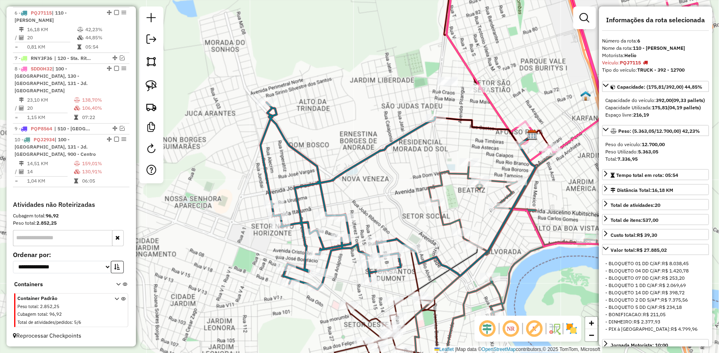
click at [321, 183] on icon at bounding box center [349, 195] width 176 height 187
click at [298, 150] on icon at bounding box center [349, 195] width 176 height 187
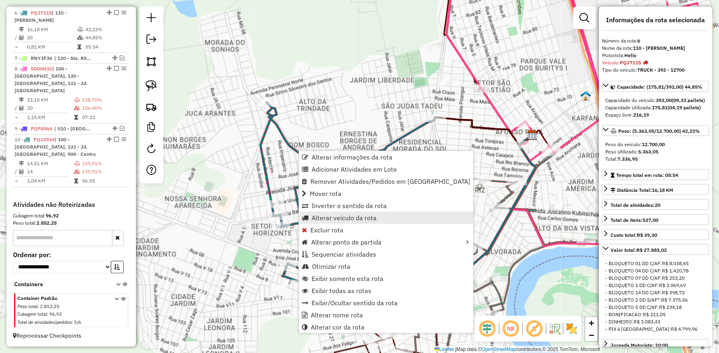
click at [340, 215] on span "Alterar veículo da rota" at bounding box center [344, 218] width 65 height 6
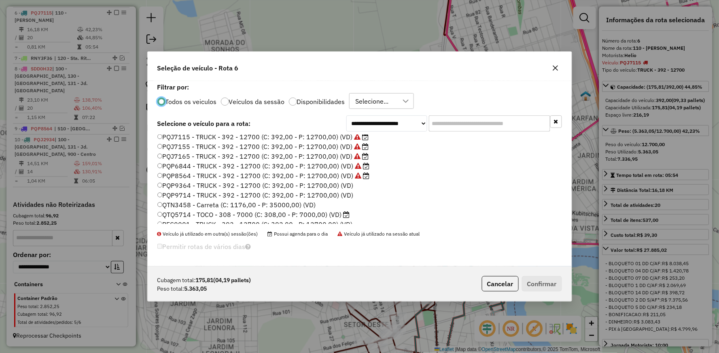
scroll to position [135, 0]
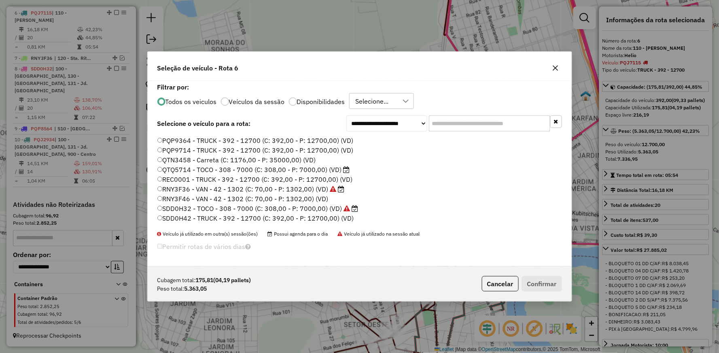
click at [189, 172] on label "QTQ5714 - TOCO - 308 - 7000 (C: 308,00 - P: 7000,00) (VD)" at bounding box center [253, 170] width 193 height 10
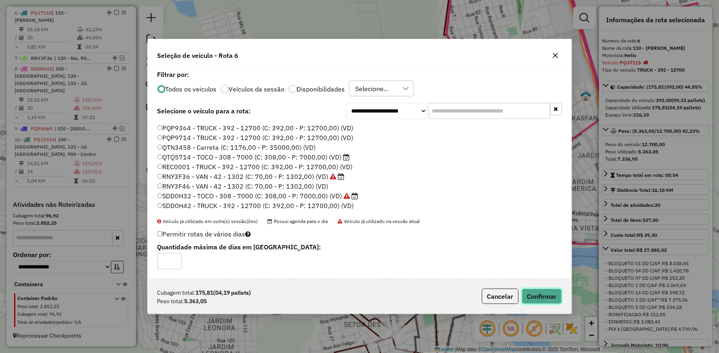
click at [549, 298] on button "Confirmar" at bounding box center [542, 296] width 40 height 15
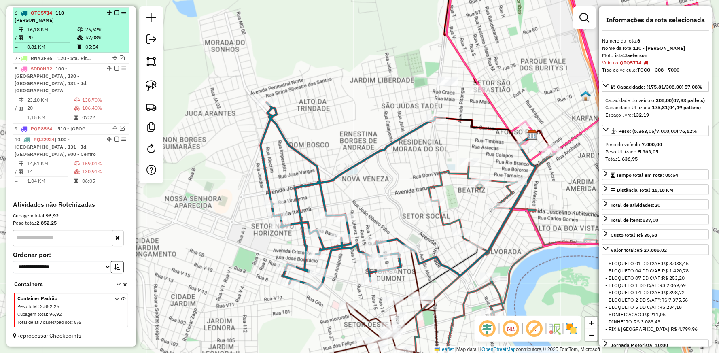
click at [115, 15] on em at bounding box center [116, 12] width 5 height 5
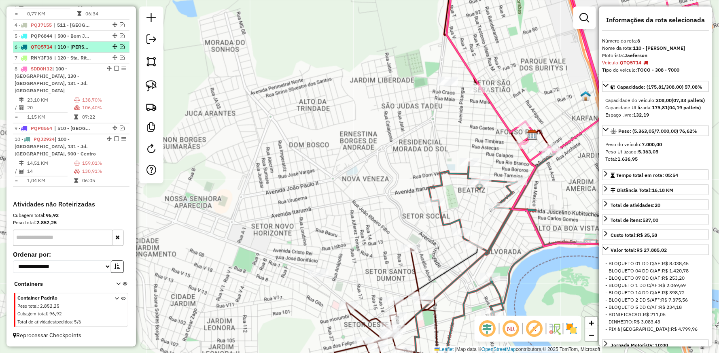
scroll to position [367, 0]
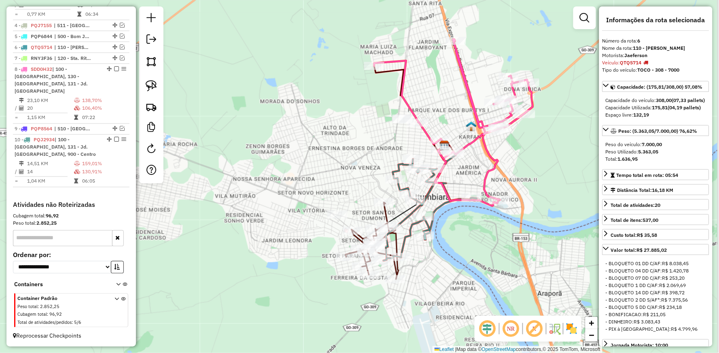
drag, startPoint x: 345, startPoint y: 152, endPoint x: 286, endPoint y: 144, distance: 59.5
click at [286, 144] on div "Janela de atendimento Grade de atendimento Capacidade Transportadoras Veículos …" at bounding box center [359, 176] width 719 height 353
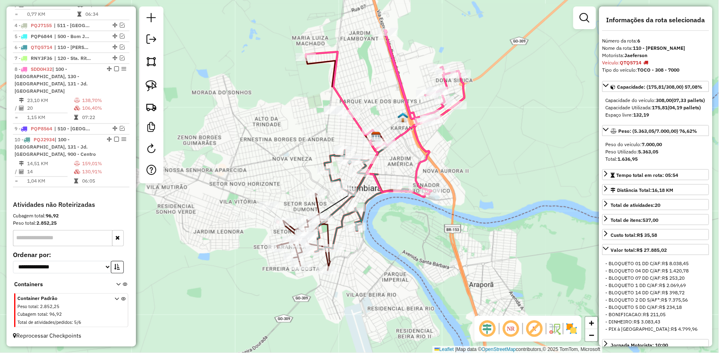
click at [416, 136] on icon at bounding box center [385, 110] width 159 height 161
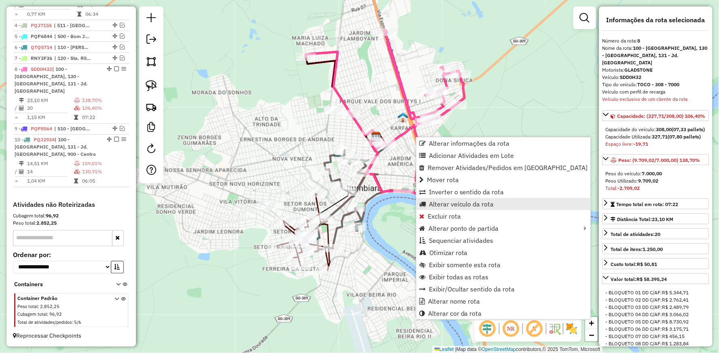
click at [446, 201] on span "Alterar veículo da rota" at bounding box center [461, 204] width 65 height 6
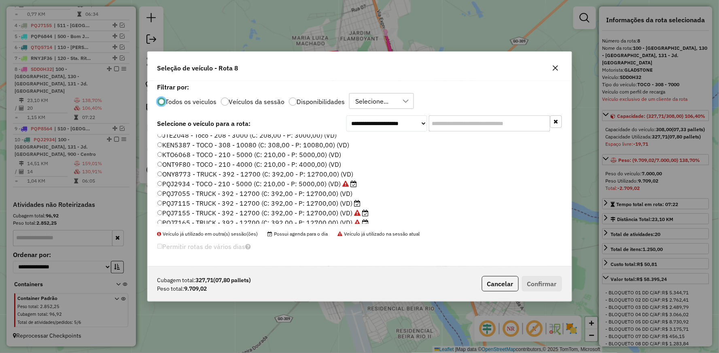
scroll to position [45, 0]
click at [196, 181] on label "PQJ7115 - TRUCK - 392 - 12700 (C: 392,00 - P: 12700,00) (VD)" at bounding box center [259, 182] width 204 height 10
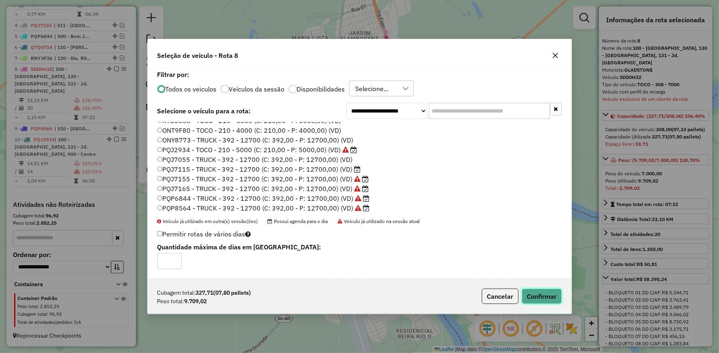
click at [539, 292] on button "Confirmar" at bounding box center [542, 296] width 40 height 15
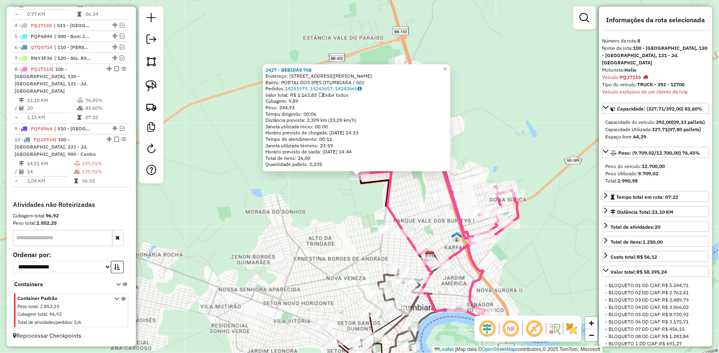
click at [336, 231] on div "2427 - BEBIDAS 708 Endereço: [STREET_ADDRESS][PERSON_NAME] Bairro: PORTAL DOS I…" at bounding box center [359, 176] width 719 height 353
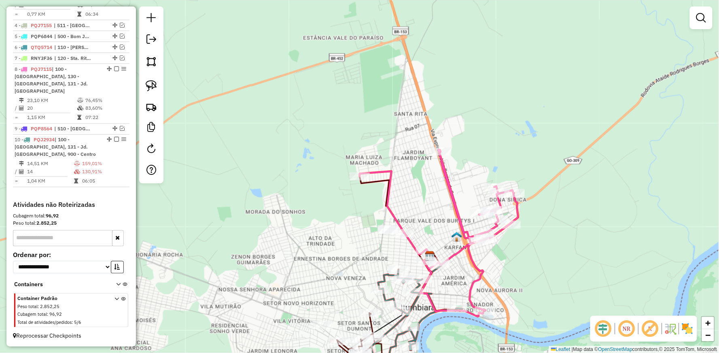
click at [386, 203] on icon at bounding box center [439, 230] width 159 height 161
select select "**********"
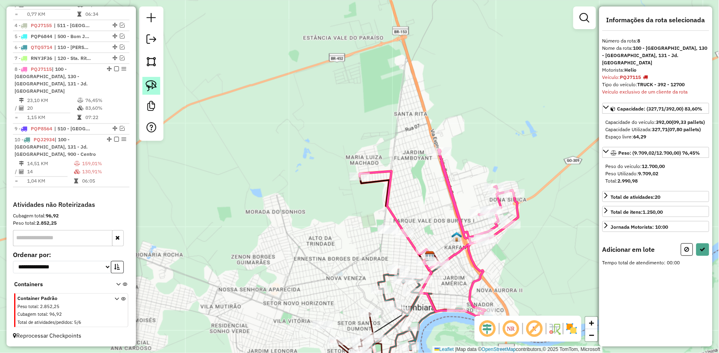
click at [148, 79] on link at bounding box center [151, 86] width 18 height 18
drag, startPoint x: 376, startPoint y: 212, endPoint x: 385, endPoint y: 249, distance: 38.1
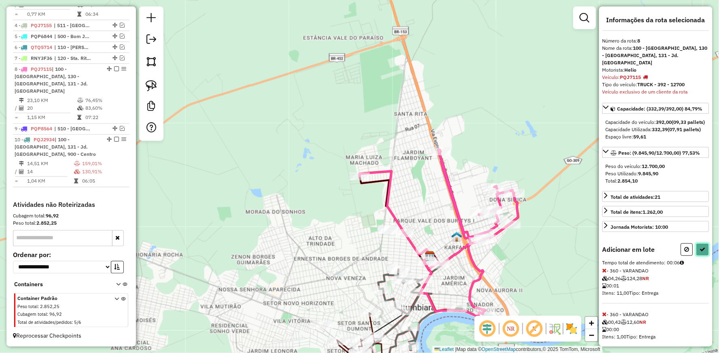
click at [704, 252] on button at bounding box center [703, 249] width 13 height 13
select select "**********"
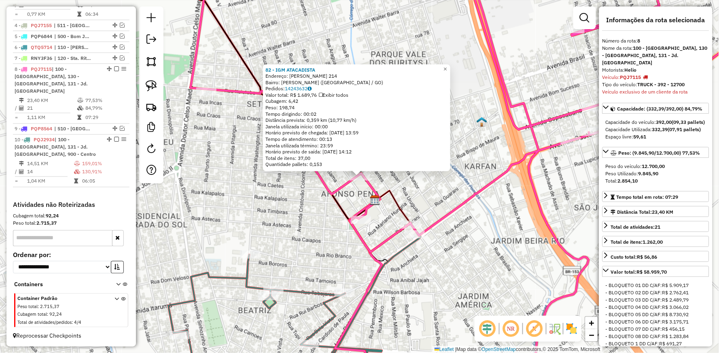
click at [317, 291] on icon at bounding box center [294, 310] width 253 height 156
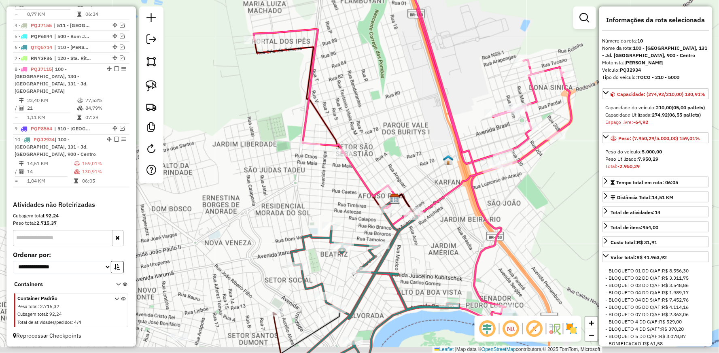
drag, startPoint x: 424, startPoint y: 285, endPoint x: 375, endPoint y: 144, distance: 148.7
click at [375, 145] on div "Janela de atendimento Grade de atendimento Capacidade Transportadoras Veículos …" at bounding box center [359, 176] width 719 height 353
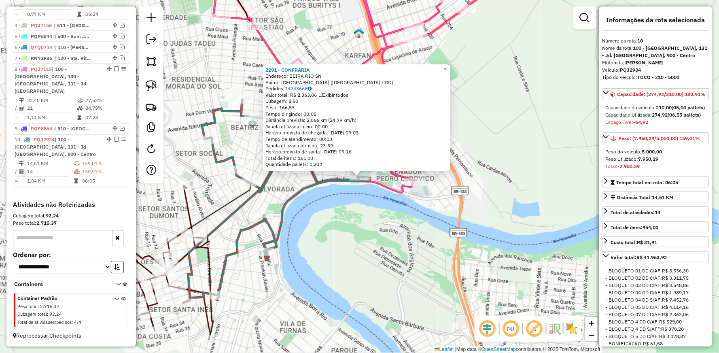
click at [401, 219] on div "2291 - CONFRARIA Endereço: [GEOGRAPHIC_DATA] SN Bairro: [GEOGRAPHIC_DATA] ([GEO…" at bounding box center [359, 176] width 719 height 353
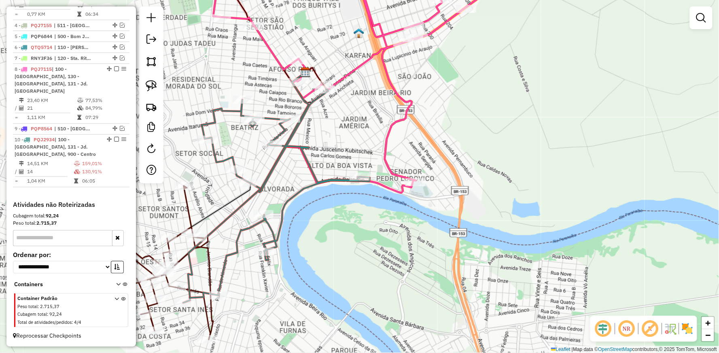
click at [398, 188] on icon at bounding box center [350, 132] width 131 height 120
select select "**********"
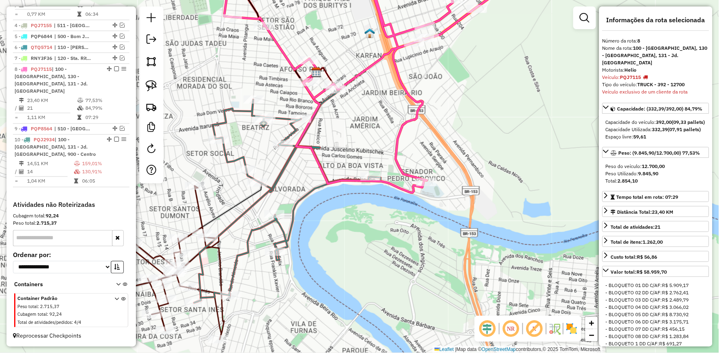
drag, startPoint x: 342, startPoint y: 204, endPoint x: 393, endPoint y: 191, distance: 53.6
click at [393, 191] on div "Janela de atendimento Grade de atendimento Capacidade Transportadoras Veículos …" at bounding box center [359, 176] width 719 height 353
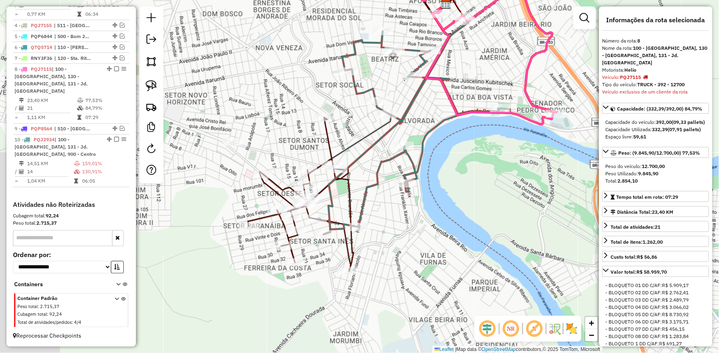
drag, startPoint x: 273, startPoint y: 215, endPoint x: 426, endPoint y: 124, distance: 178.4
click at [426, 124] on icon at bounding box center [386, 119] width 125 height 230
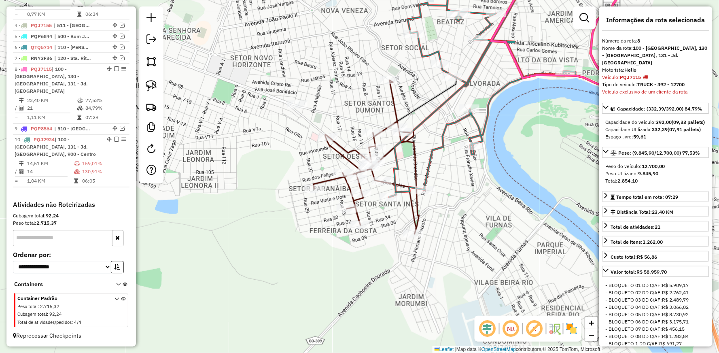
click at [335, 150] on icon at bounding box center [367, 157] width 106 height 154
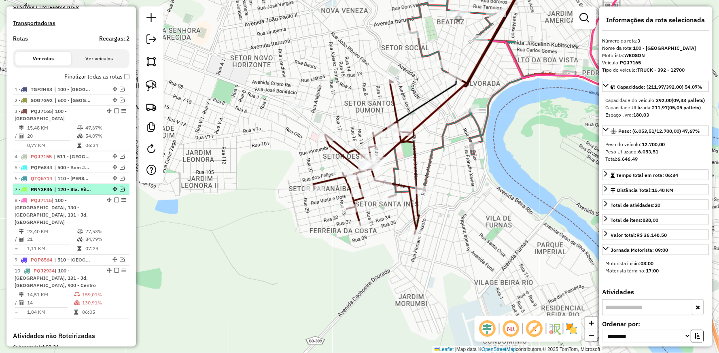
scroll to position [207, 0]
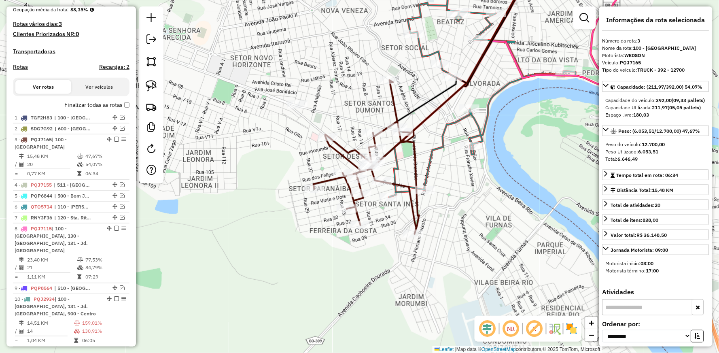
click at [382, 217] on div "Janela de atendimento Grade de atendimento Capacidade Transportadoras Veículos …" at bounding box center [359, 176] width 719 height 353
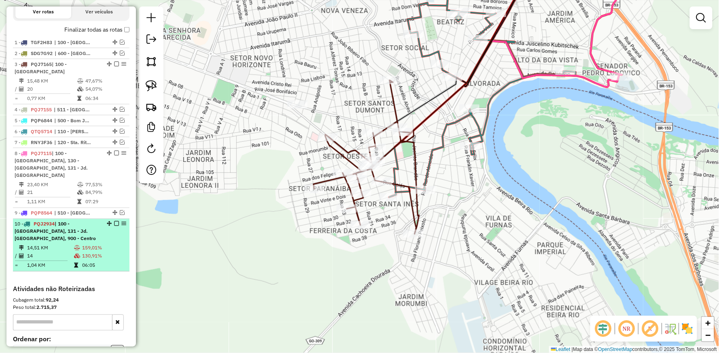
scroll to position [297, 0]
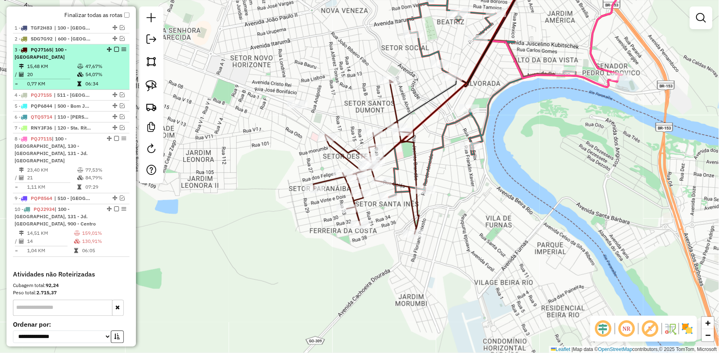
click at [86, 70] on td "47,67%" at bounding box center [105, 66] width 41 height 8
select select "**********"
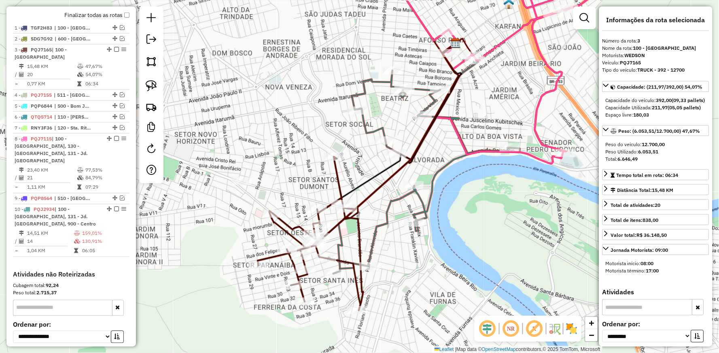
click at [535, 112] on icon at bounding box center [497, 58] width 269 height 187
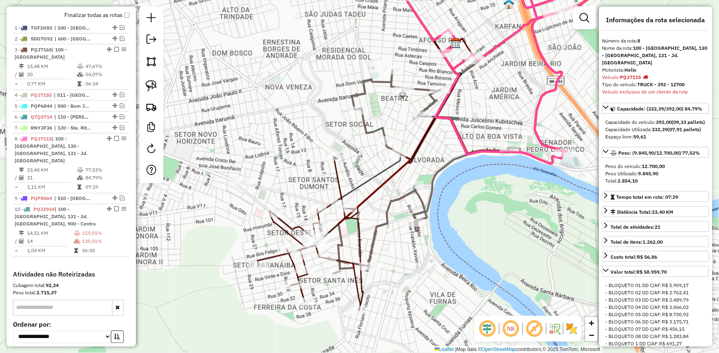
scroll to position [367, 0]
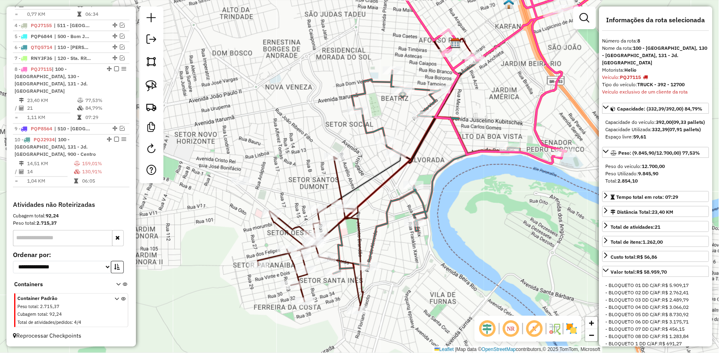
click at [443, 163] on icon at bounding box center [427, 166] width 187 height 214
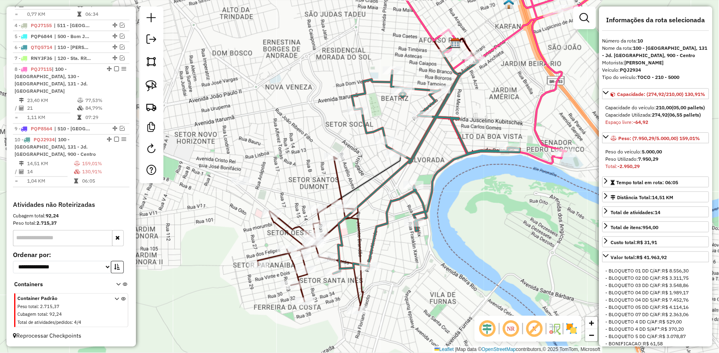
click at [338, 179] on icon at bounding box center [311, 234] width 106 height 154
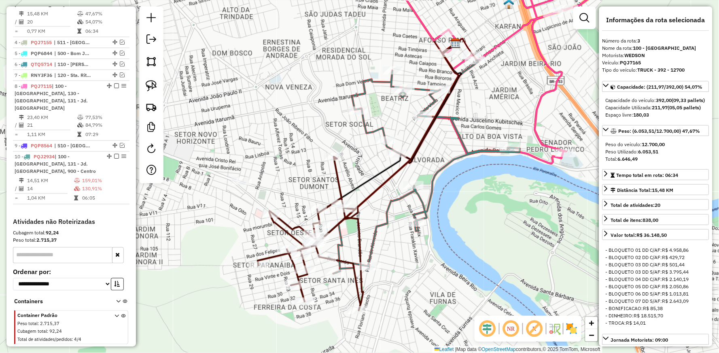
scroll to position [342, 0]
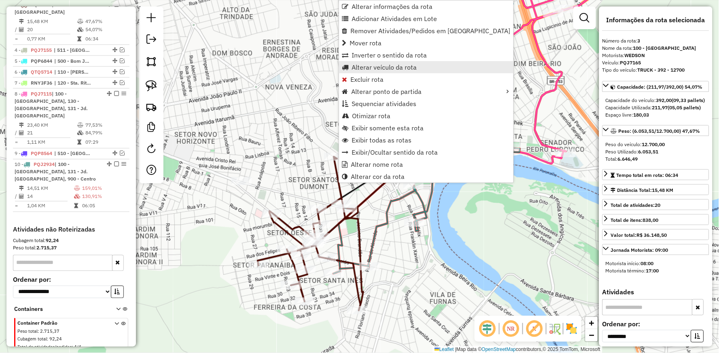
click at [377, 66] on span "Alterar veículo da rota" at bounding box center [384, 67] width 65 height 6
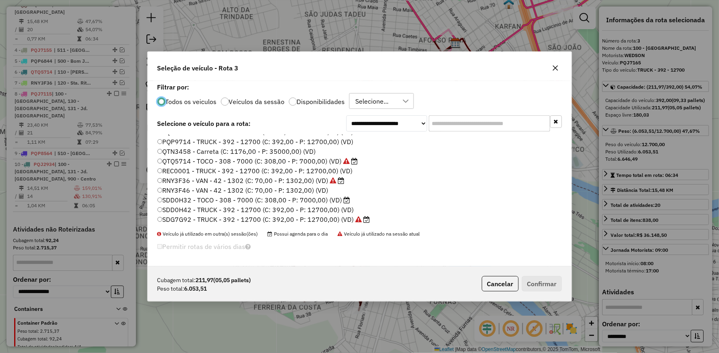
scroll to position [154, 0]
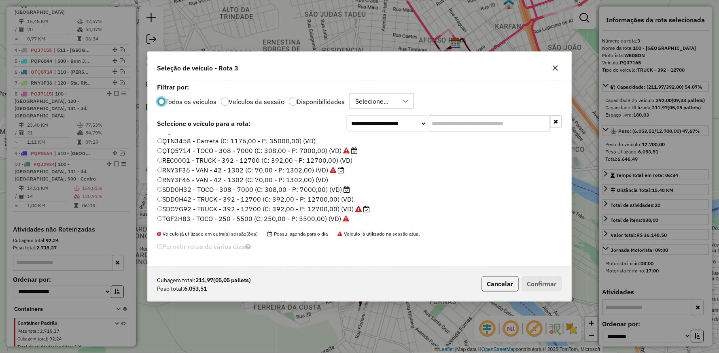
click at [187, 187] on label "SDD0H32 - TOCO - 308 - 7000 (C: 308,00 - P: 7000,00) (VD)" at bounding box center [253, 190] width 193 height 10
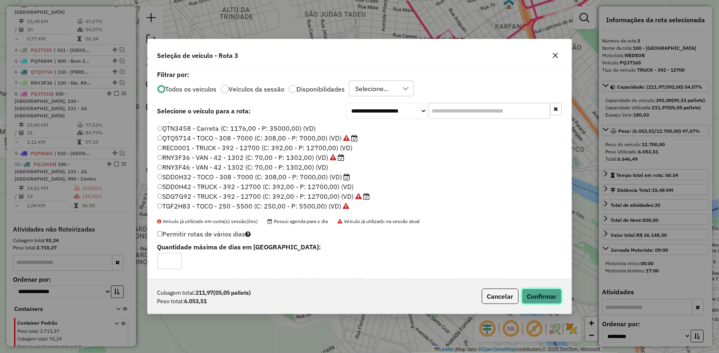
click at [544, 292] on button "Confirmar" at bounding box center [542, 296] width 40 height 15
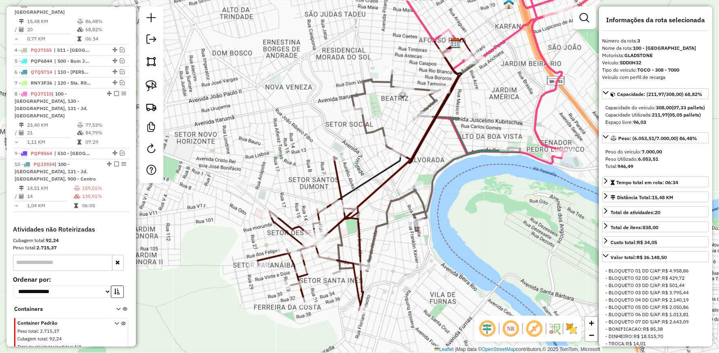
click at [338, 178] on icon at bounding box center [311, 234] width 106 height 154
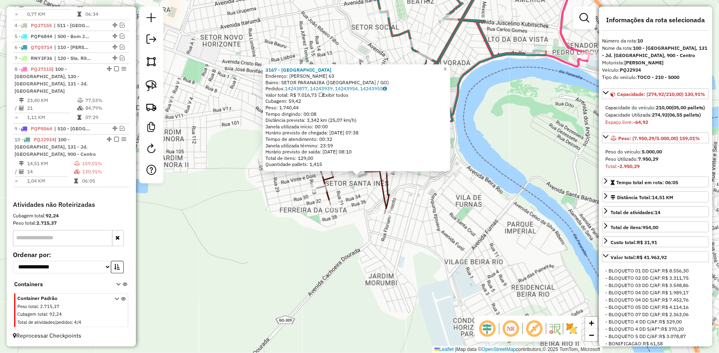
click at [349, 220] on div "3167 - [GEOGRAPHIC_DATA] Endereço: [PERSON_NAME] 63 Bairro: SETOR [GEOGRAPHIC_D…" at bounding box center [359, 176] width 719 height 353
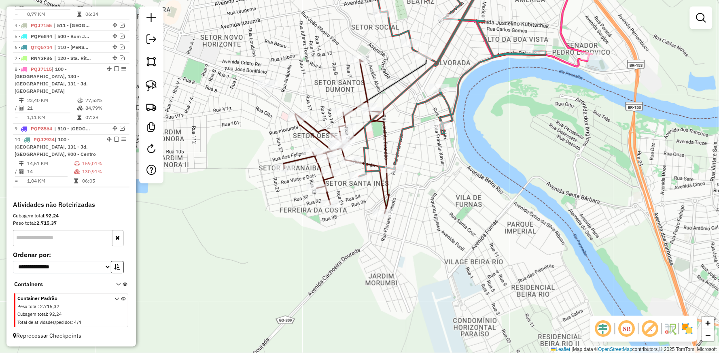
click at [301, 156] on icon at bounding box center [337, 136] width 106 height 154
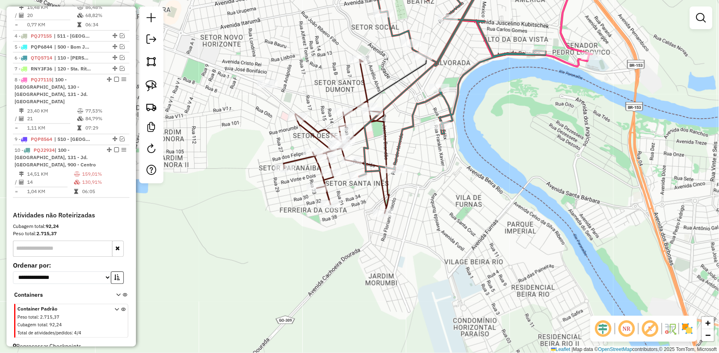
select select "**********"
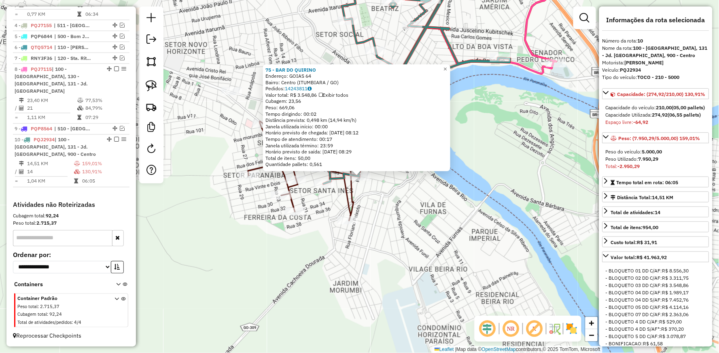
click at [386, 201] on div "75 - BAR DO [PERSON_NAME]: GOIAS 64 Bairro: [GEOGRAPHIC_DATA] ([GEOGRAPHIC_DATA…" at bounding box center [359, 176] width 719 height 353
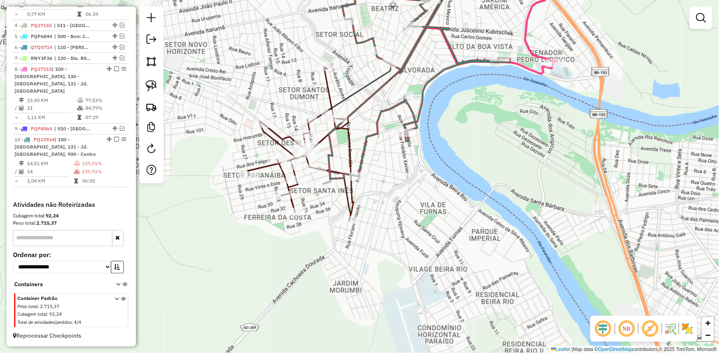
click at [343, 191] on icon at bounding box center [301, 144] width 106 height 154
select select "**********"
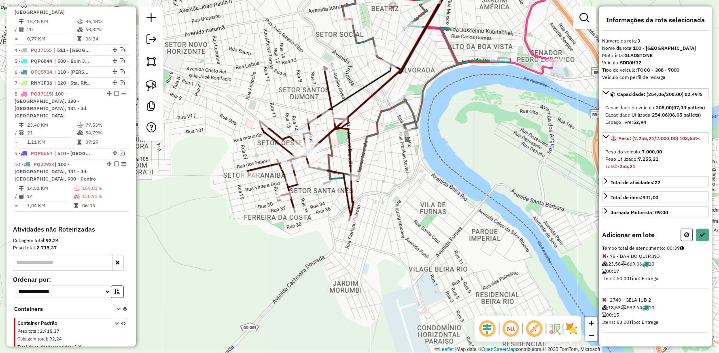
scroll to position [10, 0]
click at [700, 238] on icon at bounding box center [703, 235] width 6 height 6
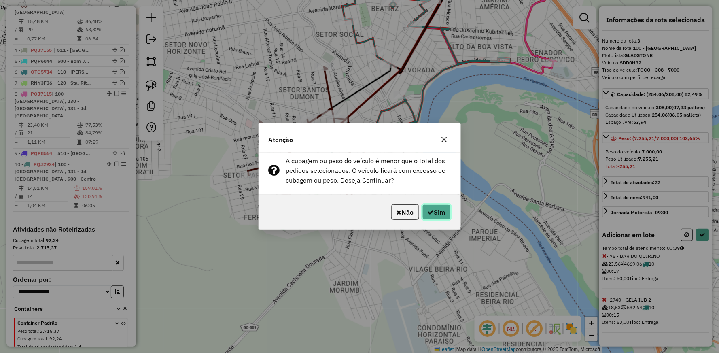
click at [434, 214] on button "Sim" at bounding box center [437, 211] width 28 height 15
select select "**********"
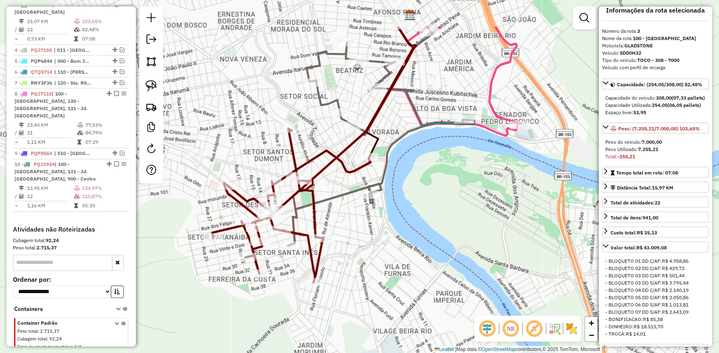
drag, startPoint x: 396, startPoint y: 210, endPoint x: 393, endPoint y: 222, distance: 11.8
click at [393, 222] on div "Janela de atendimento Grade de atendimento Capacidade Transportadoras Veículos …" at bounding box center [359, 176] width 719 height 353
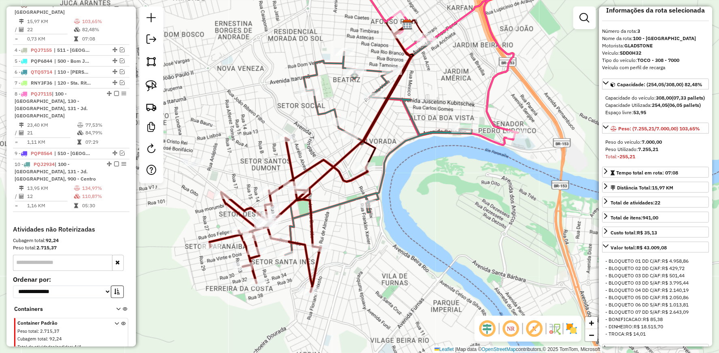
click at [413, 110] on icon at bounding box center [378, 148] width 187 height 214
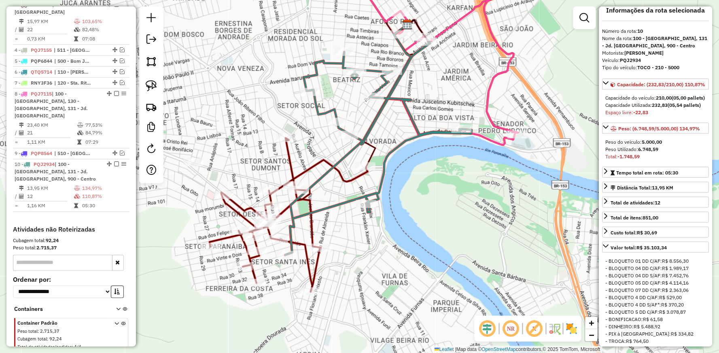
scroll to position [367, 0]
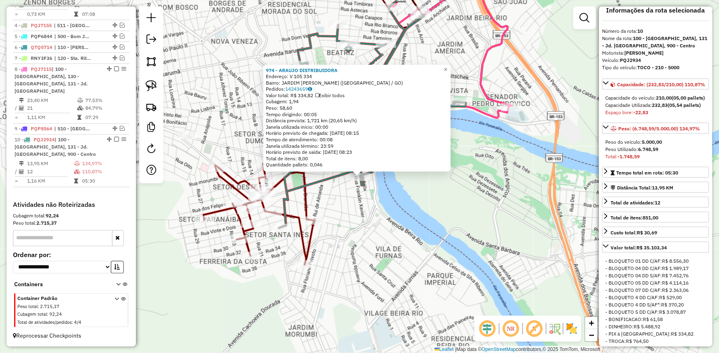
click at [369, 213] on div "974 - ARAUJO DISTRIBUIDORA Endereço: V 105 334 Bairro: JARDIM [PERSON_NAME] ([G…" at bounding box center [359, 176] width 719 height 353
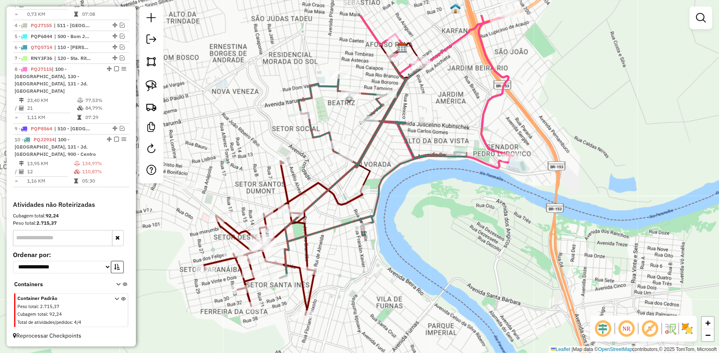
drag, startPoint x: 390, startPoint y: 201, endPoint x: 383, endPoint y: 203, distance: 7.7
click at [391, 251] on div "Janela de atendimento Grade de atendimento Capacidade Transportadoras Veículos …" at bounding box center [359, 176] width 719 height 353
click at [389, 168] on icon at bounding box center [373, 171] width 187 height 214
select select "**********"
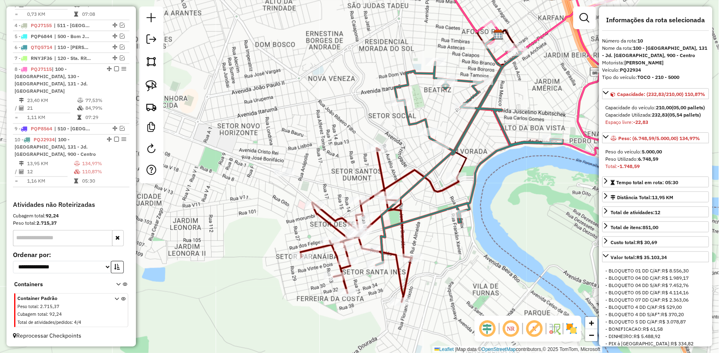
drag, startPoint x: 325, startPoint y: 164, endPoint x: 421, endPoint y: 151, distance: 96.8
click at [421, 151] on div "Janela de atendimento Grade de atendimento Capacidade Transportadoras Veículos …" at bounding box center [359, 176] width 719 height 353
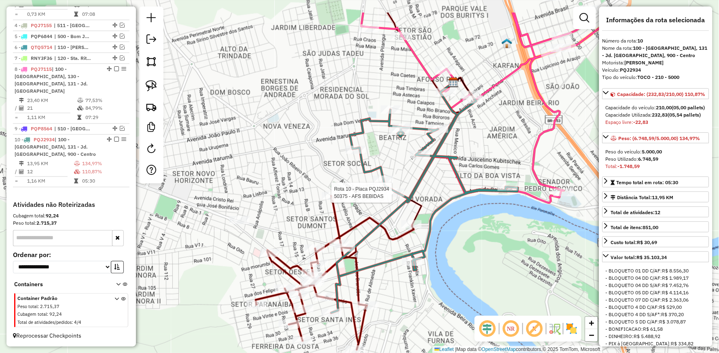
drag, startPoint x: 411, startPoint y: 152, endPoint x: 364, endPoint y: 183, distance: 56.2
click at [363, 200] on div "Rota 10 - Placa PQJ2934 50375 - AFS BEBIDAS Janela de atendimento Grade de aten…" at bounding box center [359, 176] width 719 height 353
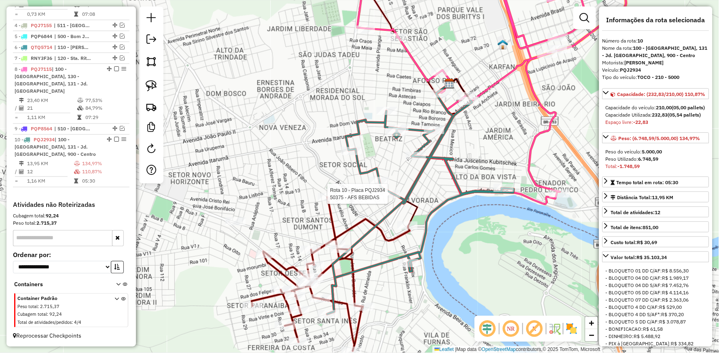
click at [530, 139] on icon at bounding box center [491, 78] width 269 height 227
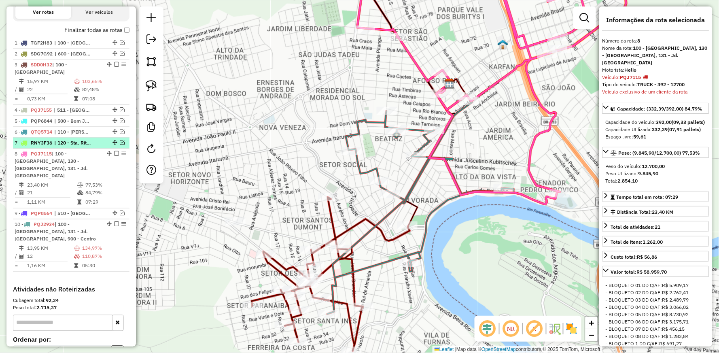
scroll to position [277, 0]
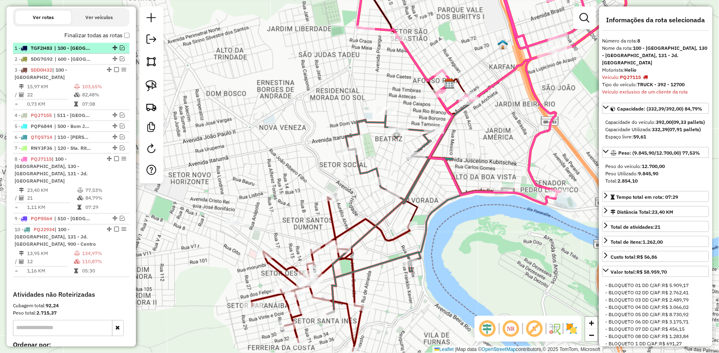
click at [121, 50] on em at bounding box center [122, 47] width 5 height 5
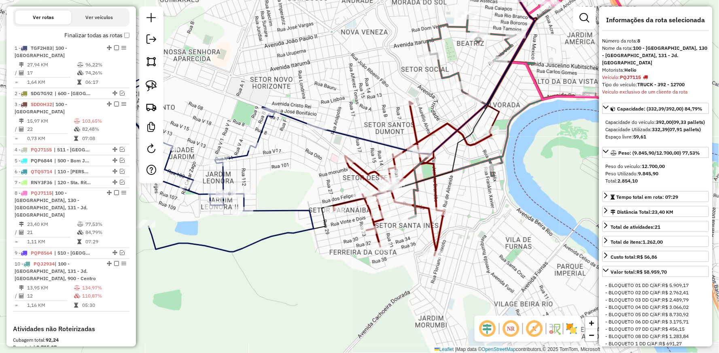
drag, startPoint x: 265, startPoint y: 158, endPoint x: 329, endPoint y: 78, distance: 102.5
click at [329, 78] on div "Janela de atendimento Grade de atendimento Capacidade Transportadoras Veículos …" at bounding box center [359, 176] width 719 height 353
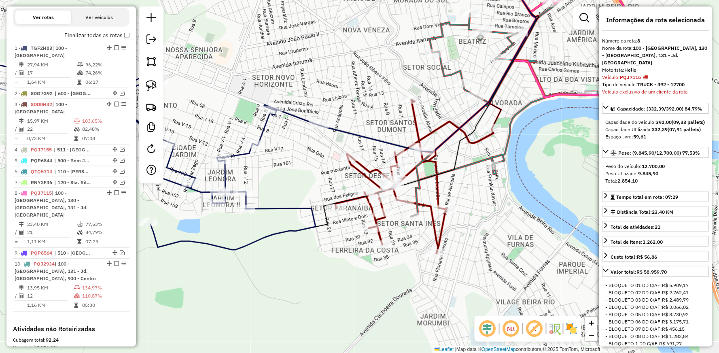
click at [293, 112] on icon at bounding box center [400, 69] width 272 height 166
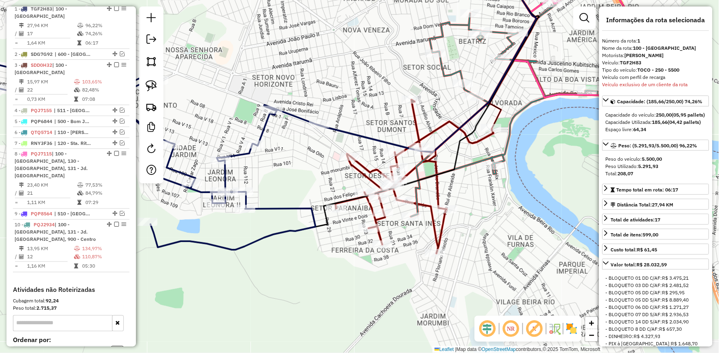
scroll to position [320, 0]
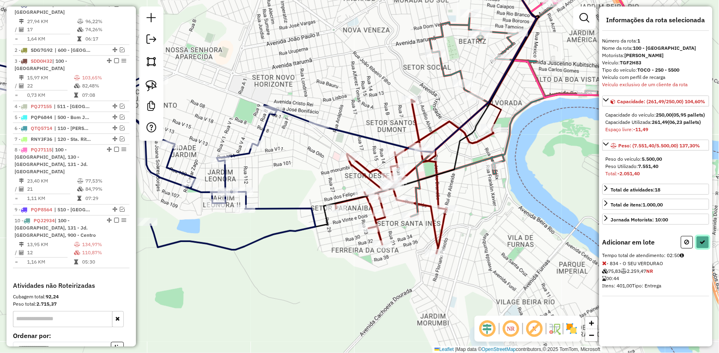
click at [701, 245] on icon at bounding box center [703, 242] width 6 height 6
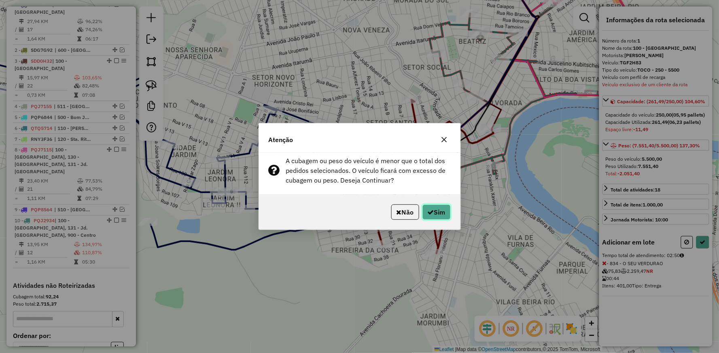
click at [440, 211] on button "Sim" at bounding box center [437, 211] width 28 height 15
select select "**********"
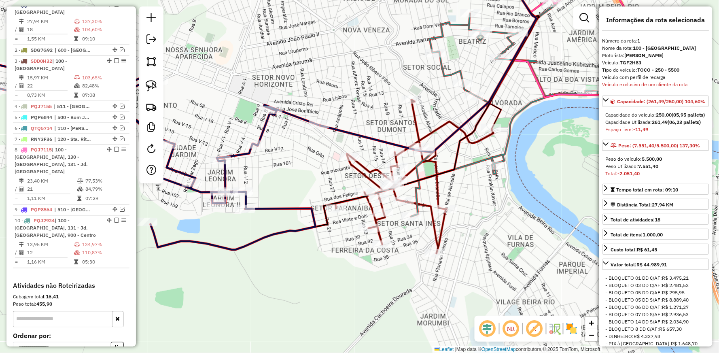
click at [289, 114] on icon at bounding box center [123, 149] width 391 height 201
click at [261, 129] on icon at bounding box center [123, 149] width 391 height 201
click at [263, 125] on icon at bounding box center [123, 149] width 391 height 201
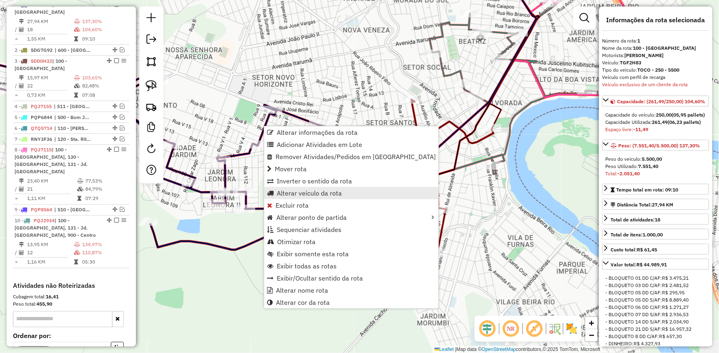
click at [298, 192] on span "Alterar veículo da rota" at bounding box center [309, 193] width 65 height 6
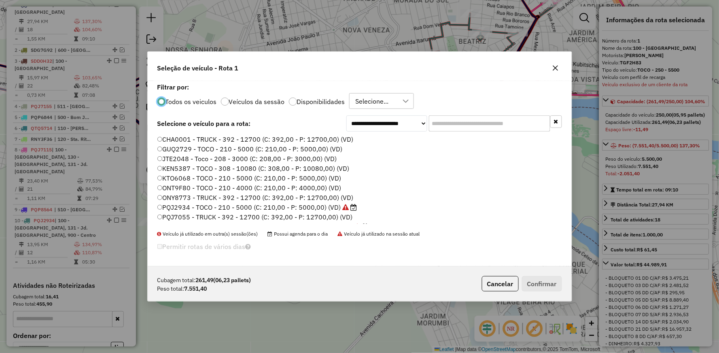
scroll to position [45, 0]
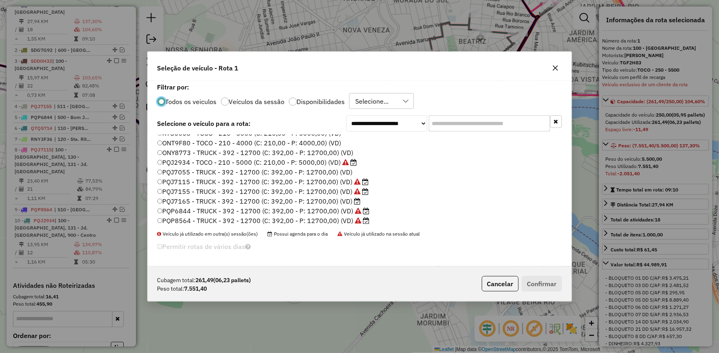
click at [190, 200] on label "PQJ7165 - TRUCK - 392 - 12700 (C: 392,00 - P: 12700,00) (VD)" at bounding box center [259, 201] width 204 height 10
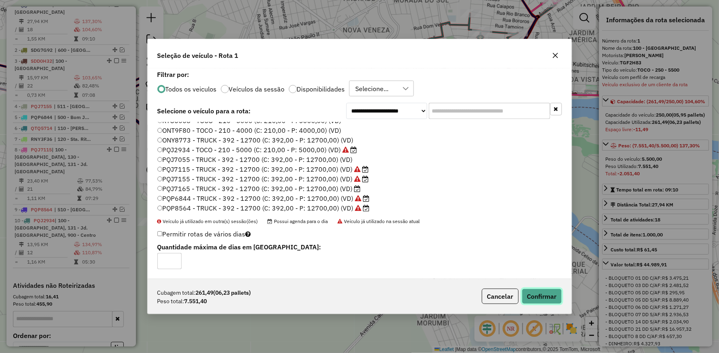
click at [542, 289] on button "Confirmar" at bounding box center [542, 296] width 40 height 15
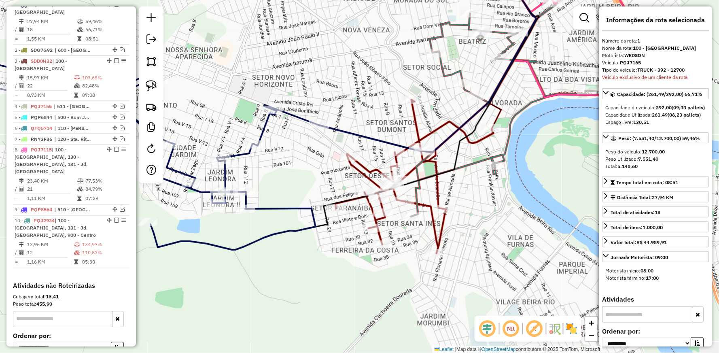
click at [274, 205] on icon at bounding box center [123, 149] width 391 height 201
click at [310, 118] on icon at bounding box center [123, 149] width 391 height 201
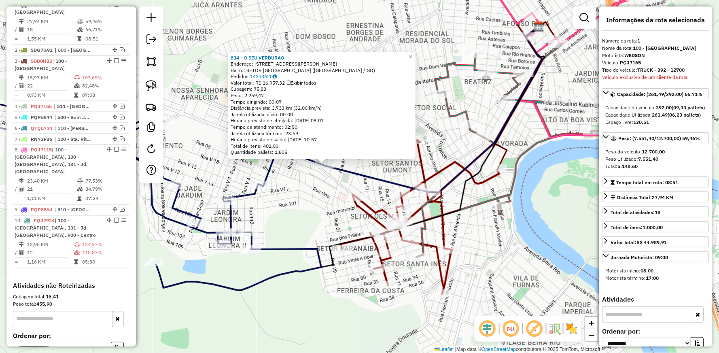
drag, startPoint x: 310, startPoint y: 208, endPoint x: 285, endPoint y: 181, distance: 36.4
click at [285, 181] on div "834 - O SEU VERDURAO Endereço: AV [PERSON_NAME] 1190 Bairro: SETOR [GEOGRAPHIC_…" at bounding box center [359, 176] width 719 height 353
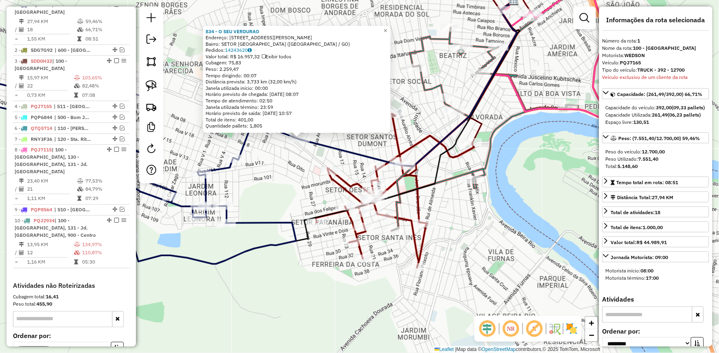
click at [266, 219] on icon at bounding box center [114, 164] width 372 height 200
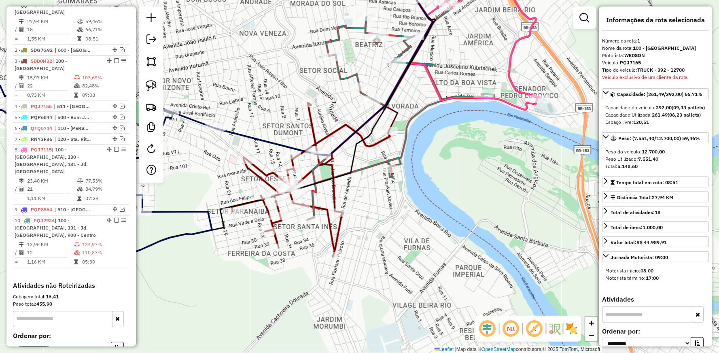
drag, startPoint x: 308, startPoint y: 207, endPoint x: 224, endPoint y: 195, distance: 84.7
click at [224, 196] on div "Janela de atendimento Grade de atendimento Capacidade Transportadoras Veículos …" at bounding box center [359, 176] width 719 height 353
click at [332, 168] on icon at bounding box center [311, 179] width 158 height 154
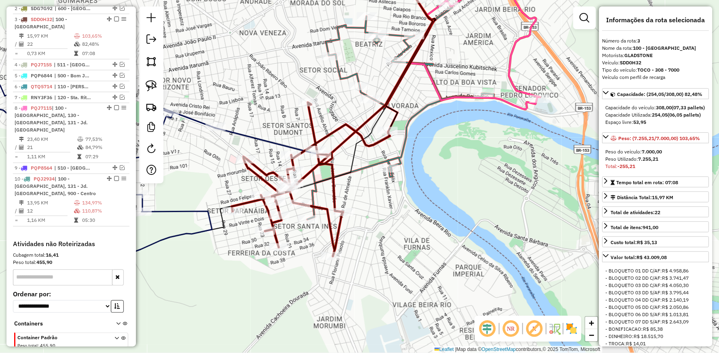
scroll to position [376, 0]
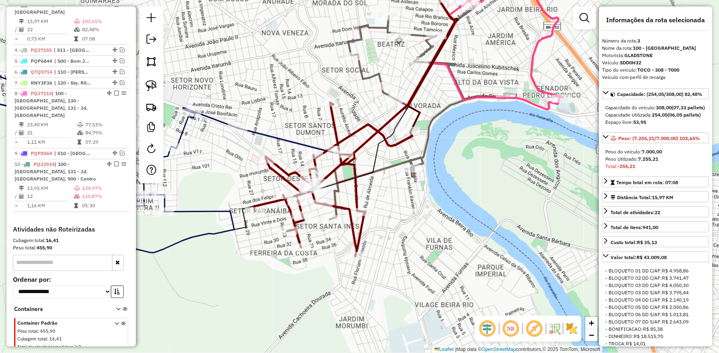
drag, startPoint x: 227, startPoint y: 108, endPoint x: 268, endPoint y: 116, distance: 41.7
click at [268, 116] on div "Janela de atendimento Grade de atendimento Capacidade Transportadoras Veículos …" at bounding box center [359, 176] width 719 height 353
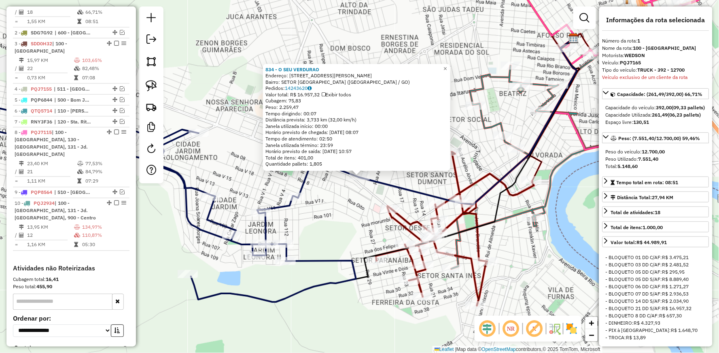
scroll to position [320, 0]
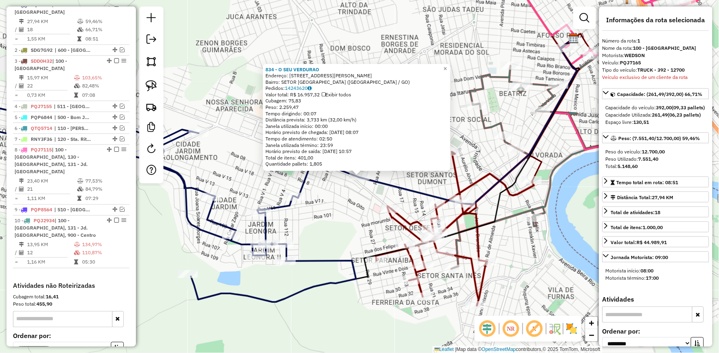
click at [378, 179] on icon at bounding box center [468, 121] width 218 height 166
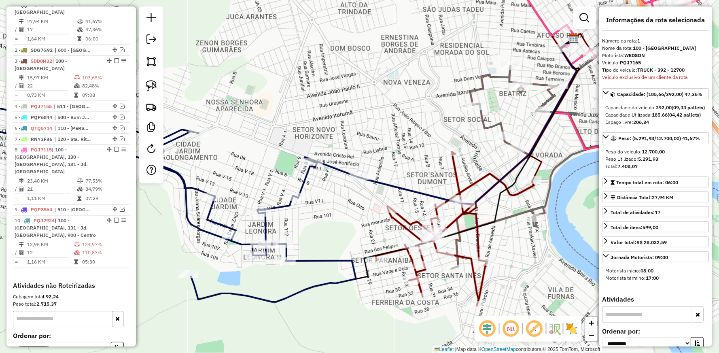
click at [330, 259] on icon at bounding box center [153, 200] width 406 height 203
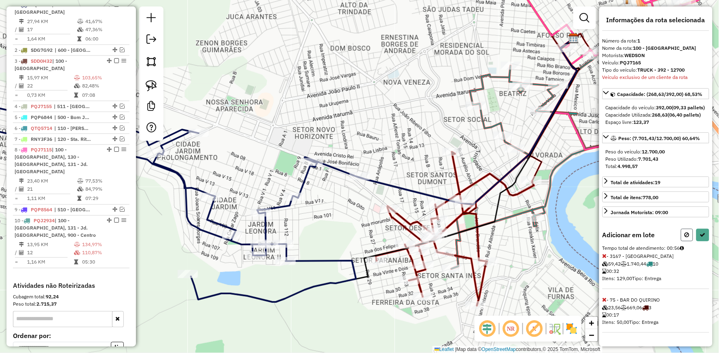
click at [687, 241] on button at bounding box center [687, 235] width 12 height 13
select select "**********"
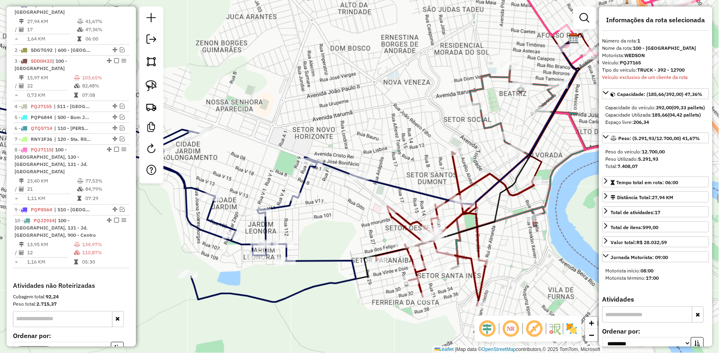
click at [339, 257] on icon at bounding box center [153, 200] width 406 height 203
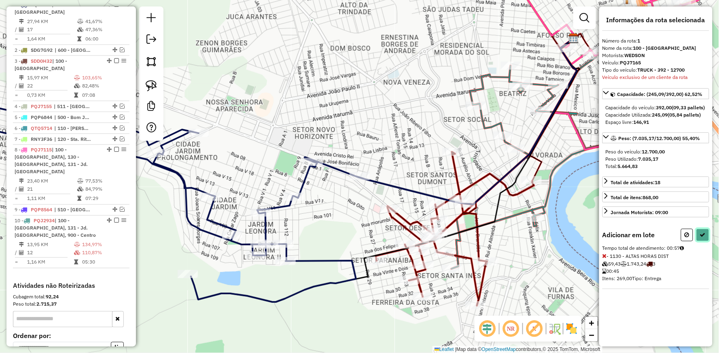
click at [705, 238] on icon at bounding box center [703, 235] width 6 height 6
select select "**********"
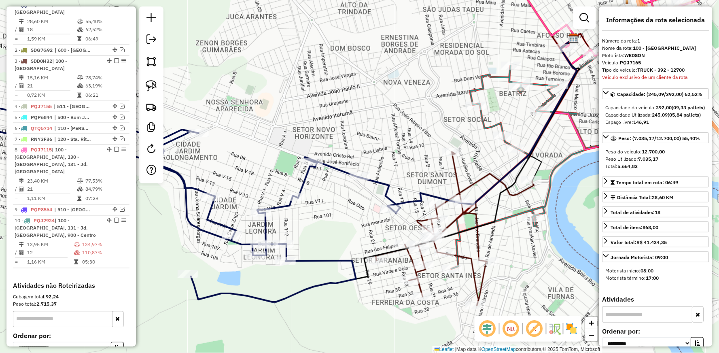
click at [334, 167] on icon at bounding box center [175, 200] width 450 height 203
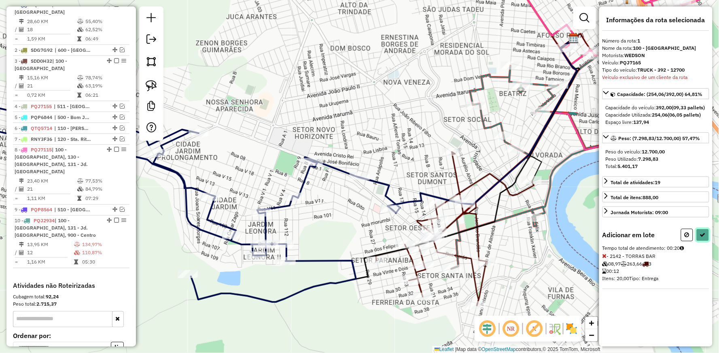
click at [703, 238] on icon at bounding box center [703, 235] width 6 height 6
select select "**********"
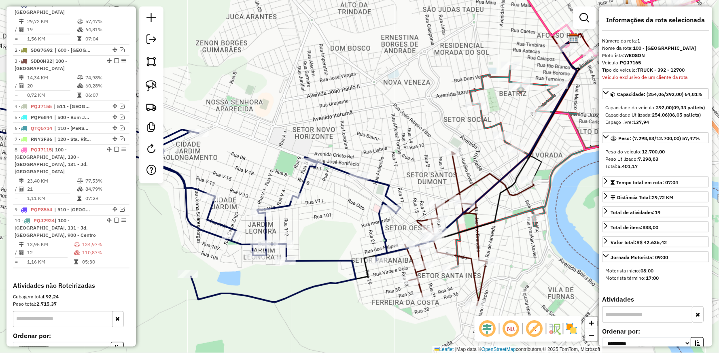
click at [306, 174] on icon at bounding box center [175, 200] width 450 height 203
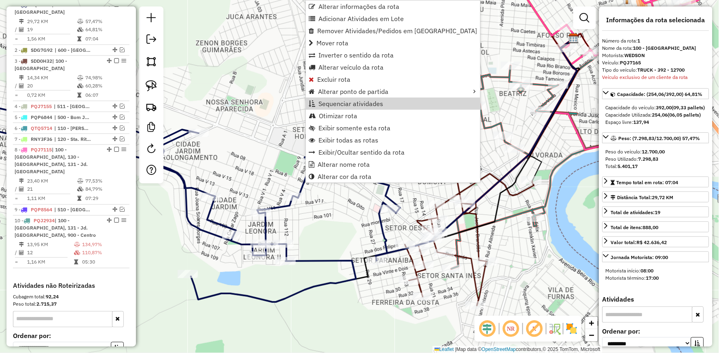
click at [261, 140] on div "Janela de atendimento Grade de atendimento Capacidade Transportadoras Veículos …" at bounding box center [359, 176] width 719 height 353
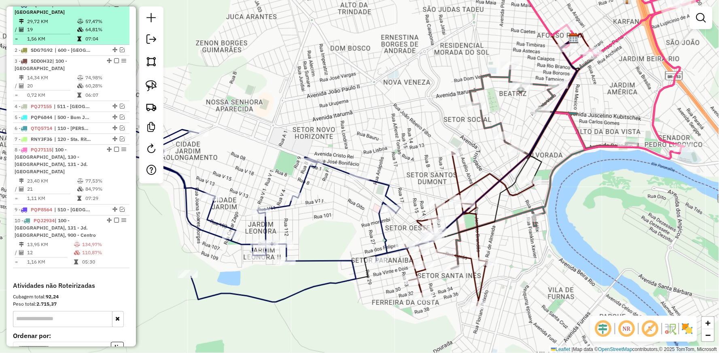
click at [115, 7] on em at bounding box center [116, 4] width 5 height 5
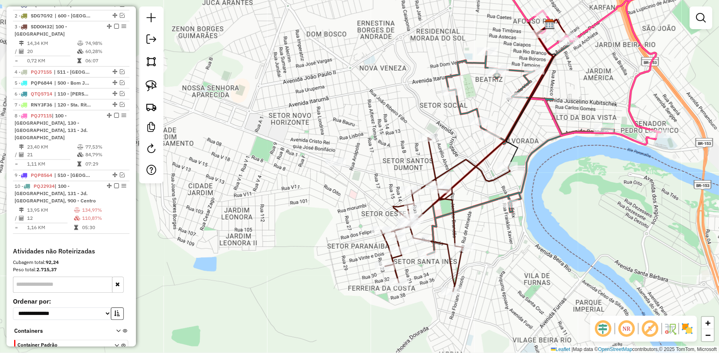
drag, startPoint x: 414, startPoint y: 193, endPoint x: 270, endPoint y: 139, distance: 153.2
click at [283, 142] on div "Janela de atendimento Grade de atendimento Capacidade Transportadoras Veículos …" at bounding box center [359, 176] width 719 height 353
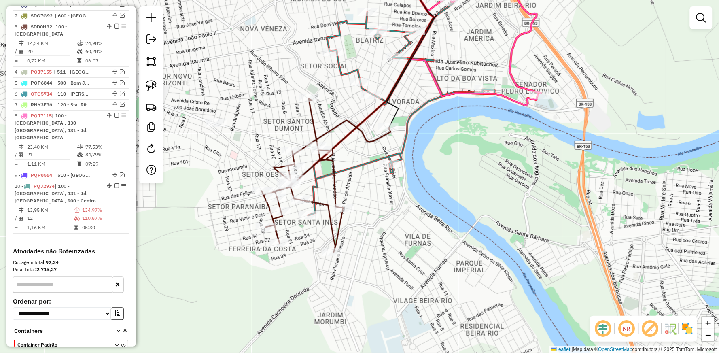
click at [332, 127] on icon at bounding box center [326, 175] width 129 height 154
select select "**********"
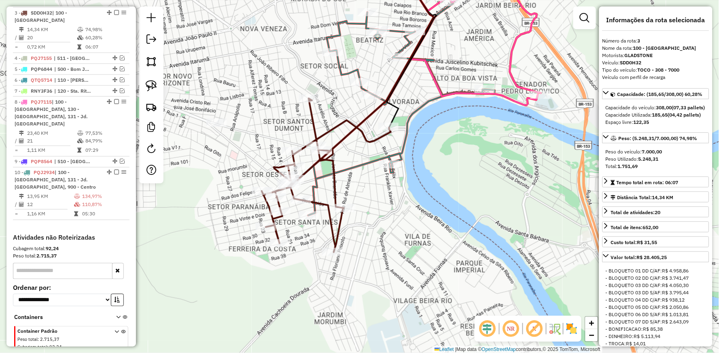
scroll to position [342, 0]
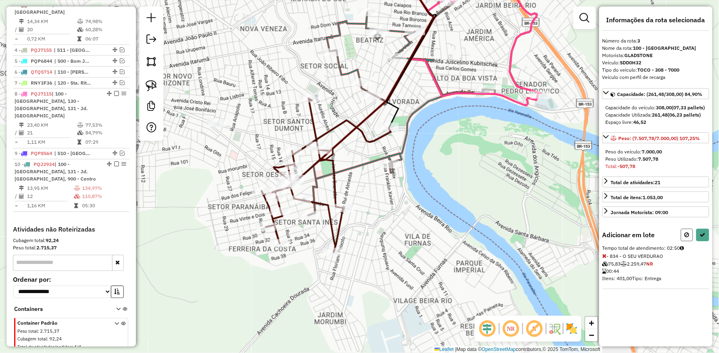
click at [685, 236] on button at bounding box center [687, 235] width 12 height 13
select select "**********"
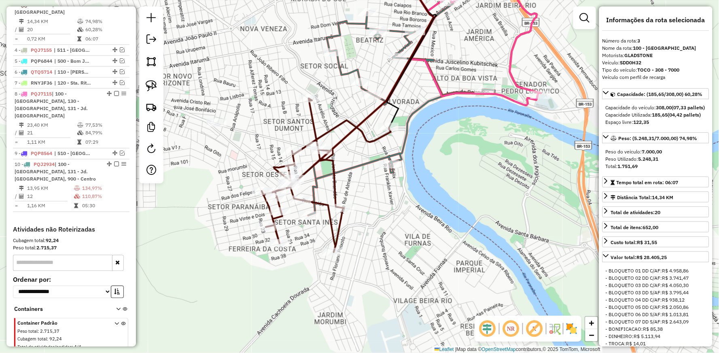
click at [365, 132] on icon at bounding box center [326, 175] width 129 height 154
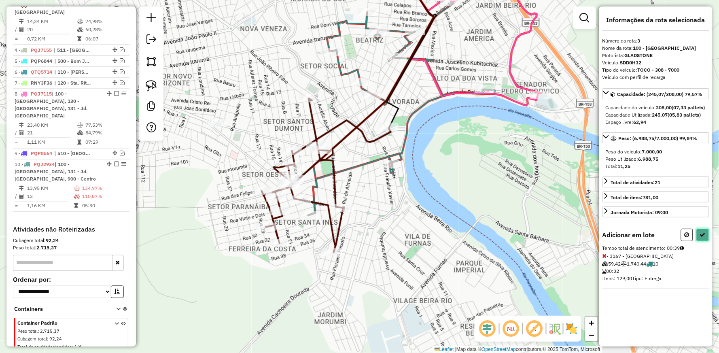
click at [703, 238] on icon at bounding box center [703, 235] width 6 height 6
select select "**********"
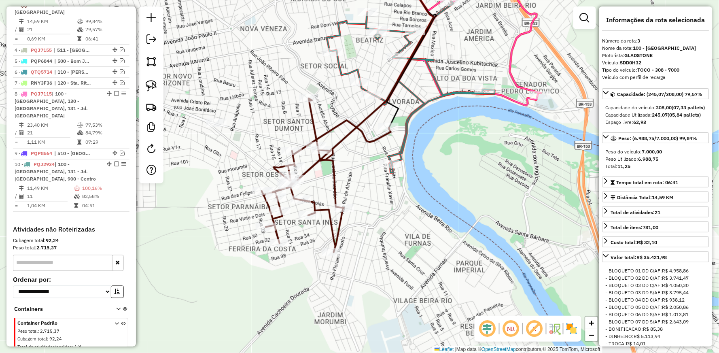
click at [330, 131] on icon at bounding box center [326, 175] width 129 height 154
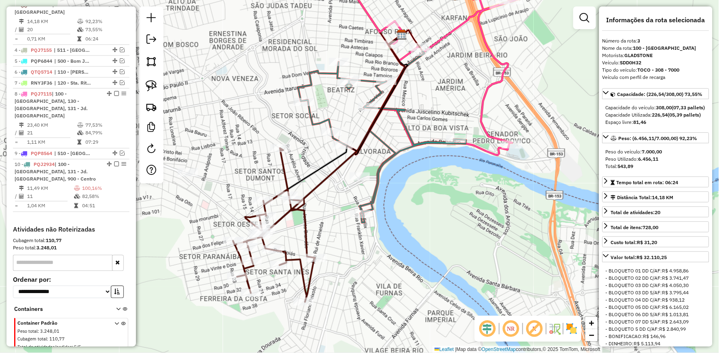
click at [281, 166] on icon at bounding box center [274, 225] width 82 height 154
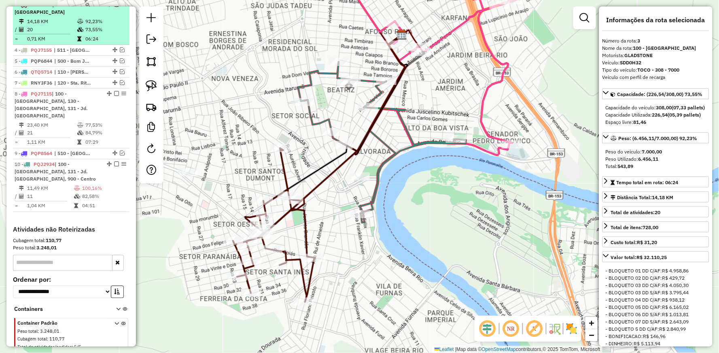
click at [114, 7] on em at bounding box center [116, 4] width 5 height 5
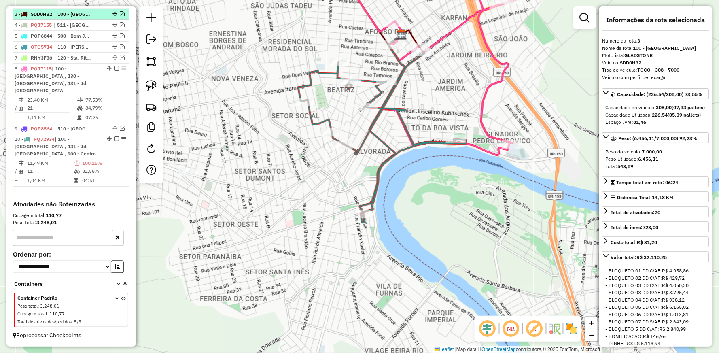
scroll to position [308, 0]
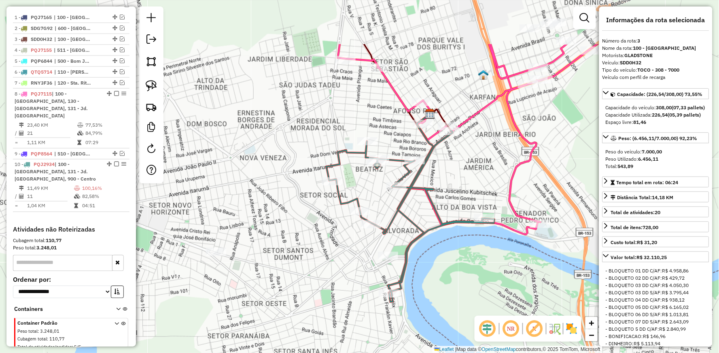
drag, startPoint x: 259, startPoint y: 135, endPoint x: 289, endPoint y: 215, distance: 85.3
click at [289, 215] on div "Janela de atendimento Grade de atendimento Capacidade Transportadoras Veículos …" at bounding box center [359, 176] width 719 height 353
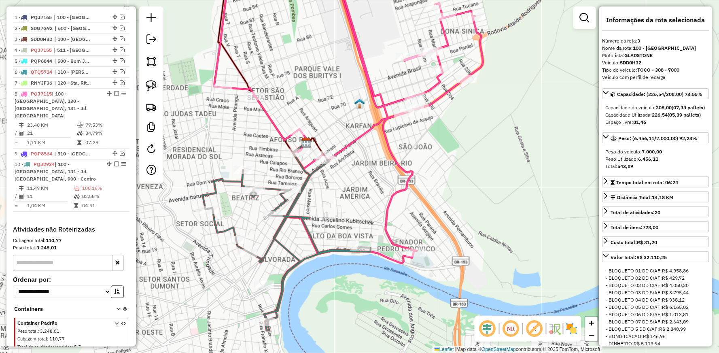
drag, startPoint x: 326, startPoint y: 150, endPoint x: 203, endPoint y: 173, distance: 125.2
click at [201, 174] on div "Janela de atendimento Grade de atendimento Capacidade Transportadoras Veículos …" at bounding box center [359, 176] width 719 height 353
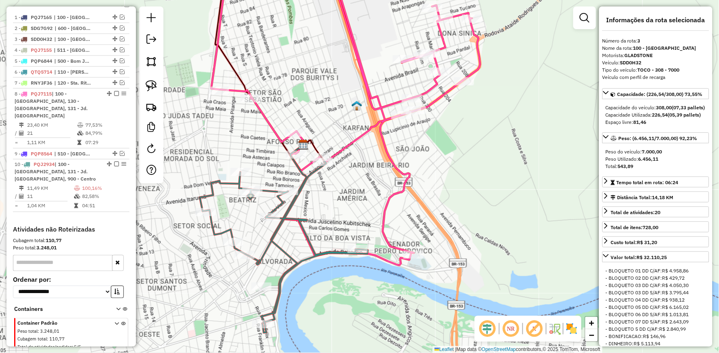
click at [383, 138] on icon at bounding box center [321, 109] width 318 height 288
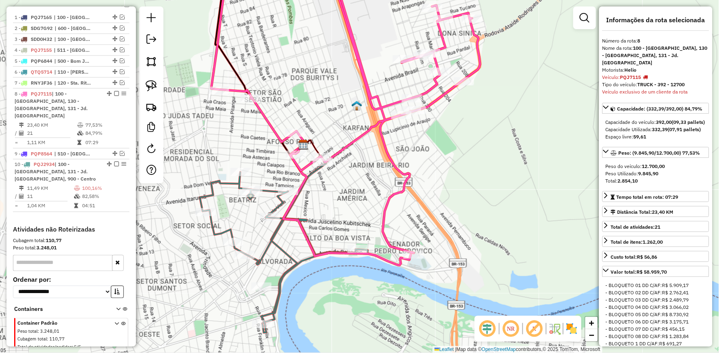
scroll to position [333, 0]
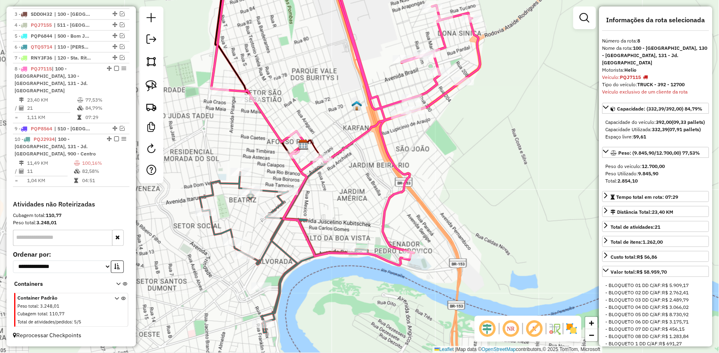
click at [268, 189] on icon at bounding box center [284, 247] width 168 height 172
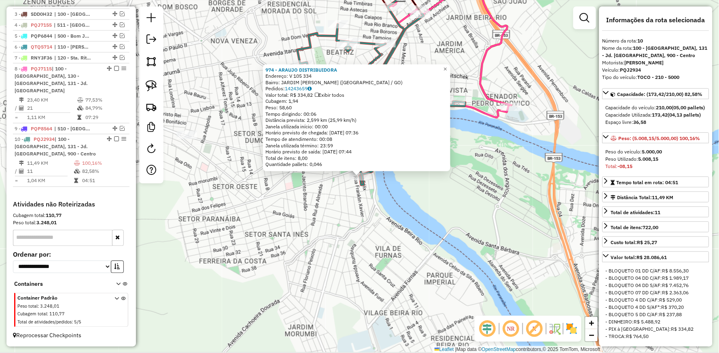
click at [259, 243] on div "974 - ARAUJO DISTRIBUIDORA Endereço: V 105 334 Bairro: JARDIM [PERSON_NAME] ([G…" at bounding box center [359, 176] width 719 height 353
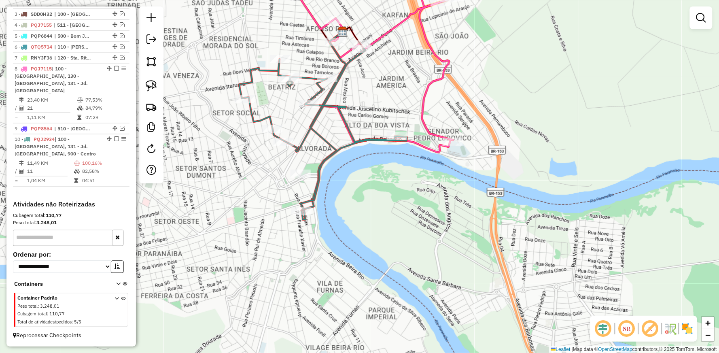
drag, startPoint x: 354, startPoint y: 120, endPoint x: 261, endPoint y: 183, distance: 112.5
click at [262, 182] on icon at bounding box center [323, 134] width 168 height 172
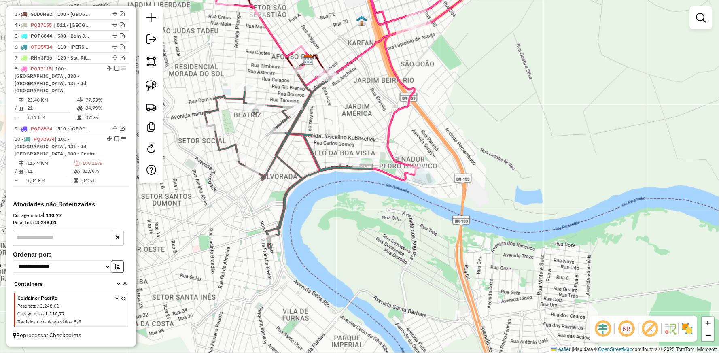
click at [393, 115] on icon at bounding box center [350, 66] width 269 height 203
select select "**********"
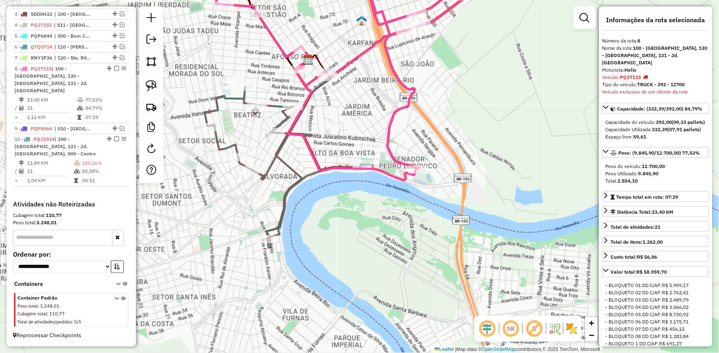
click at [395, 114] on icon at bounding box center [350, 66] width 269 height 203
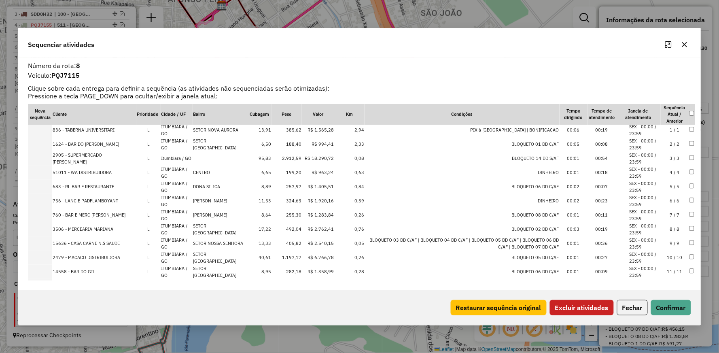
scroll to position [0, 0]
click at [598, 302] on button "Excluir atividades" at bounding box center [582, 307] width 64 height 15
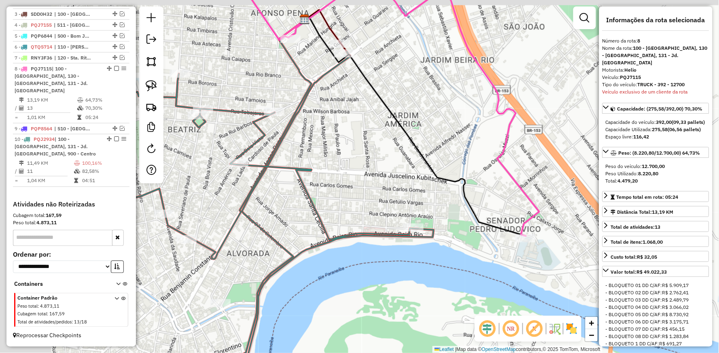
drag, startPoint x: 323, startPoint y: 140, endPoint x: 482, endPoint y: 163, distance: 161.1
click at [484, 163] on div "Janela de atendimento Grade de atendimento Capacidade Transportadoras Veículos …" at bounding box center [359, 176] width 719 height 353
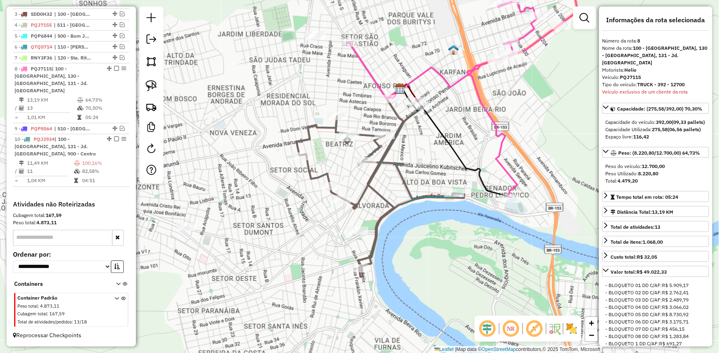
click at [359, 57] on icon at bounding box center [462, 81] width 229 height 232
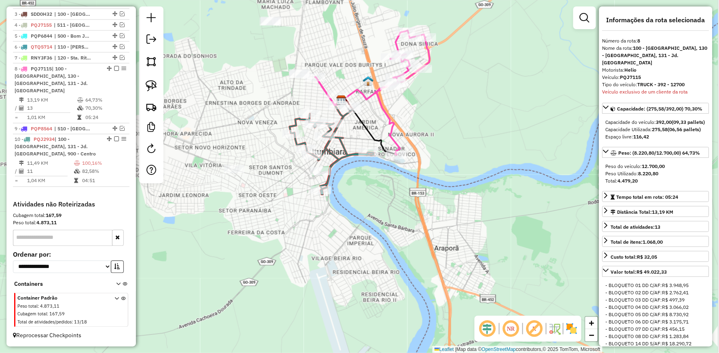
drag, startPoint x: 450, startPoint y: 87, endPoint x: 383, endPoint y: 118, distance: 73.5
click at [383, 118] on icon at bounding box center [372, 92] width 115 height 124
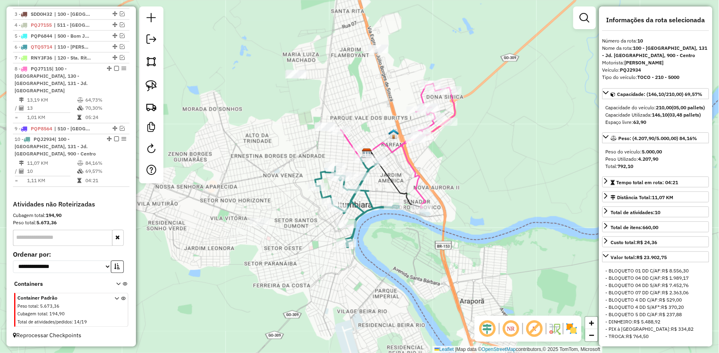
click at [397, 143] on icon at bounding box center [398, 145] width 115 height 124
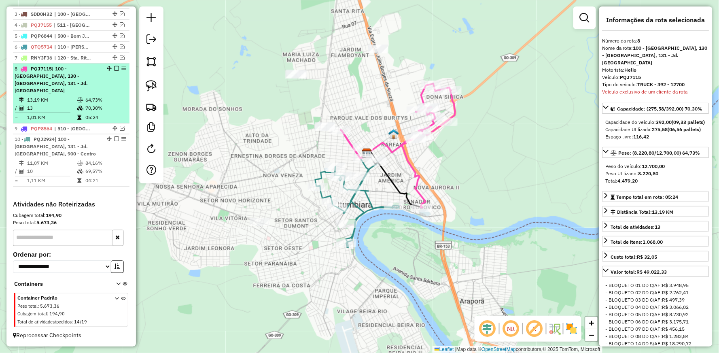
click at [114, 71] on em at bounding box center [116, 68] width 5 height 5
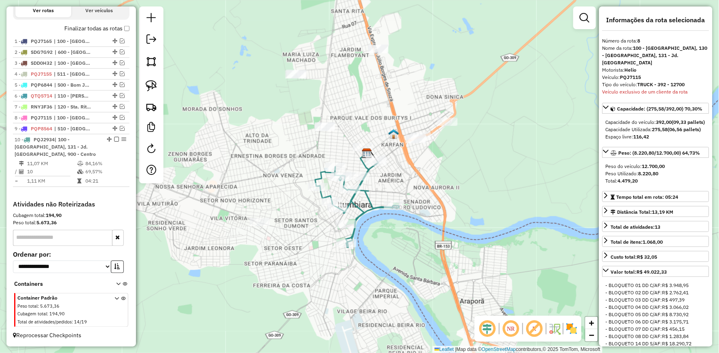
scroll to position [291, 0]
click at [368, 191] on icon at bounding box center [357, 204] width 84 height 86
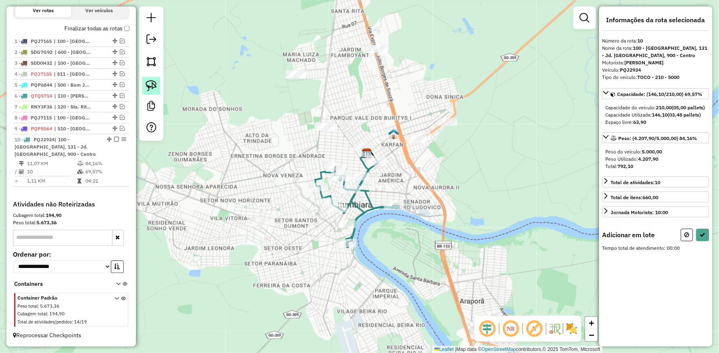
click at [147, 81] on img at bounding box center [151, 85] width 11 height 11
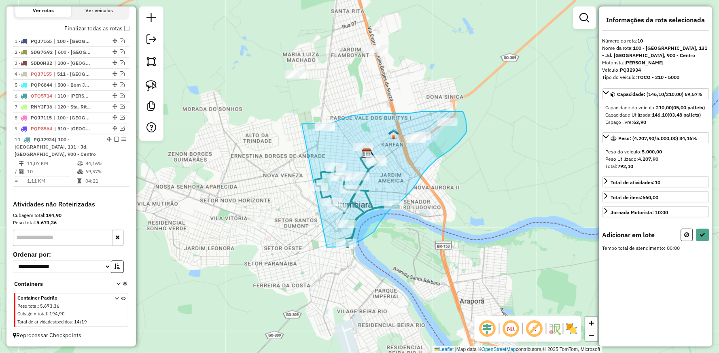
drag, startPoint x: 302, startPoint y: 124, endPoint x: 327, endPoint y: 247, distance: 126.0
click at [0, 0] on div "Aguarde..." at bounding box center [0, 0] width 0 height 0
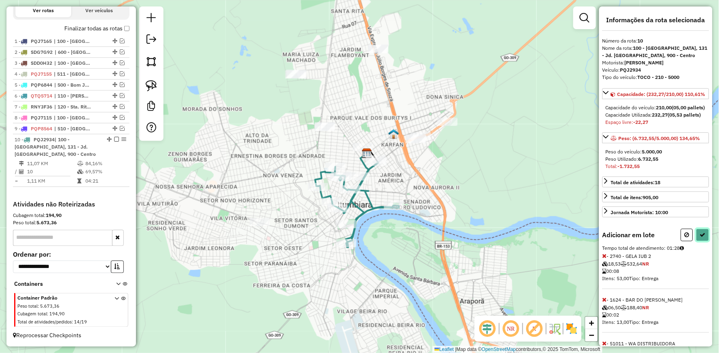
click at [700, 238] on icon at bounding box center [703, 235] width 6 height 6
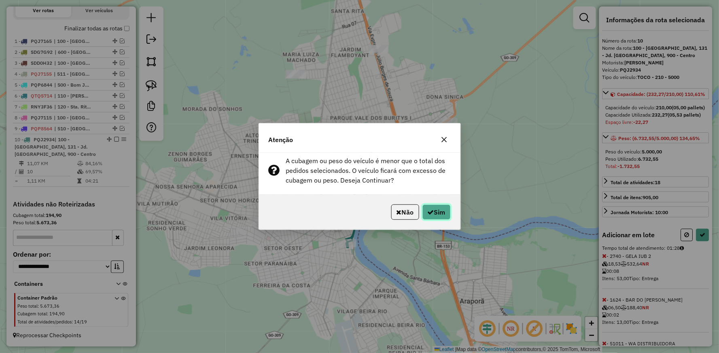
click at [428, 212] on icon "button" at bounding box center [431, 212] width 6 height 6
select select "**********"
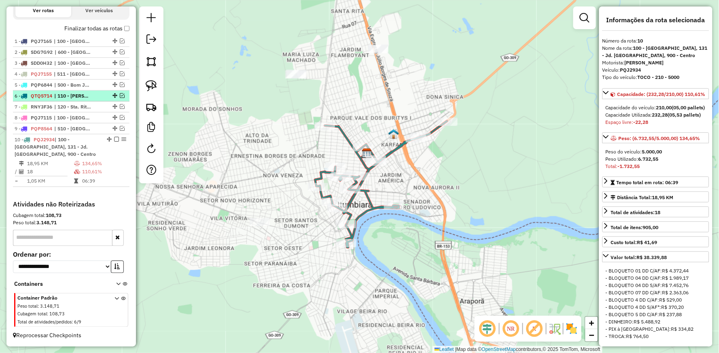
click at [120, 94] on em at bounding box center [122, 95] width 5 height 5
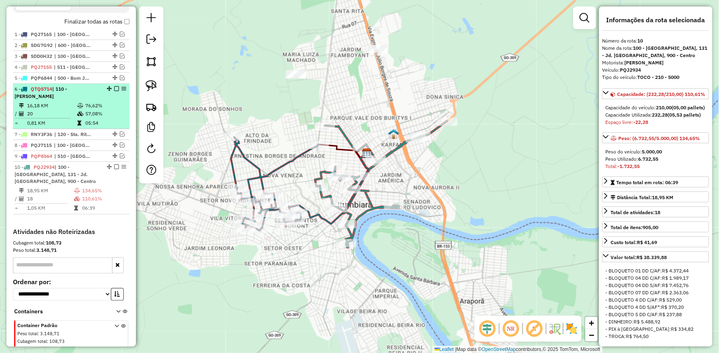
scroll to position [325, 0]
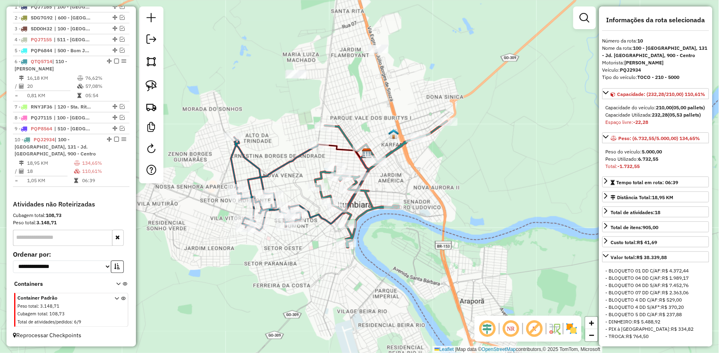
click at [257, 168] on icon at bounding box center [275, 183] width 88 height 93
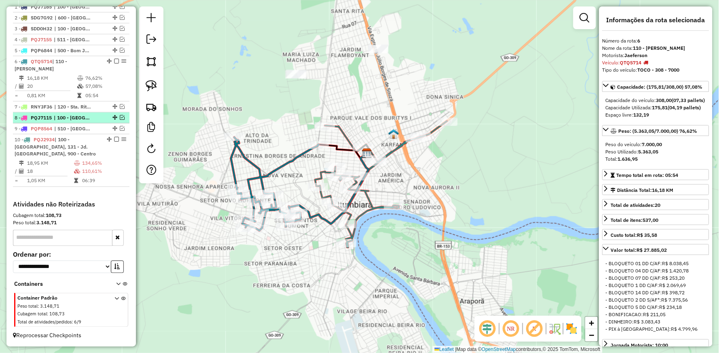
click at [120, 116] on em at bounding box center [122, 117] width 5 height 5
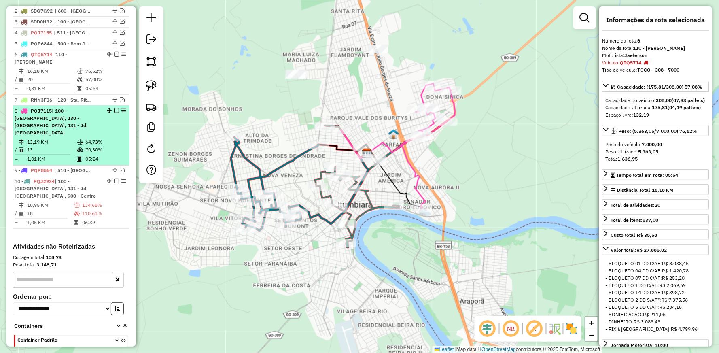
scroll to position [333, 0]
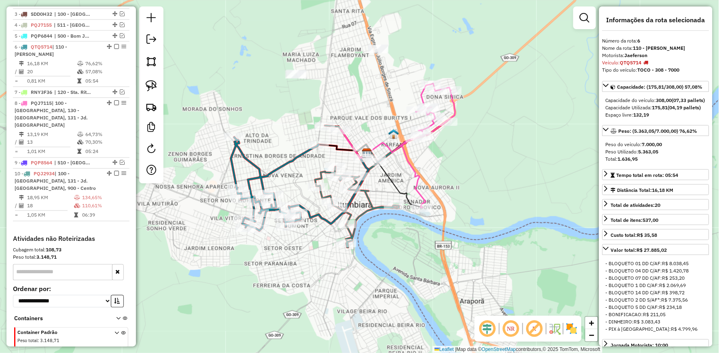
click at [382, 140] on icon at bounding box center [398, 145] width 115 height 124
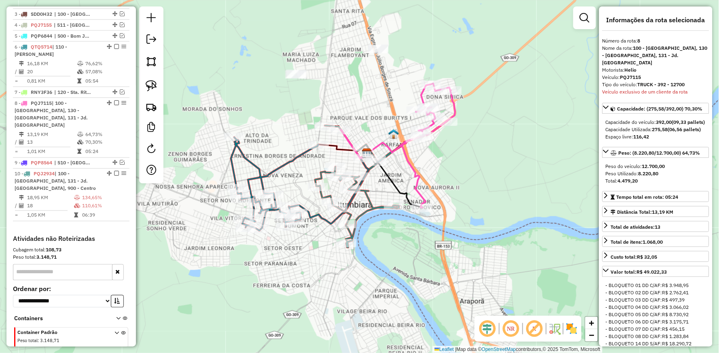
scroll to position [367, 0]
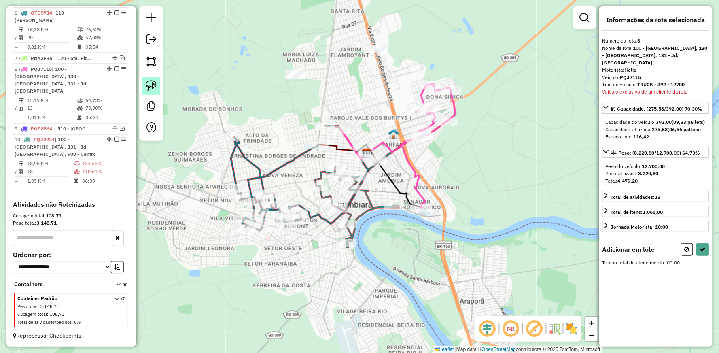
click at [153, 82] on img at bounding box center [151, 85] width 11 height 11
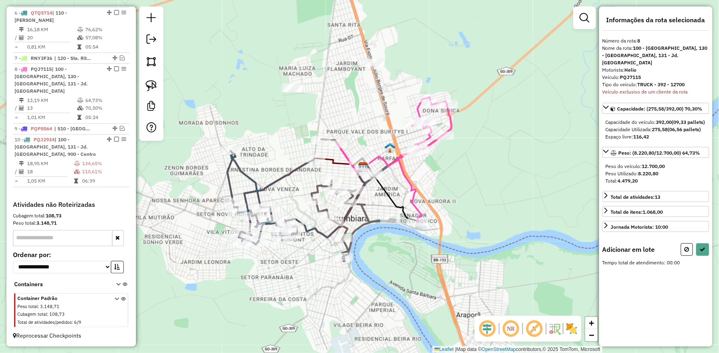
drag, startPoint x: 261, startPoint y: 84, endPoint x: 282, endPoint y: 100, distance: 26.2
click at [282, 100] on div "Janela de atendimento Grade de atendimento Capacidade Transportadoras Veículos …" at bounding box center [359, 176] width 719 height 353
click at [155, 85] on img at bounding box center [151, 85] width 11 height 11
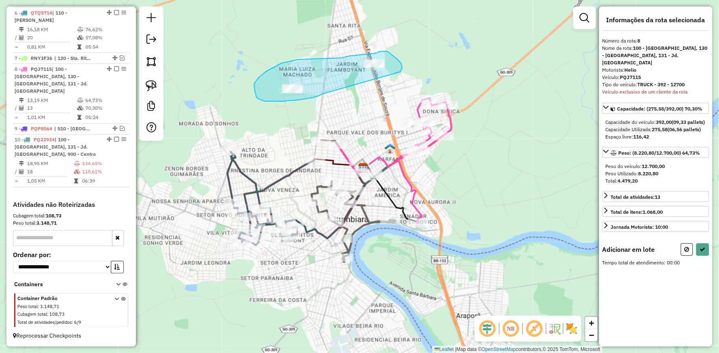
drag, startPoint x: 323, startPoint y: 94, endPoint x: 400, endPoint y: 72, distance: 80.3
click at [400, 72] on div "Janela de atendimento Grade de atendimento Capacidade Transportadoras Veículos …" at bounding box center [359, 176] width 719 height 353
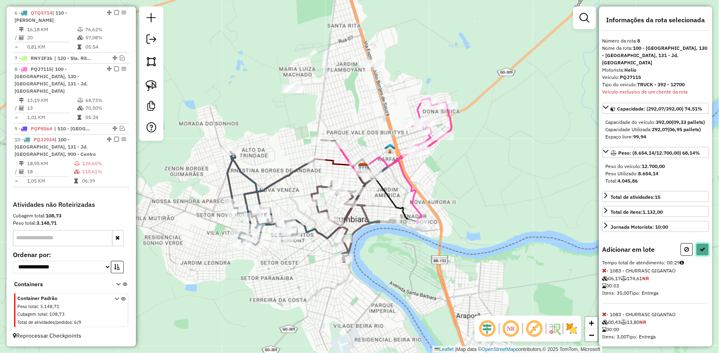
click at [705, 256] on button at bounding box center [703, 249] width 13 height 13
select select "**********"
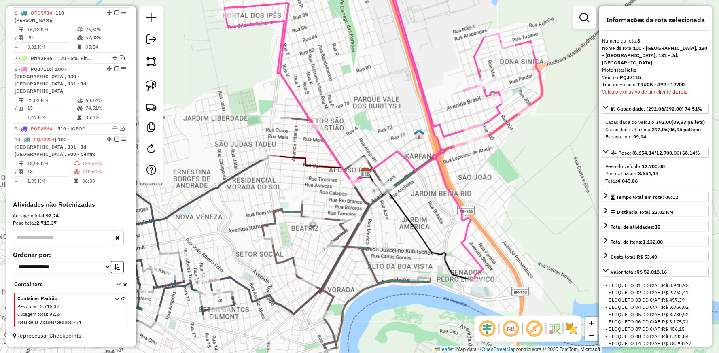
click at [440, 165] on icon at bounding box center [383, 123] width 317 height 317
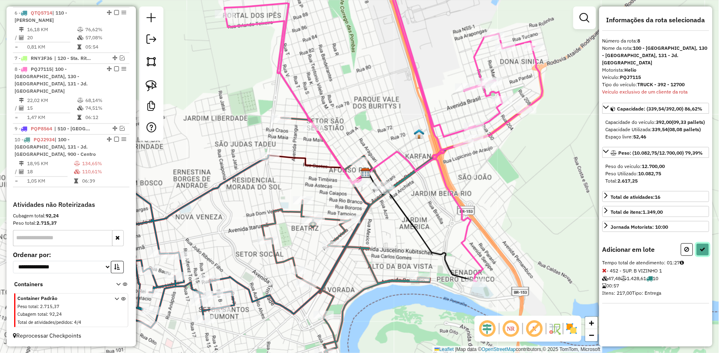
click at [703, 251] on icon at bounding box center [703, 249] width 6 height 6
select select "**********"
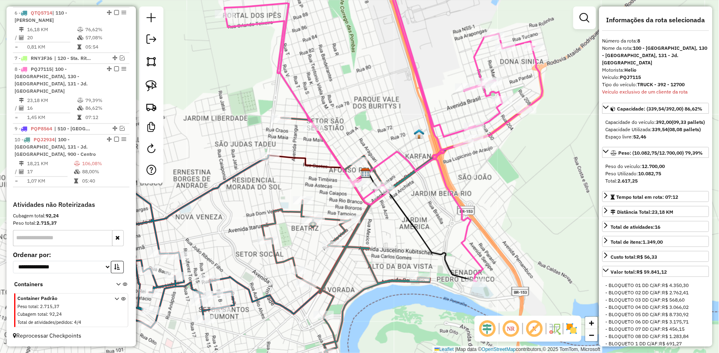
click at [395, 151] on icon at bounding box center [384, 123] width 318 height 317
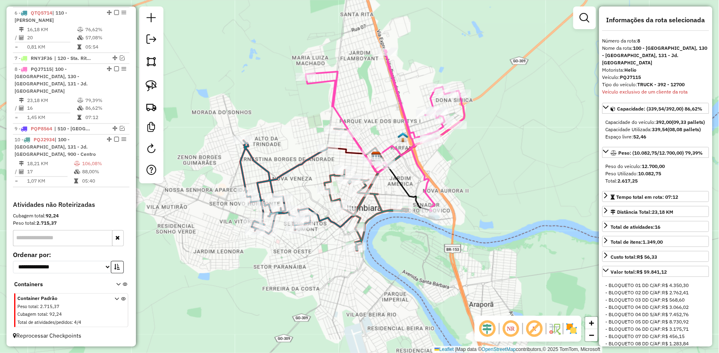
click at [257, 161] on icon at bounding box center [284, 186] width 88 height 93
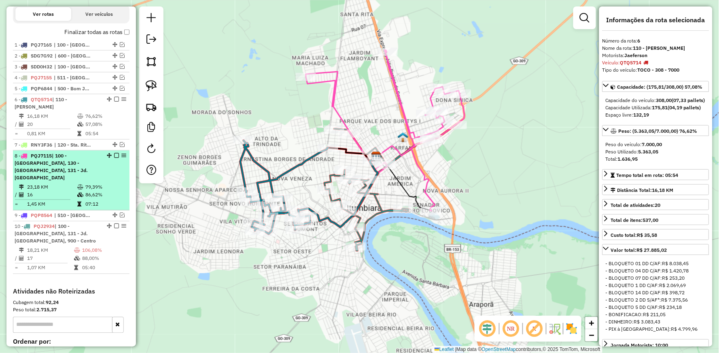
scroll to position [277, 0]
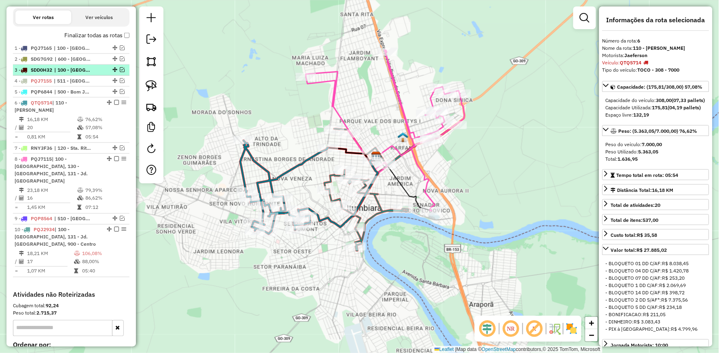
click at [120, 72] on em at bounding box center [122, 69] width 5 height 5
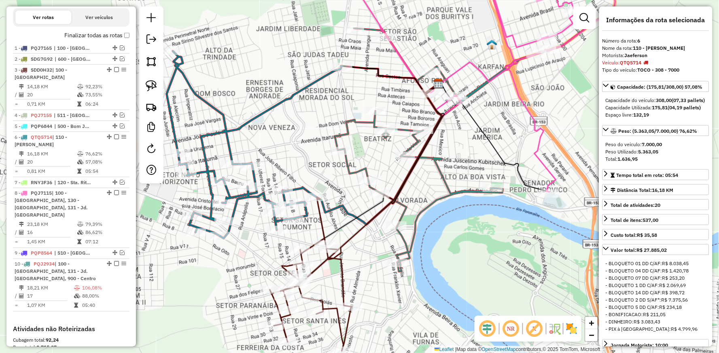
click at [322, 220] on icon at bounding box center [311, 274] width 82 height 154
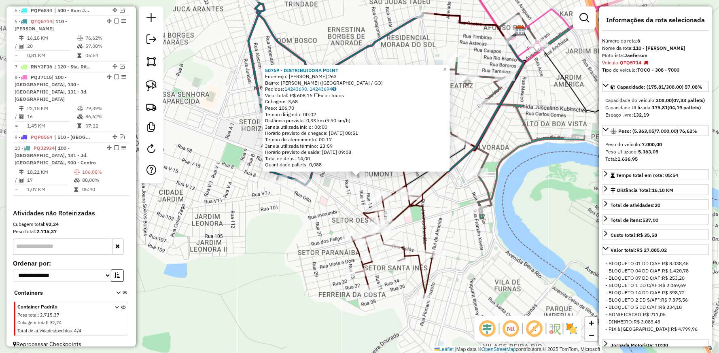
scroll to position [401, 0]
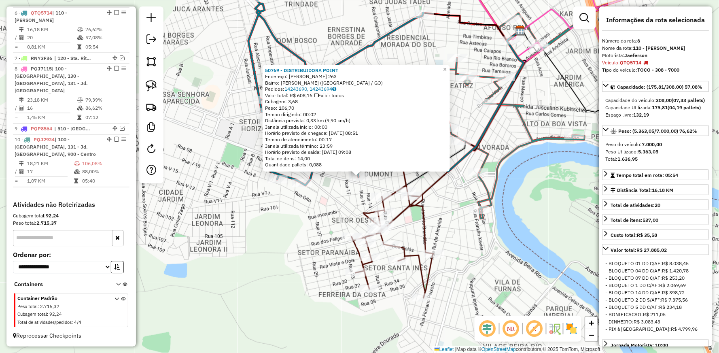
click at [403, 211] on icon at bounding box center [393, 221] width 82 height 154
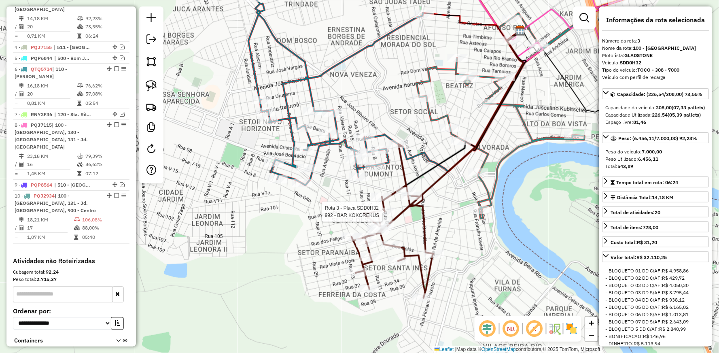
scroll to position [342, 0]
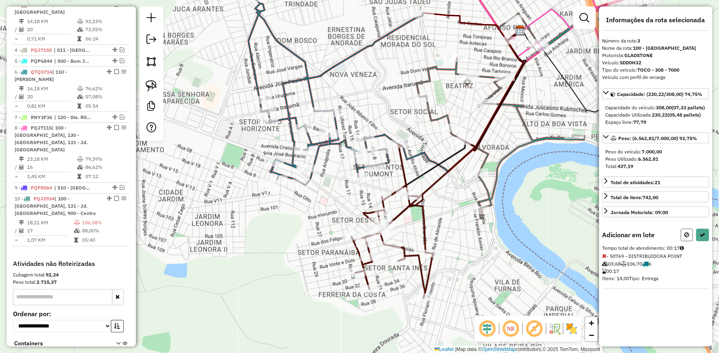
click at [682, 241] on button at bounding box center [687, 235] width 12 height 13
select select "**********"
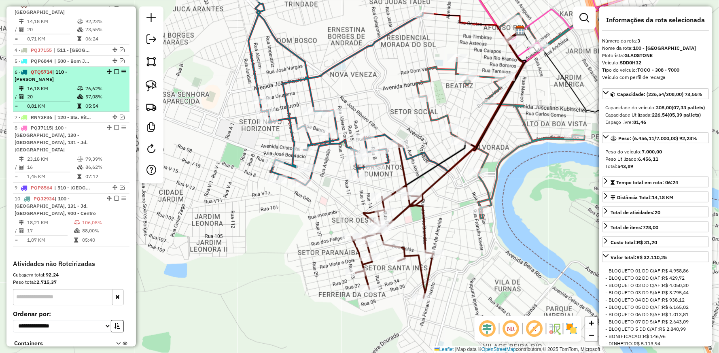
click at [114, 74] on em at bounding box center [116, 71] width 5 height 5
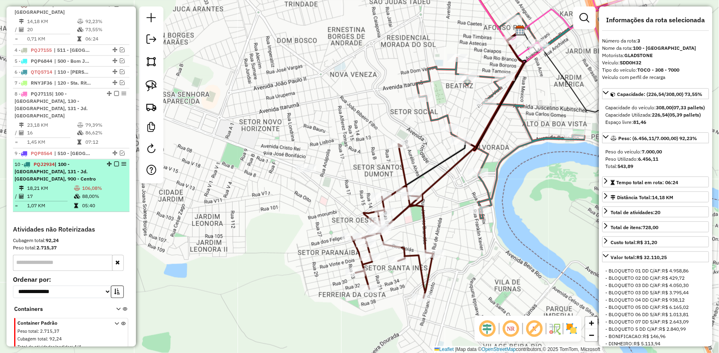
click at [102, 183] on li "10 - PQJ2934 | 100 - [GEOGRAPHIC_DATA], 131 - Jd. [GEOGRAPHIC_DATA], 900 - Cent…" at bounding box center [71, 185] width 117 height 53
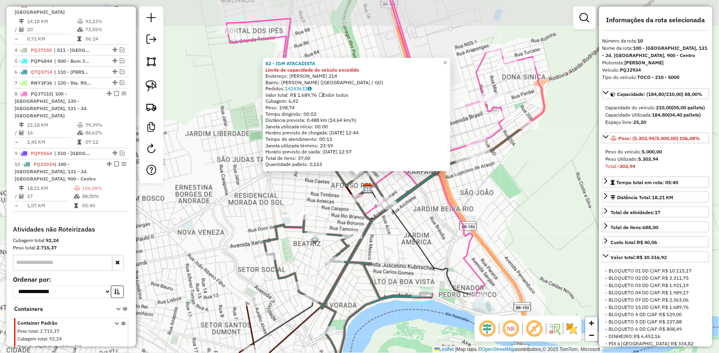
scroll to position [367, 0]
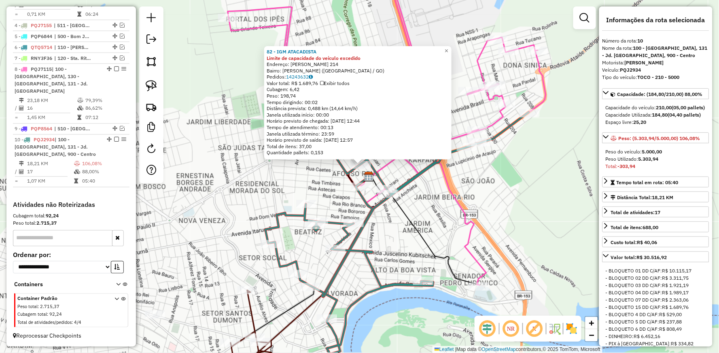
drag, startPoint x: 367, startPoint y: 244, endPoint x: 343, endPoint y: 174, distance: 73.7
click at [349, 189] on div "82 - IGM ATACADISTA Limite de capacidade do veículo excedido Endereço: [PERSON_…" at bounding box center [359, 176] width 719 height 353
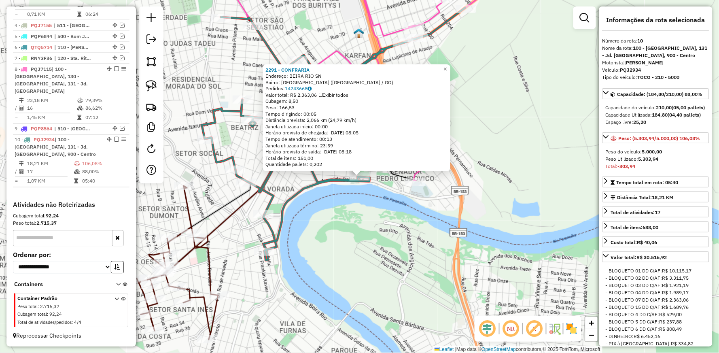
click at [358, 210] on div "2291 - CONFRARIA Endereço: BEIRA RIO SN Bairro: [GEOGRAPHIC_DATA] ([GEOGRAPHIC_…" at bounding box center [359, 176] width 719 height 353
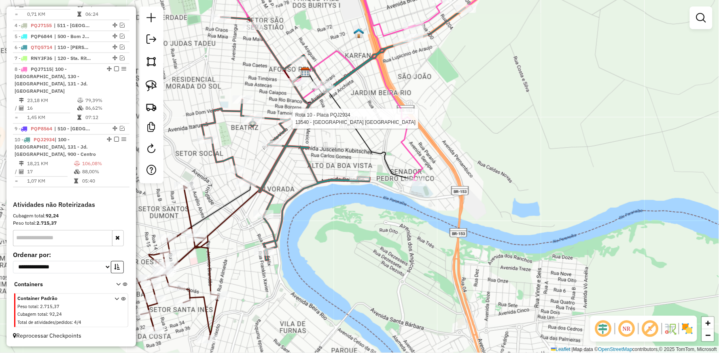
select select "**********"
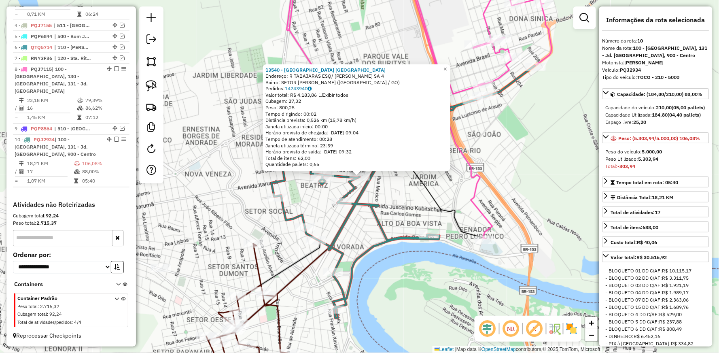
click at [473, 169] on icon at bounding box center [393, 102] width 318 height 274
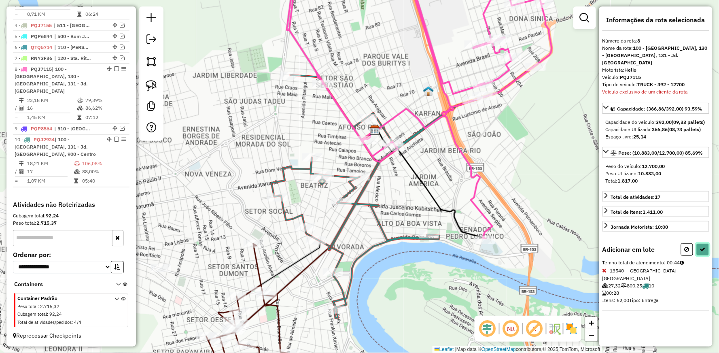
click at [704, 248] on icon at bounding box center [703, 249] width 6 height 6
select select "**********"
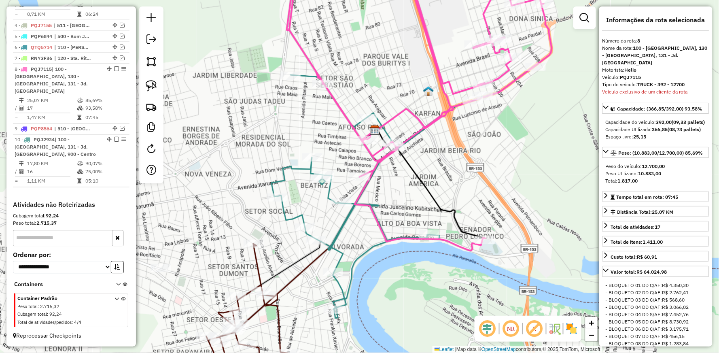
click at [375, 214] on icon at bounding box center [393, 108] width 318 height 286
click at [446, 237] on icon at bounding box center [393, 108] width 318 height 286
click at [338, 251] on icon at bounding box center [353, 201] width 50 height 142
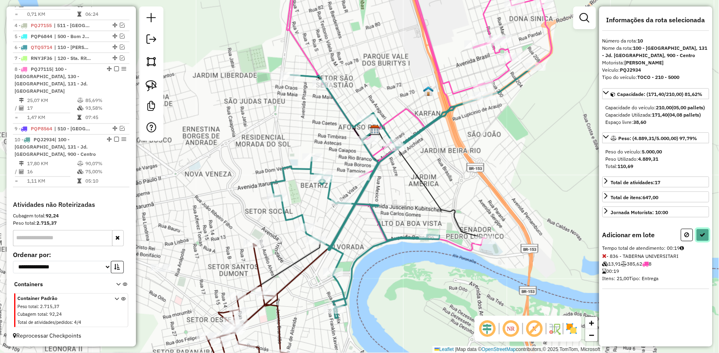
click at [705, 238] on icon at bounding box center [703, 235] width 6 height 6
select select "**********"
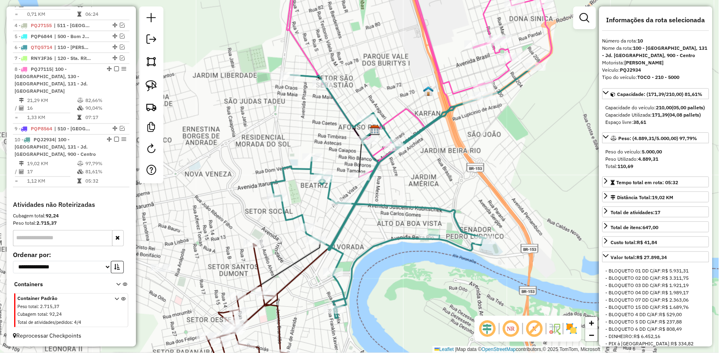
click at [449, 81] on icon at bounding box center [393, 71] width 318 height 212
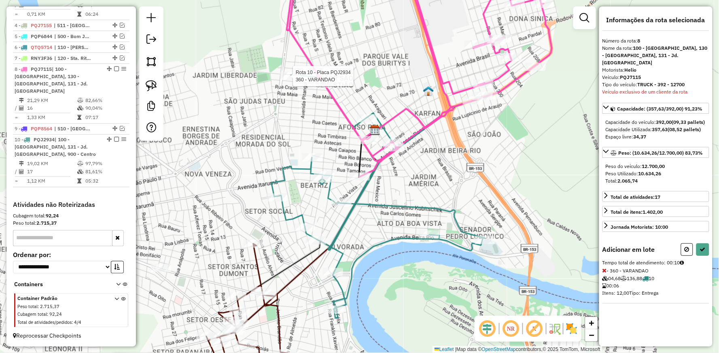
select select "**********"
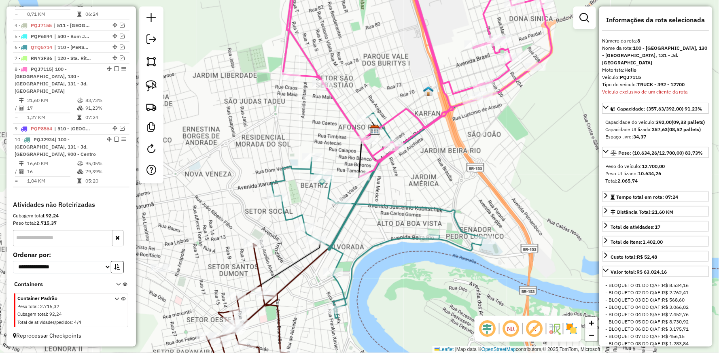
click at [326, 189] on icon at bounding box center [403, 192] width 263 height 253
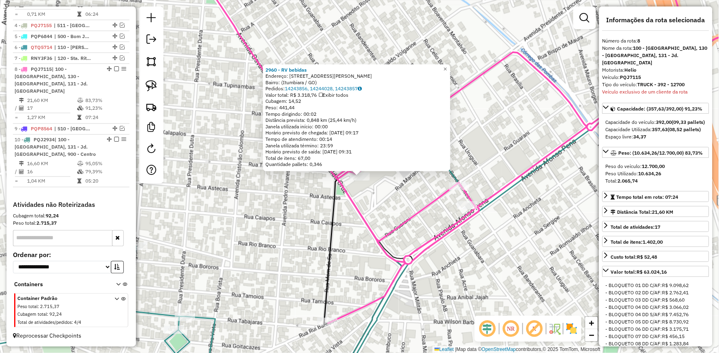
click at [415, 287] on div "2960 - RV bebidas Endereço: [STREET_ADDRESS] Pedidos: 14243856, 14244028, 14243…" at bounding box center [359, 176] width 719 height 353
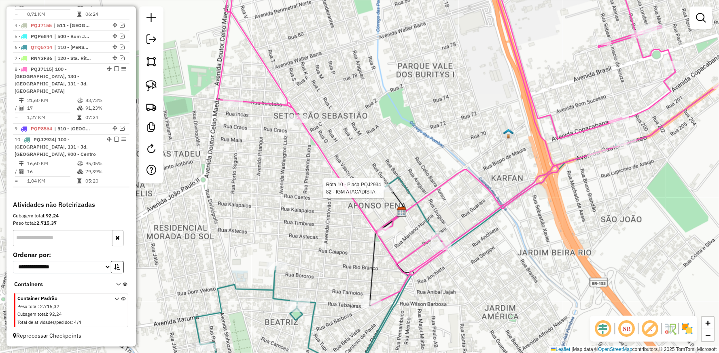
select select "**********"
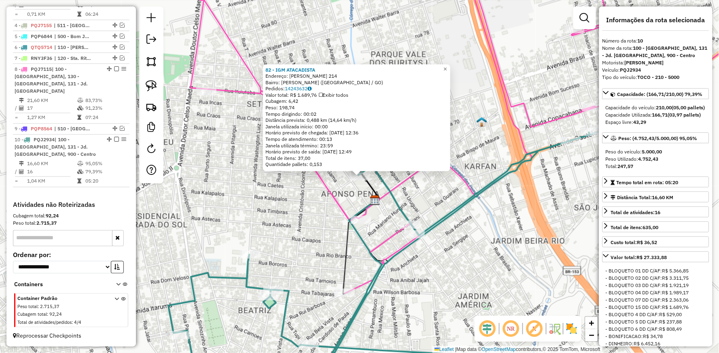
click at [385, 238] on icon at bounding box center [460, 129] width 539 height 329
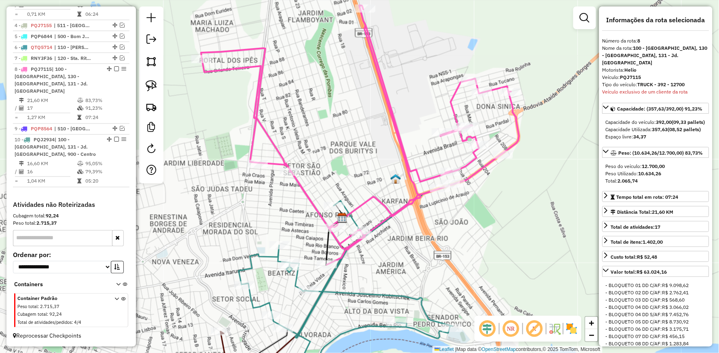
click at [342, 288] on icon at bounding box center [370, 270] width 263 height 235
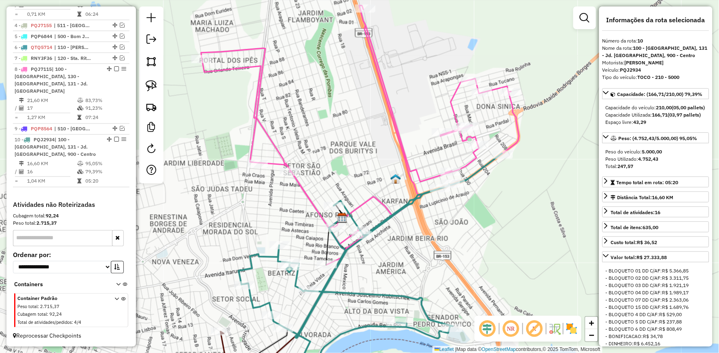
click at [353, 292] on icon at bounding box center [370, 270] width 263 height 235
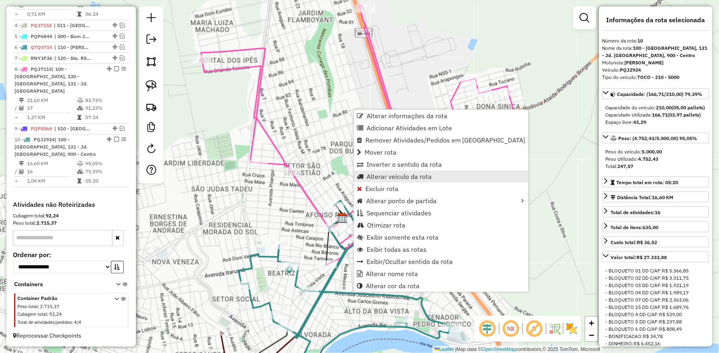
click at [385, 178] on span "Alterar veículo da rota" at bounding box center [399, 176] width 65 height 6
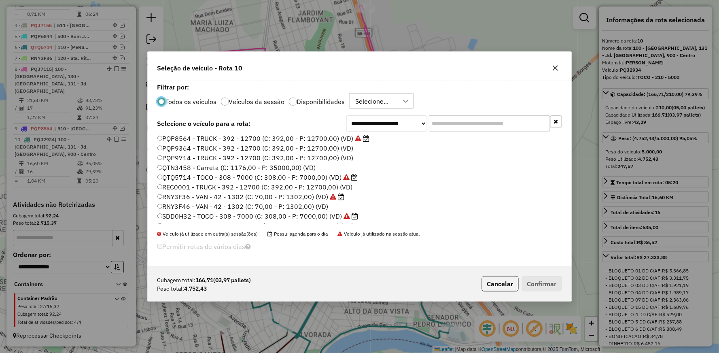
scroll to position [154, 0]
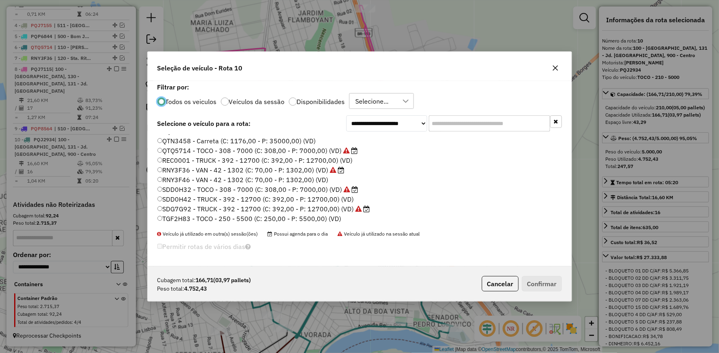
click at [191, 219] on label "TGF2H83 - TOCO - 250 - 5500 (C: 250,00 - P: 5500,00) (VD)" at bounding box center [249, 219] width 184 height 10
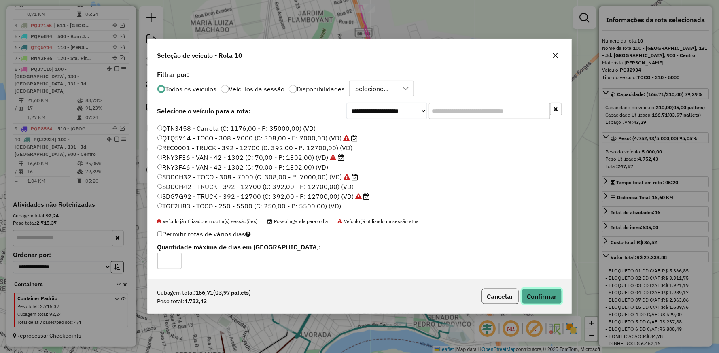
click at [544, 297] on button "Confirmar" at bounding box center [542, 296] width 40 height 15
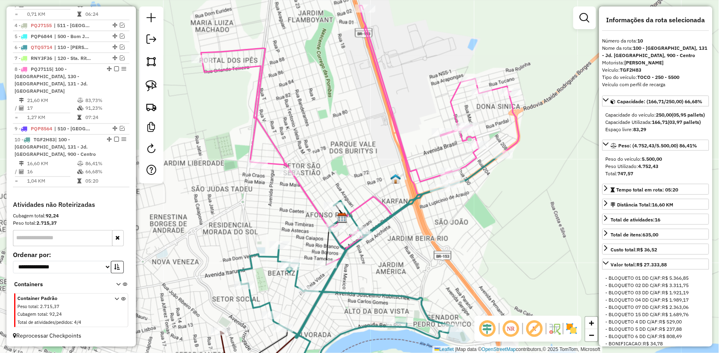
click at [346, 291] on icon at bounding box center [370, 270] width 263 height 235
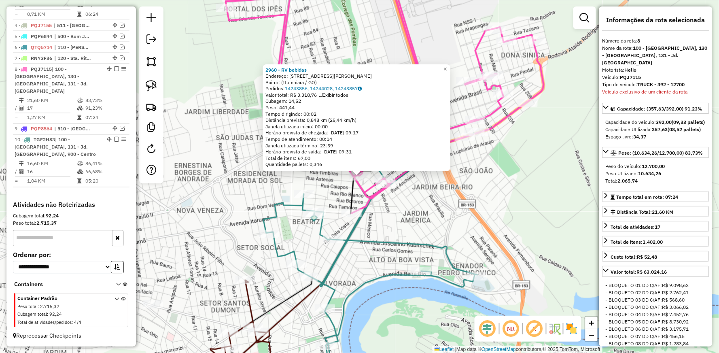
click at [395, 240] on icon at bounding box center [394, 228] width 263 height 253
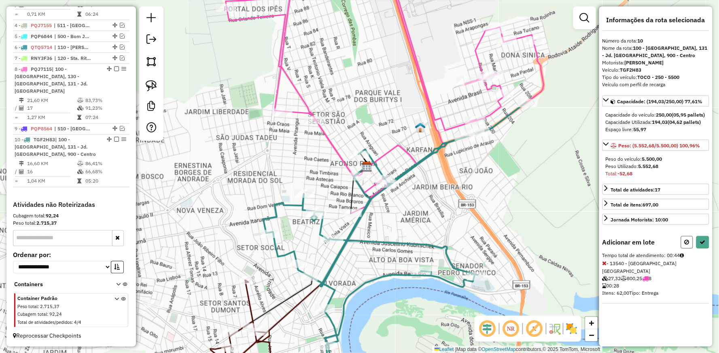
click at [690, 245] on icon at bounding box center [687, 242] width 5 height 6
select select "**********"
click at [705, 245] on icon at bounding box center [703, 242] width 6 height 6
select select "**********"
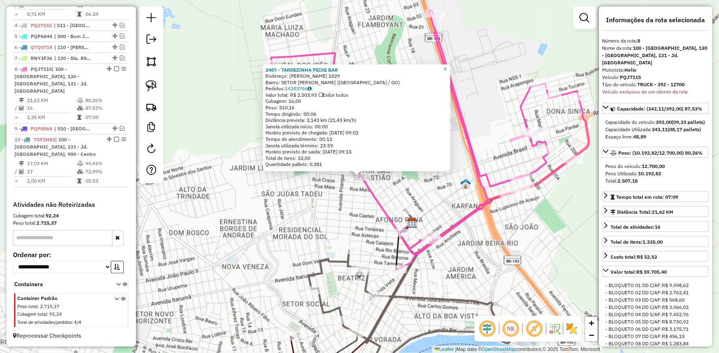
click at [331, 205] on div "2487 - TARDEZINHA PEIXE BAR Endereço: [PERSON_NAME] 1029 Bairro: SETOR [PERSON_…" at bounding box center [359, 176] width 719 height 353
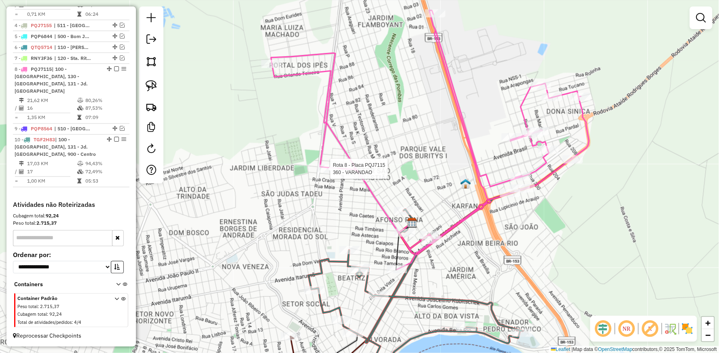
select select "**********"
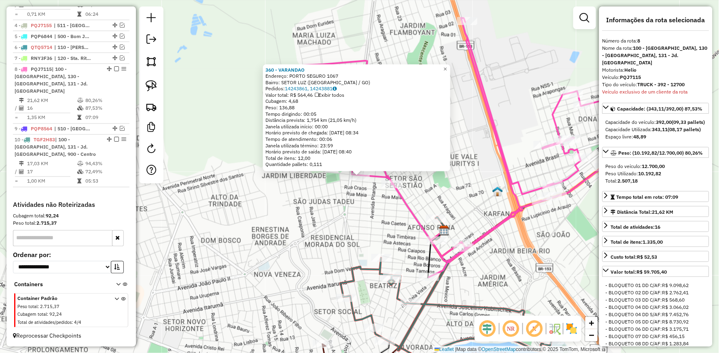
click at [324, 196] on div "360 - [GEOGRAPHIC_DATA] Endereço: PORTO SEGURO 1067 Bairro: SETOR LUZ ([GEOGRAP…" at bounding box center [359, 176] width 719 height 353
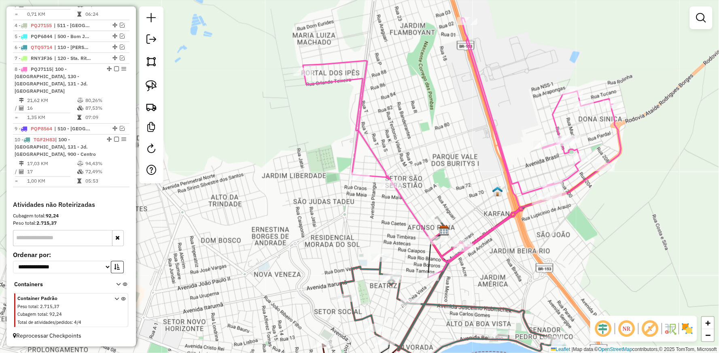
click at [367, 267] on icon at bounding box center [472, 277] width 263 height 222
select select "**********"
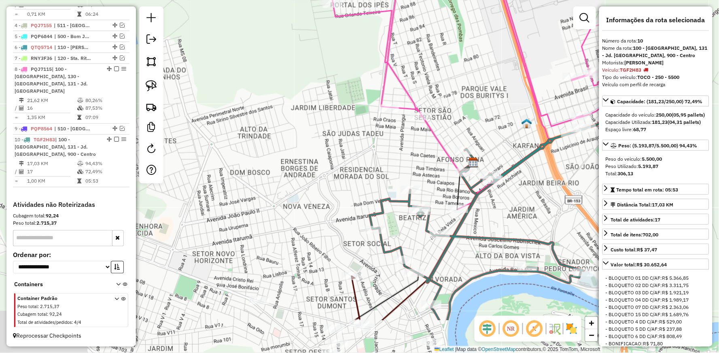
drag, startPoint x: 376, startPoint y: 316, endPoint x: 444, endPoint y: 151, distance: 178.4
click at [443, 152] on icon at bounding box center [501, 209] width 263 height 222
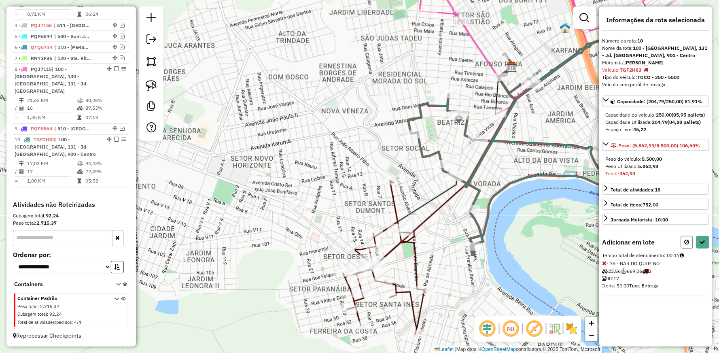
click at [685, 245] on icon at bounding box center [687, 242] width 5 height 6
select select "**********"
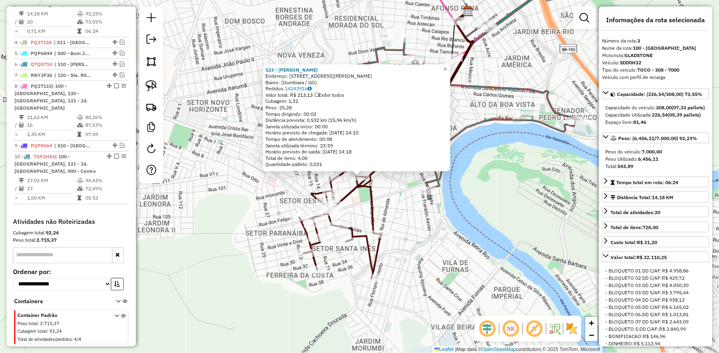
scroll to position [342, 0]
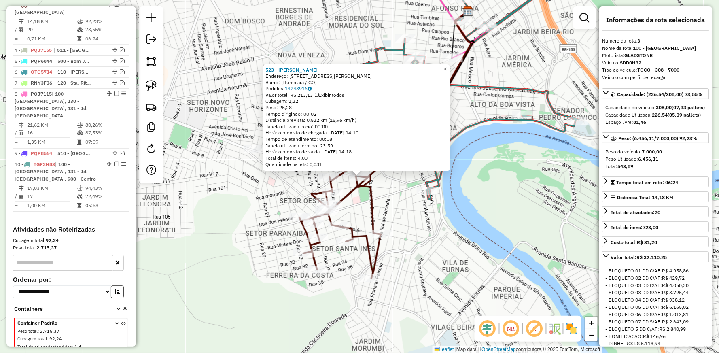
click at [417, 208] on div "523 - [PERSON_NAME]: [STREET_ADDRESS][PERSON_NAME] Bairro: ([GEOGRAPHIC_DATA] /…" at bounding box center [359, 176] width 719 height 353
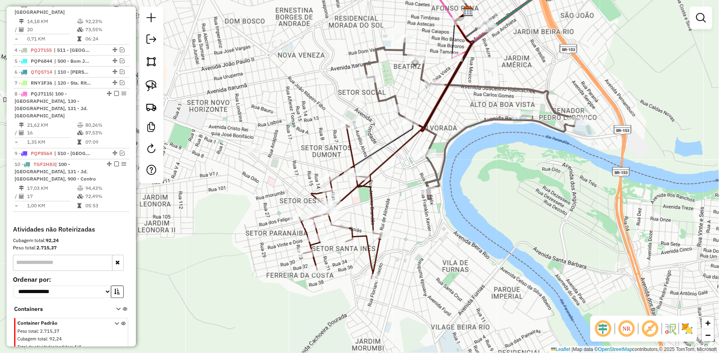
click at [433, 165] on icon at bounding box center [484, 82] width 239 height 234
select select "**********"
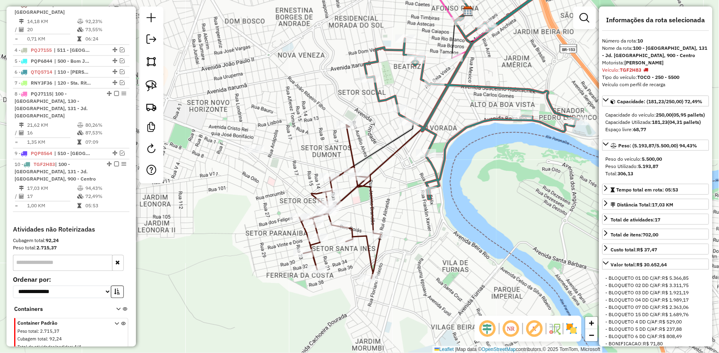
scroll to position [367, 0]
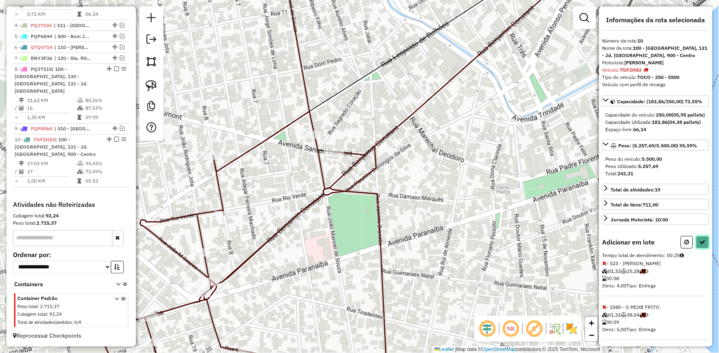
click at [703, 249] on button at bounding box center [703, 242] width 13 height 13
select select "**********"
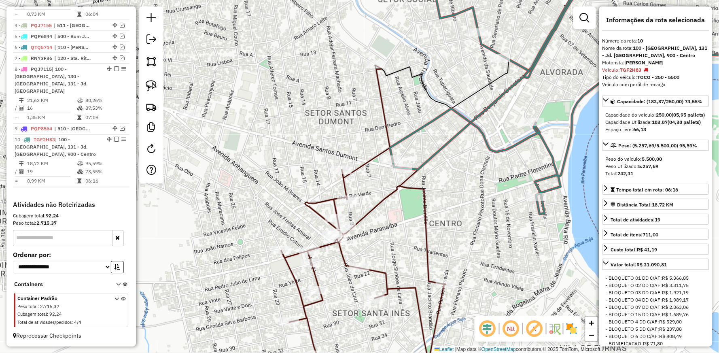
click at [547, 147] on icon at bounding box center [591, 89] width 402 height 249
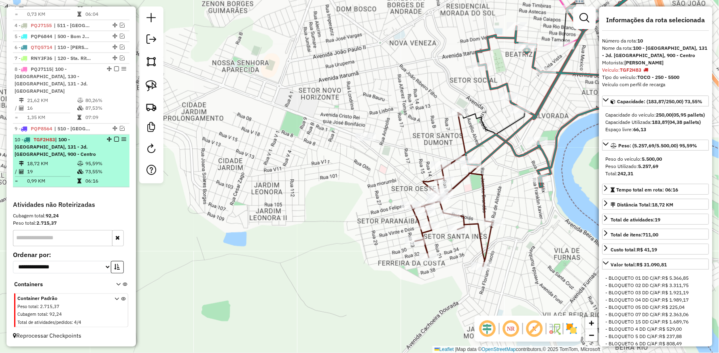
click at [114, 138] on em at bounding box center [116, 139] width 5 height 5
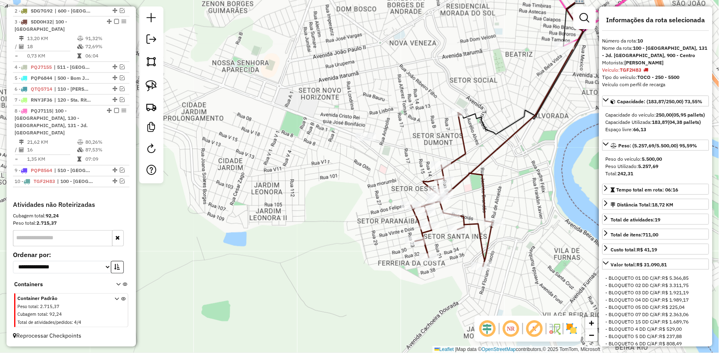
click at [481, 175] on icon at bounding box center [452, 190] width 82 height 154
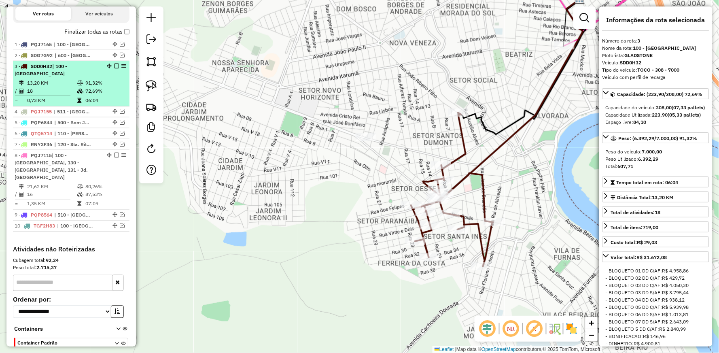
scroll to position [280, 0]
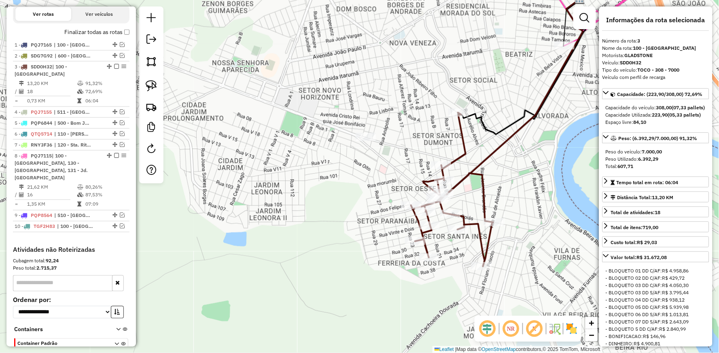
click at [459, 153] on icon at bounding box center [452, 190] width 82 height 154
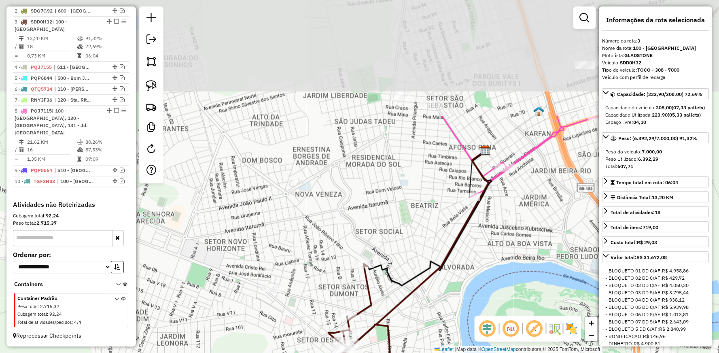
drag, startPoint x: 558, startPoint y: 138, endPoint x: 462, endPoint y: 279, distance: 170.7
click at [463, 289] on div "Janela de atendimento Grade de atendimento Capacidade Transportadoras Veículos …" at bounding box center [359, 176] width 719 height 353
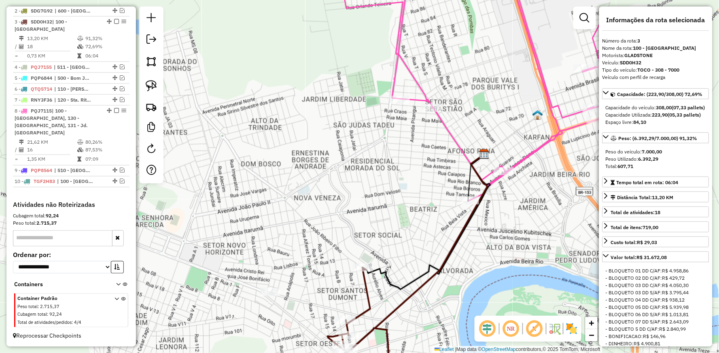
click at [455, 140] on icon at bounding box center [502, 83] width 318 height 236
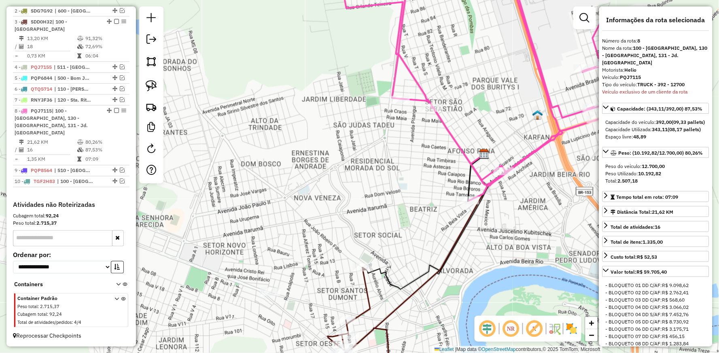
click at [415, 76] on icon at bounding box center [502, 83] width 318 height 236
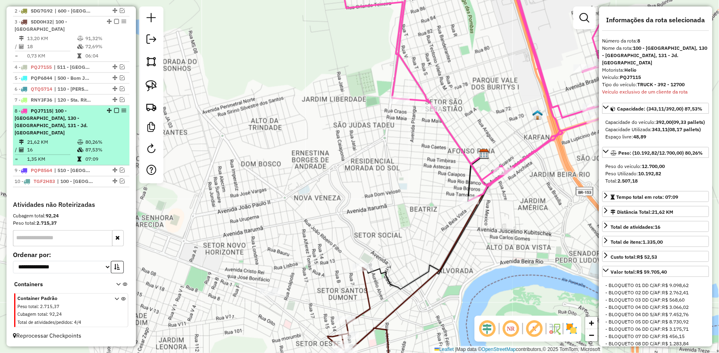
click at [114, 113] on em at bounding box center [116, 110] width 5 height 5
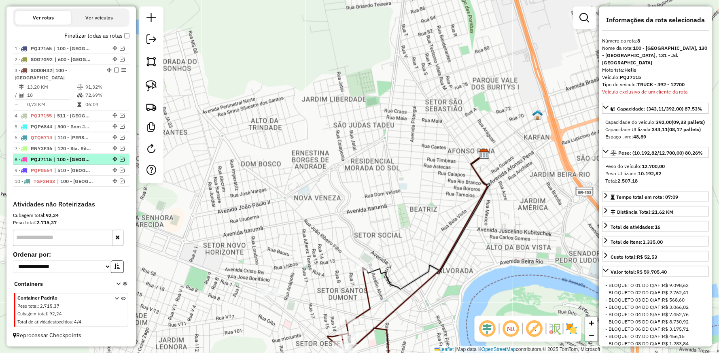
scroll to position [284, 0]
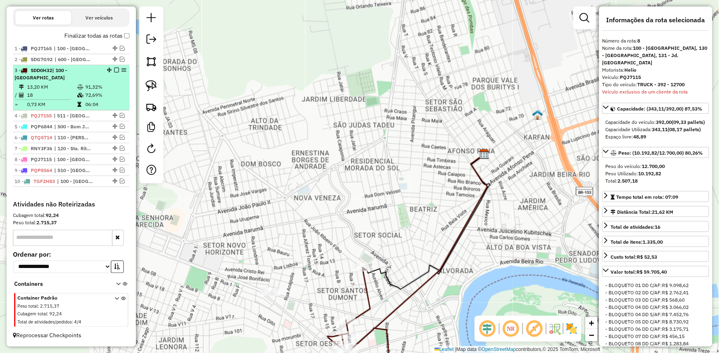
click at [113, 80] on div "3 - SDD0H32 | 100 - [GEOGRAPHIC_DATA]" at bounding box center [71, 74] width 113 height 15
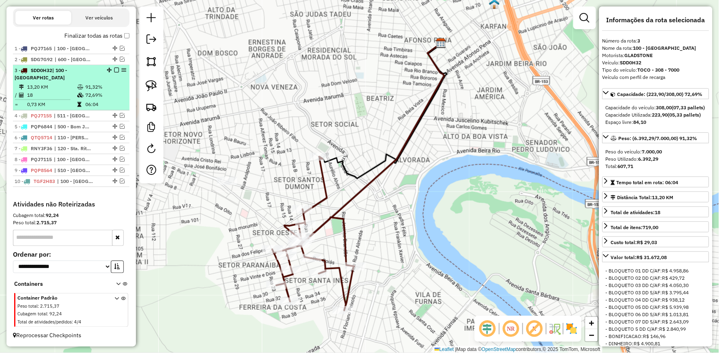
click at [114, 69] on em at bounding box center [116, 70] width 5 height 5
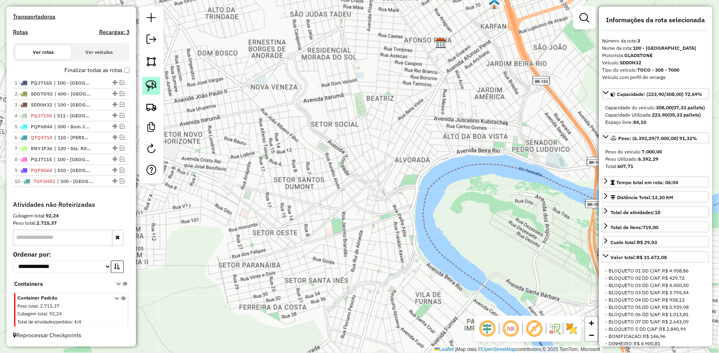
click at [154, 83] on img at bounding box center [151, 85] width 11 height 11
drag, startPoint x: 204, startPoint y: 159, endPoint x: 208, endPoint y: 204, distance: 45.9
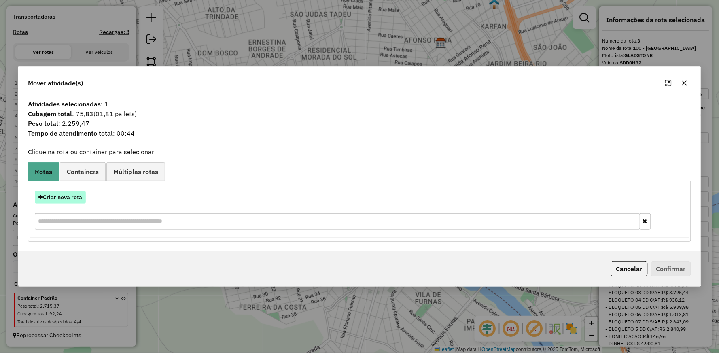
click at [63, 200] on button "Criar nova rota" at bounding box center [60, 197] width 51 height 13
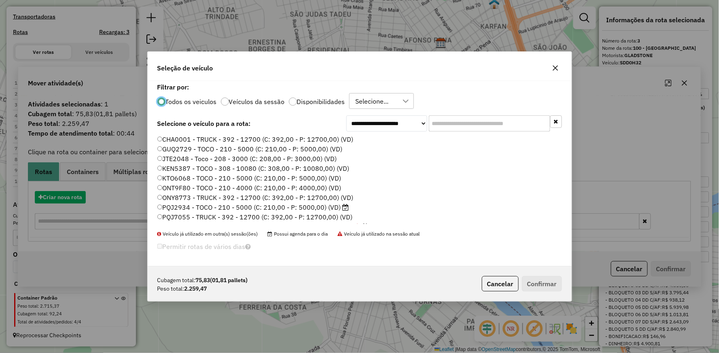
scroll to position [4, 2]
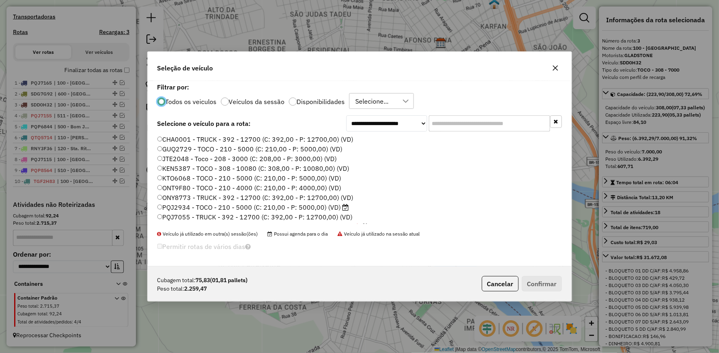
click at [179, 136] on label "CHA0001 - TRUCK - 392 - 12700 (C: 392,00 - P: 12700,00) (VD)" at bounding box center [255, 139] width 196 height 10
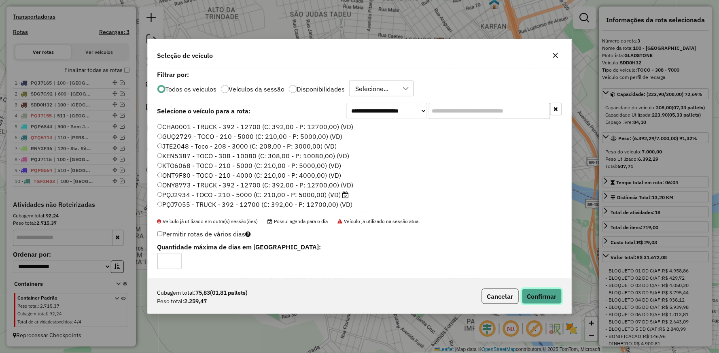
click at [546, 293] on button "Confirmar" at bounding box center [542, 296] width 40 height 15
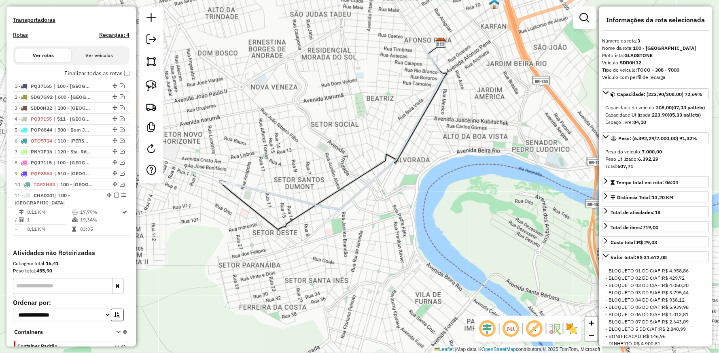
scroll to position [304, 0]
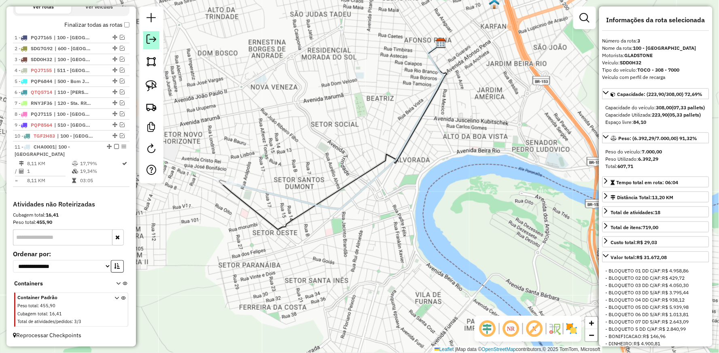
click at [155, 38] on em at bounding box center [152, 39] width 10 height 10
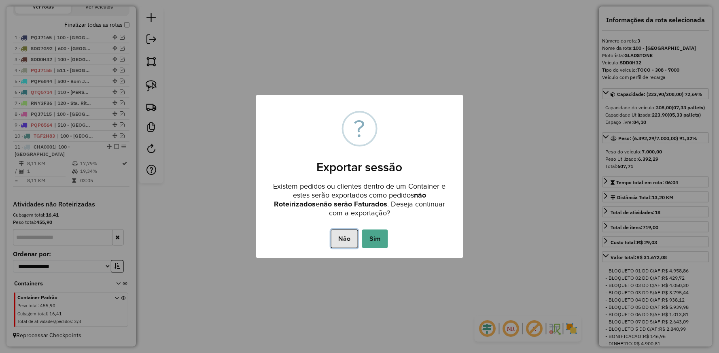
click at [344, 237] on button "Não" at bounding box center [344, 238] width 27 height 19
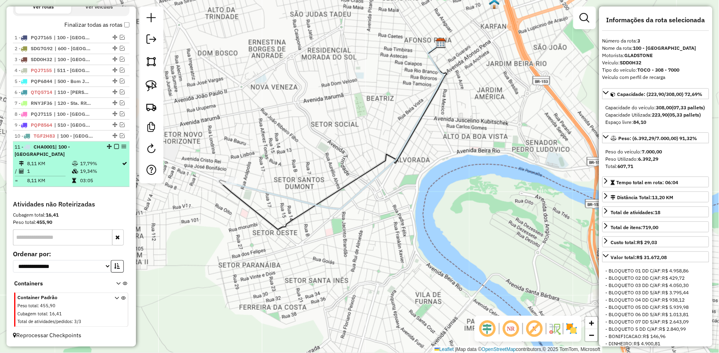
click at [114, 145] on em at bounding box center [116, 146] width 5 height 5
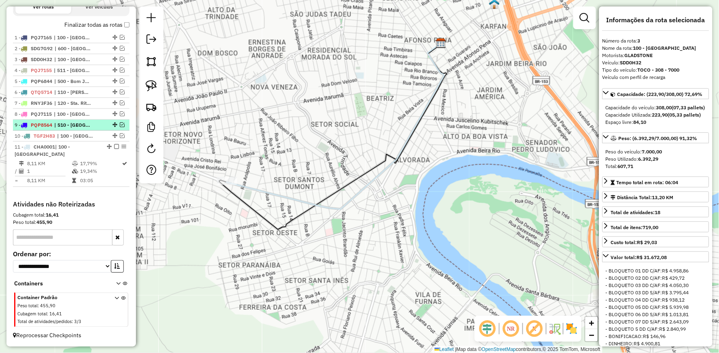
scroll to position [270, 0]
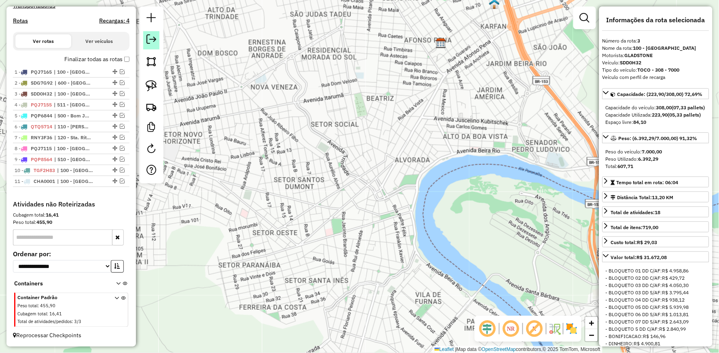
click at [148, 38] on em at bounding box center [152, 39] width 10 height 10
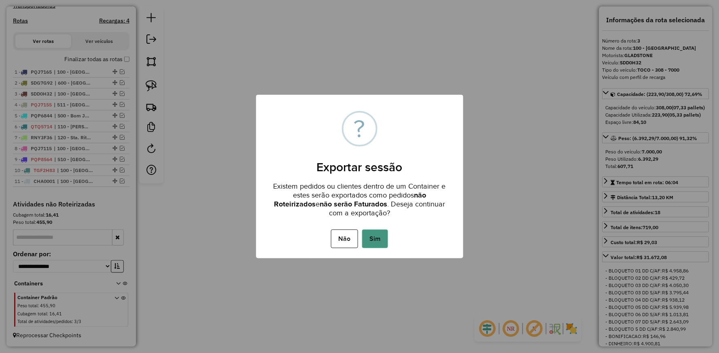
click at [386, 243] on button "Sim" at bounding box center [375, 238] width 26 height 19
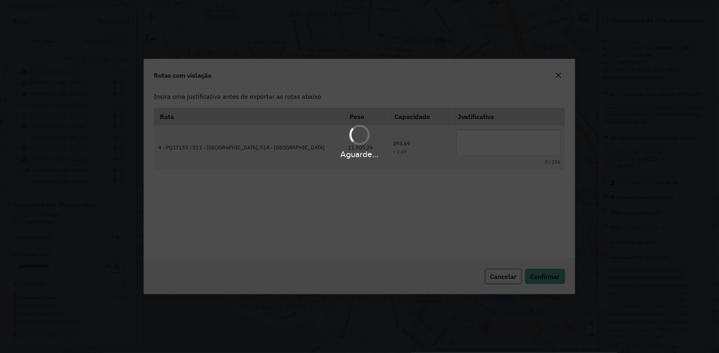
scroll to position [0, 0]
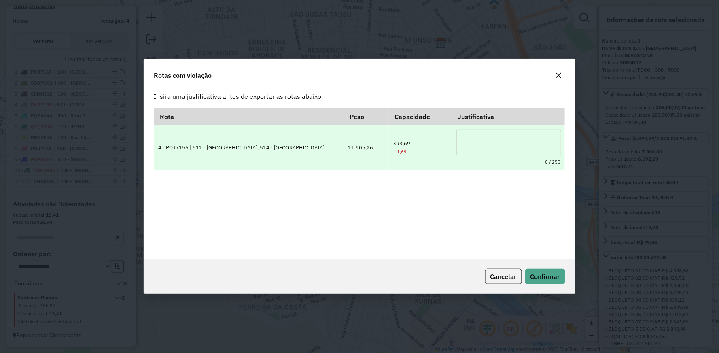
click at [496, 142] on textarea at bounding box center [509, 143] width 104 height 26
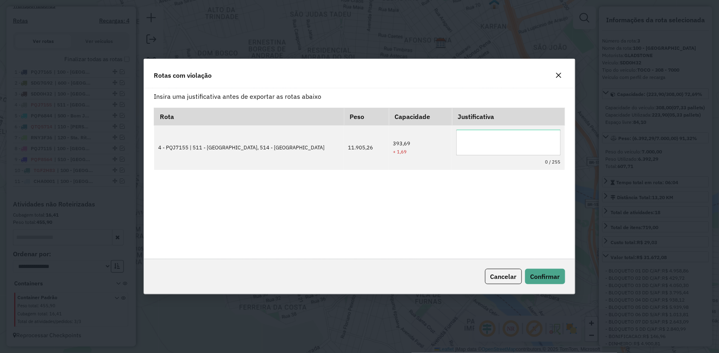
click at [561, 75] on icon "button" at bounding box center [559, 75] width 6 height 6
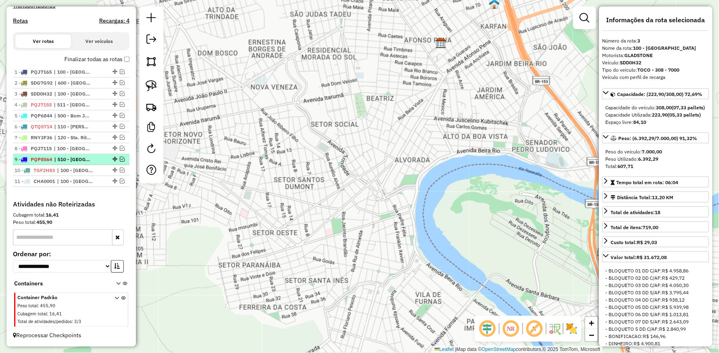
click at [120, 158] on em at bounding box center [122, 159] width 5 height 5
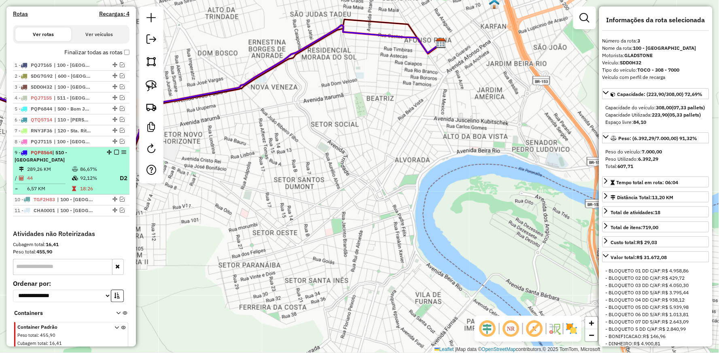
scroll to position [299, 0]
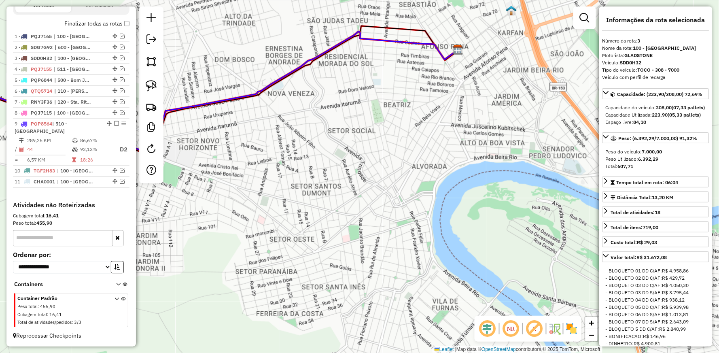
drag, startPoint x: 240, startPoint y: 151, endPoint x: 422, endPoint y: 156, distance: 181.8
click at [429, 159] on div "Janela de atendimento Grade de atendimento Capacidade Transportadoras Veículos …" at bounding box center [359, 176] width 719 height 353
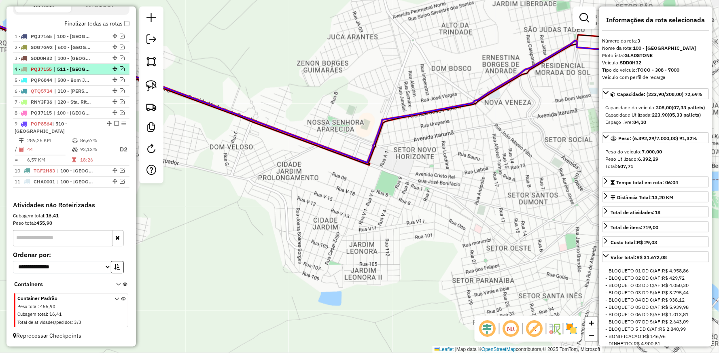
click at [120, 71] on em at bounding box center [122, 68] width 5 height 5
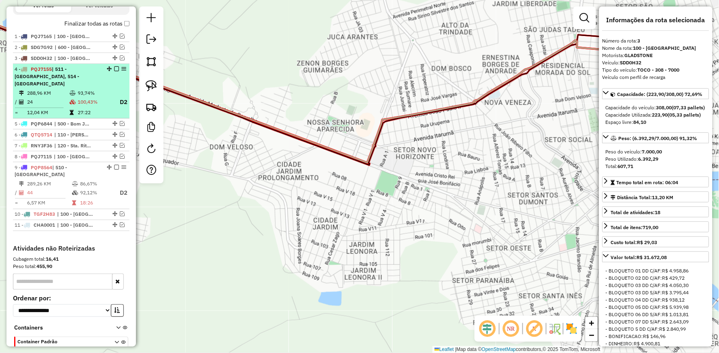
scroll to position [335, 0]
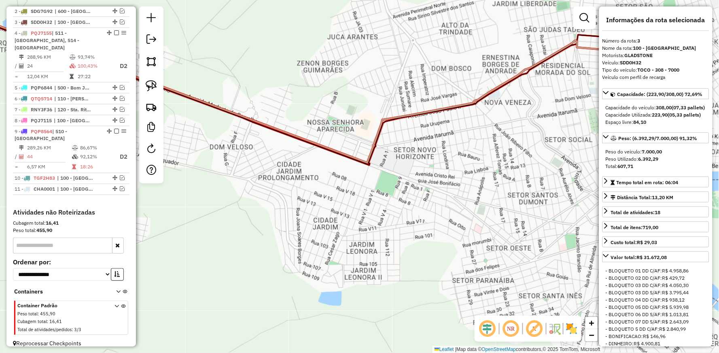
drag, startPoint x: 242, startPoint y: 90, endPoint x: 470, endPoint y: 119, distance: 230.1
click at [380, 120] on div "Janela de atendimento Grade de atendimento Capacidade Transportadoras Veículos …" at bounding box center [359, 176] width 719 height 353
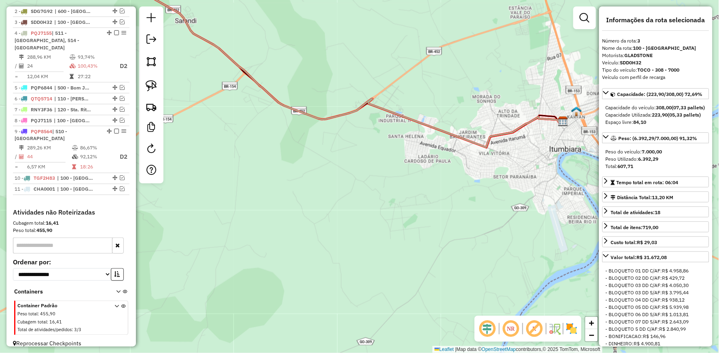
drag, startPoint x: 318, startPoint y: 154, endPoint x: 343, endPoint y: 162, distance: 26.8
click at [343, 162] on div "Janela de atendimento Grade de atendimento Capacidade Transportadoras Veículos …" at bounding box center [359, 176] width 719 height 353
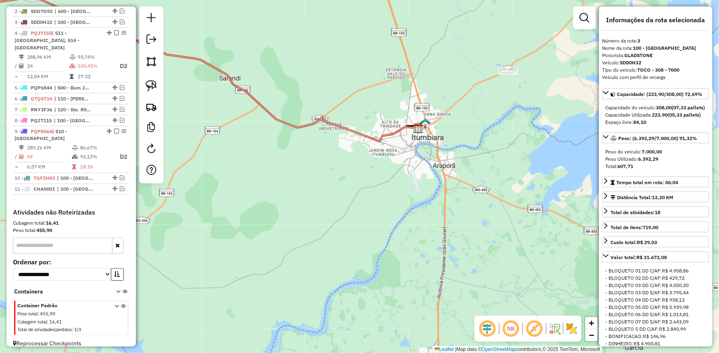
drag, startPoint x: 242, startPoint y: 142, endPoint x: 446, endPoint y: 162, distance: 205.7
click at [321, 154] on div "Janela de atendimento Grade de atendimento Capacidade Transportadoras Veículos …" at bounding box center [359, 176] width 719 height 353
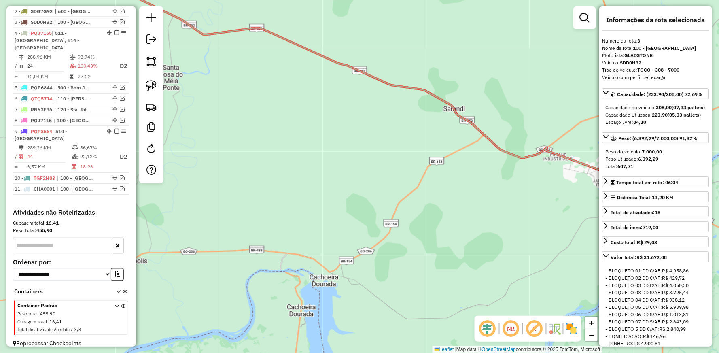
drag, startPoint x: 302, startPoint y: 146, endPoint x: 520, endPoint y: 196, distance: 223.9
click at [459, 187] on div "Janela de atendimento Grade de atendimento Capacidade Transportadoras Veículos …" at bounding box center [359, 176] width 719 height 353
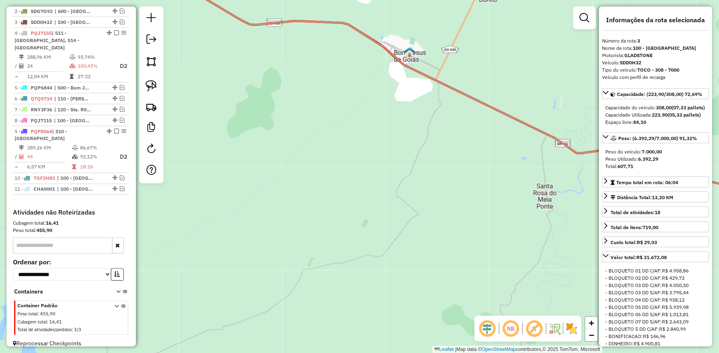
drag, startPoint x: 370, startPoint y: 168, endPoint x: 388, endPoint y: 215, distance: 50.4
click at [387, 213] on div "Janela de atendimento Grade de atendimento Capacidade Transportadoras Veículos …" at bounding box center [359, 176] width 719 height 353
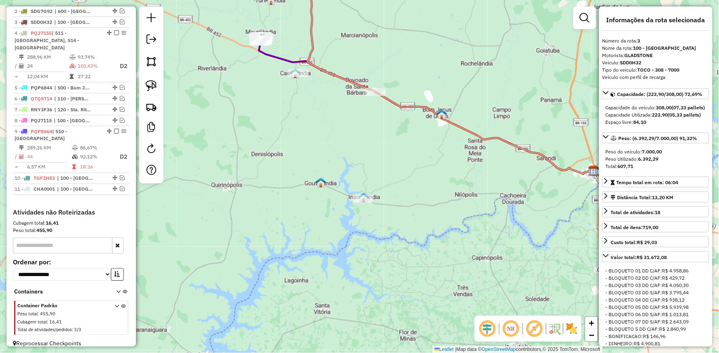
click at [278, 53] on icon at bounding box center [426, 106] width 335 height 136
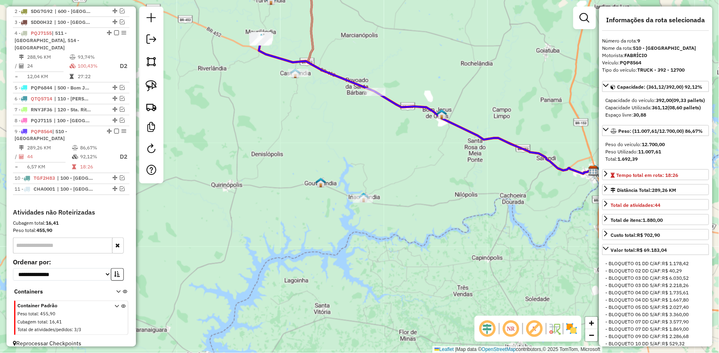
scroll to position [335, 0]
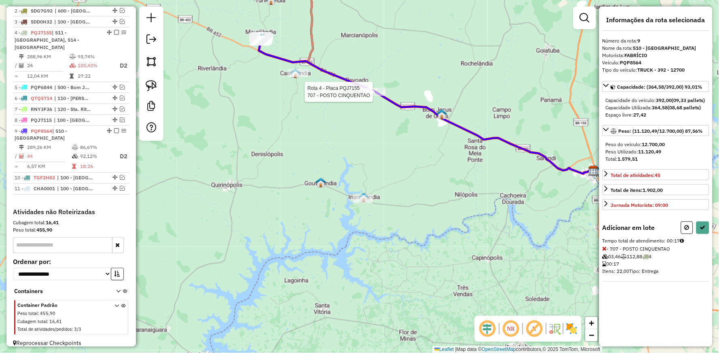
select select "**********"
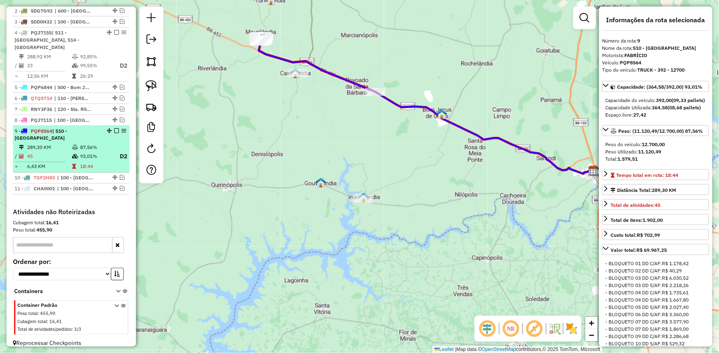
click at [114, 130] on em at bounding box center [116, 130] width 5 height 5
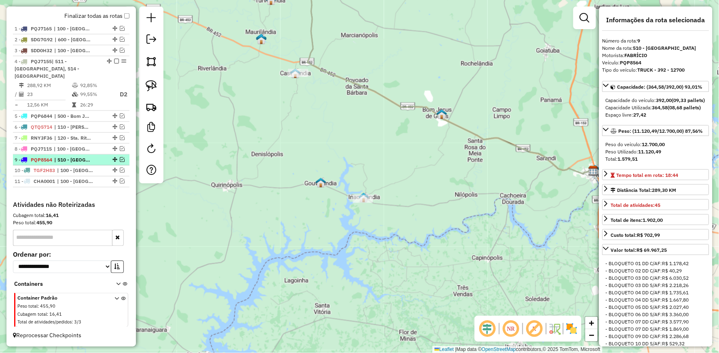
scroll to position [306, 0]
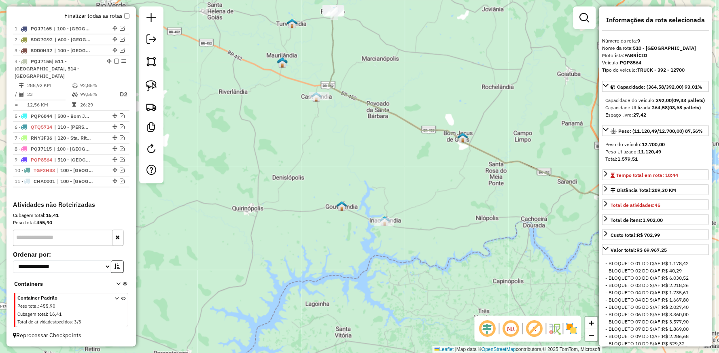
drag, startPoint x: 223, startPoint y: 142, endPoint x: 242, endPoint y: 254, distance: 113.2
click at [246, 253] on div "Janela de atendimento Grade de atendimento Capacidade Transportadoras Veículos …" at bounding box center [359, 176] width 719 height 353
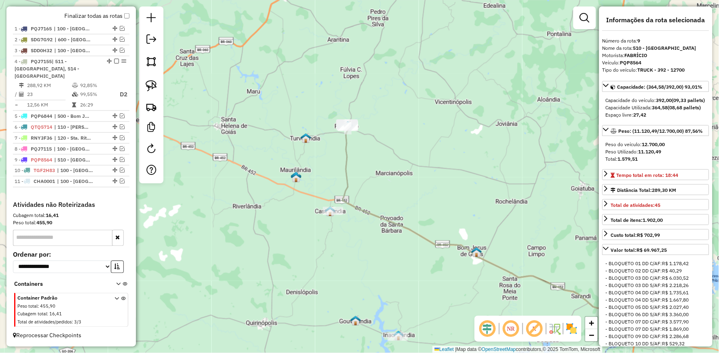
click at [346, 141] on icon at bounding box center [485, 219] width 286 height 185
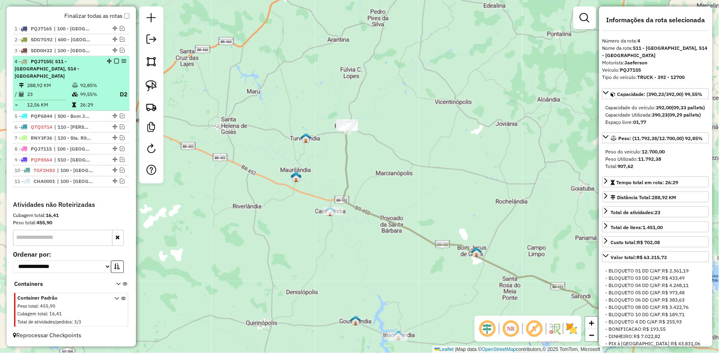
click at [114, 64] on em at bounding box center [116, 61] width 5 height 5
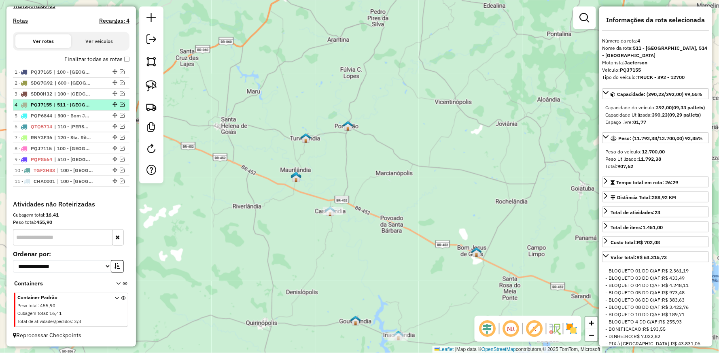
scroll to position [270, 0]
click at [147, 35] on em at bounding box center [152, 39] width 10 height 10
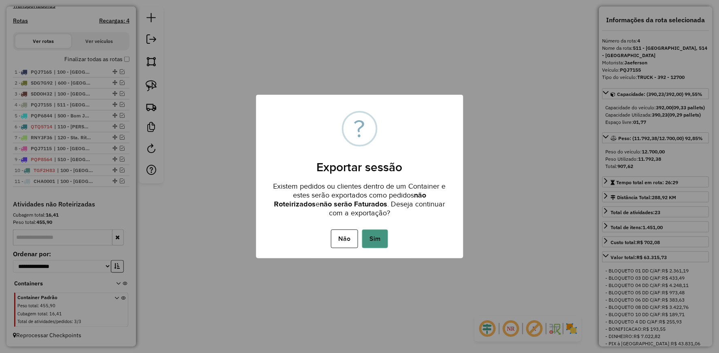
click at [376, 246] on button "Sim" at bounding box center [375, 238] width 26 height 19
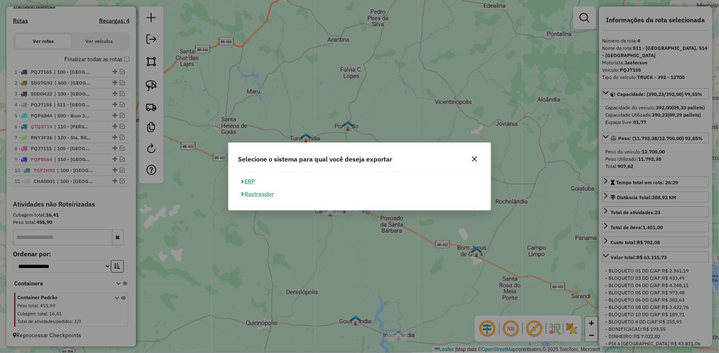
click at [236, 180] on div "ERP Rastreador" at bounding box center [360, 187] width 253 height 25
click at [247, 178] on button "ERP" at bounding box center [248, 181] width 21 height 13
select select "**"
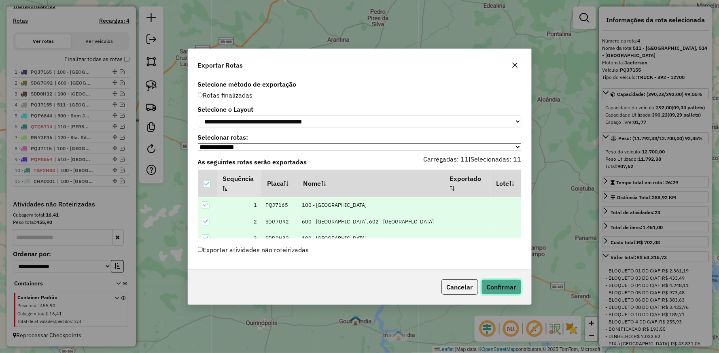
click at [501, 286] on button "Confirmar" at bounding box center [502, 286] width 40 height 15
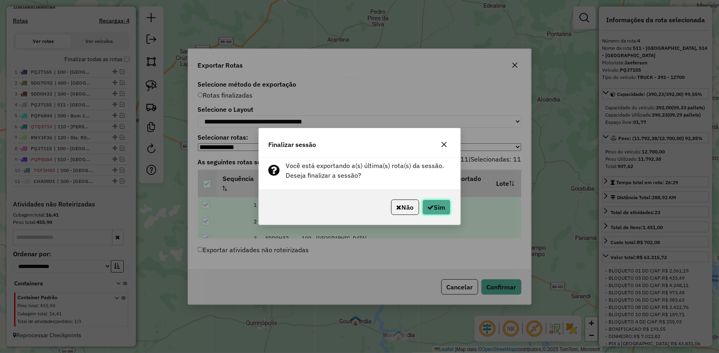
click at [448, 206] on button "Sim" at bounding box center [437, 207] width 28 height 15
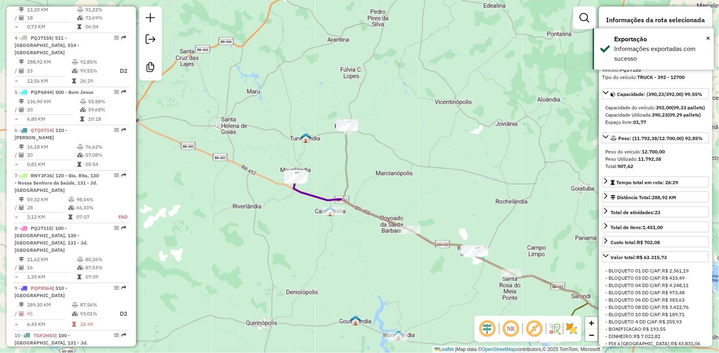
scroll to position [474, 0]
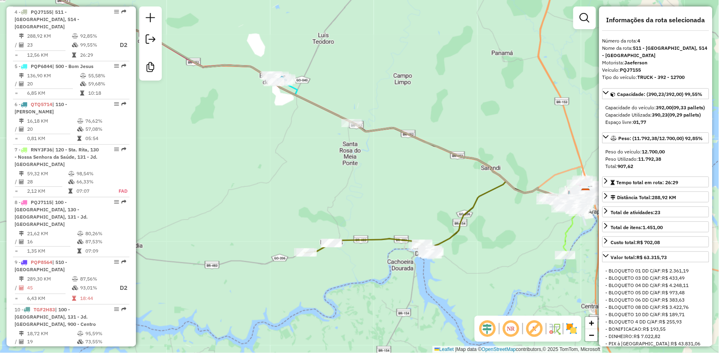
click at [382, 239] on icon at bounding box center [369, 247] width 130 height 16
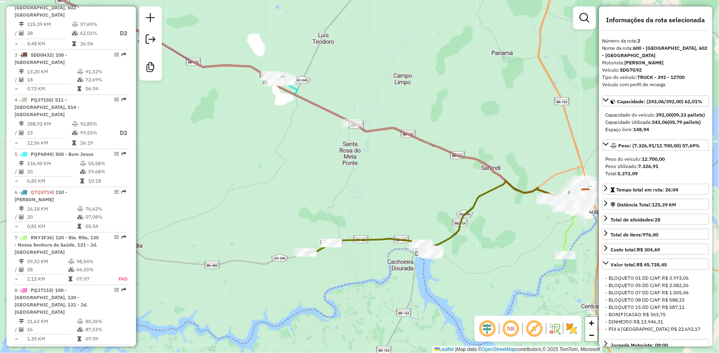
scroll to position [381, 0]
